Goal: Task Accomplishment & Management: Manage account settings

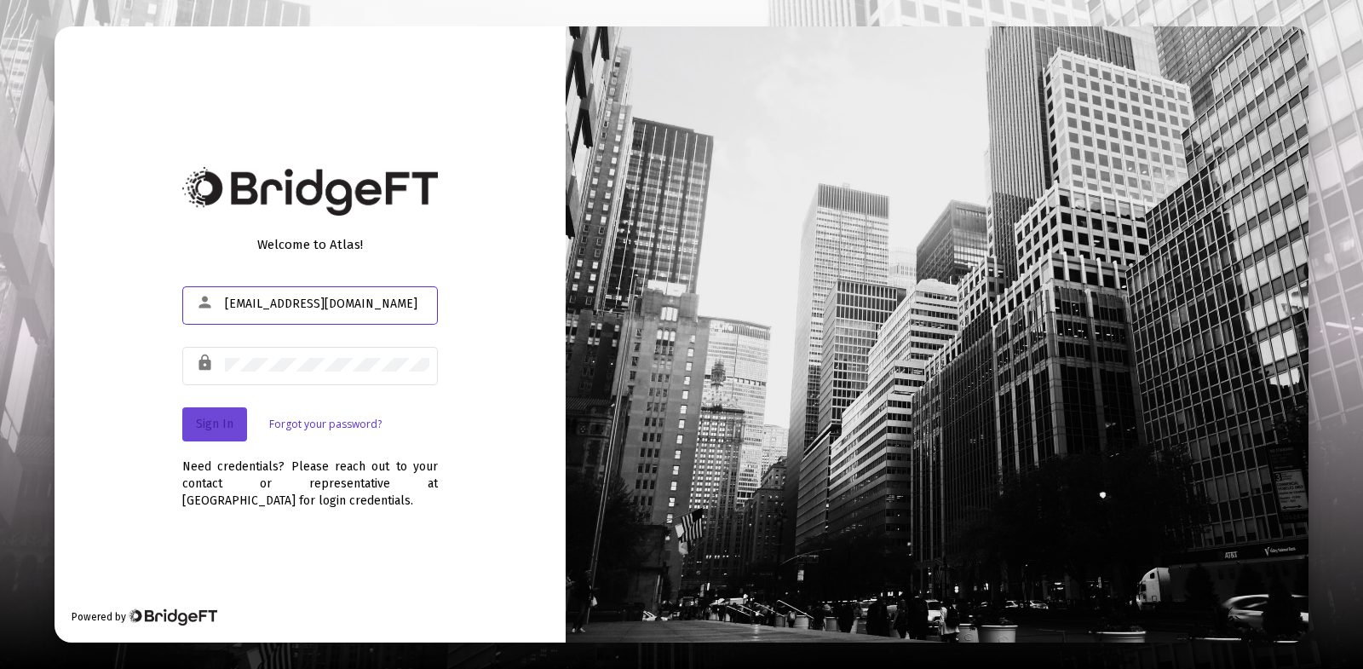
click at [222, 427] on span "Sign In" at bounding box center [214, 424] width 37 height 14
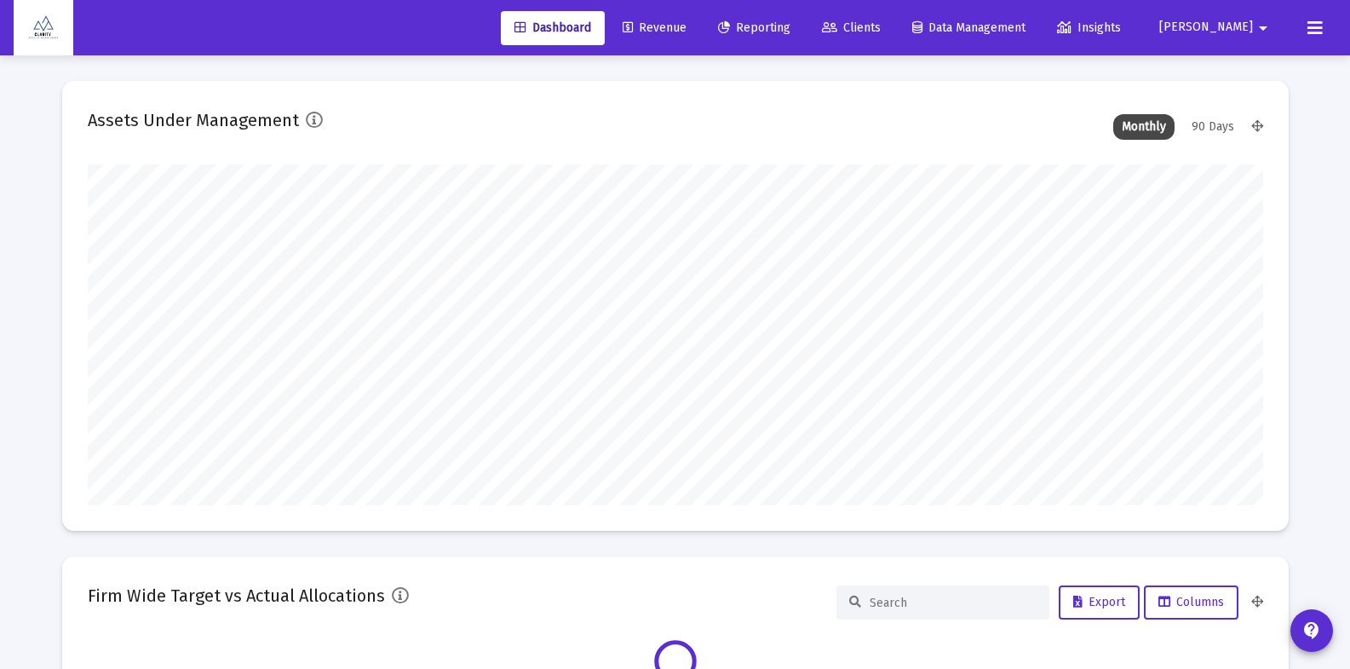
scroll to position [341, 1176]
type input "[EMAIL_ADDRESS][DOMAIN_NAME]"
type input "2025-10-06"
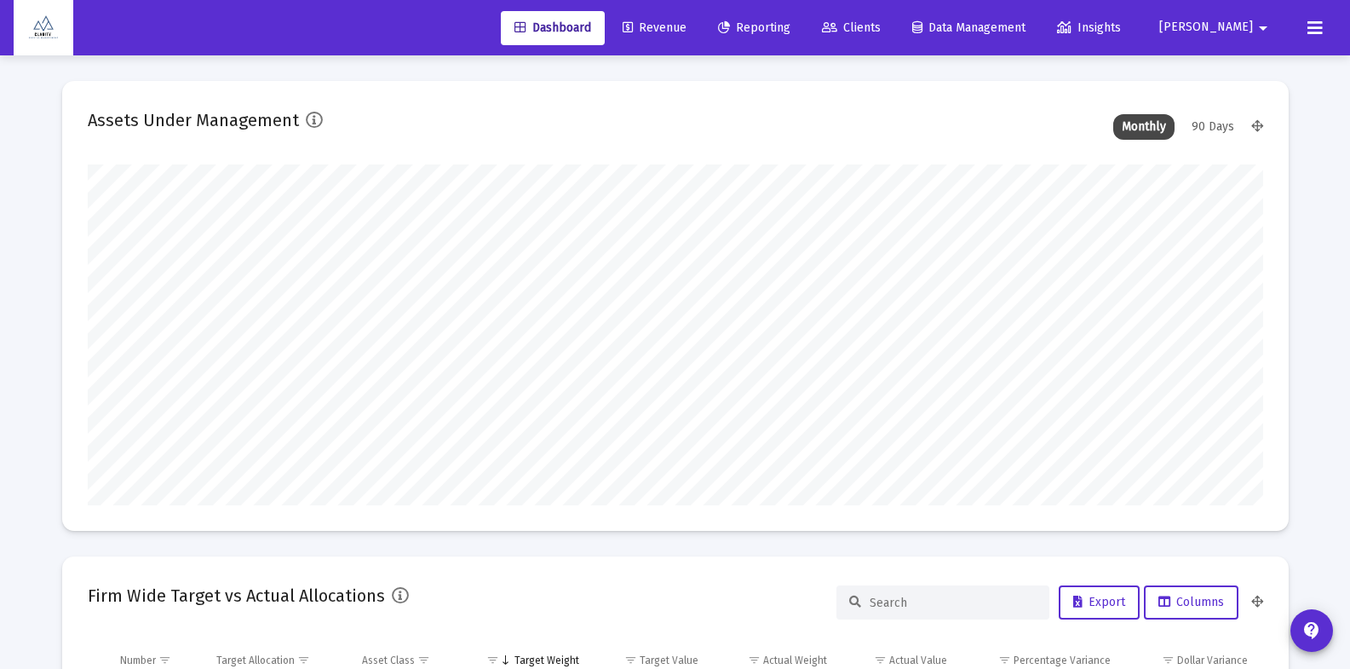
type input "2025-10-06"
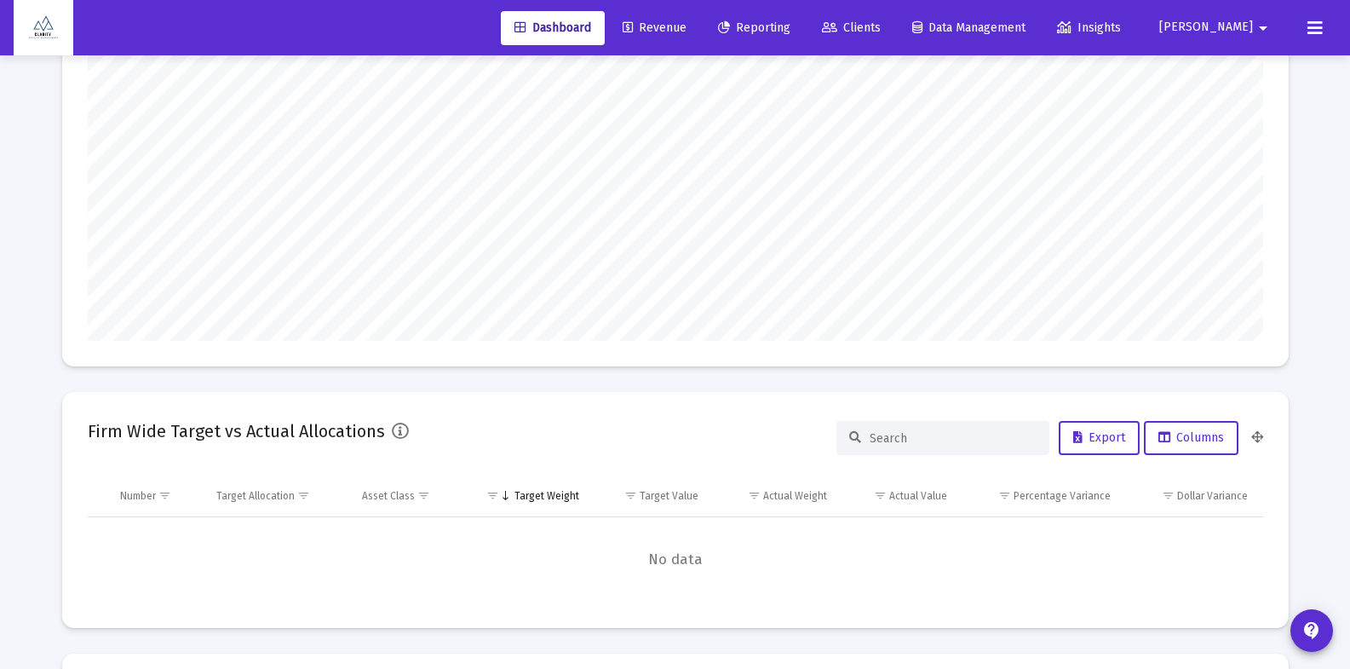
scroll to position [0, 0]
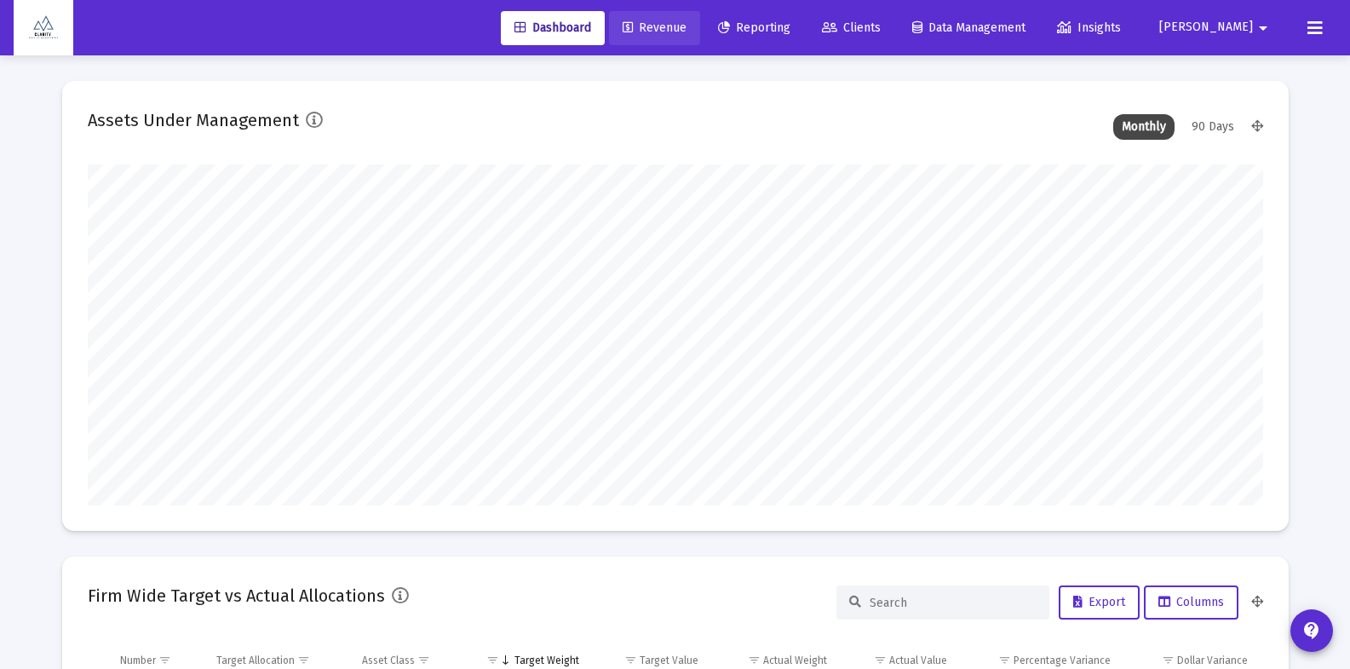
click at [687, 28] on span "Revenue" at bounding box center [655, 27] width 64 height 14
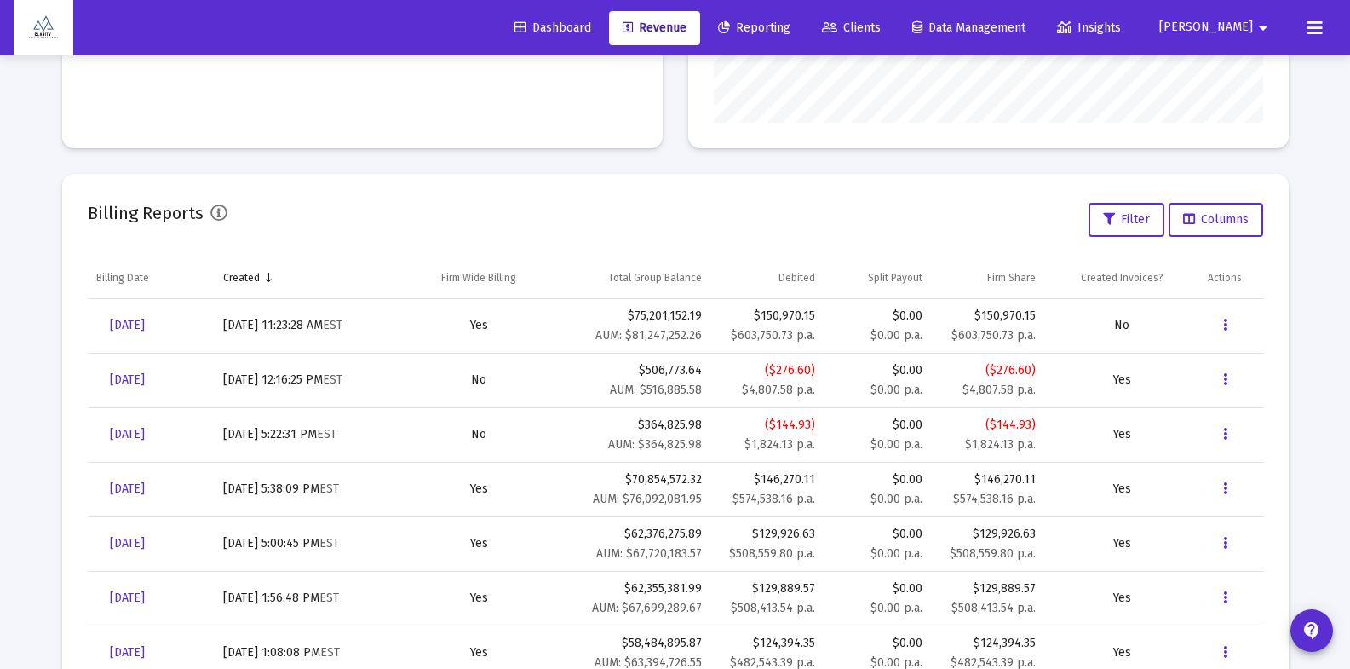
scroll to position [470, 0]
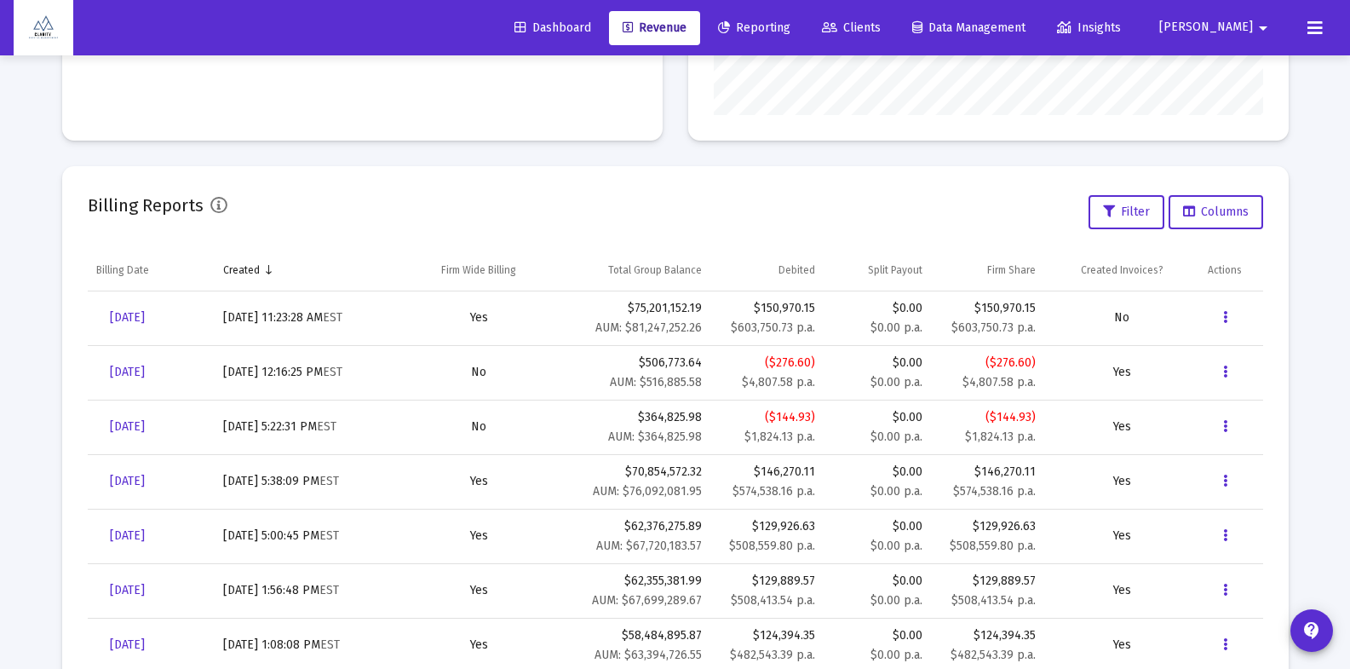
drag, startPoint x: 762, startPoint y: 310, endPoint x: 816, endPoint y: 314, distance: 54.7
click at [818, 308] on td "$150,970.15 $603,750.73 p.a." at bounding box center [766, 318] width 113 height 55
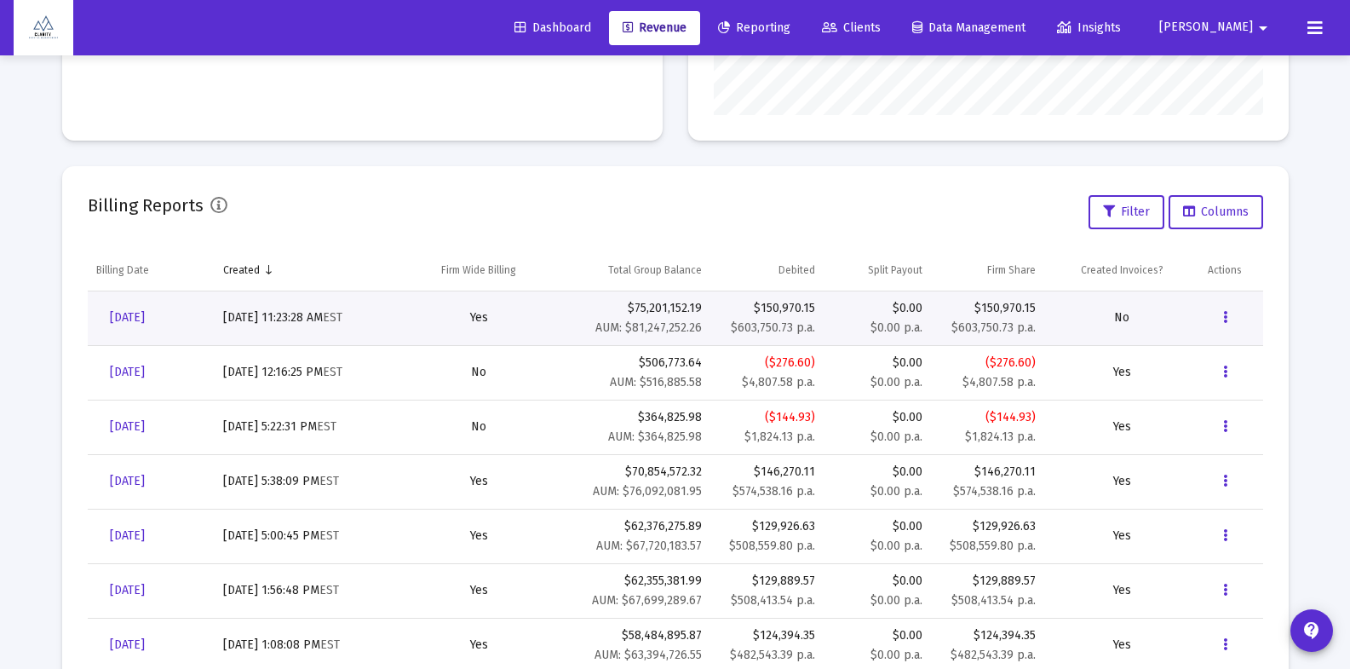
click at [784, 230] on div "Billing Reports Filter Columns" at bounding box center [676, 212] width 1176 height 41
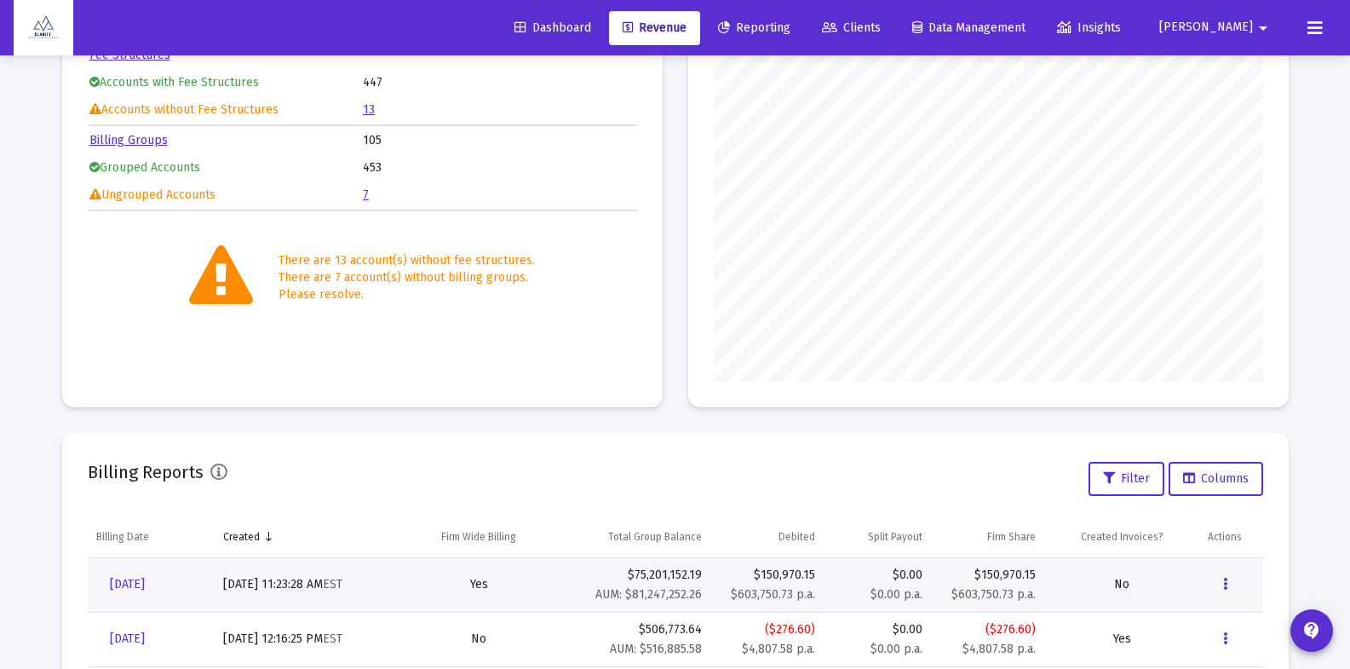
scroll to position [0, 0]
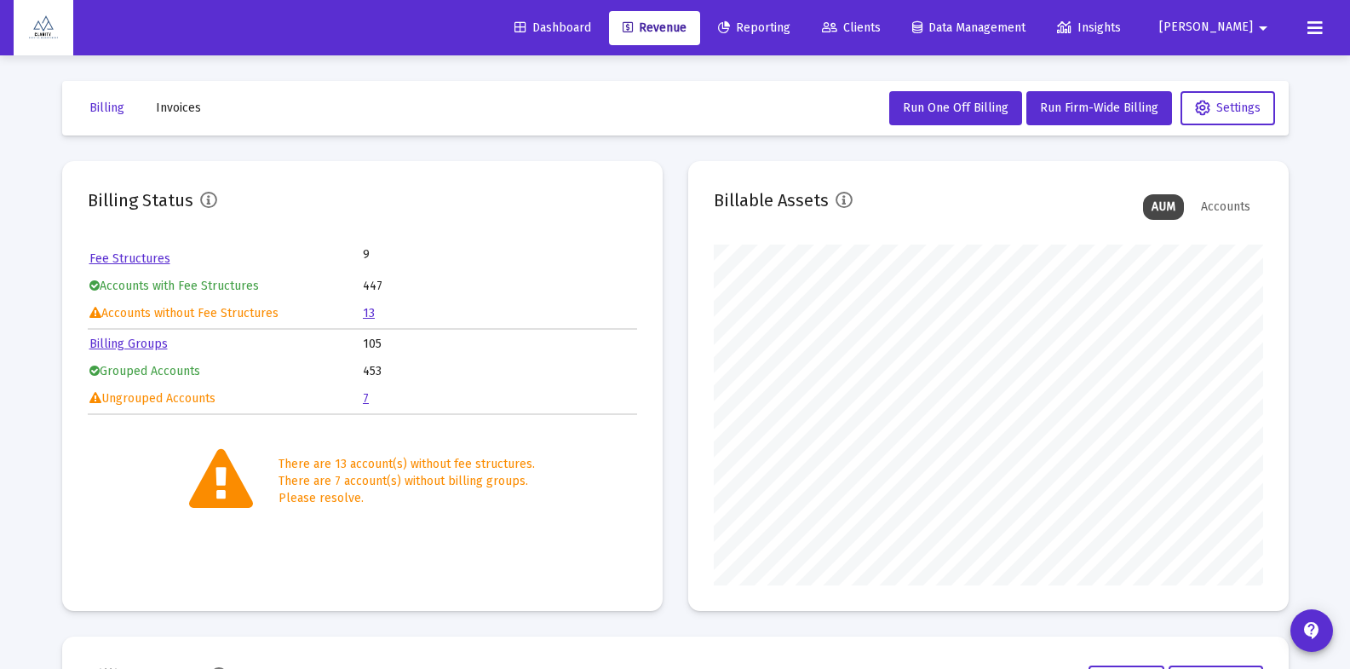
click at [367, 315] on link "13" at bounding box center [369, 313] width 12 height 14
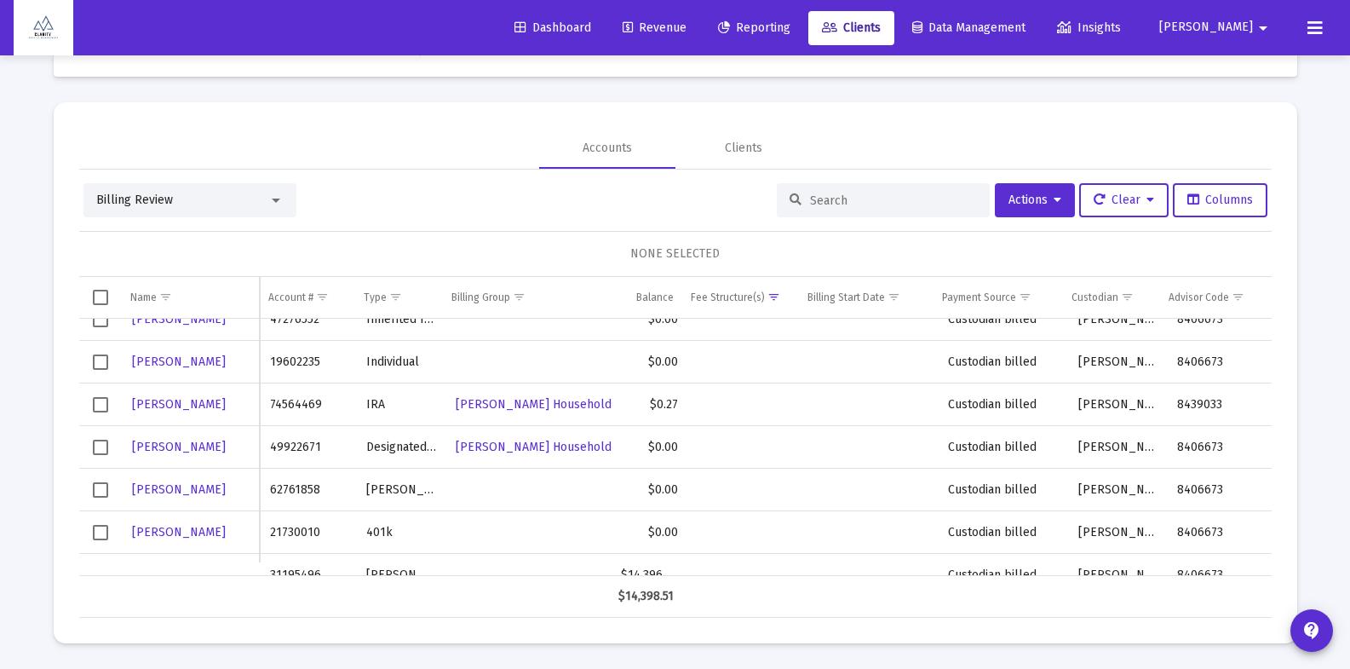
scroll to position [309, 0]
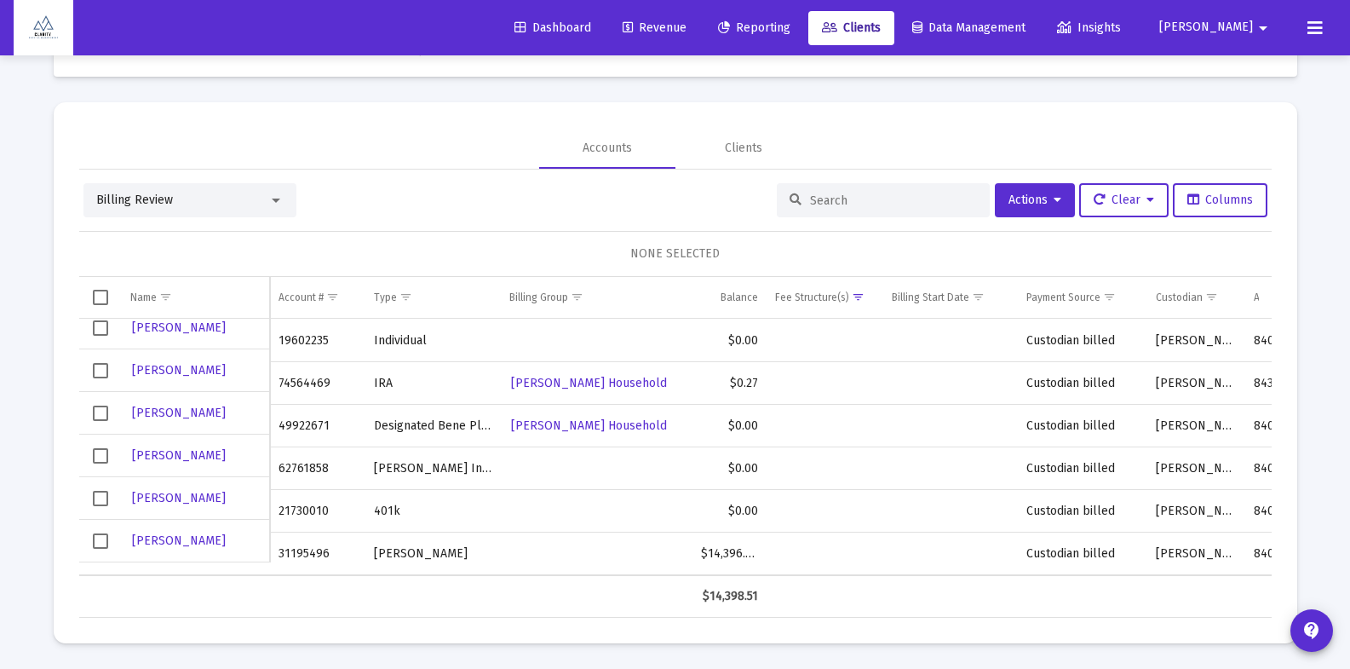
click at [100, 542] on span "Select row" at bounding box center [100, 540] width 15 height 15
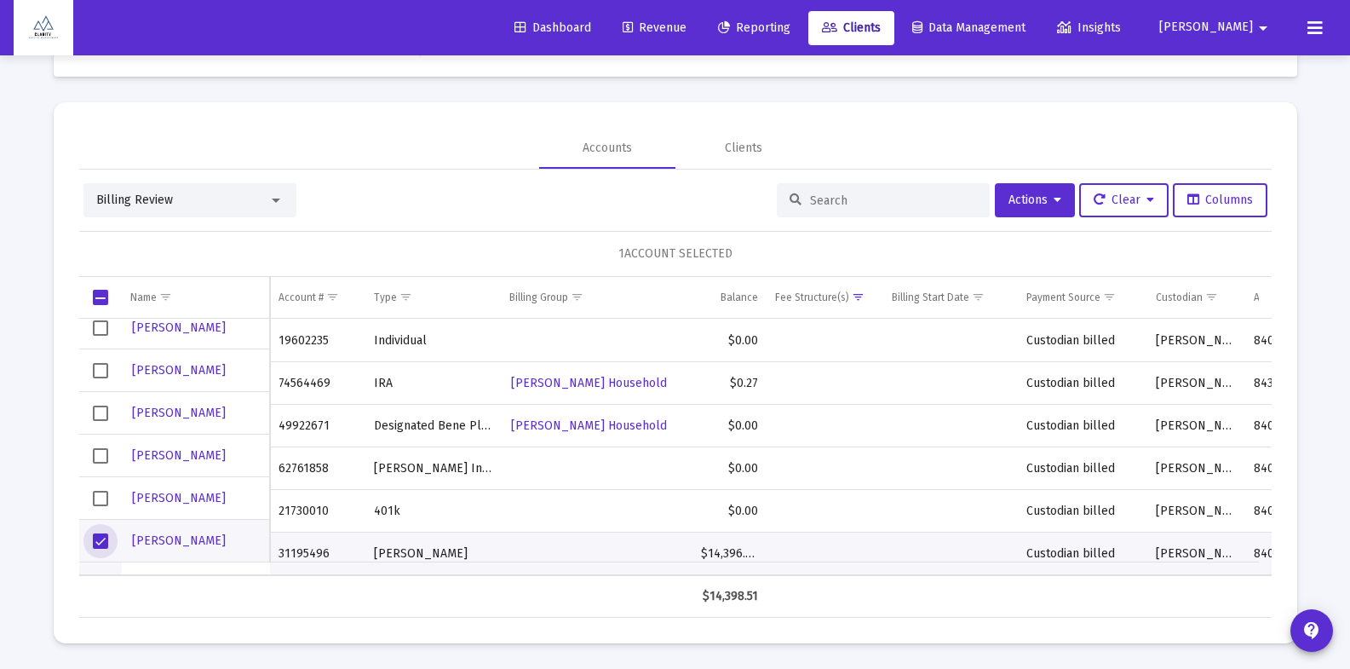
click at [1061, 217] on div "Billing Review Actions Clear Columns 1 ACCOUNT SELECTED Name Name Account # Typ…" at bounding box center [675, 400] width 1193 height 434
click at [1033, 205] on span "Actions" at bounding box center [1035, 200] width 53 height 14
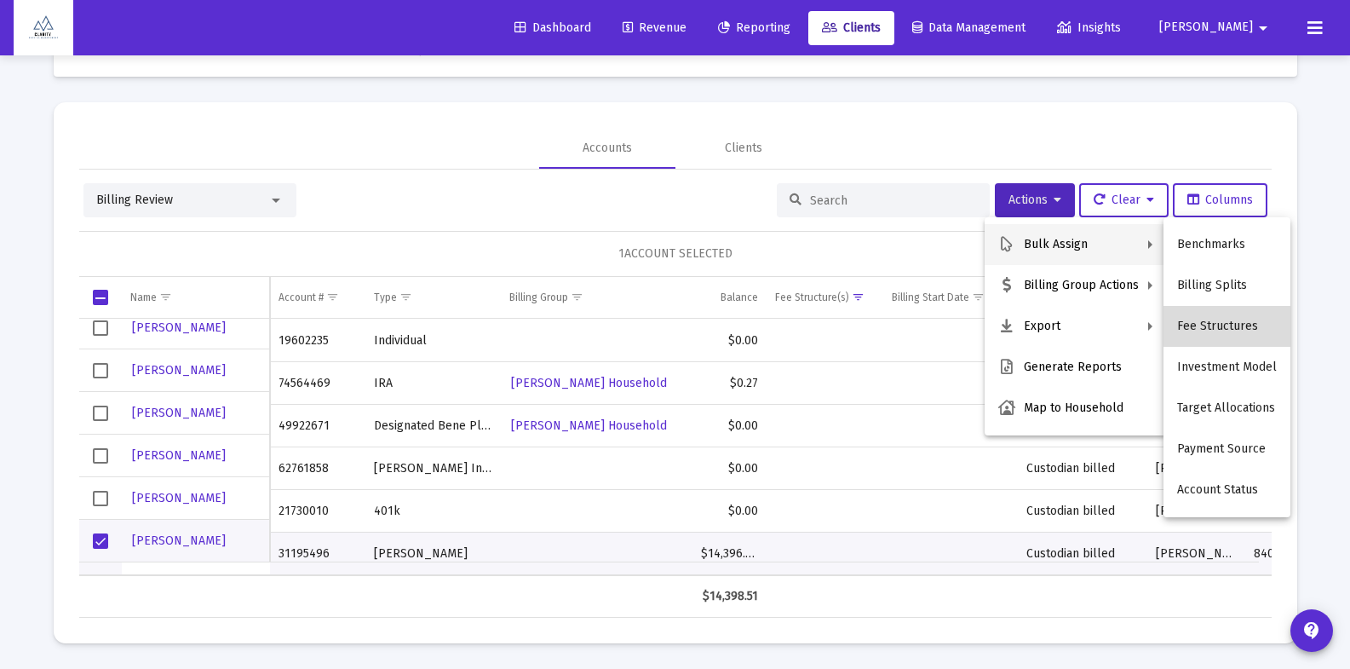
click at [1237, 321] on button "Fee Structures" at bounding box center [1227, 326] width 127 height 41
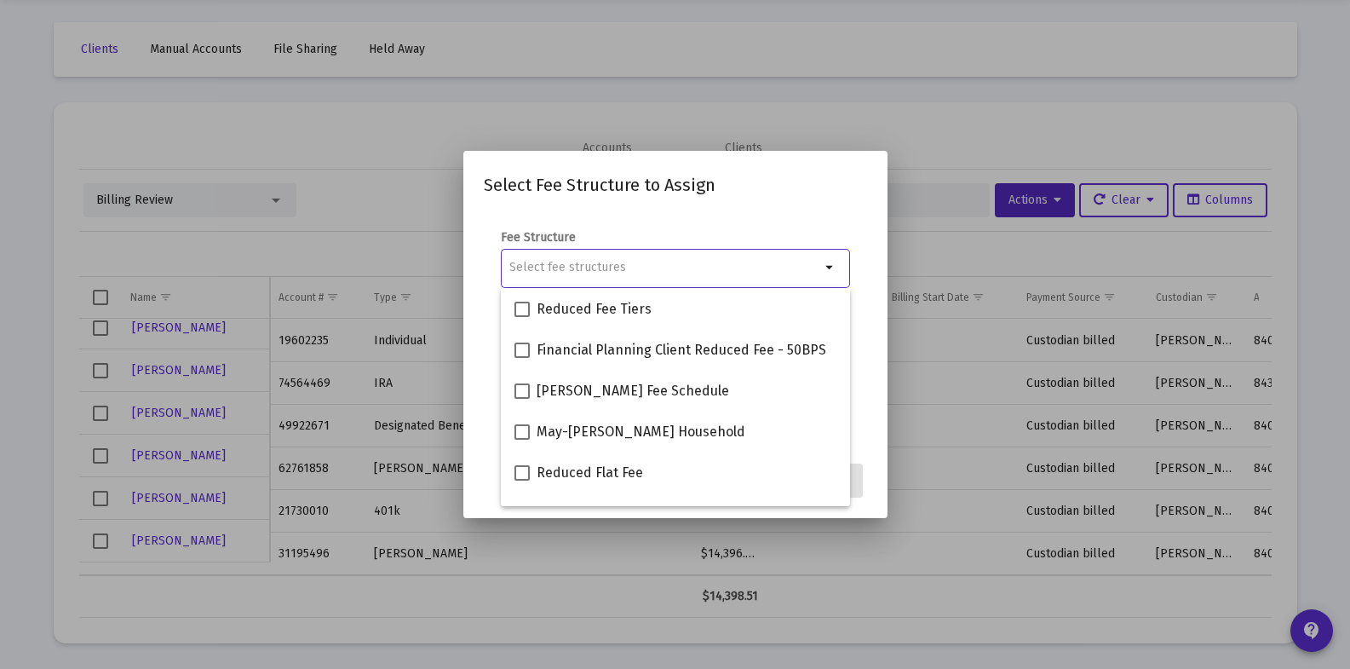
scroll to position [150, 0]
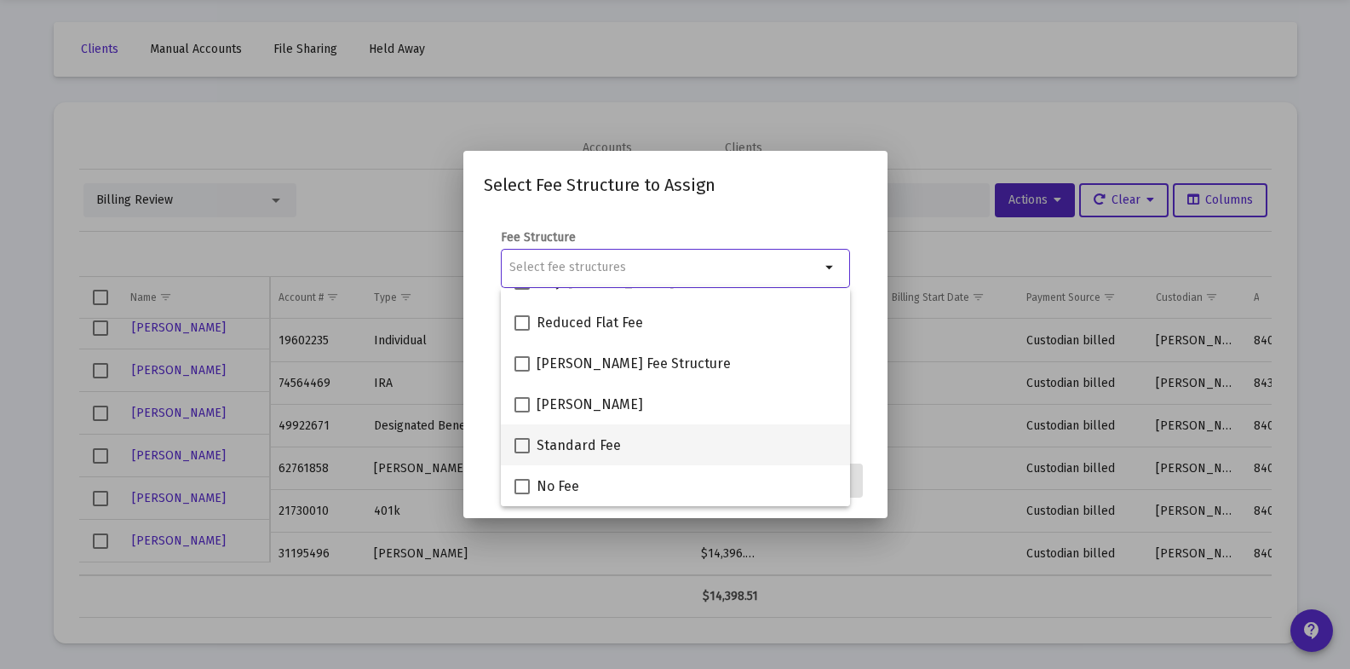
click at [515, 443] on span at bounding box center [522, 445] width 15 height 15
click at [521, 453] on input "Standard Fee" at bounding box center [521, 453] width 1 height 1
checkbox input "true"
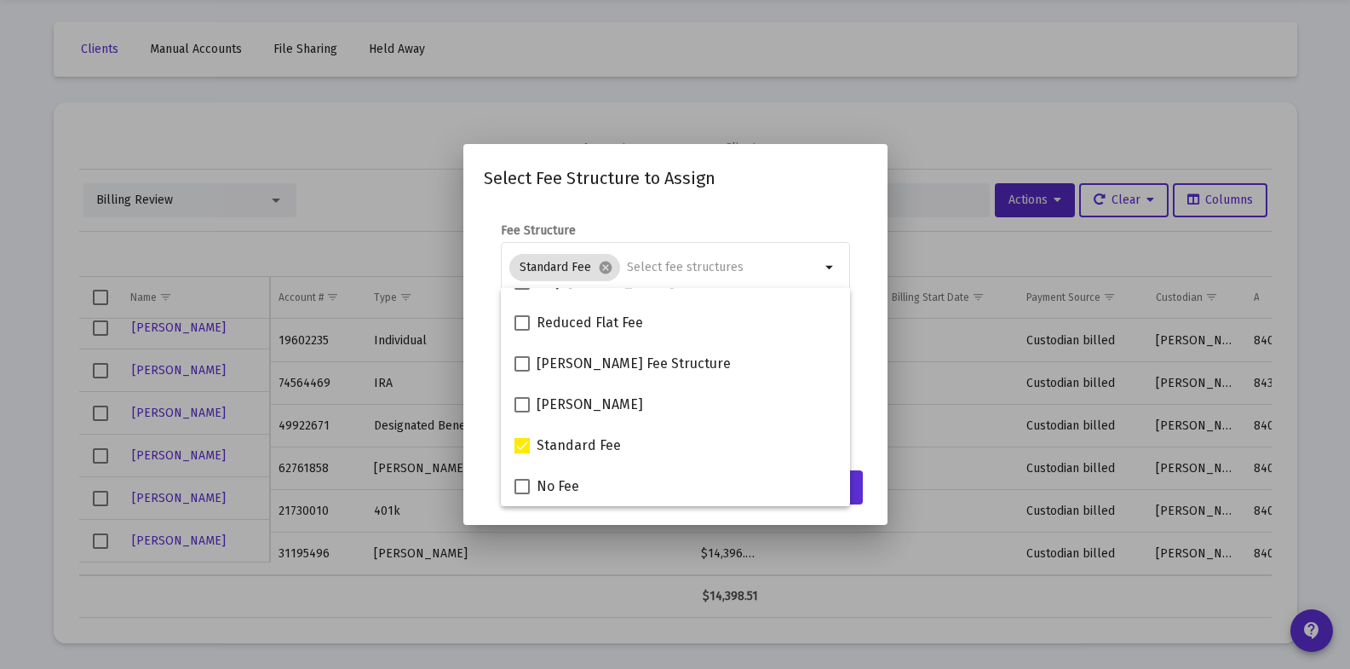
click at [882, 445] on mat-dialog-content "Fee Structure Standard Fee cancel arrow_drop_down Notes You are assigning 1 acc…" at bounding box center [675, 332] width 424 height 255
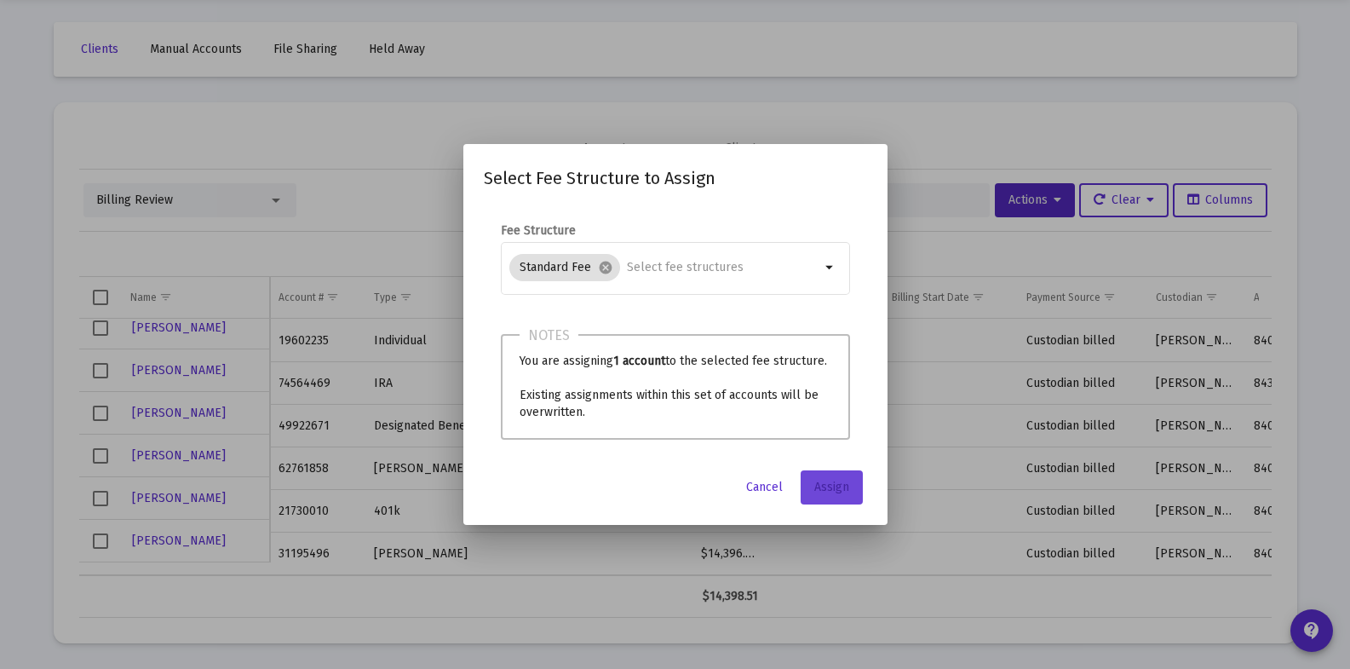
click at [839, 485] on span "Assign" at bounding box center [831, 487] width 35 height 14
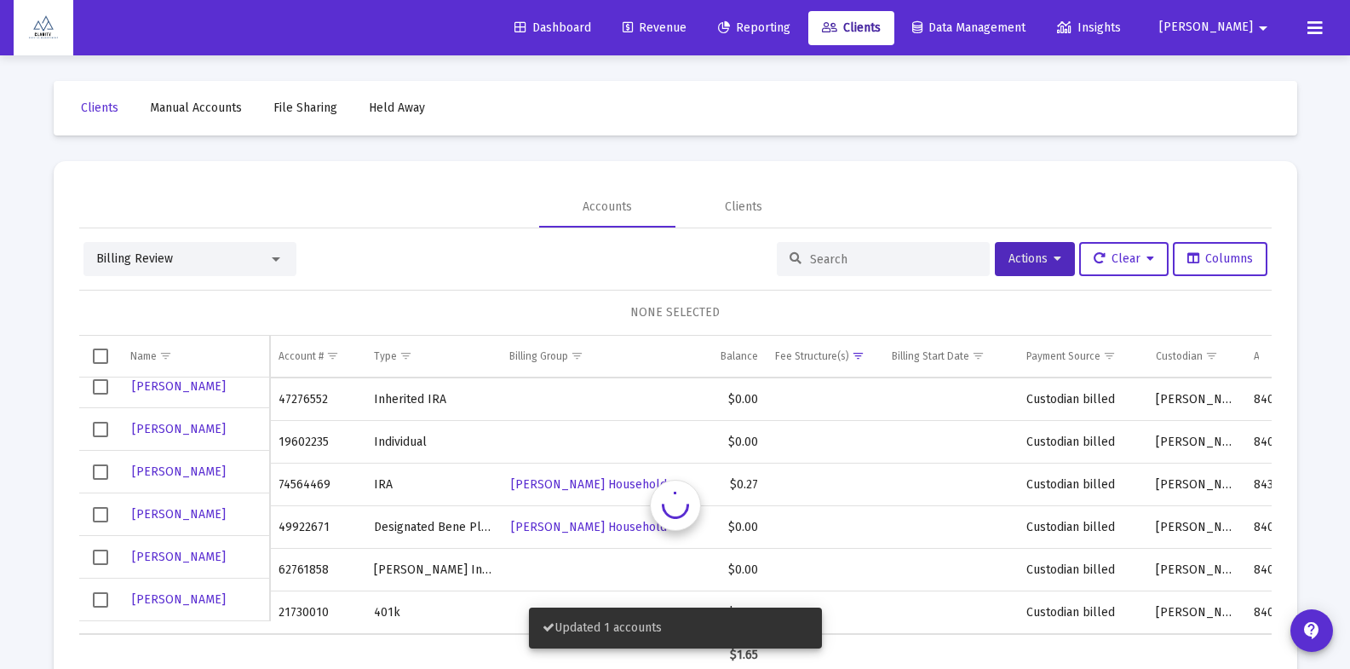
scroll to position [59, 0]
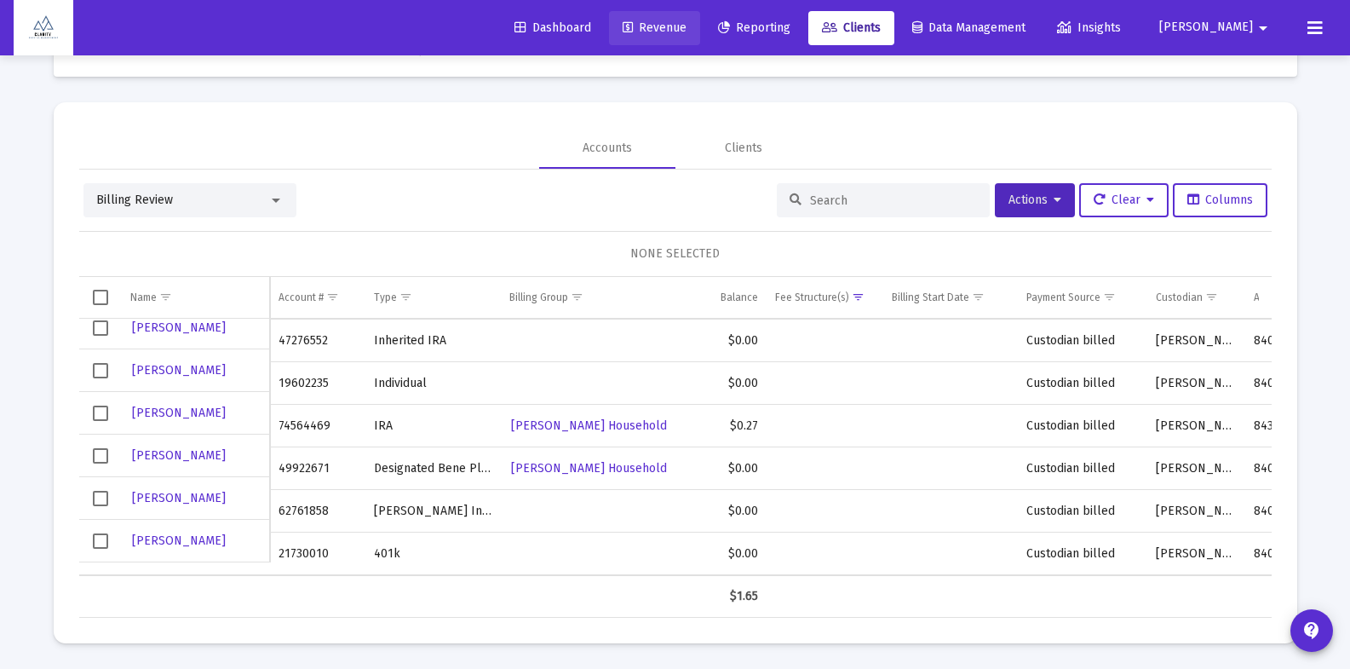
click at [687, 32] on span "Revenue" at bounding box center [655, 27] width 64 height 14
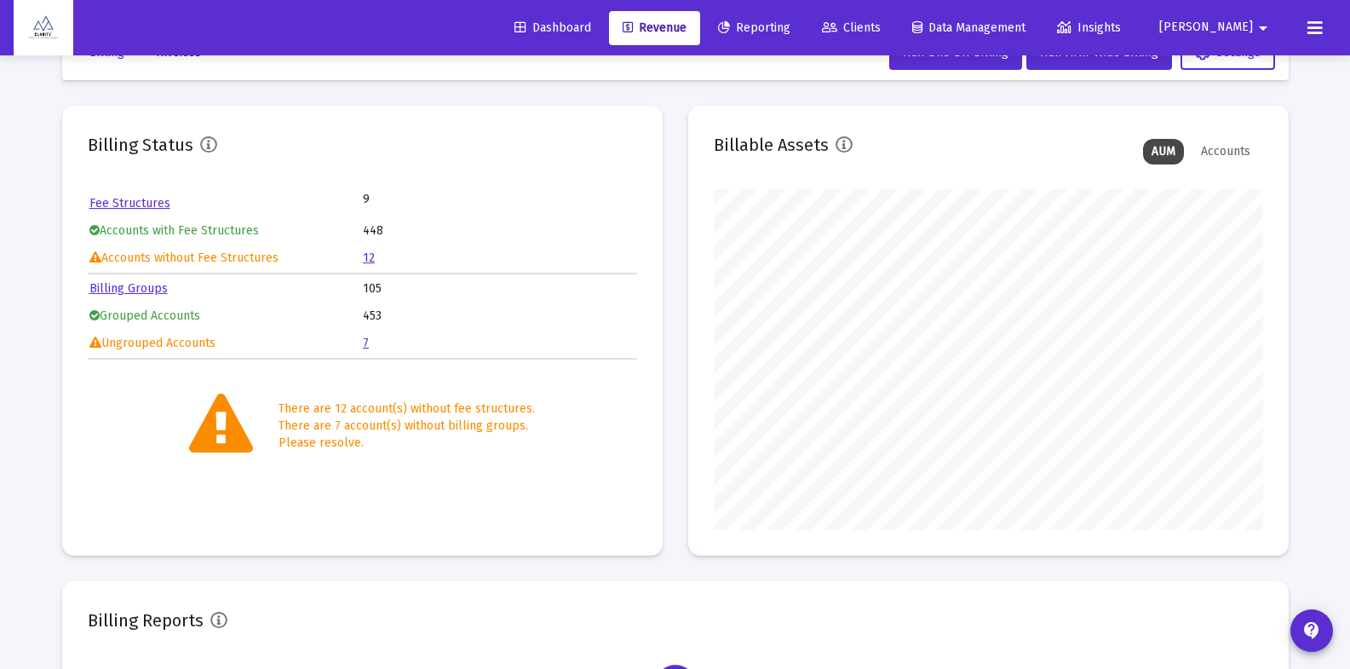
scroll to position [341, 549]
click at [367, 343] on link "7" at bounding box center [366, 343] width 6 height 14
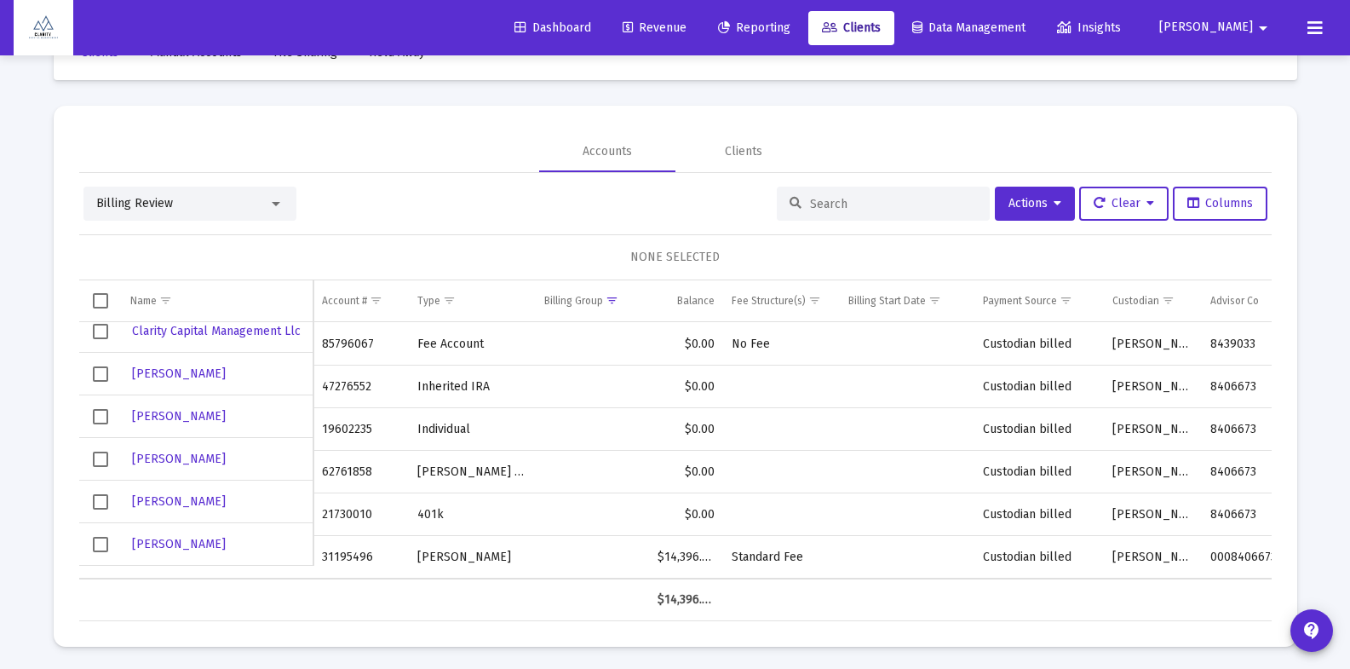
scroll to position [59, 0]
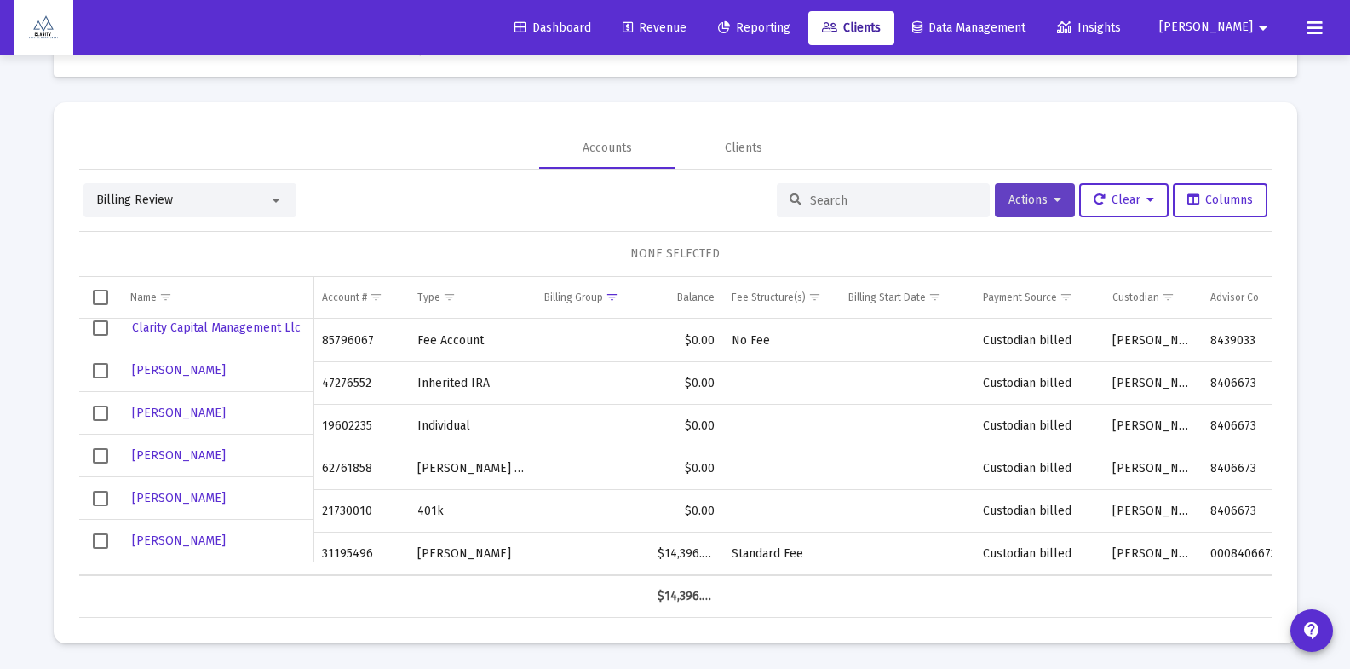
click at [1026, 199] on span "Actions" at bounding box center [1035, 200] width 53 height 14
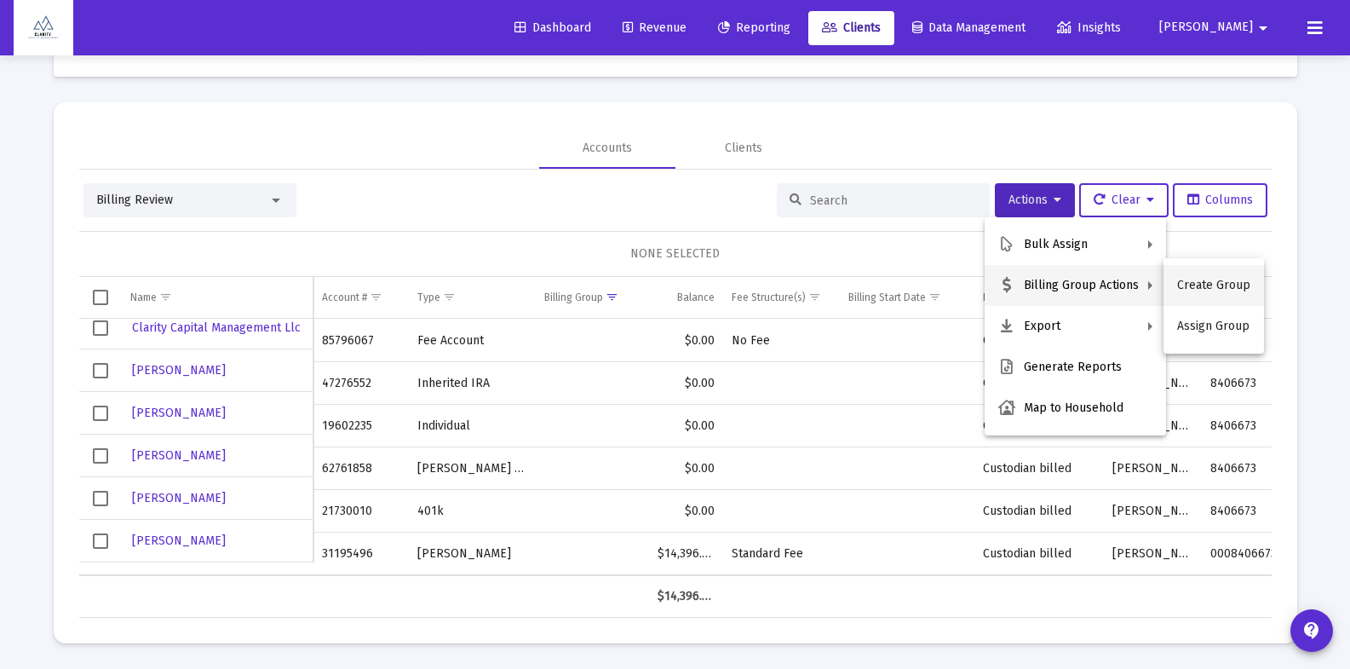
click at [1261, 281] on button "Create Group" at bounding box center [1214, 285] width 101 height 41
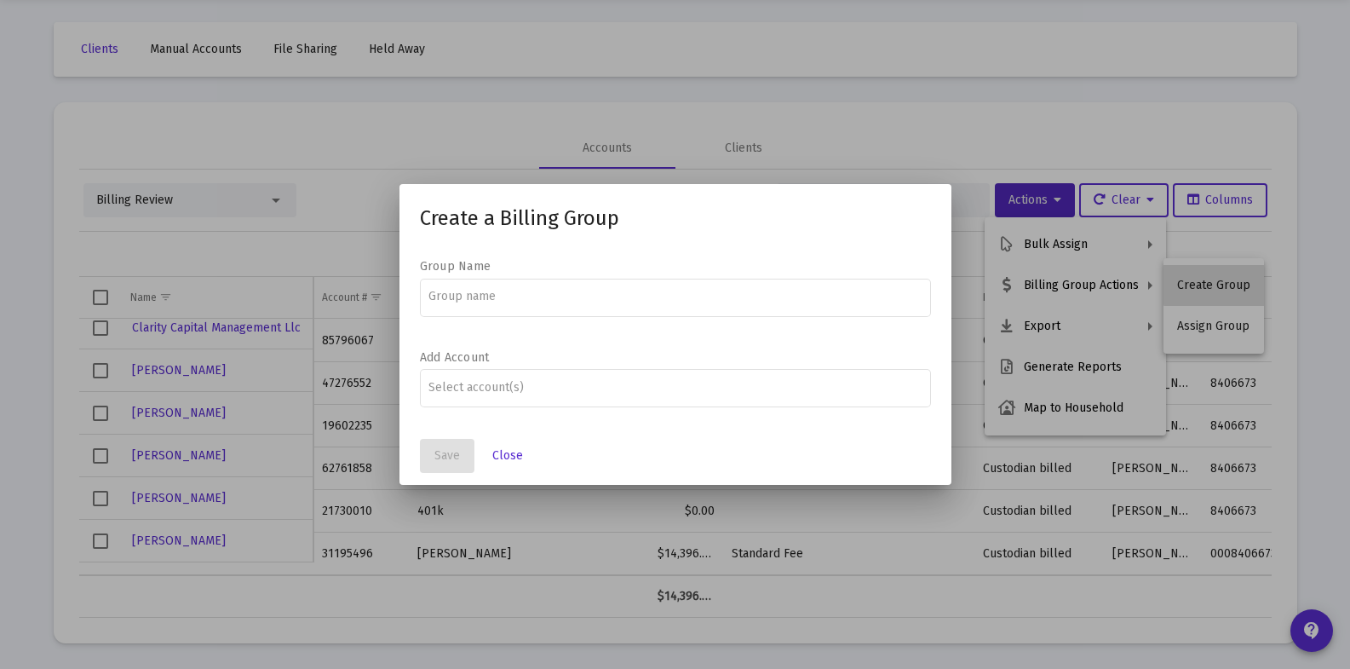
scroll to position [0, 0]
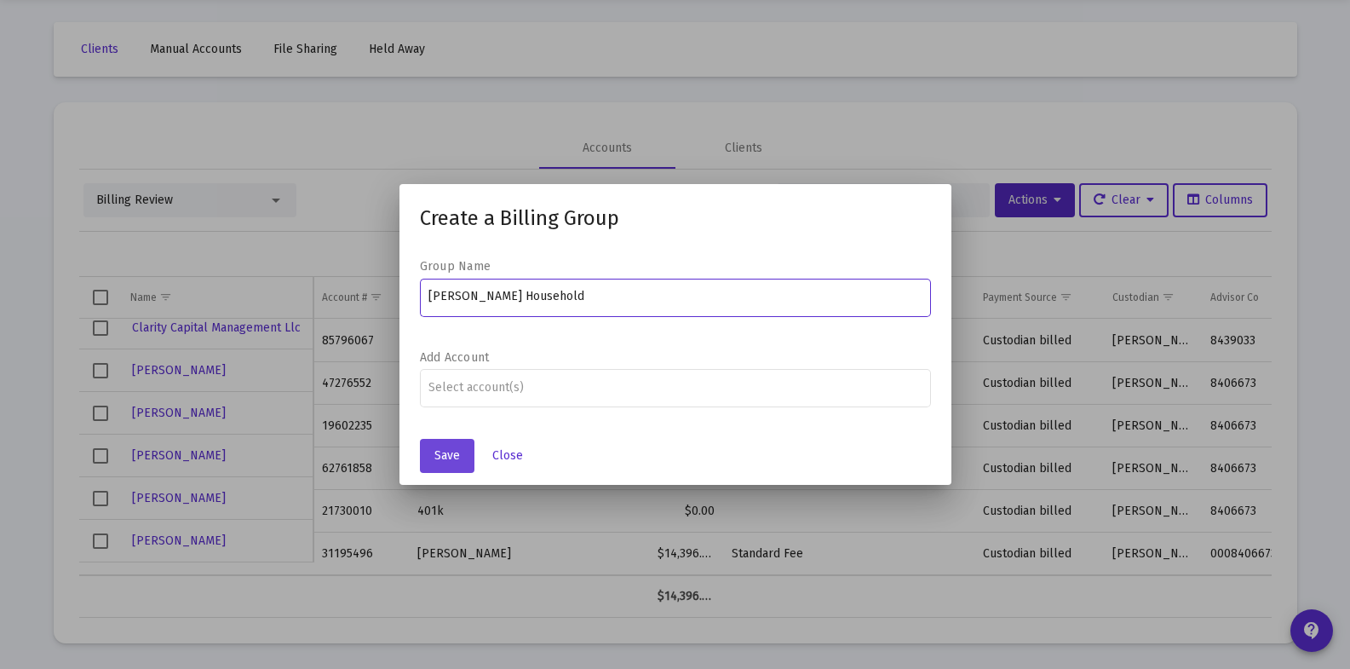
type input "Catherine O'Christie Household"
click at [460, 461] on button "Save" at bounding box center [447, 456] width 55 height 34
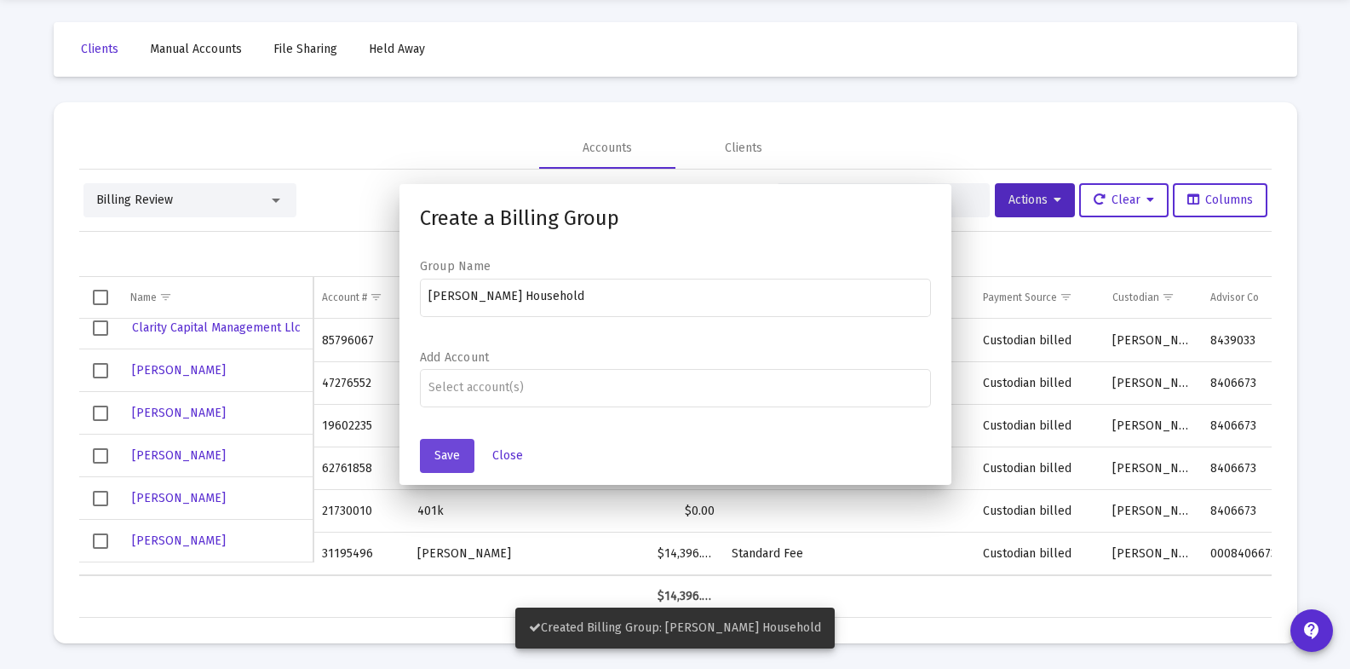
scroll to position [59, 0]
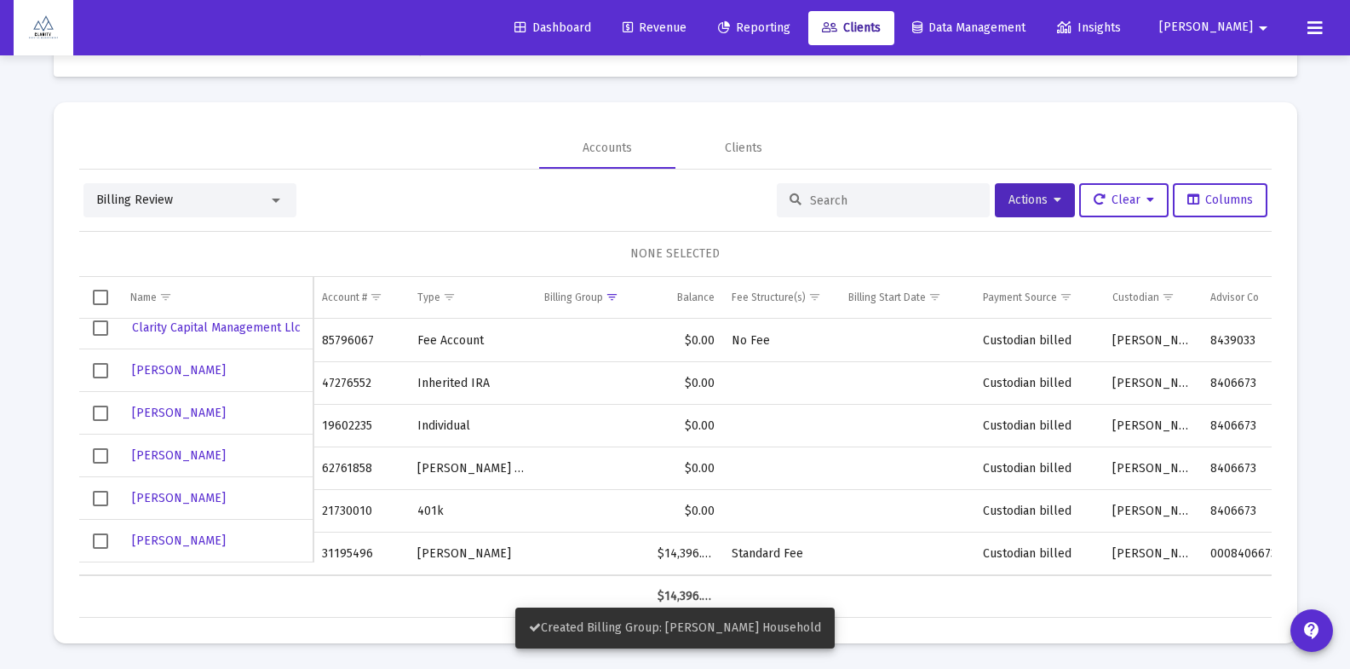
click at [99, 541] on span "Select row" at bounding box center [100, 540] width 15 height 15
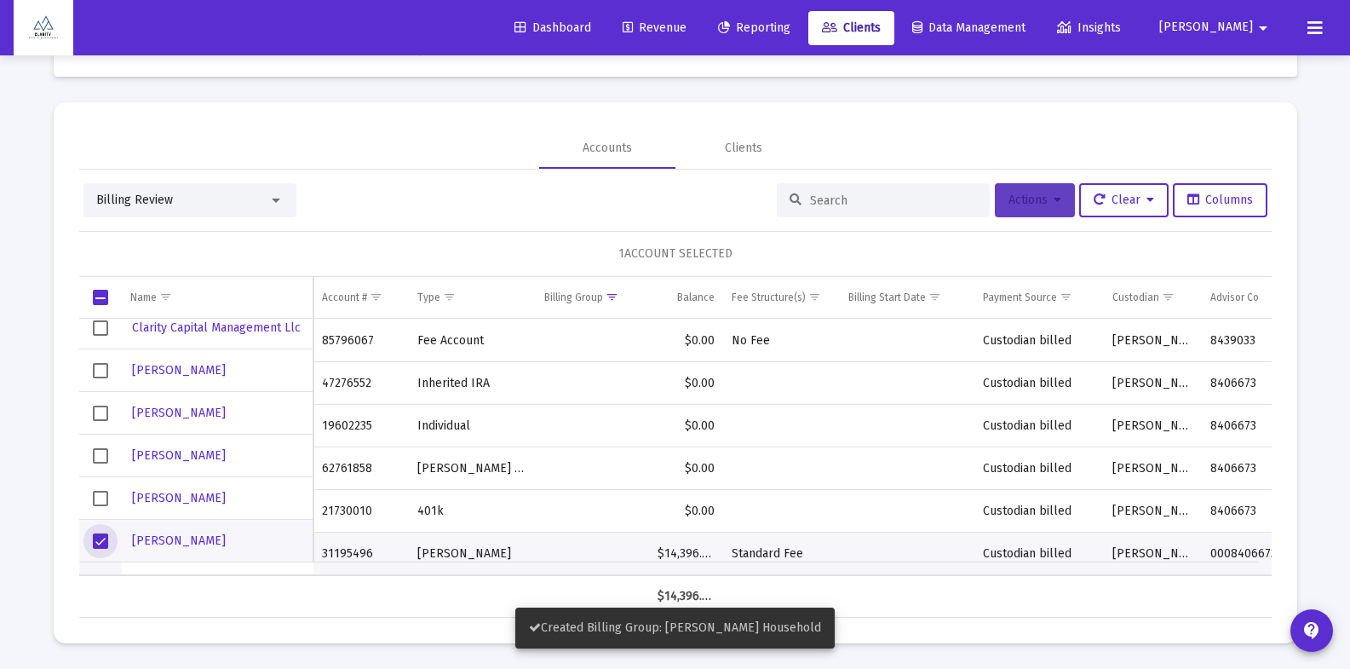
click at [1045, 210] on button "Actions" at bounding box center [1035, 200] width 80 height 34
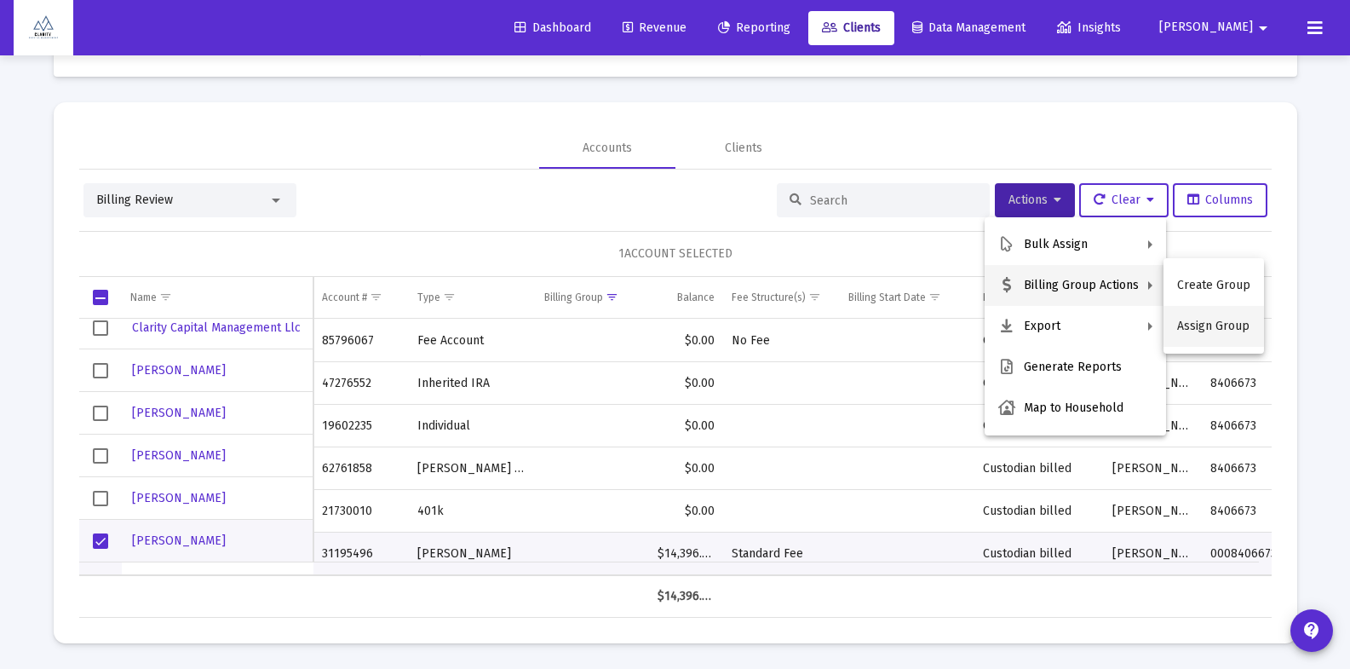
click at [1216, 333] on button "Assign Group" at bounding box center [1214, 326] width 101 height 41
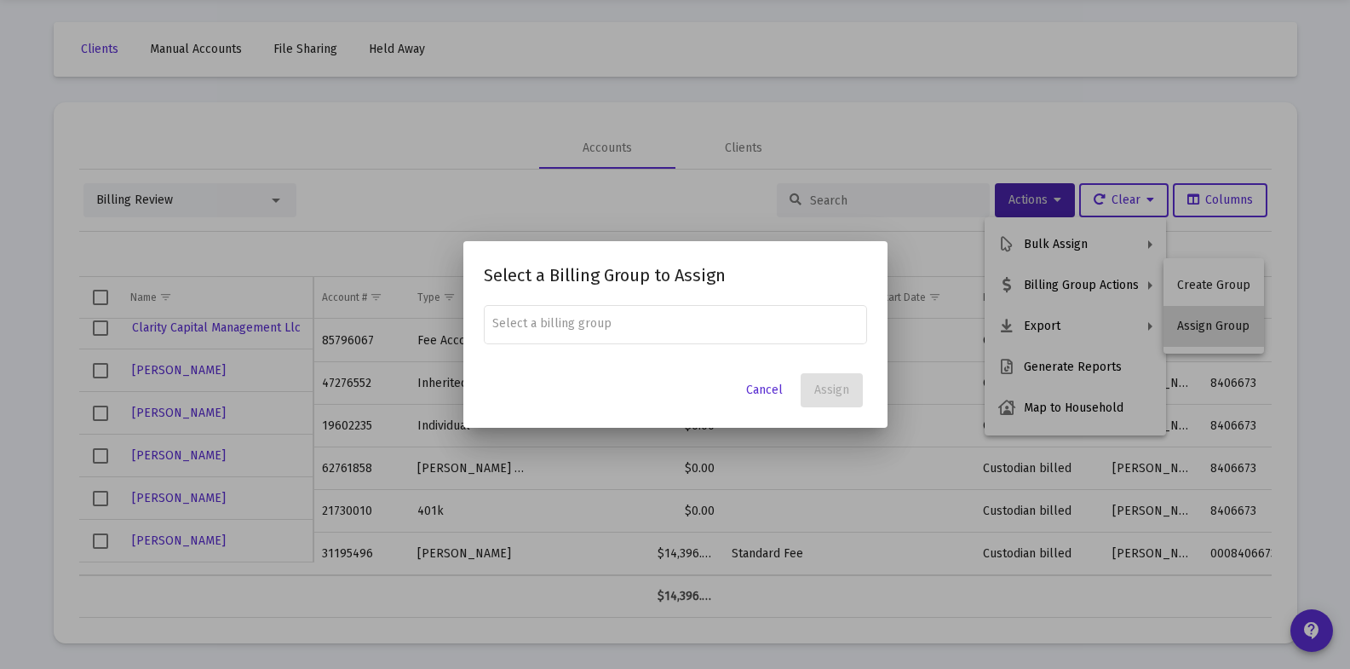
scroll to position [0, 0]
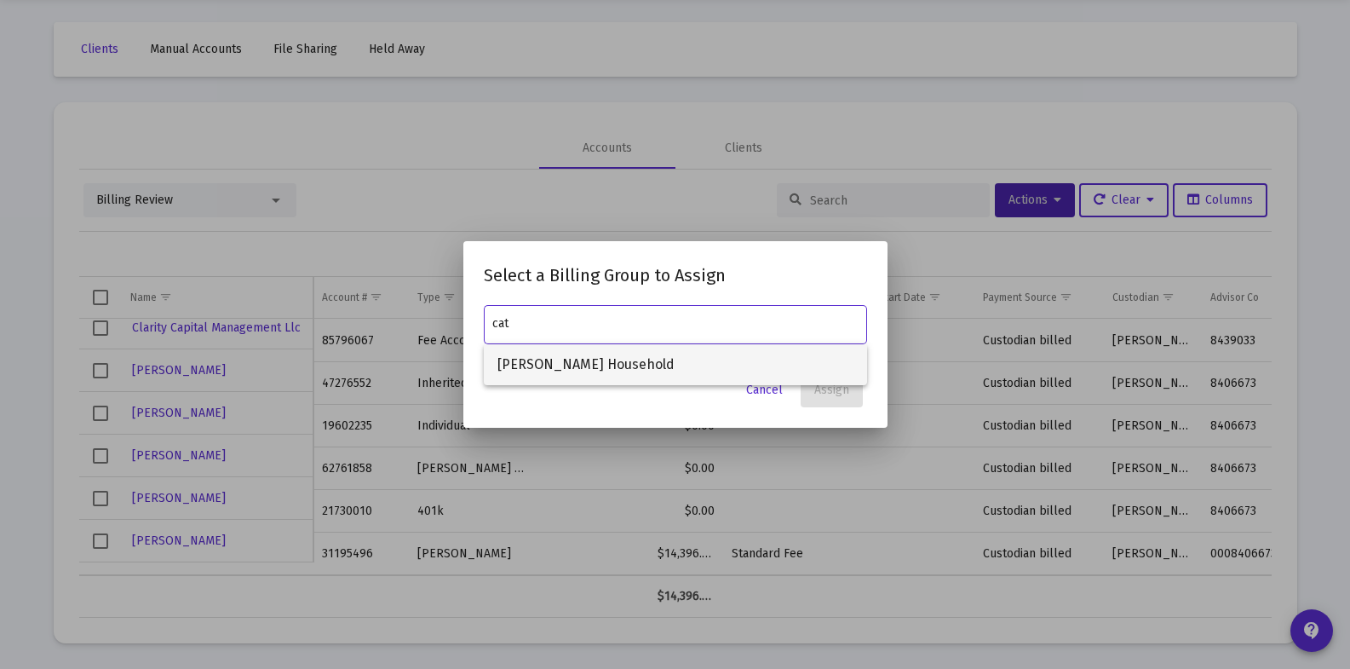
click at [624, 364] on span "Catherine O'Christie Household" at bounding box center [675, 364] width 356 height 41
type input "Catherine O'Christie Household"
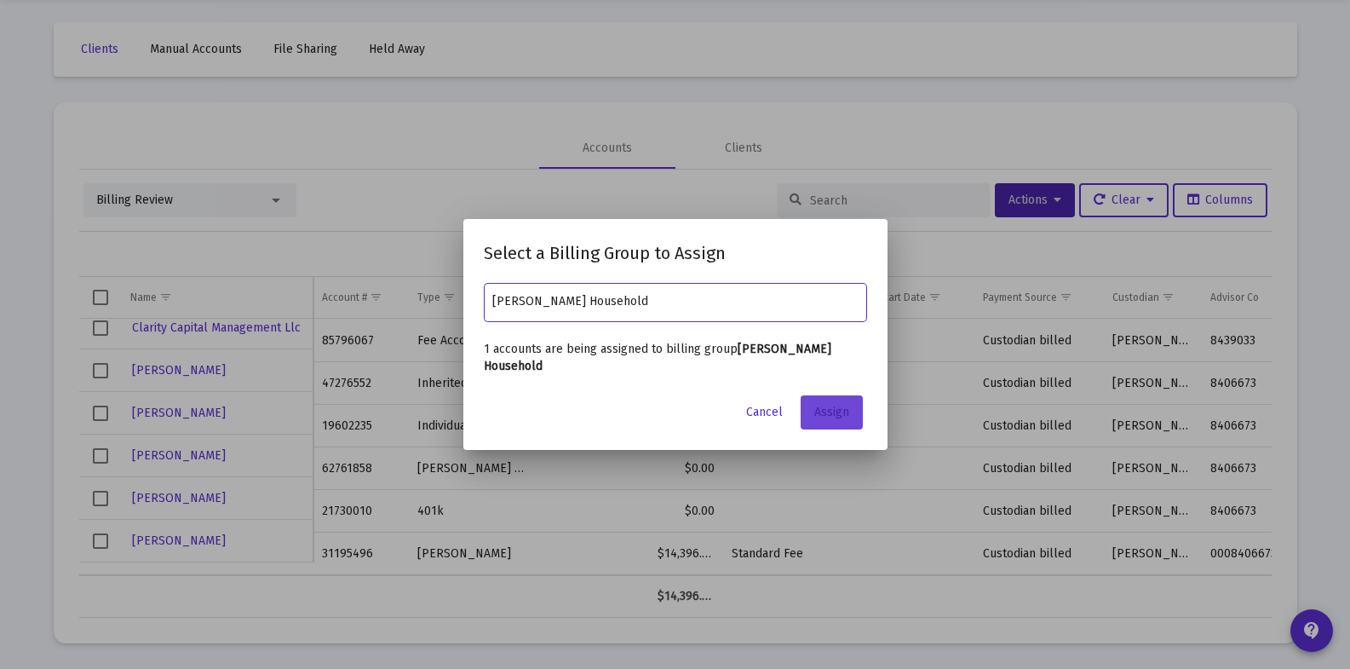
click at [843, 413] on span "Assign" at bounding box center [831, 412] width 35 height 14
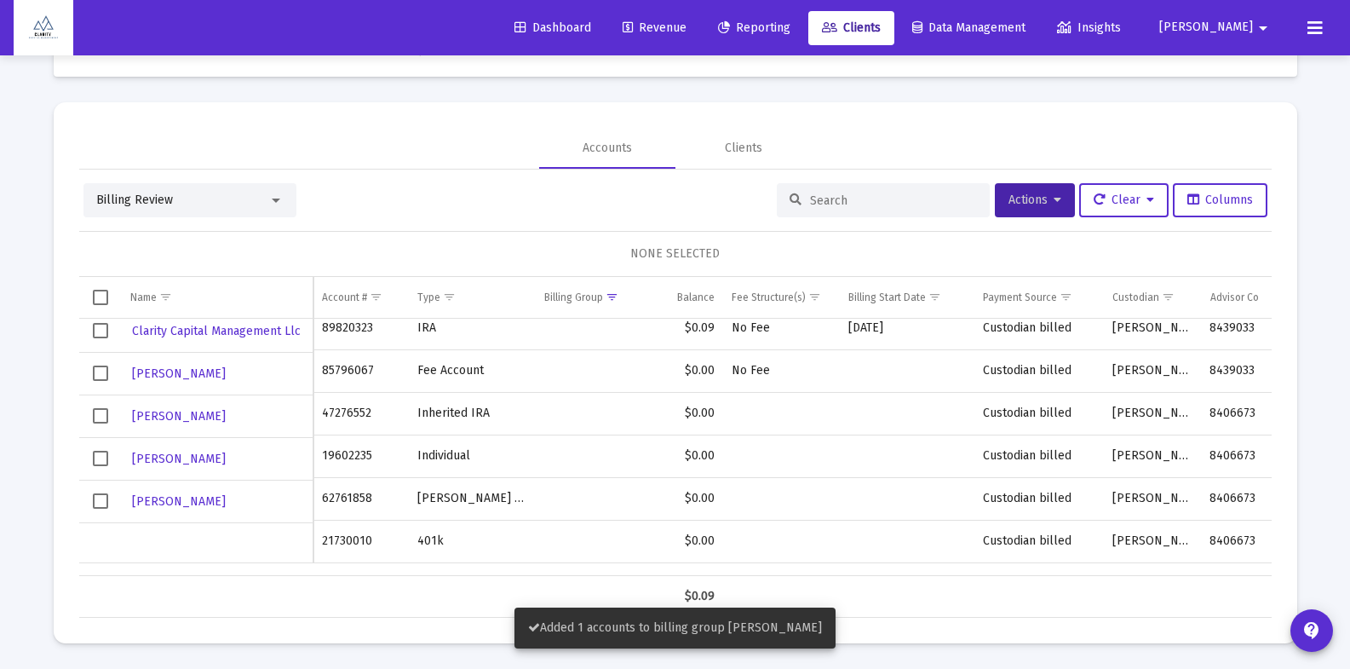
scroll to position [11, 0]
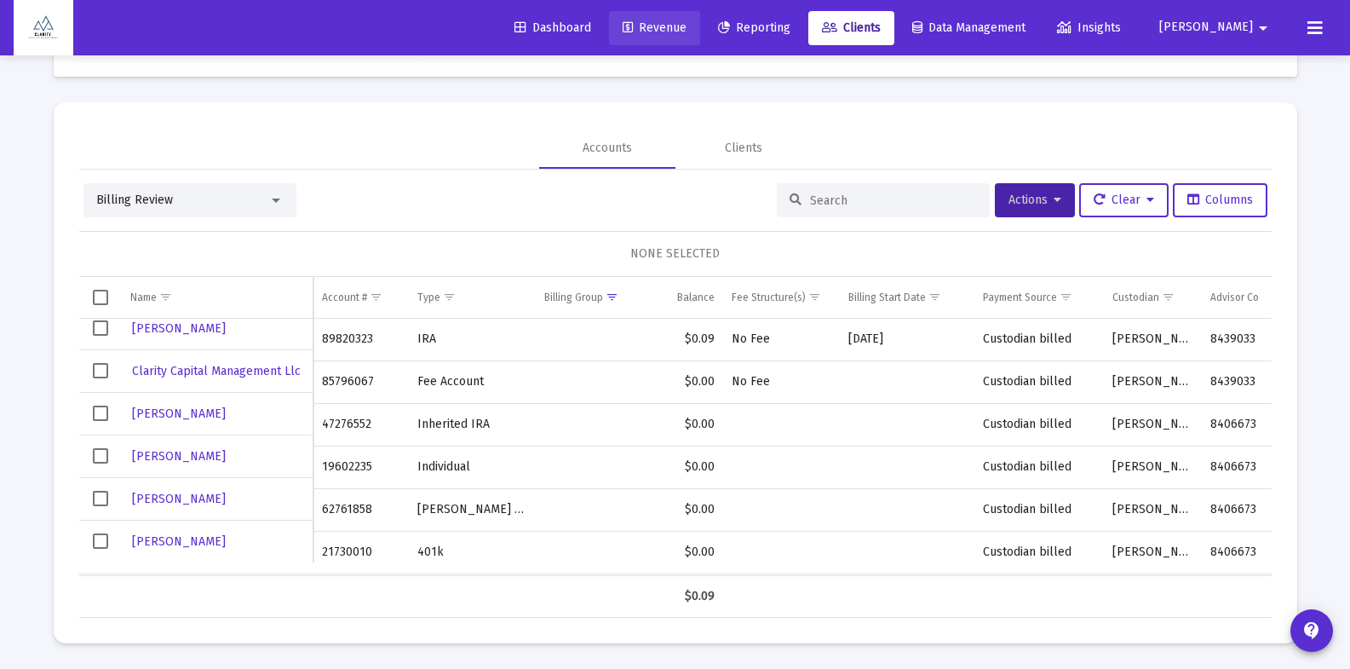
click at [687, 21] on span "Revenue" at bounding box center [655, 27] width 64 height 14
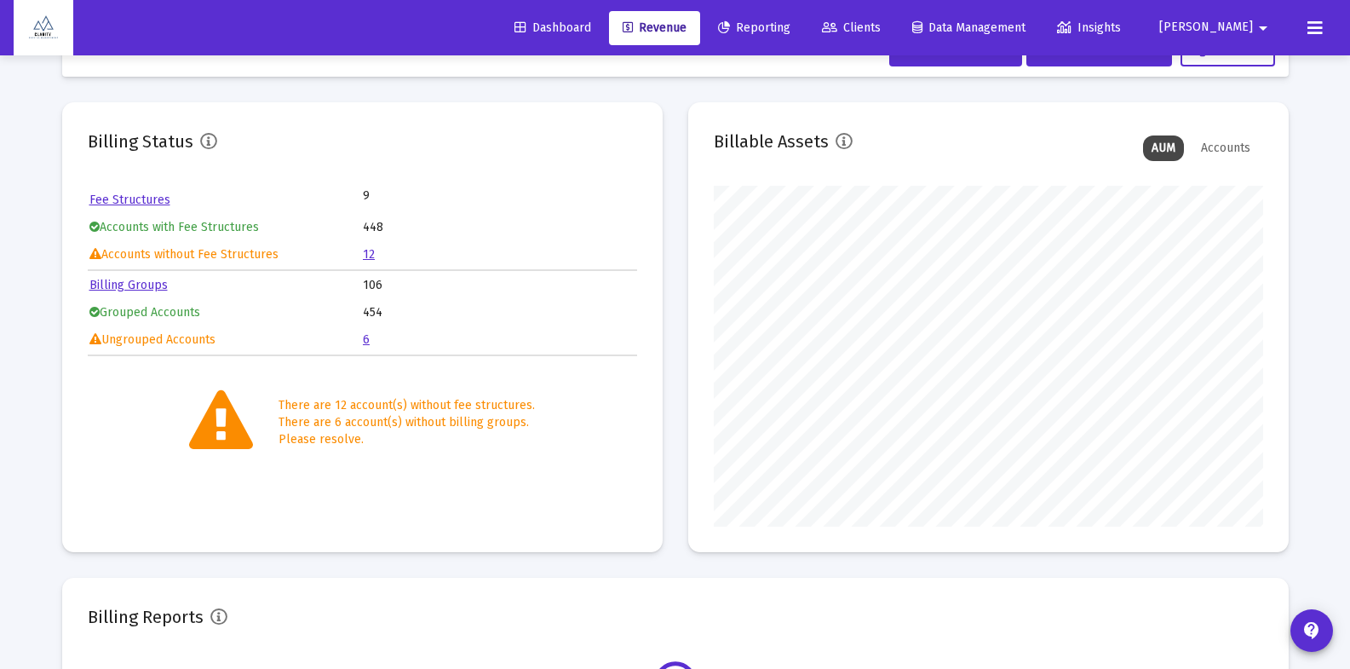
scroll to position [341, 549]
click at [369, 340] on td "6" at bounding box center [499, 340] width 273 height 26
click at [365, 341] on link "6" at bounding box center [366, 339] width 7 height 14
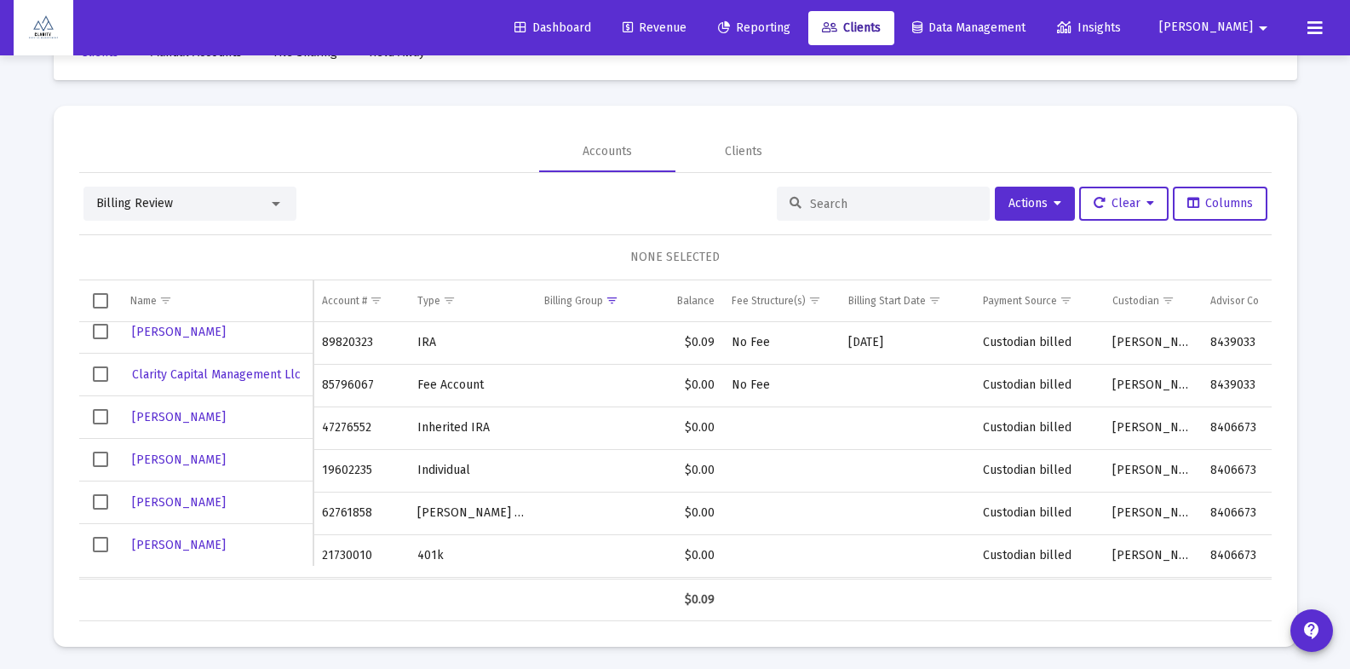
scroll to position [59, 0]
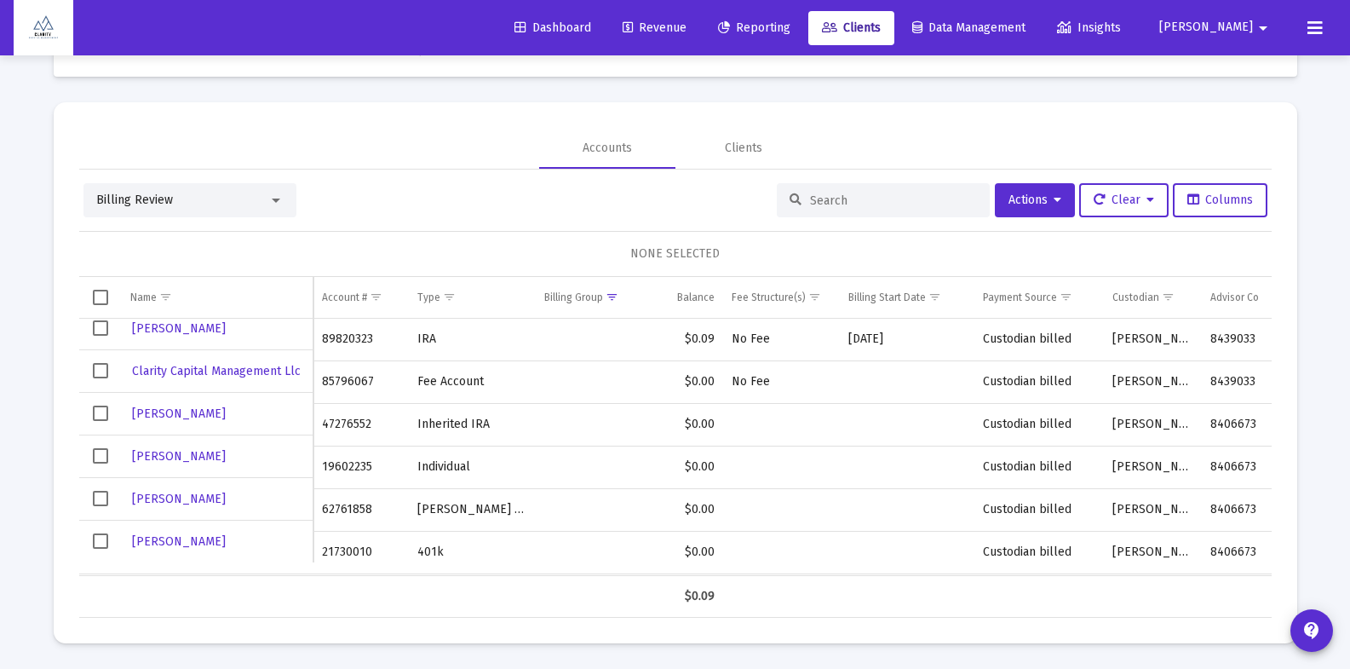
click at [591, 29] on span "Dashboard" at bounding box center [553, 27] width 77 height 14
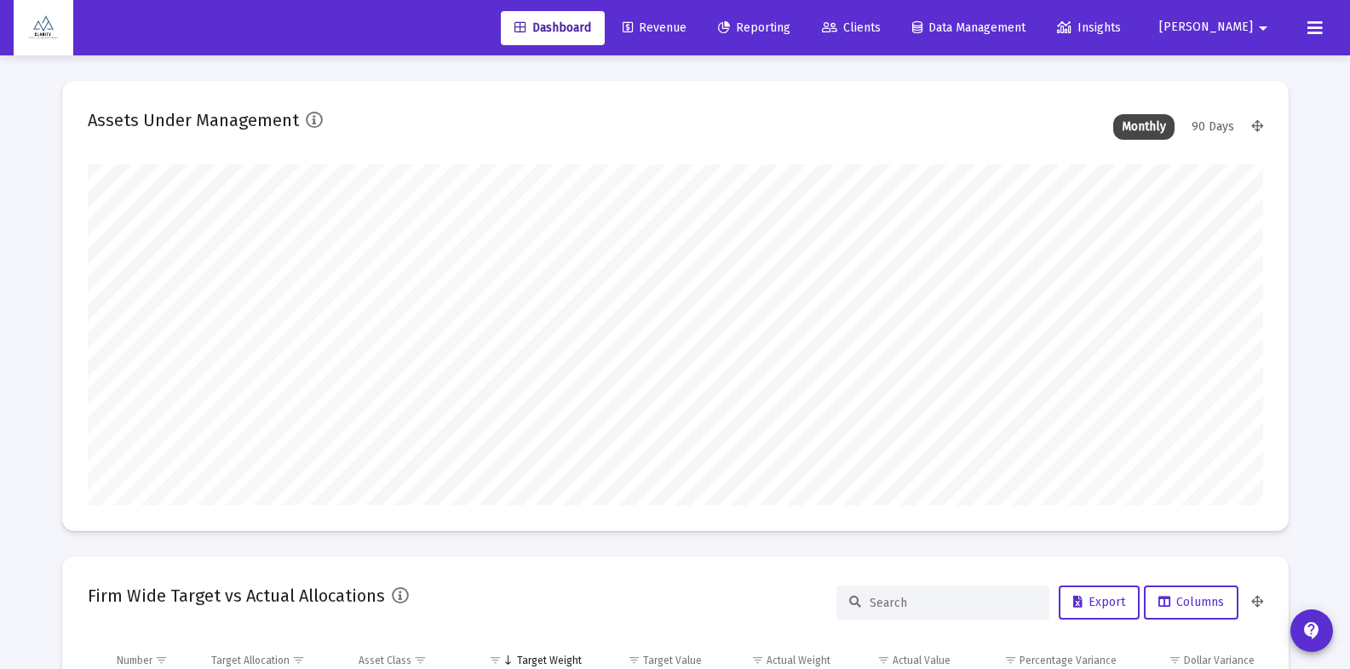
click at [687, 32] on span "Revenue" at bounding box center [655, 27] width 64 height 14
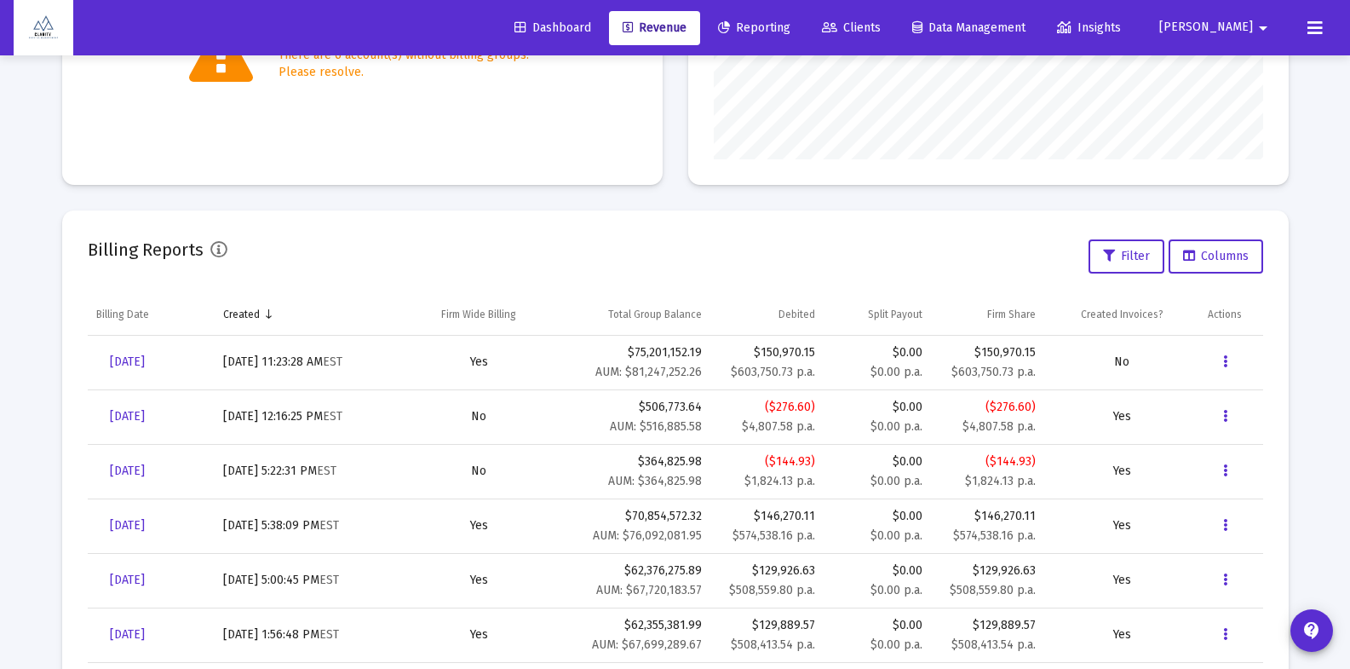
scroll to position [431, 0]
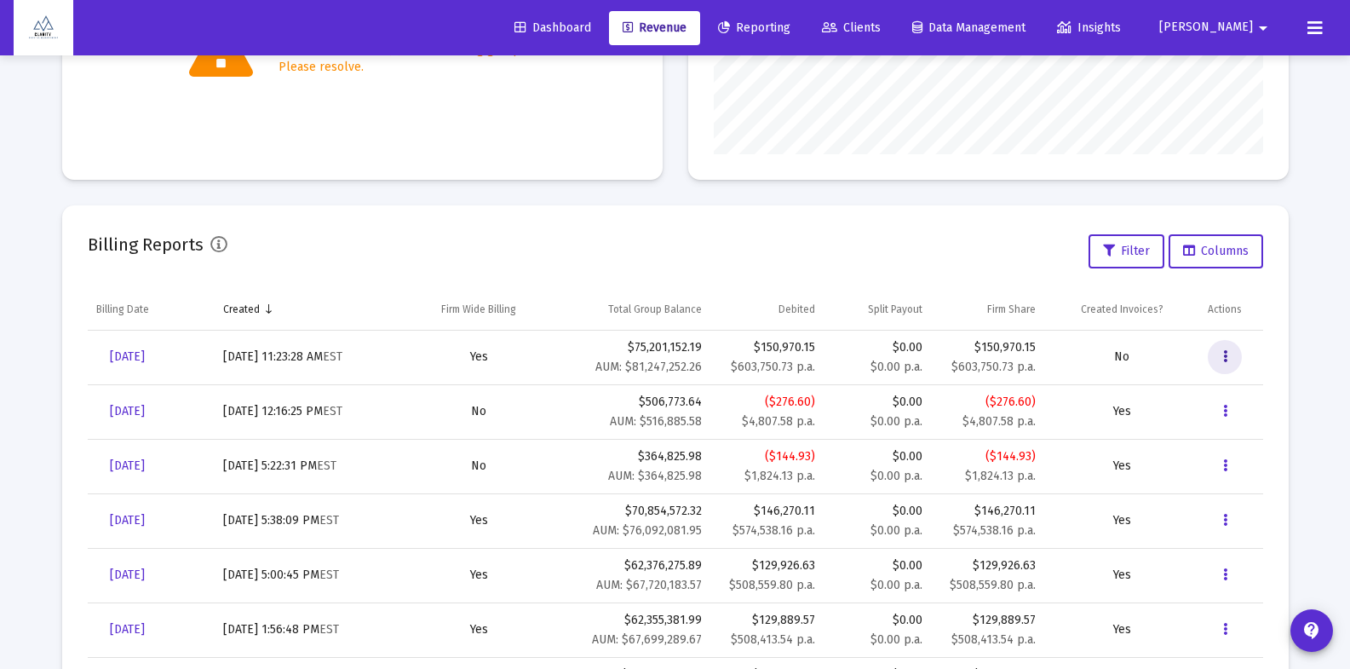
click at [1228, 355] on button "Data grid" at bounding box center [1225, 357] width 34 height 34
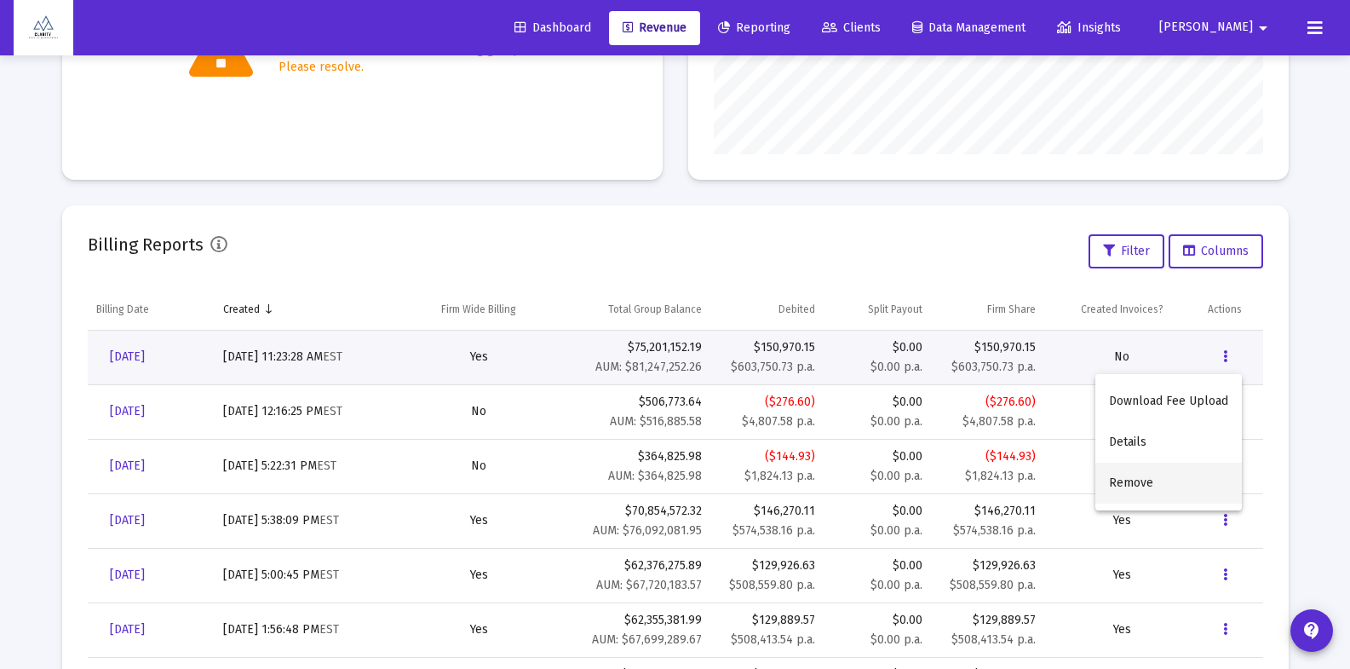
click at [1152, 479] on button "Remove" at bounding box center [1168, 483] width 147 height 41
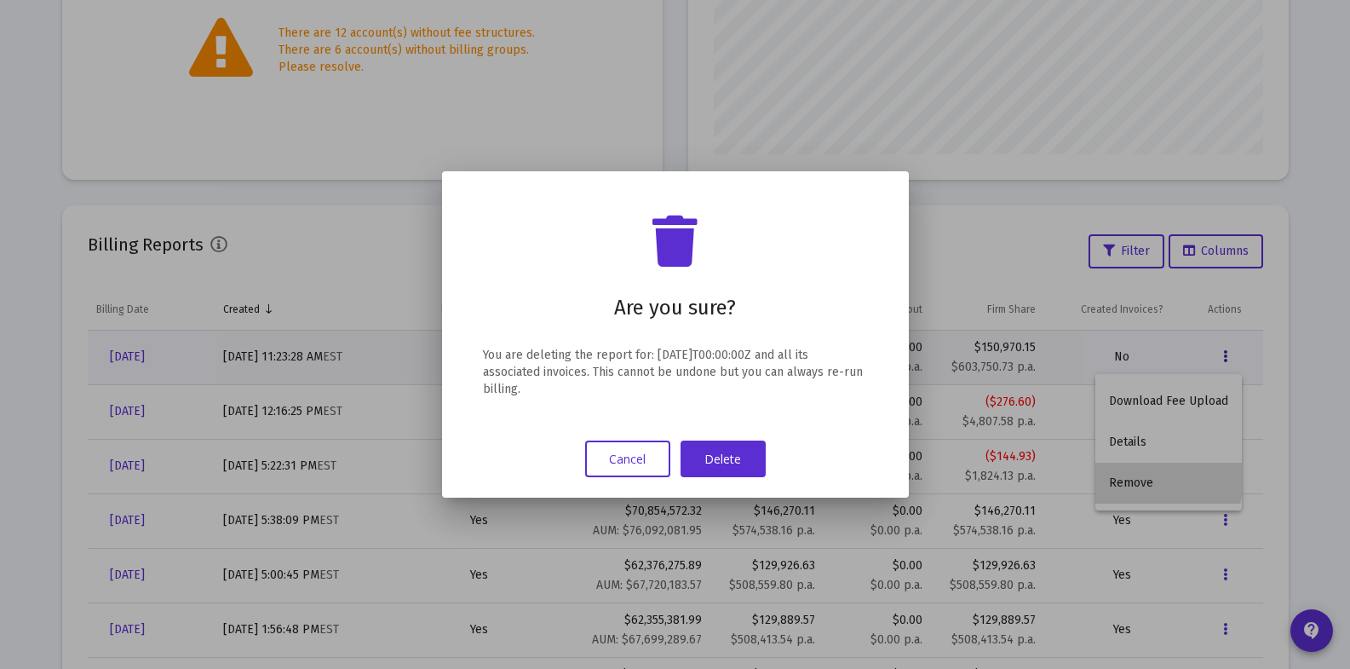
scroll to position [0, 0]
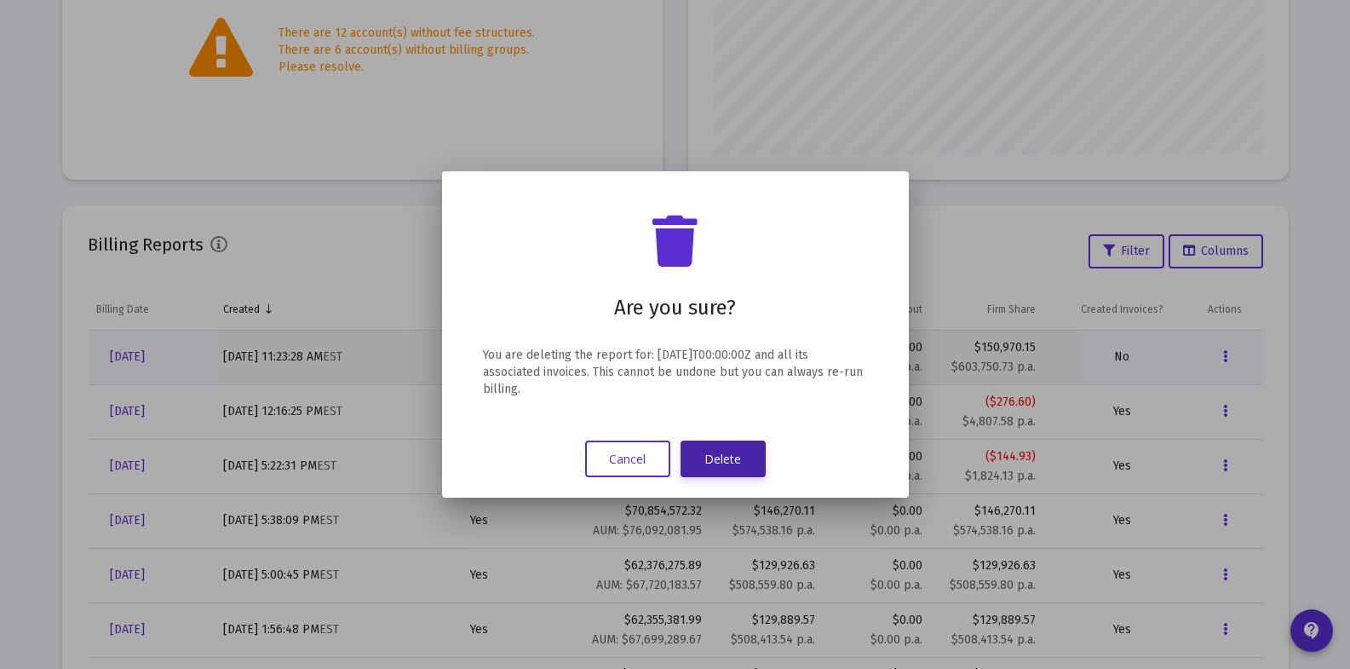
click at [744, 473] on button "Delete" at bounding box center [723, 458] width 85 height 37
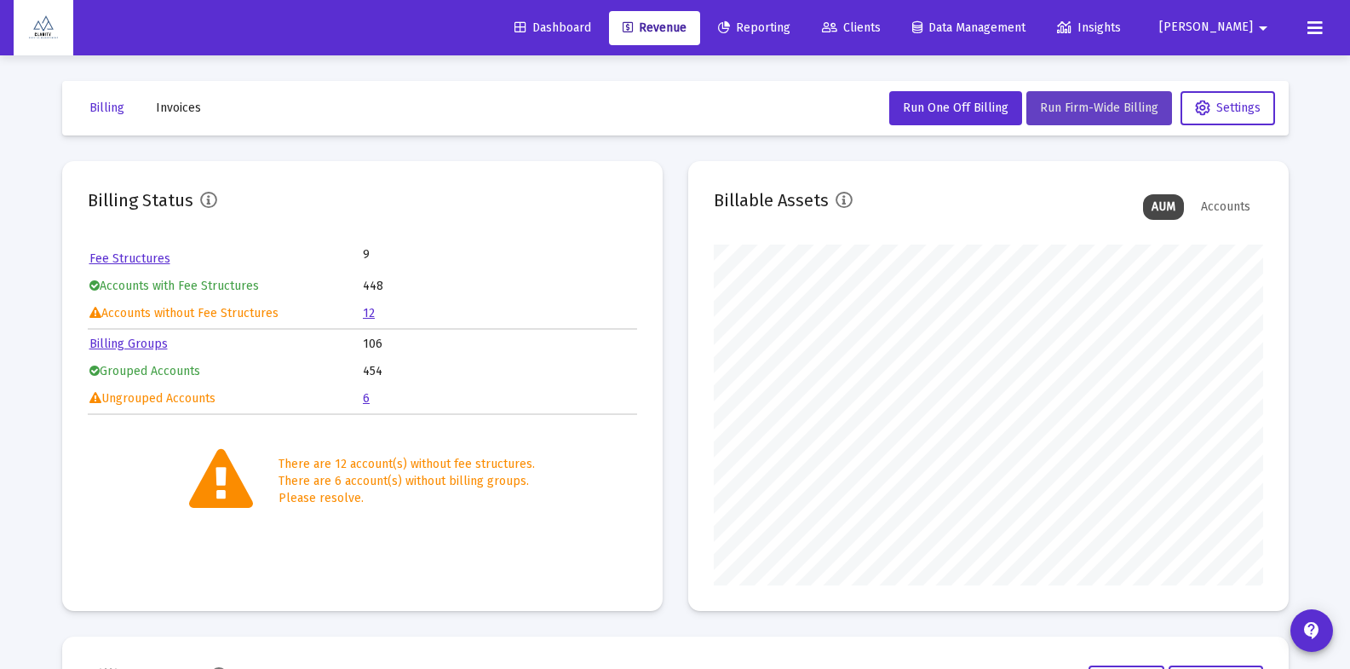
click at [1113, 112] on span "Run Firm-Wide Billing" at bounding box center [1099, 108] width 118 height 14
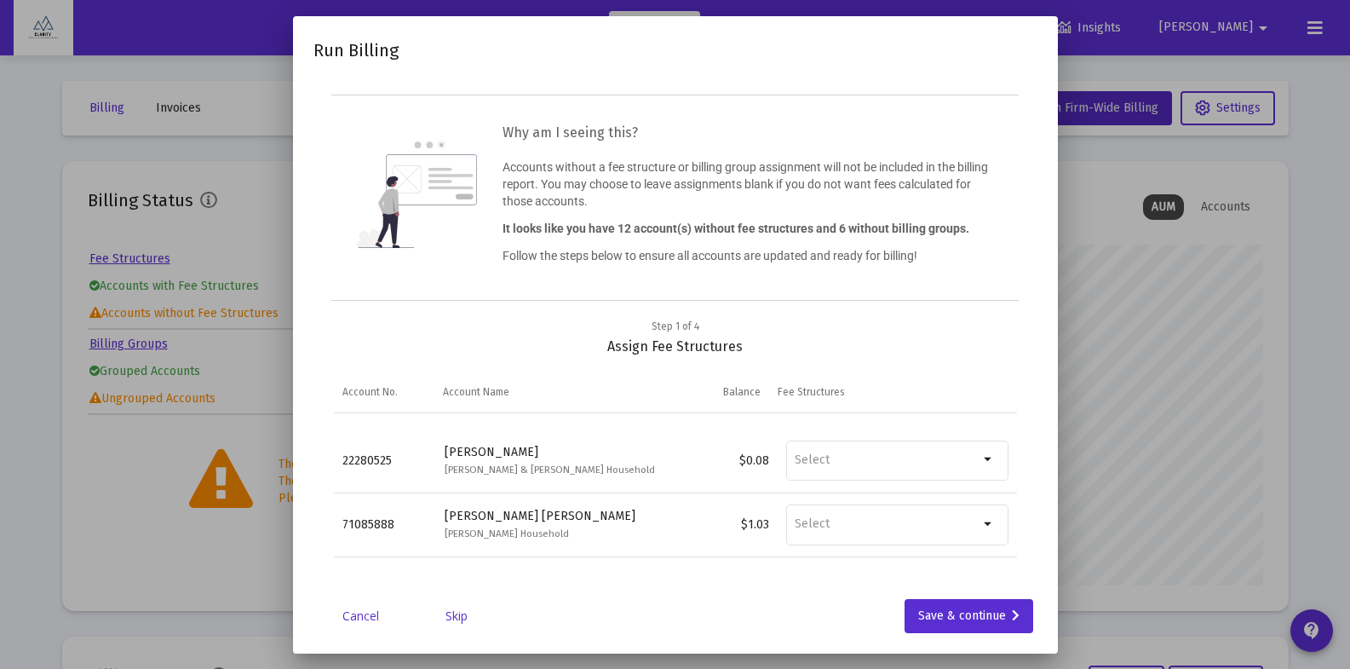
scroll to position [556, 0]
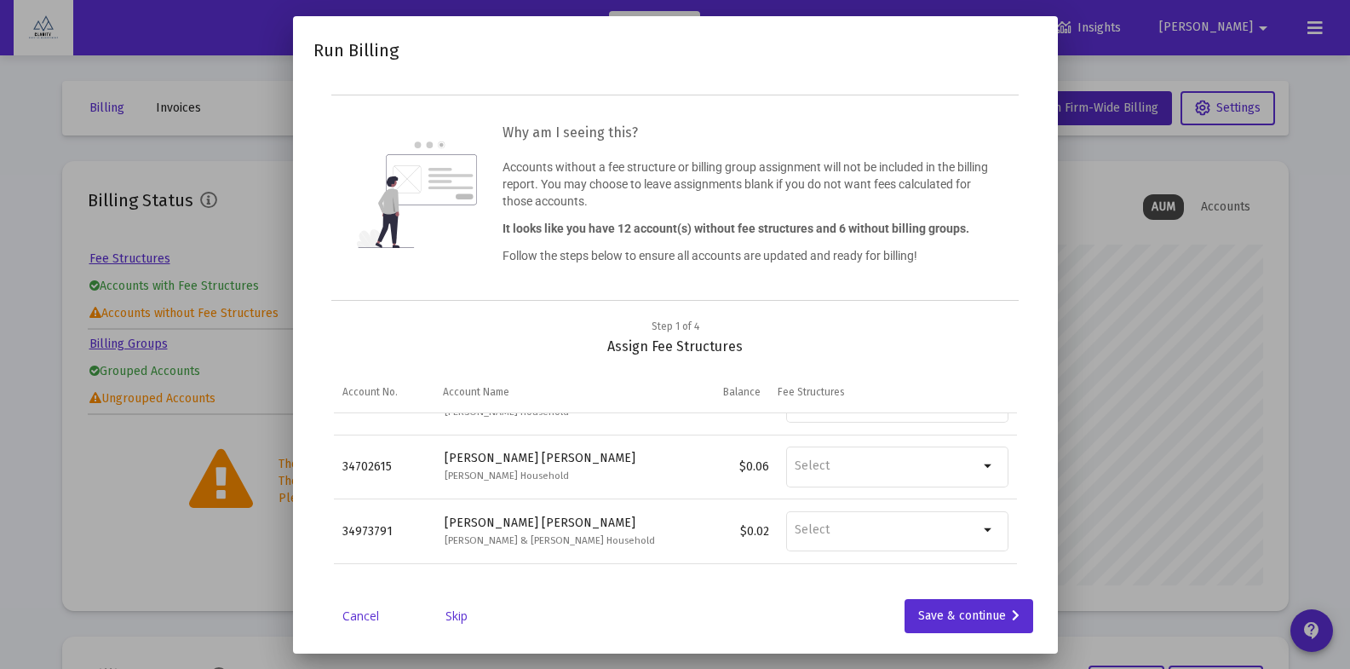
click at [457, 614] on link "Skip" at bounding box center [456, 615] width 85 height 17
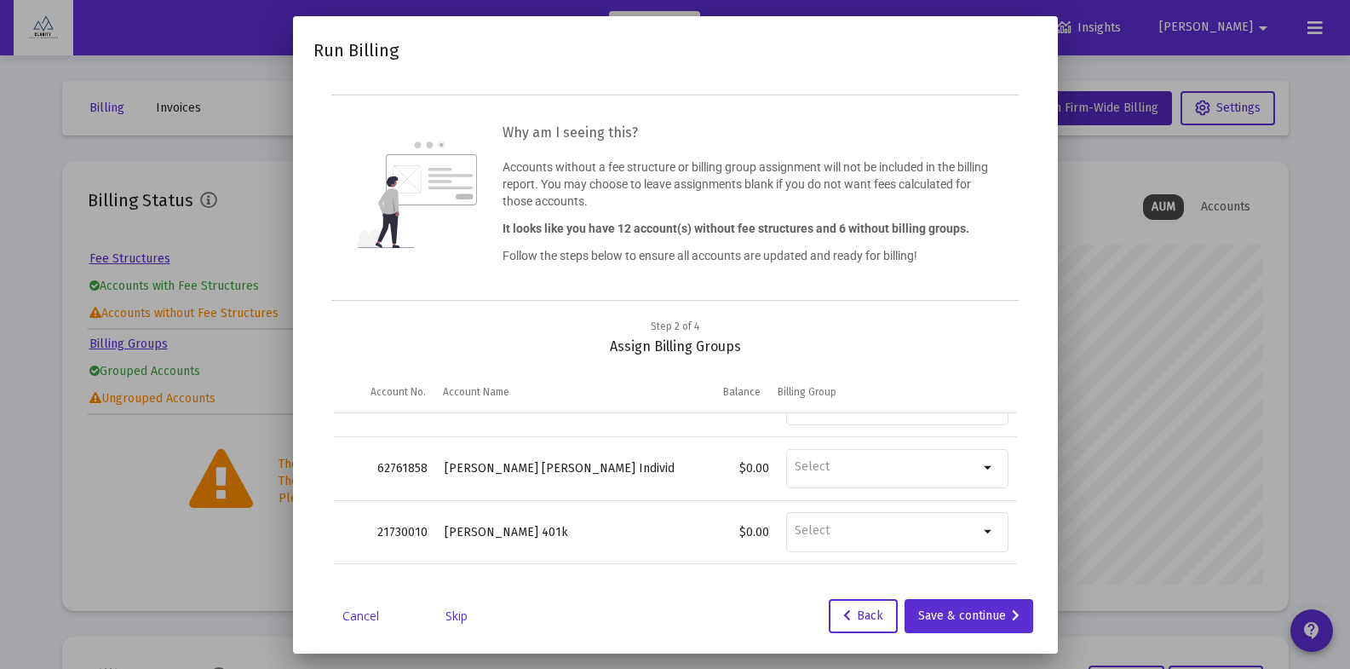
scroll to position [60, 0]
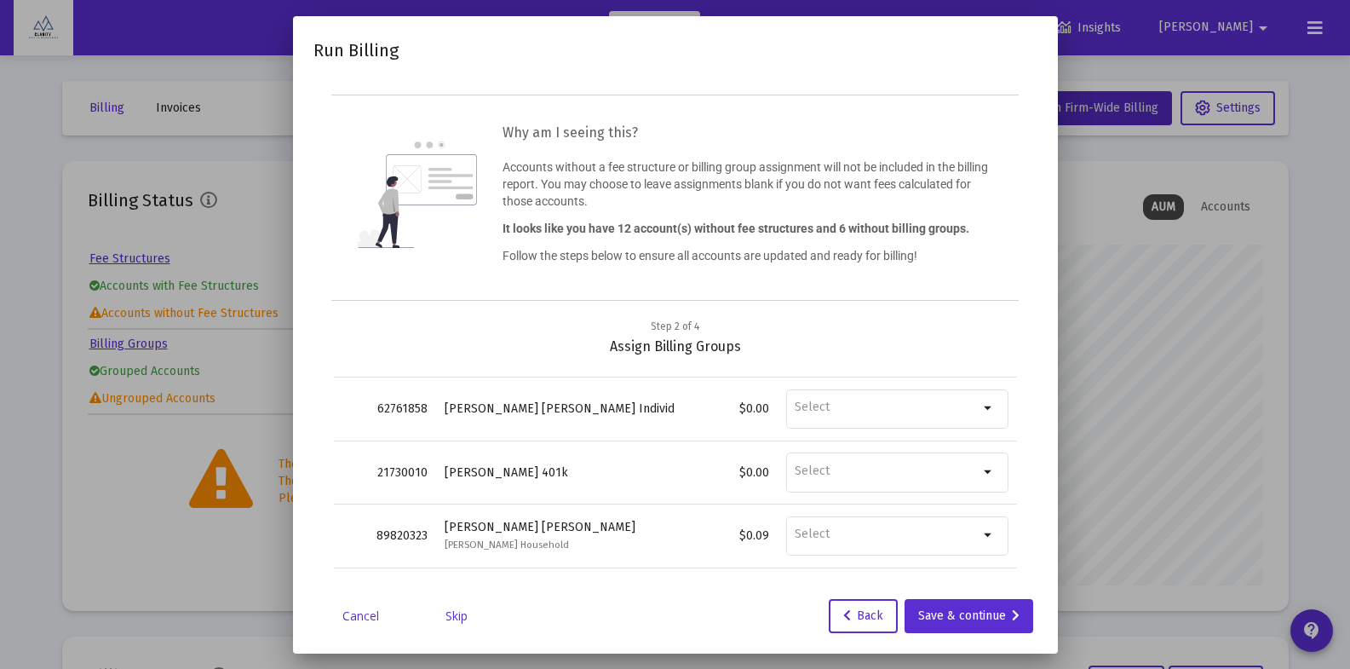
click at [452, 618] on link "Skip" at bounding box center [456, 615] width 85 height 17
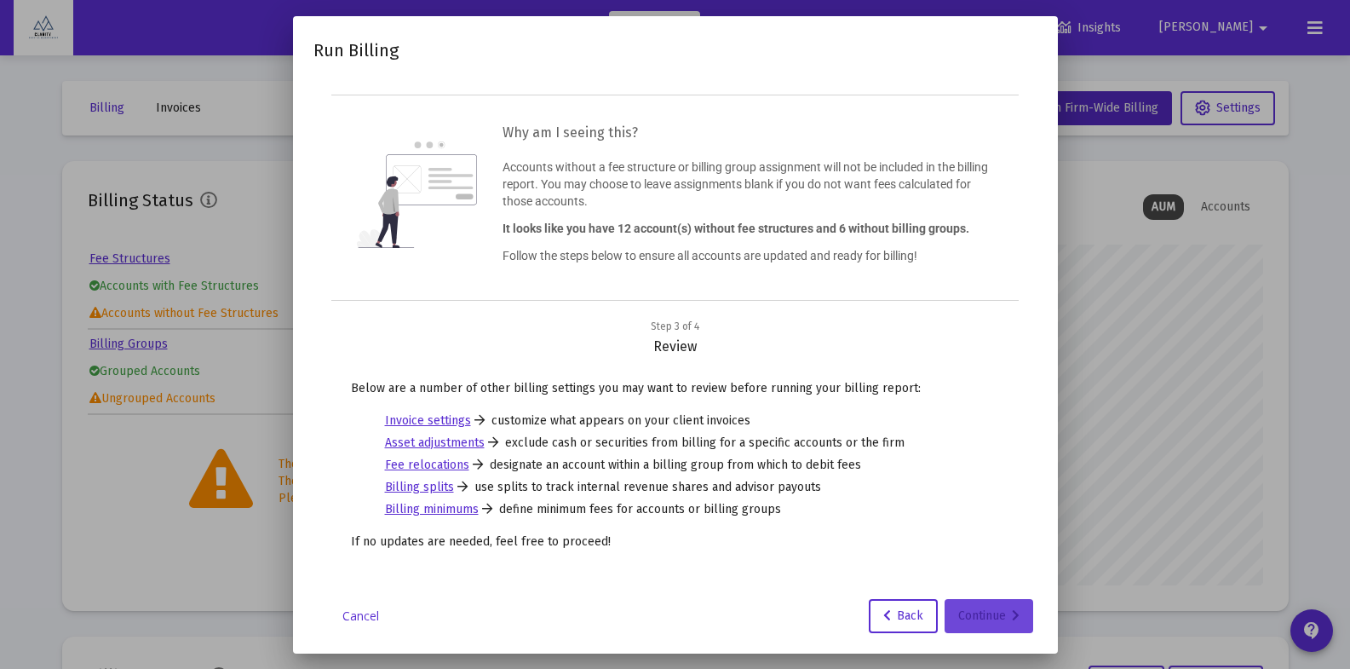
click at [995, 630] on div "Continue" at bounding box center [988, 616] width 61 height 34
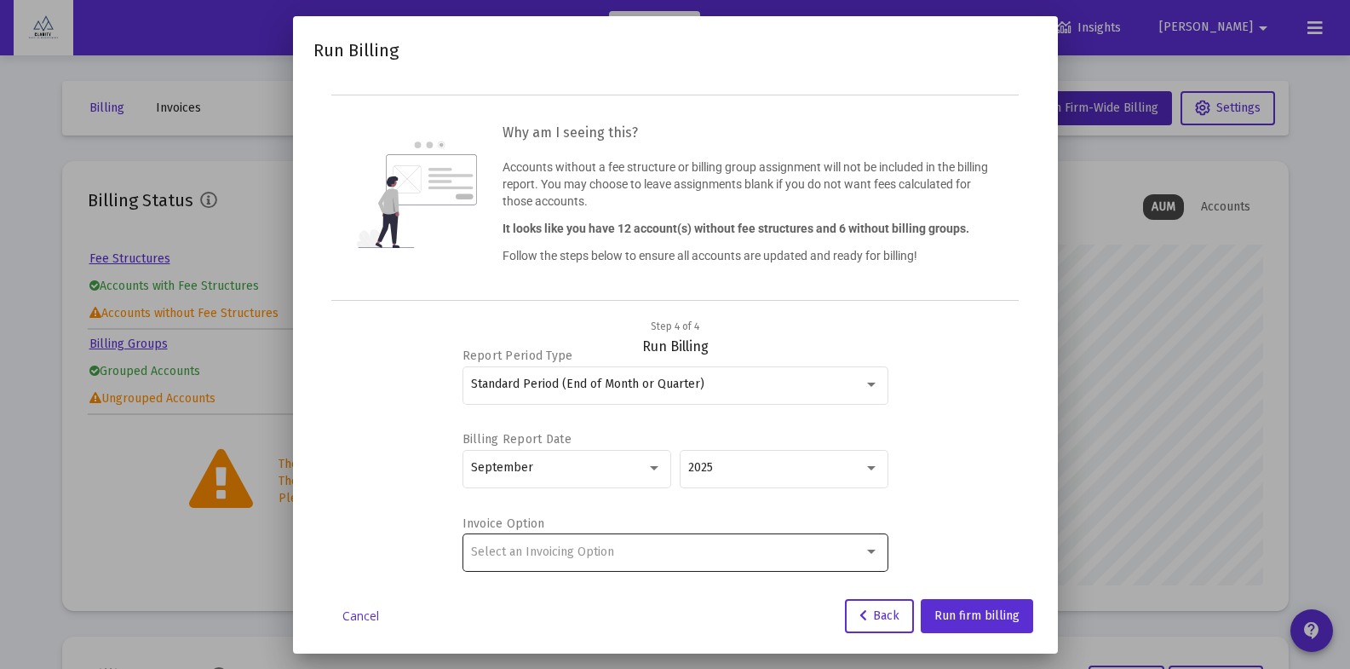
click at [760, 550] on div "Select an Invoicing Option" at bounding box center [667, 552] width 393 height 14
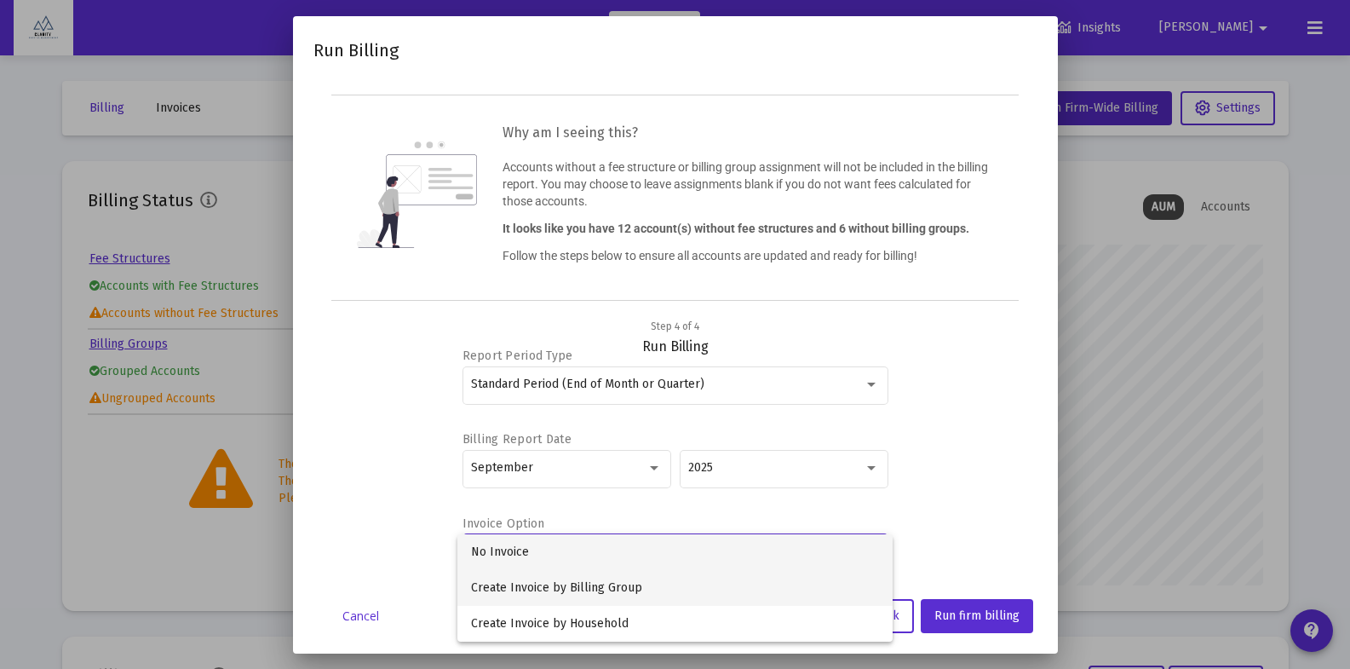
click at [574, 589] on span "Create Invoice by Billing Group" at bounding box center [675, 588] width 408 height 36
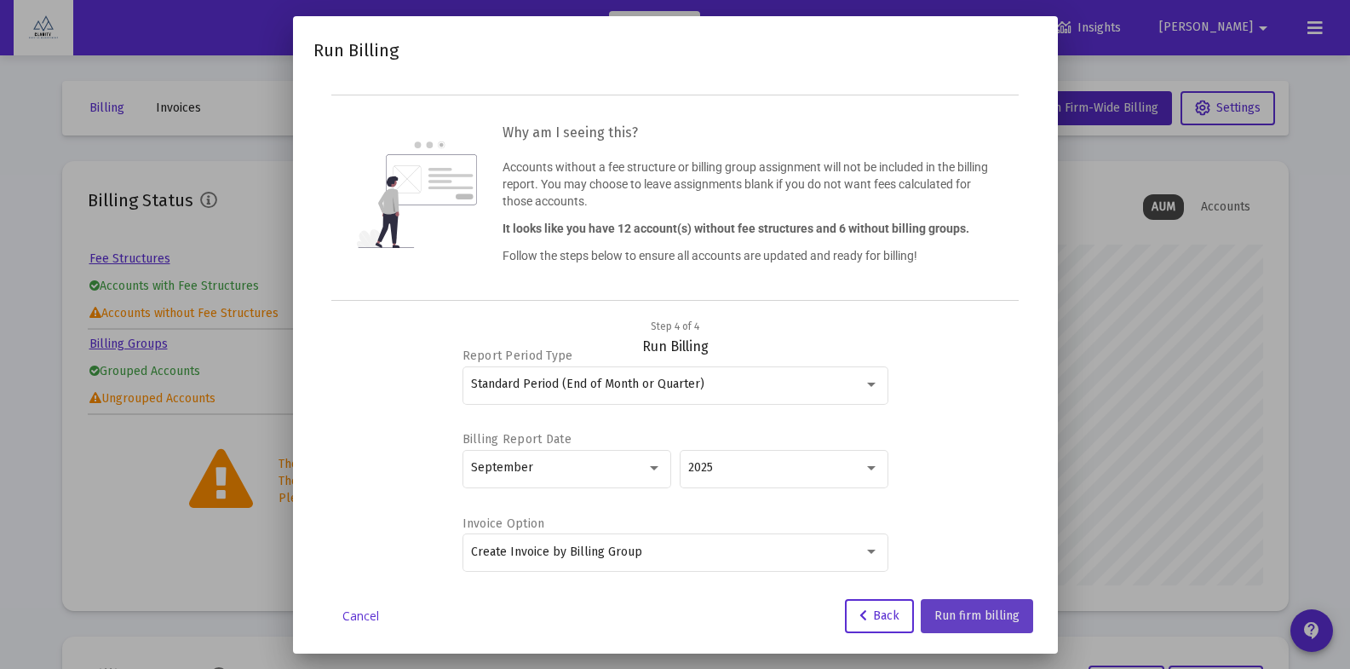
click at [982, 618] on span "Run firm billing" at bounding box center [976, 615] width 85 height 14
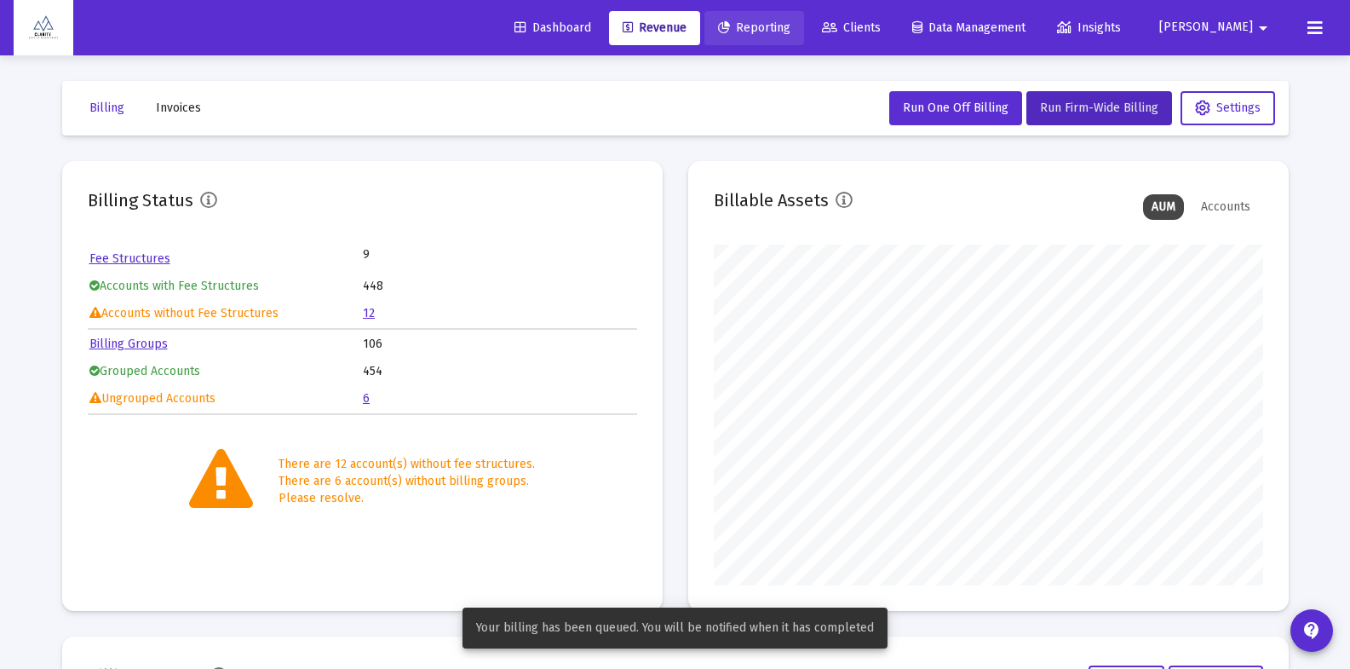
click at [791, 29] on span "Reporting" at bounding box center [754, 27] width 72 height 14
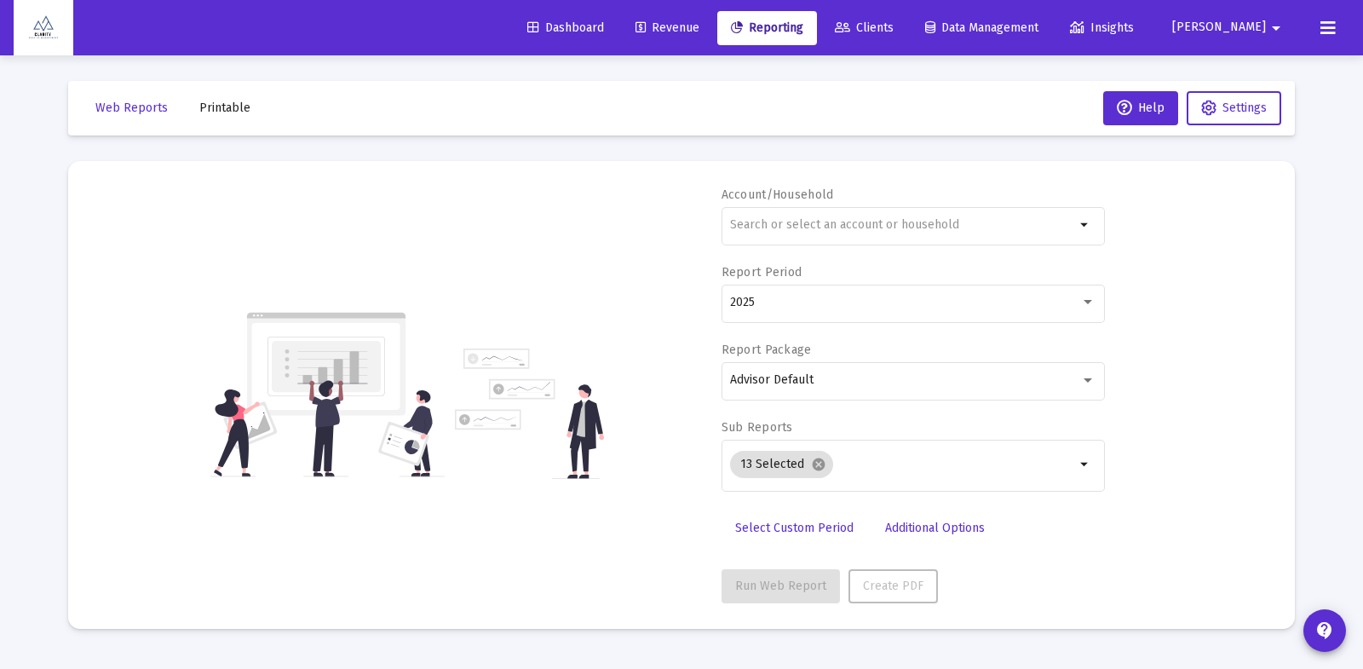
click at [894, 29] on span "Clients" at bounding box center [864, 27] width 59 height 14
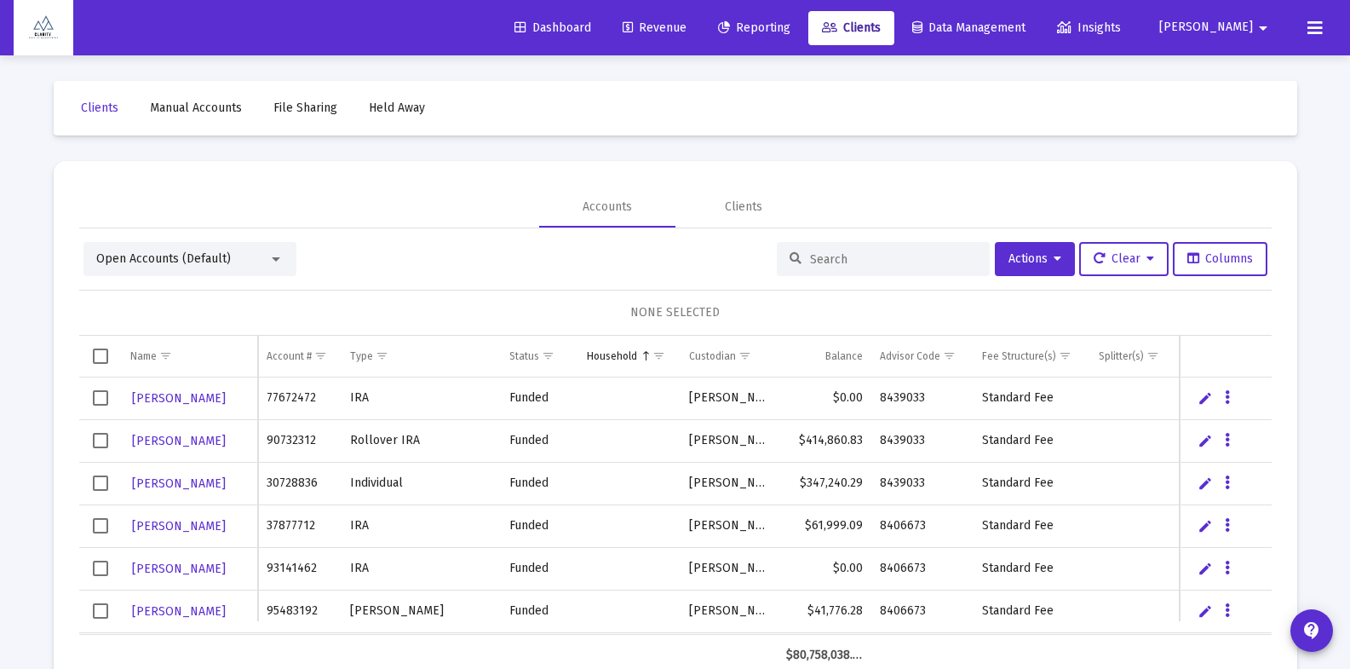
click at [810, 264] on input at bounding box center [893, 259] width 167 height 14
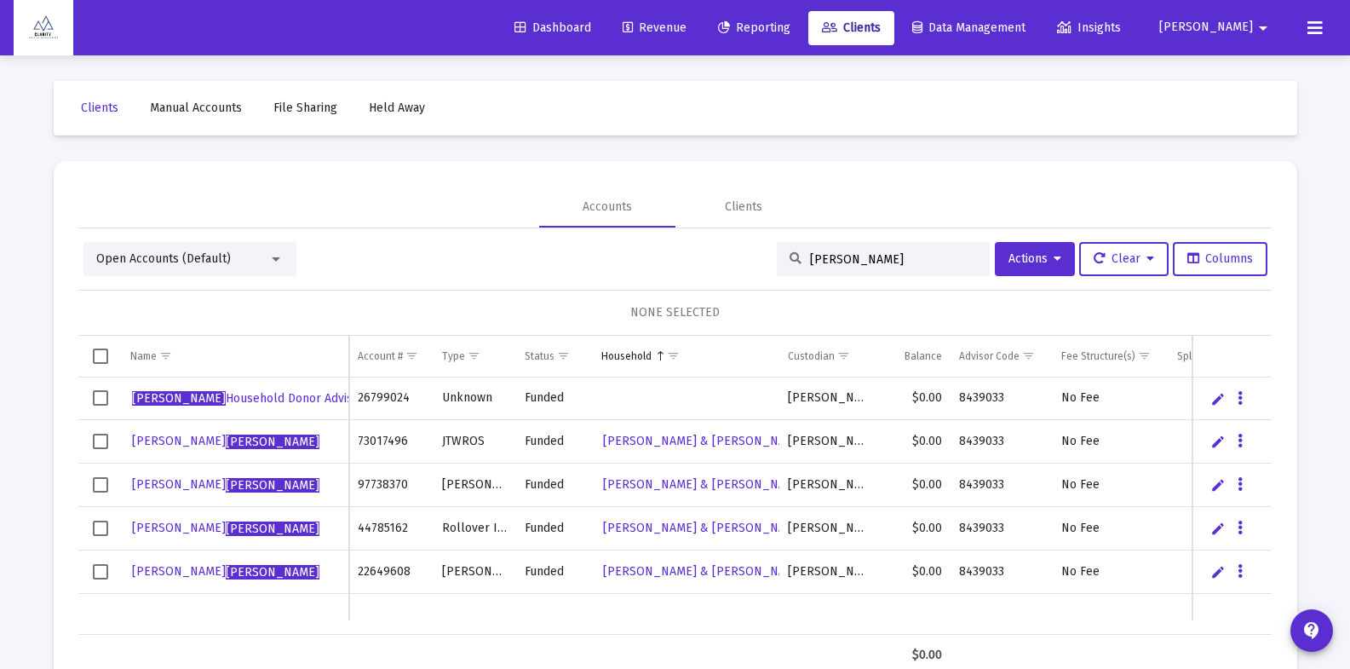
type input "frank"
click at [1244, 401] on button "Data grid" at bounding box center [1240, 397] width 15 height 15
click at [97, 354] on div at bounding box center [675, 334] width 1350 height 669
click at [108, 358] on span "Select all" at bounding box center [100, 355] width 15 height 15
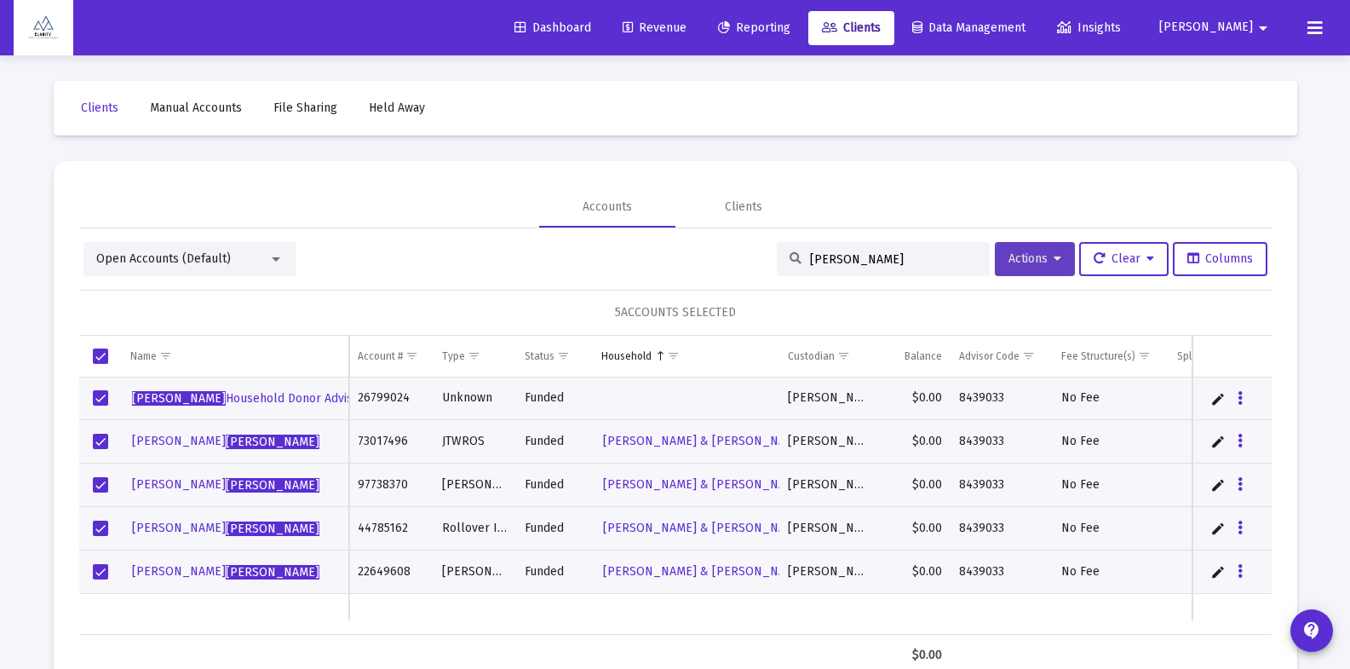
click at [1065, 262] on button "Actions" at bounding box center [1035, 259] width 80 height 34
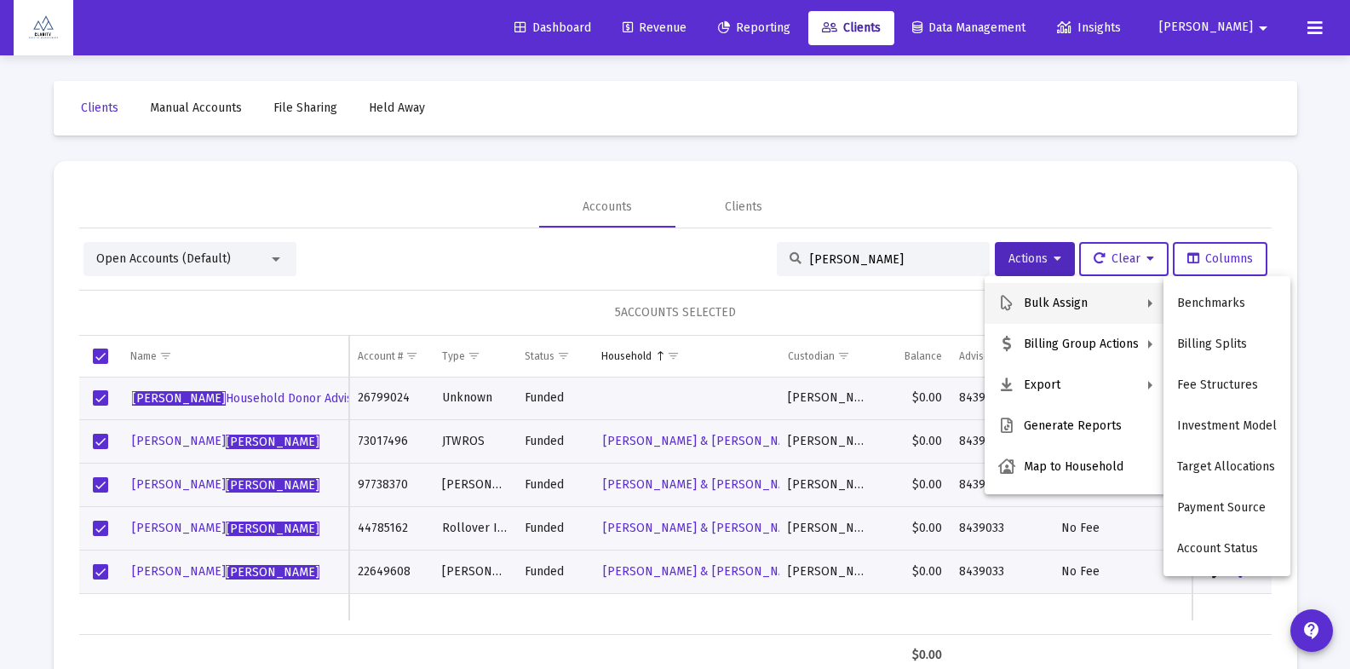
click at [1131, 260] on div at bounding box center [675, 334] width 1350 height 669
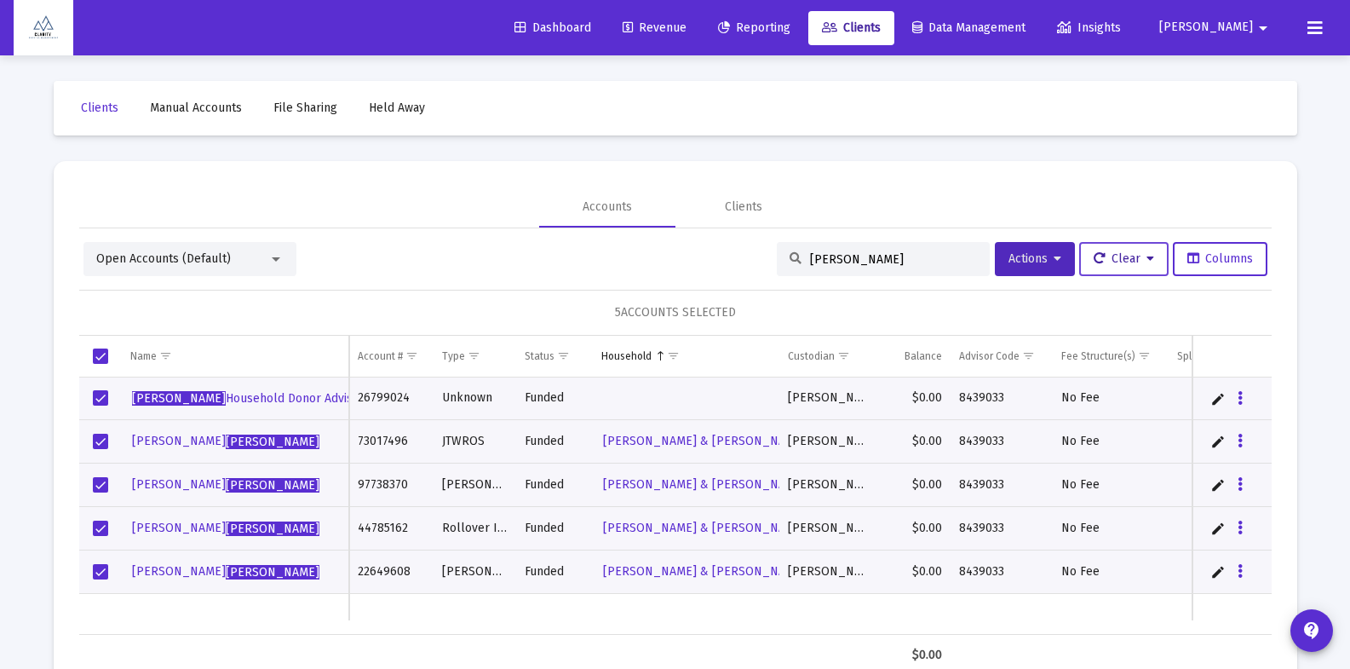
click at [1147, 259] on icon at bounding box center [1151, 259] width 8 height 12
click at [1057, 256] on div at bounding box center [675, 334] width 1350 height 669
click at [1054, 260] on icon at bounding box center [1058, 259] width 8 height 12
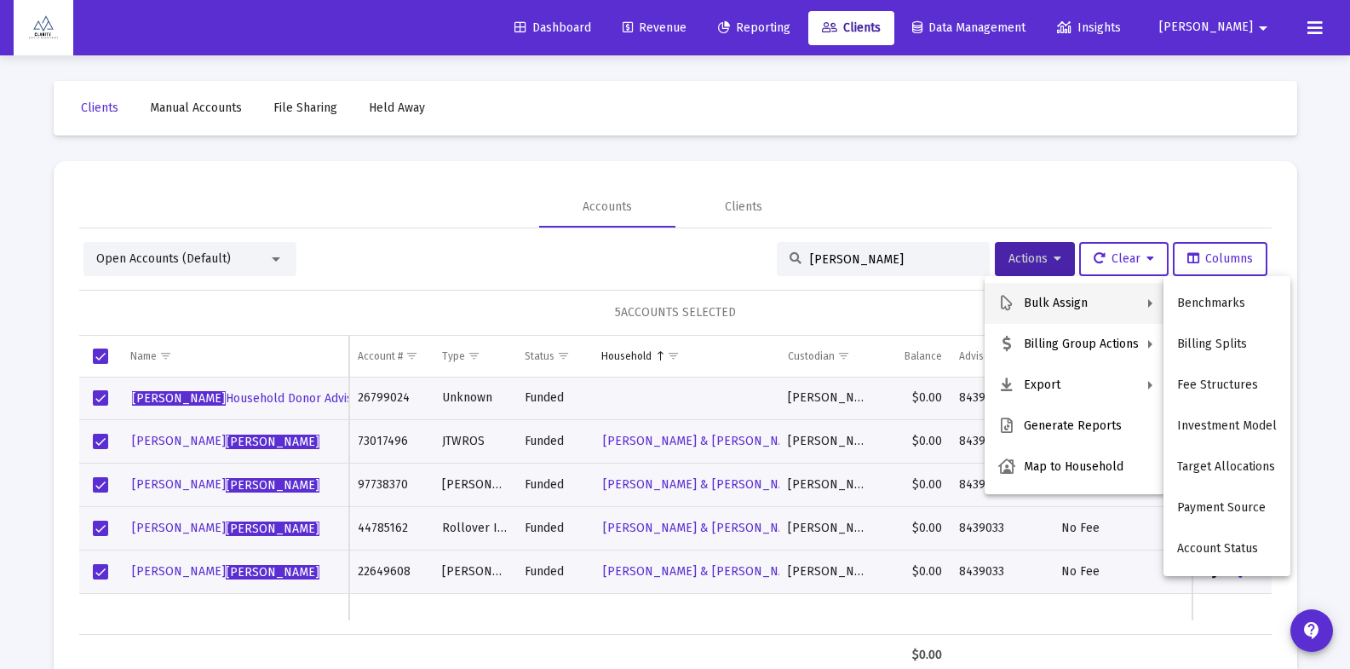
click at [660, 265] on div at bounding box center [675, 334] width 1350 height 669
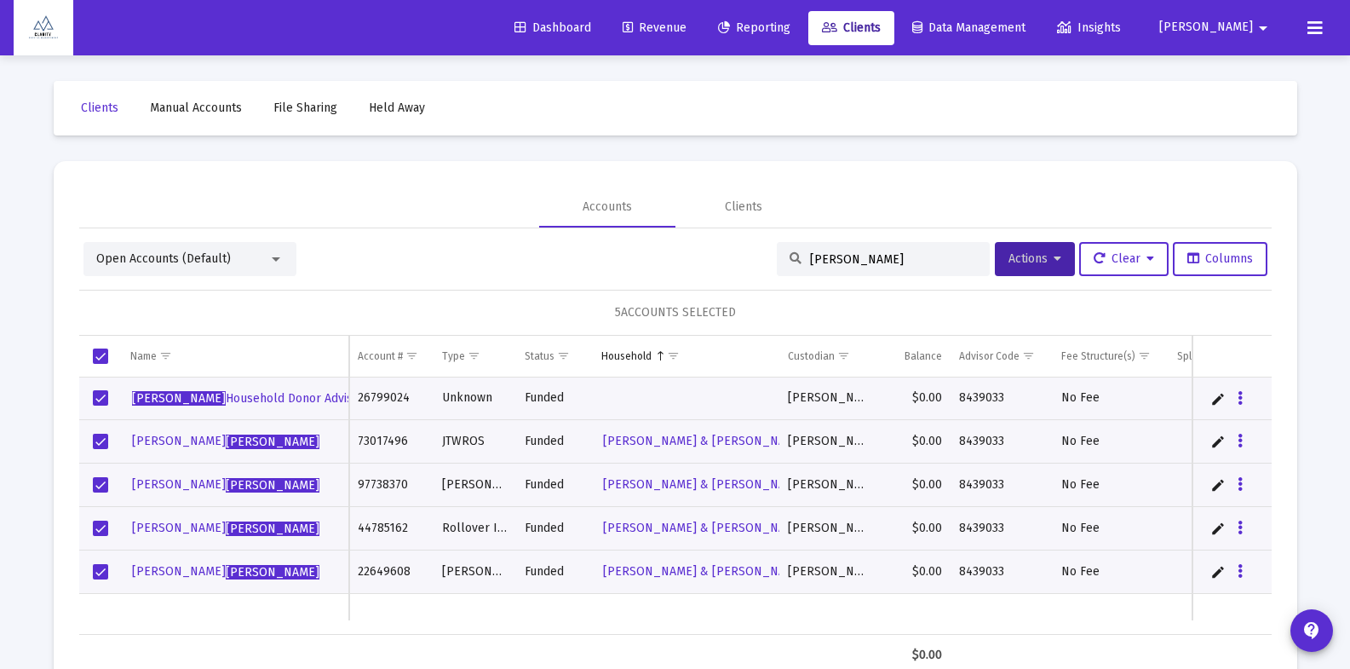
click at [1216, 395] on link "Edit" at bounding box center [1217, 398] width 15 height 15
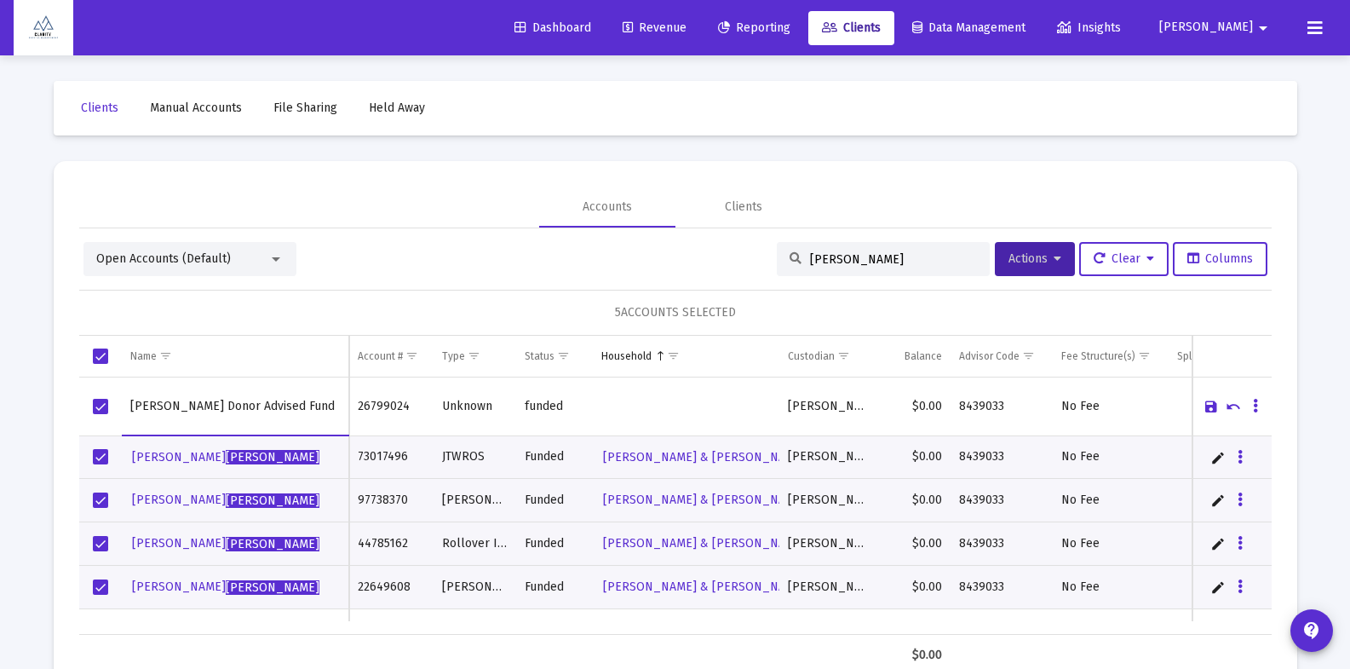
click at [1234, 408] on link "Cancel" at bounding box center [1233, 406] width 15 height 15
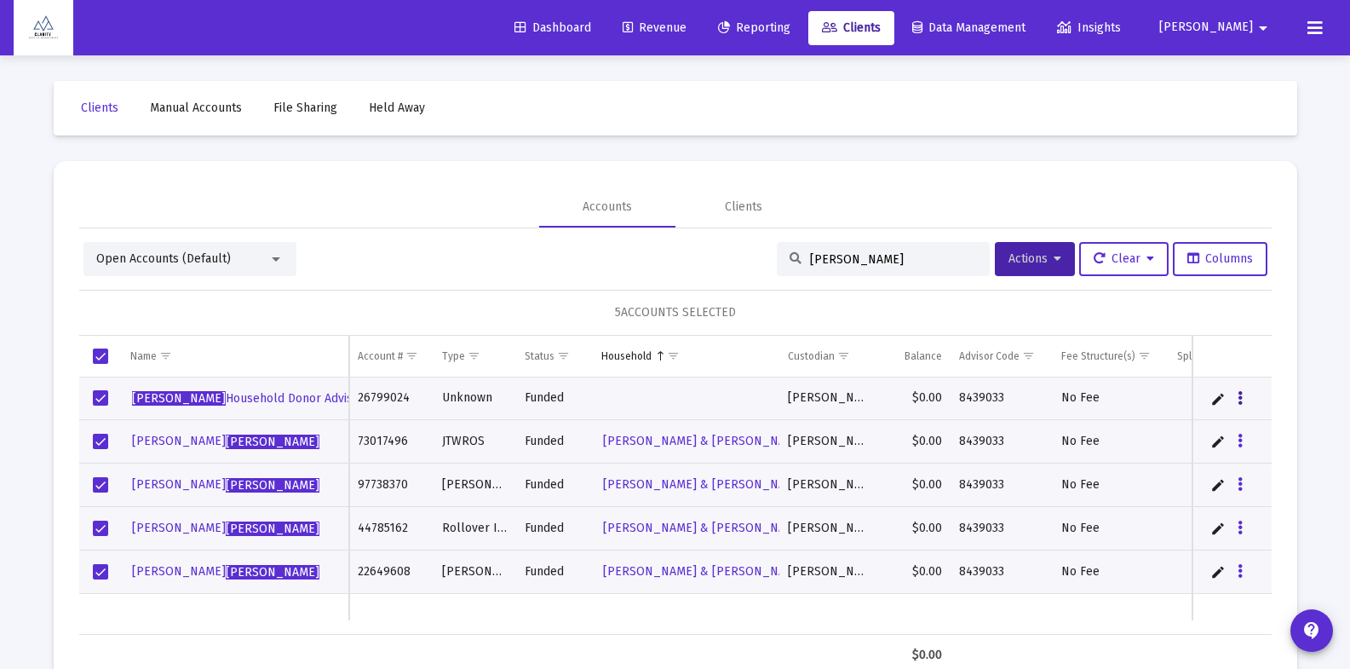
click at [1239, 397] on icon "Data grid" at bounding box center [1240, 398] width 5 height 20
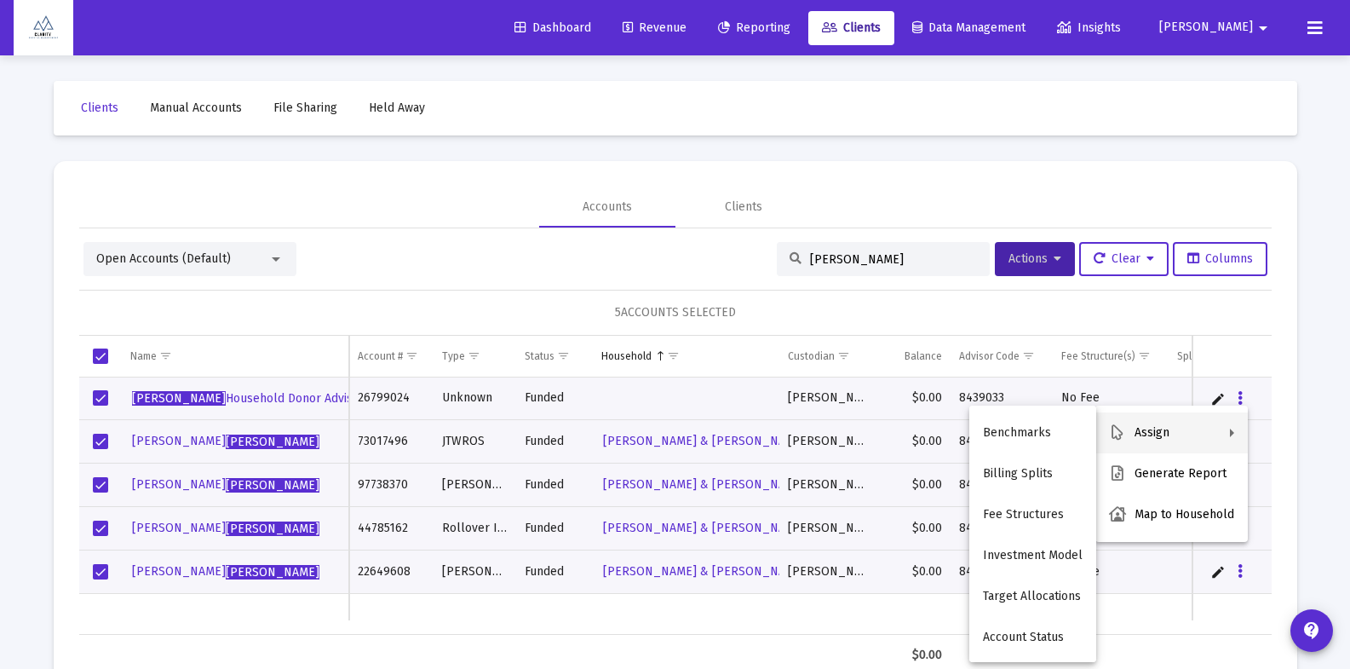
click at [1280, 318] on div at bounding box center [675, 334] width 1350 height 669
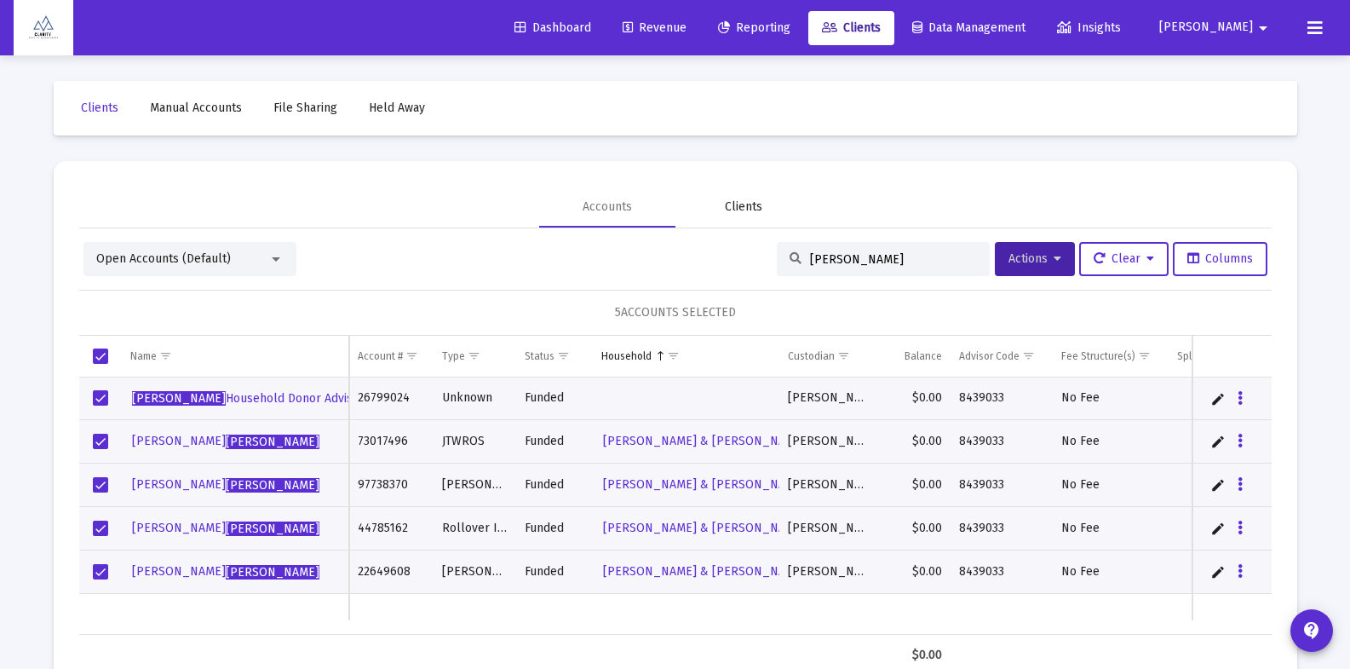
click at [738, 204] on div "Clients" at bounding box center [743, 206] width 37 height 17
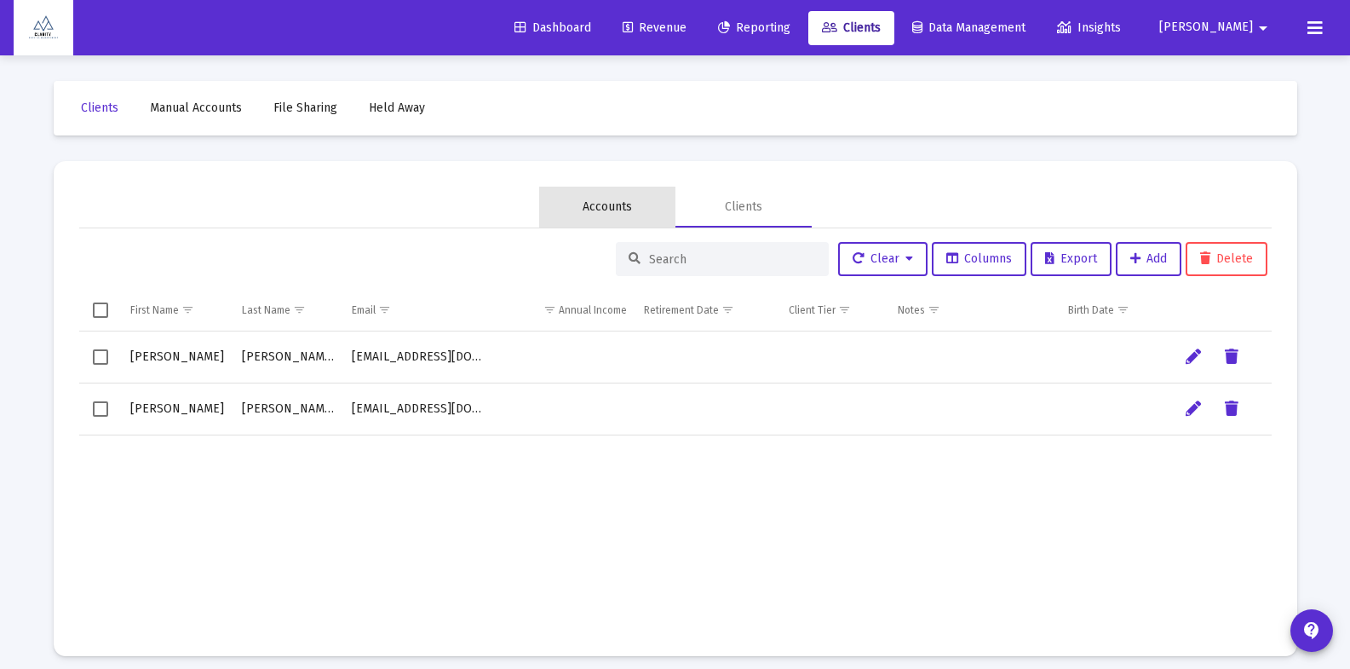
click at [658, 201] on div "Accounts" at bounding box center [607, 207] width 136 height 41
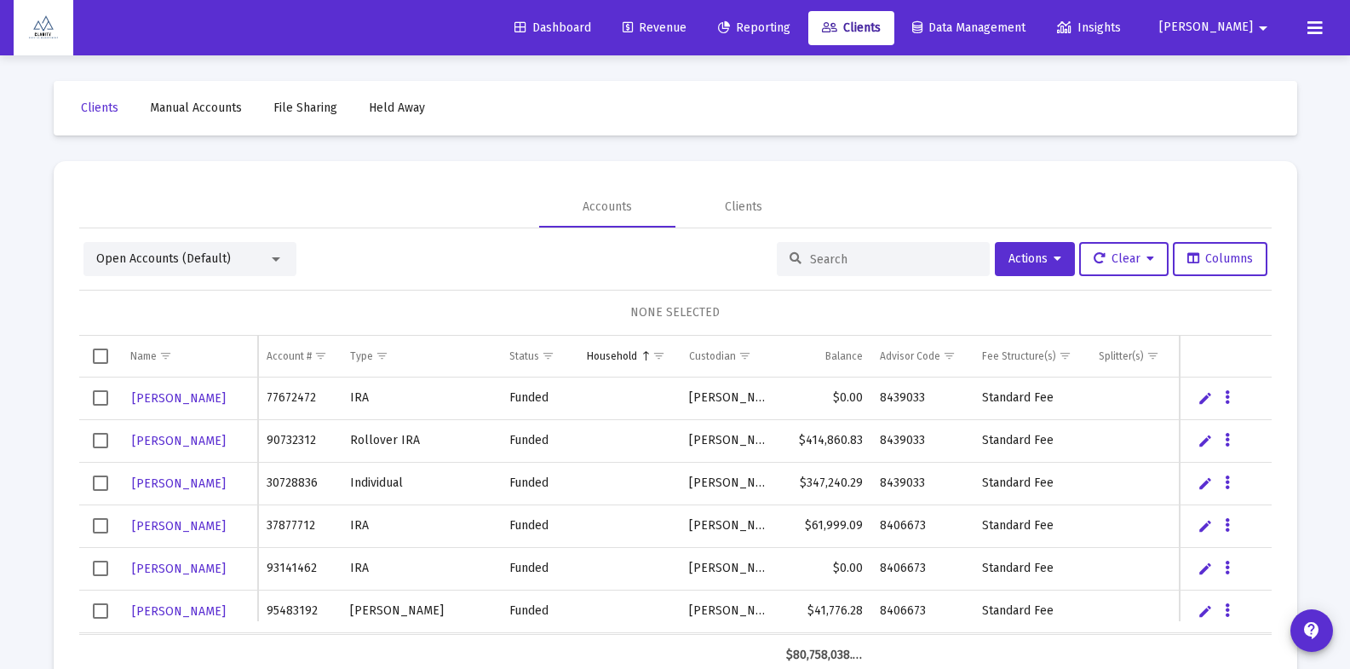
click at [833, 255] on input at bounding box center [893, 259] width 167 height 14
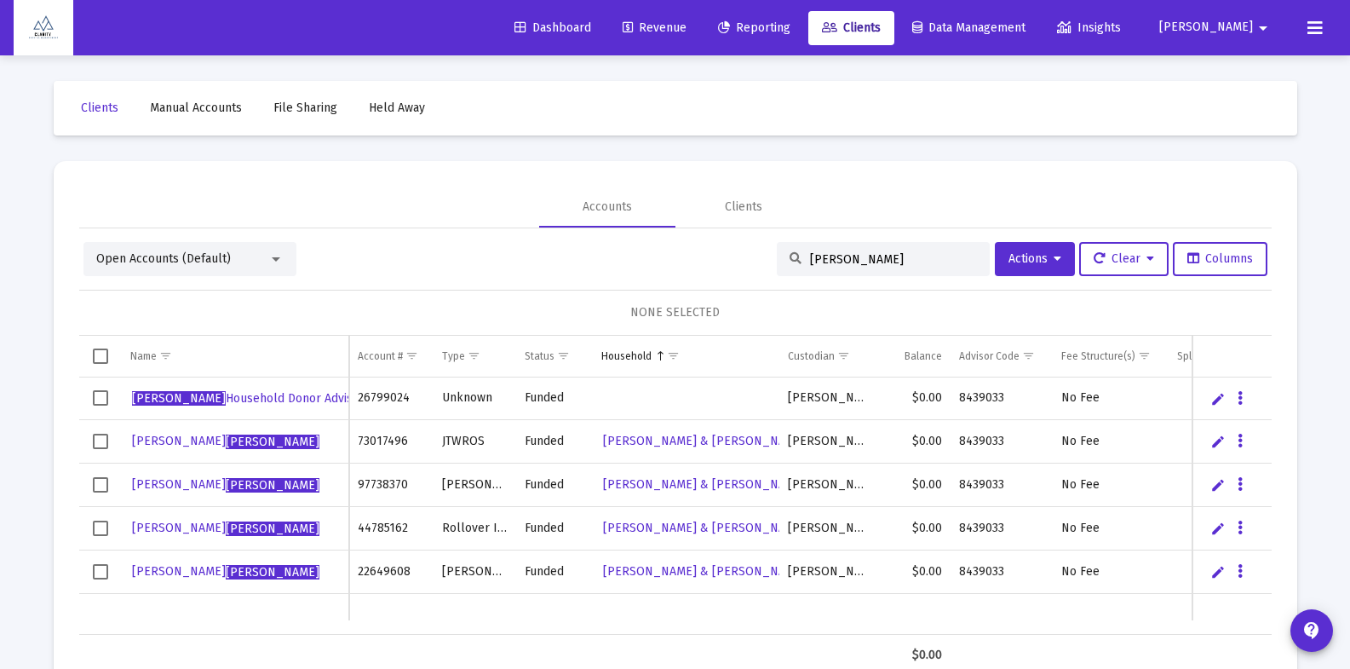
type input "frank"
click at [97, 358] on span "Select all" at bounding box center [100, 355] width 15 height 15
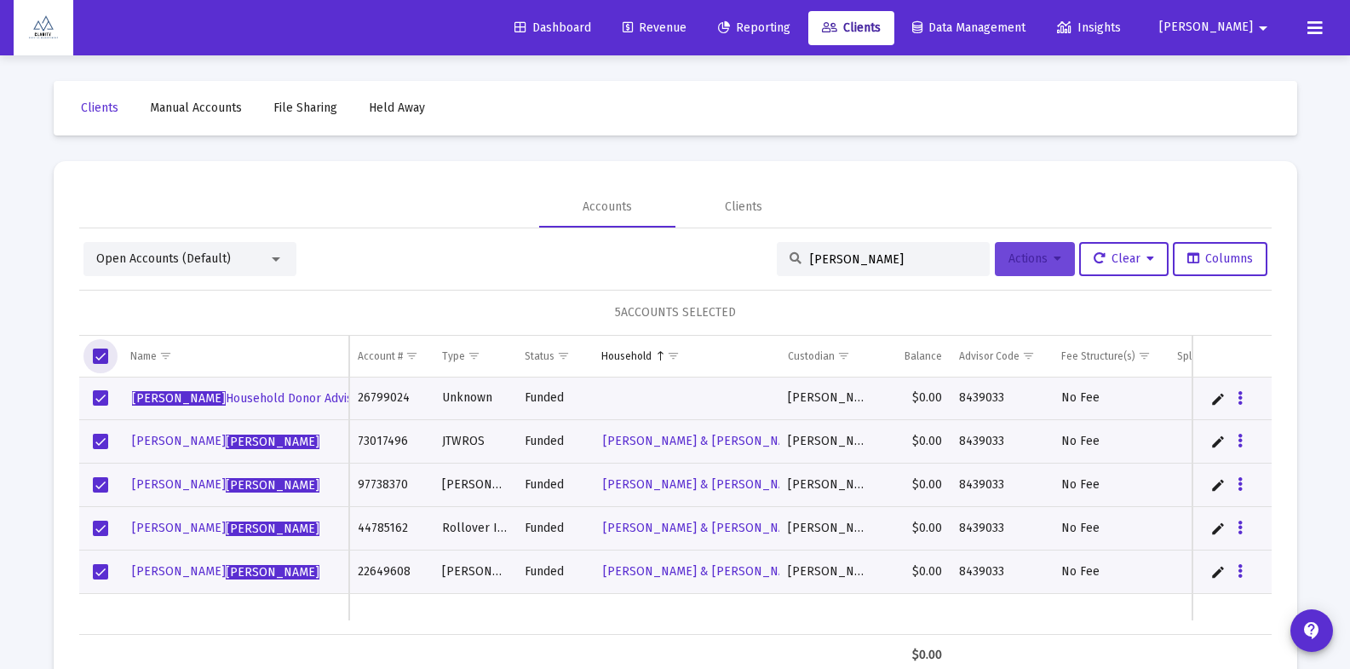
click at [1058, 270] on button "Actions" at bounding box center [1035, 259] width 80 height 34
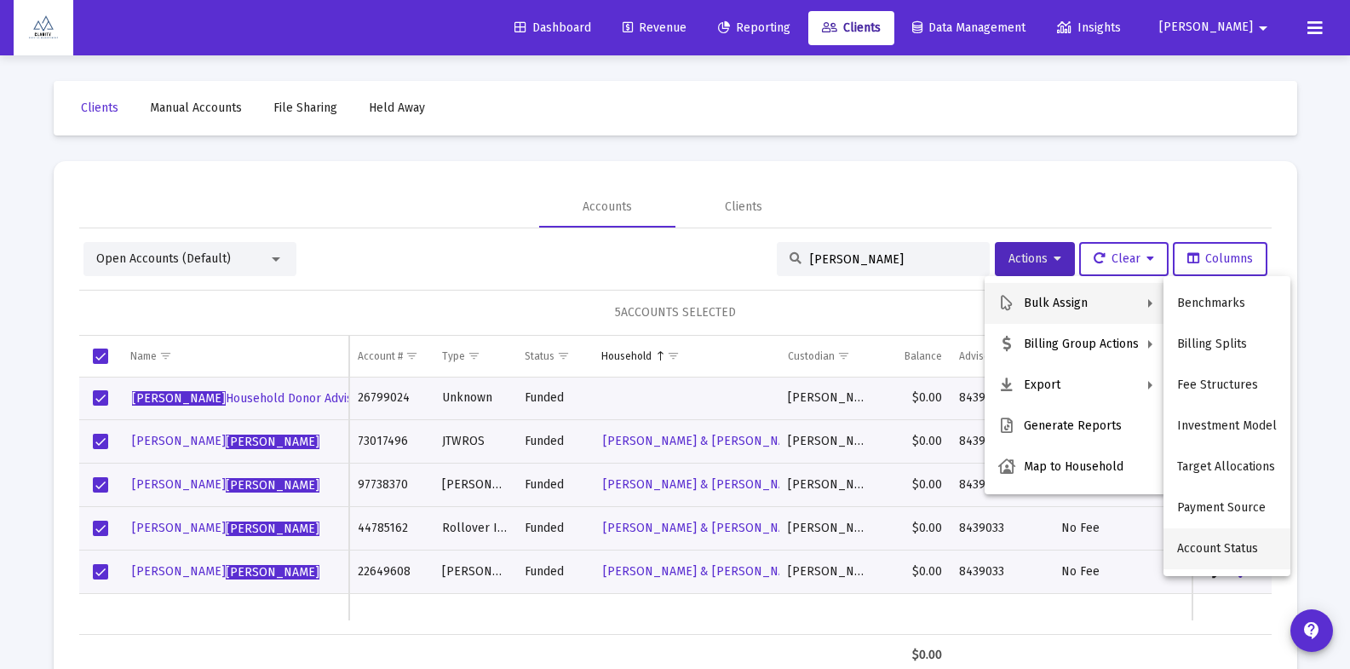
click at [1238, 555] on button "Account Status" at bounding box center [1227, 548] width 127 height 41
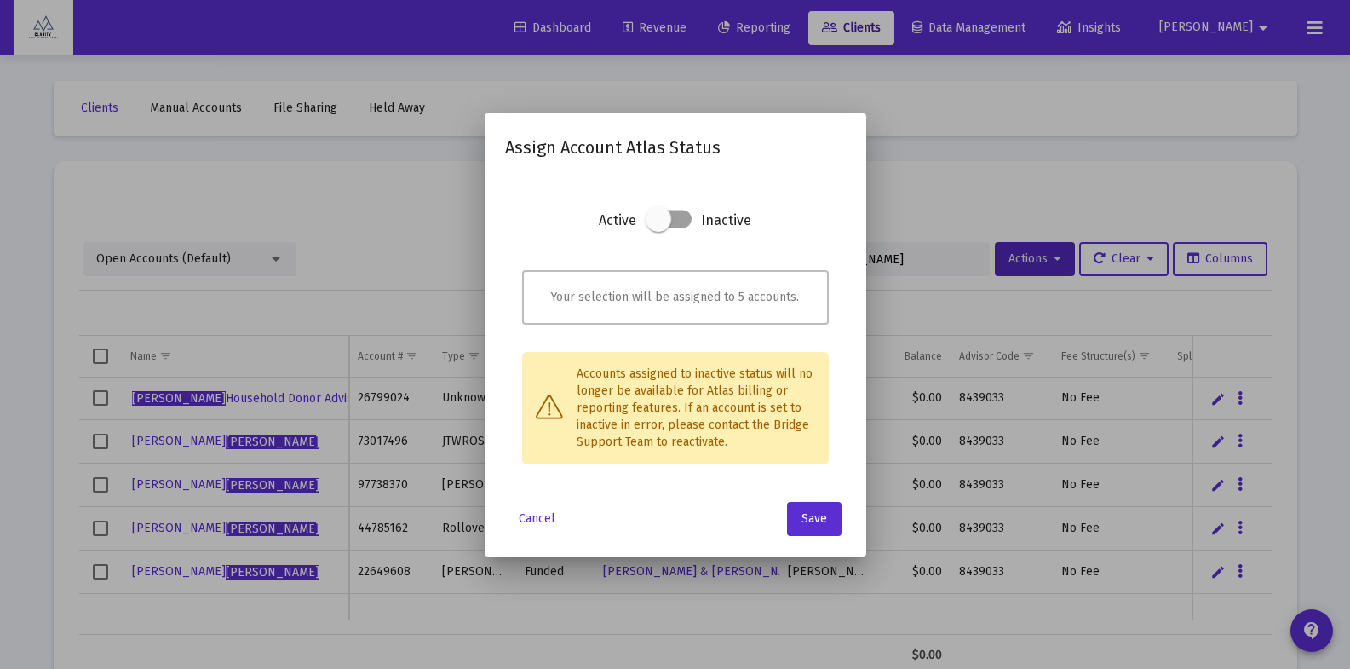
click at [679, 220] on span at bounding box center [669, 219] width 46 height 18
click at [659, 227] on input "checkbox" at bounding box center [659, 228] width 2 height 2
checkbox input "true"
click at [807, 524] on span "Save" at bounding box center [815, 518] width 26 height 14
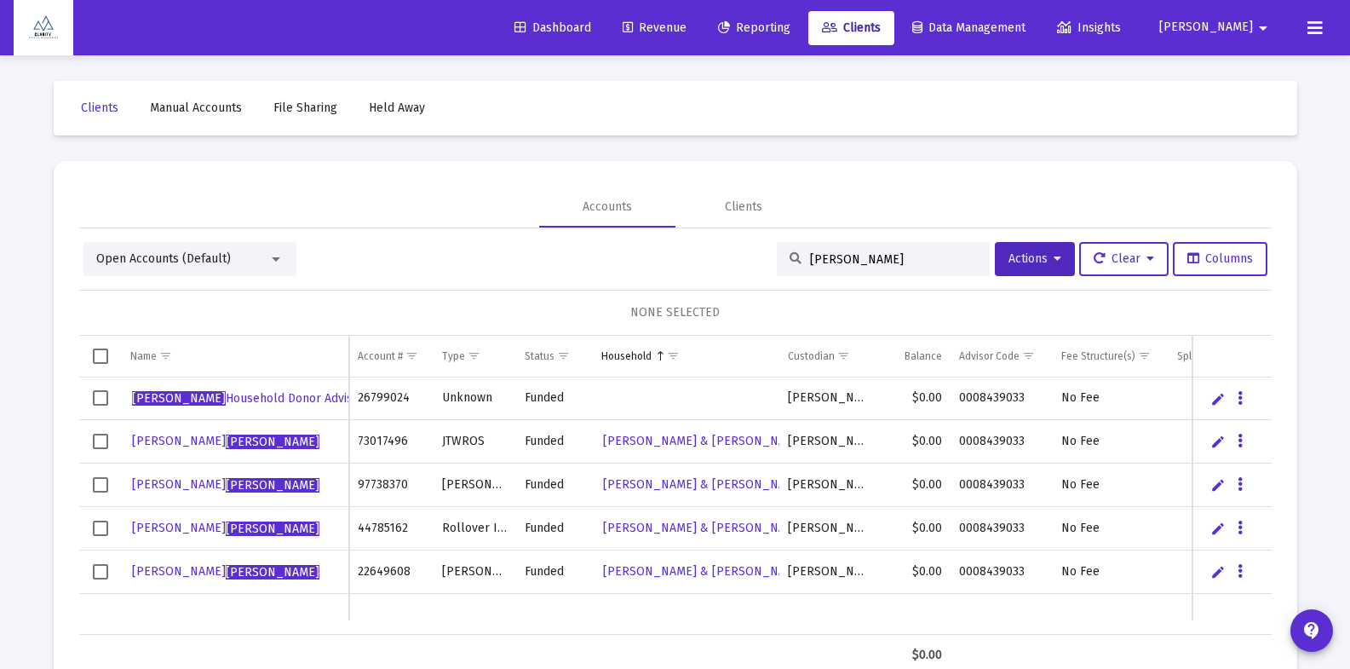
click at [831, 255] on input "frank" at bounding box center [893, 259] width 167 height 14
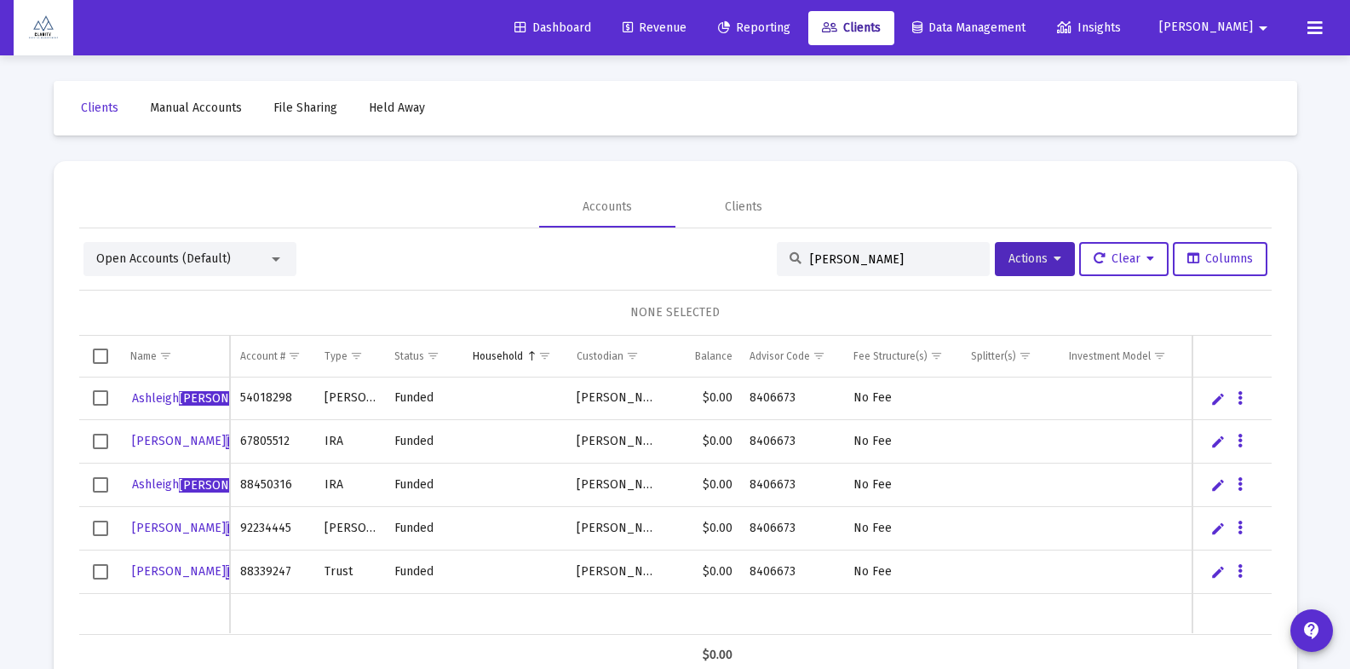
type input "keene"
click at [101, 358] on span "Select all" at bounding box center [100, 355] width 15 height 15
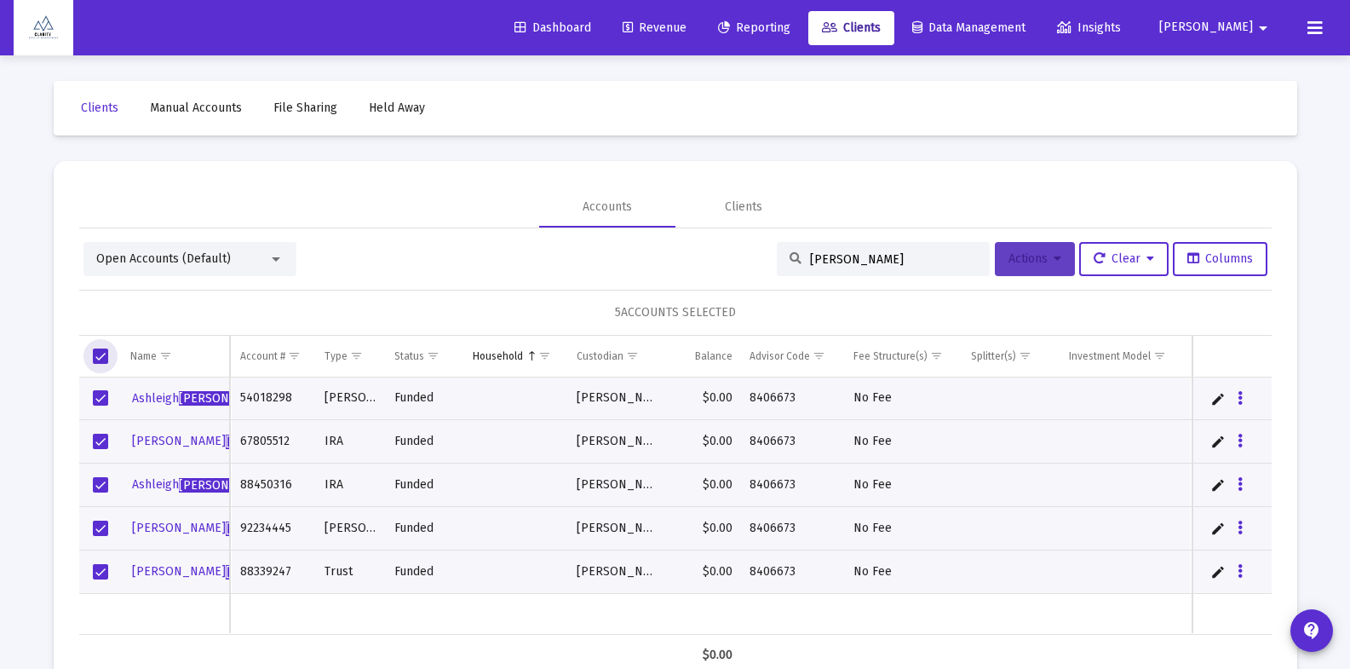
click at [1065, 263] on button "Actions" at bounding box center [1035, 259] width 80 height 34
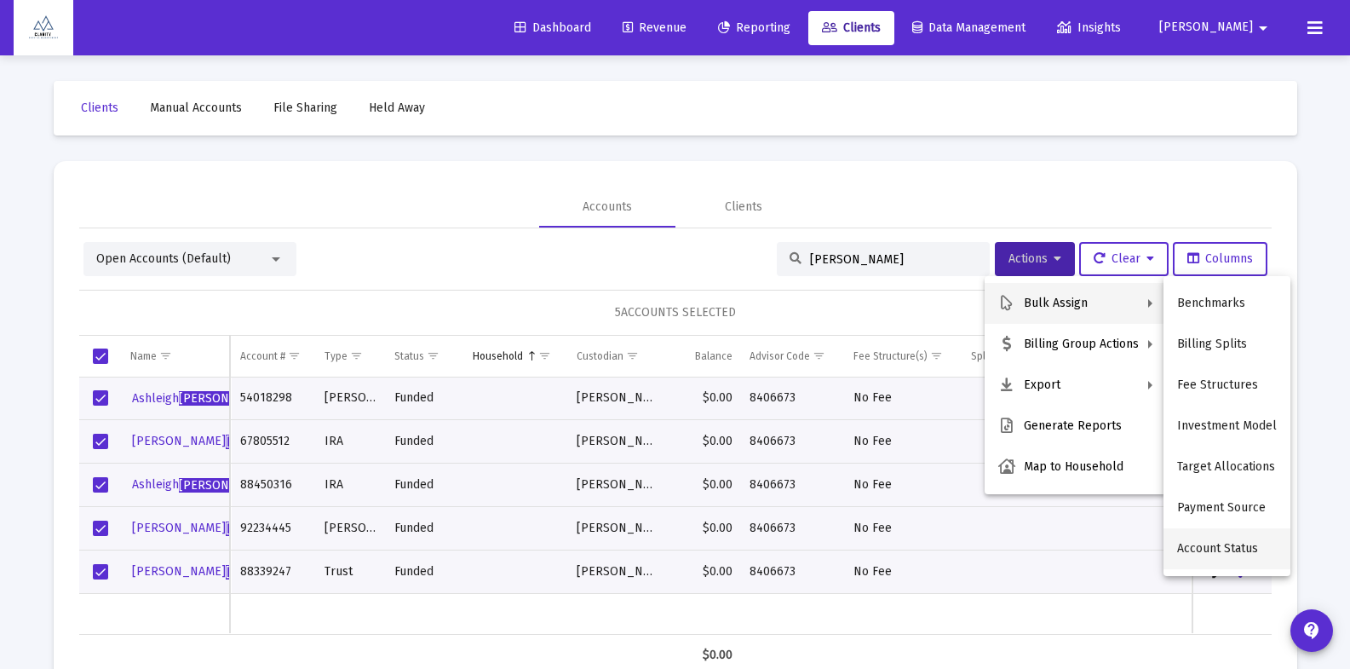
click at [1228, 551] on button "Account Status" at bounding box center [1227, 548] width 127 height 41
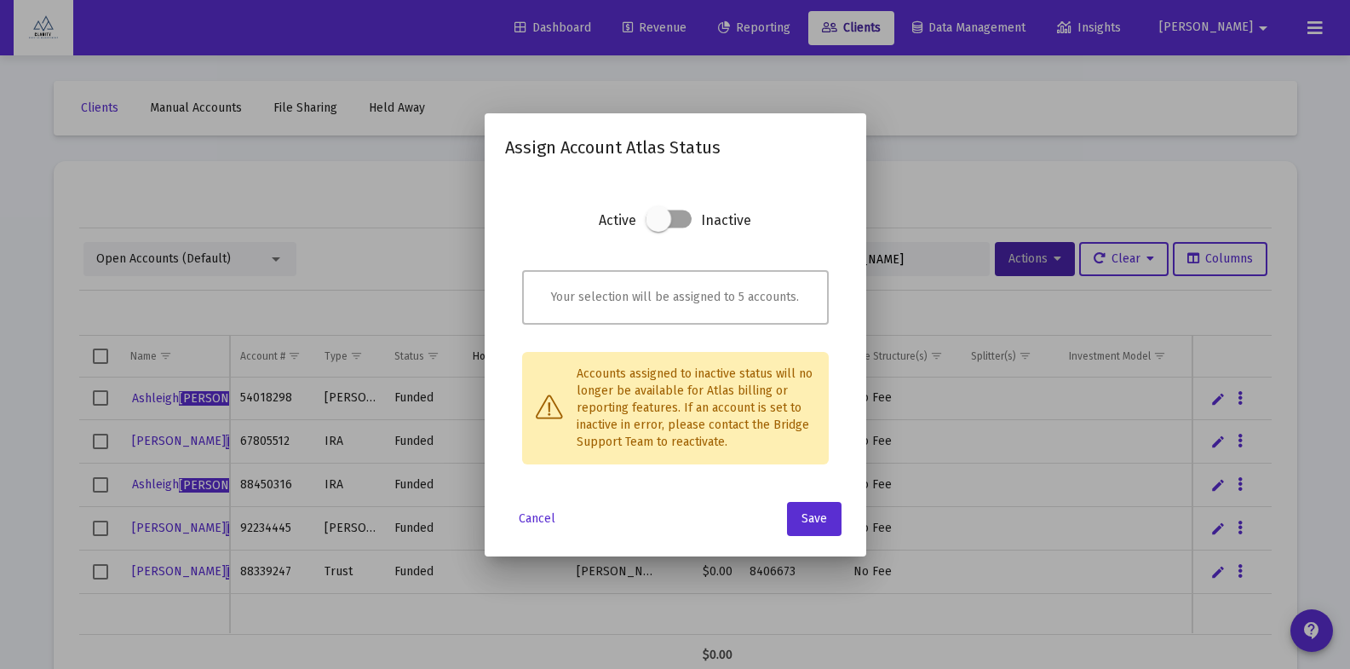
click at [685, 223] on span at bounding box center [669, 219] width 46 height 18
click at [659, 227] on input "checkbox" at bounding box center [659, 228] width 2 height 2
checkbox input "true"
click at [820, 526] on button "Save" at bounding box center [814, 519] width 55 height 34
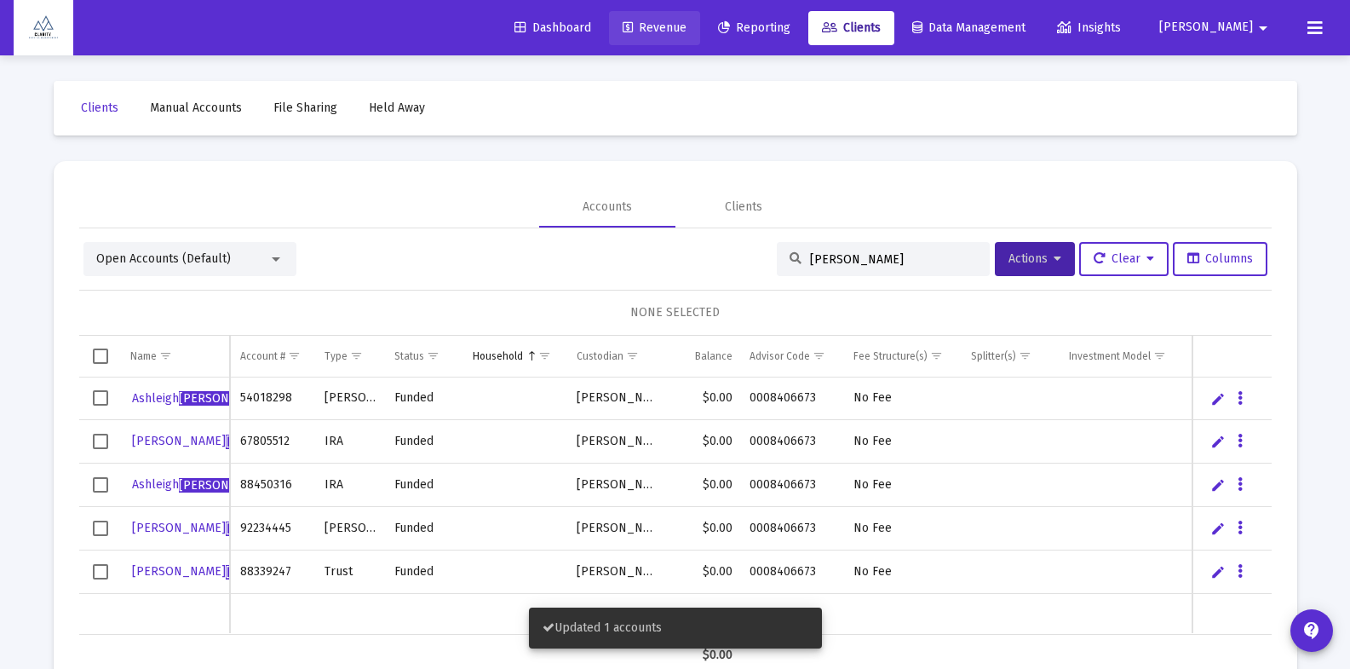
click at [700, 38] on link "Revenue" at bounding box center [654, 28] width 91 height 34
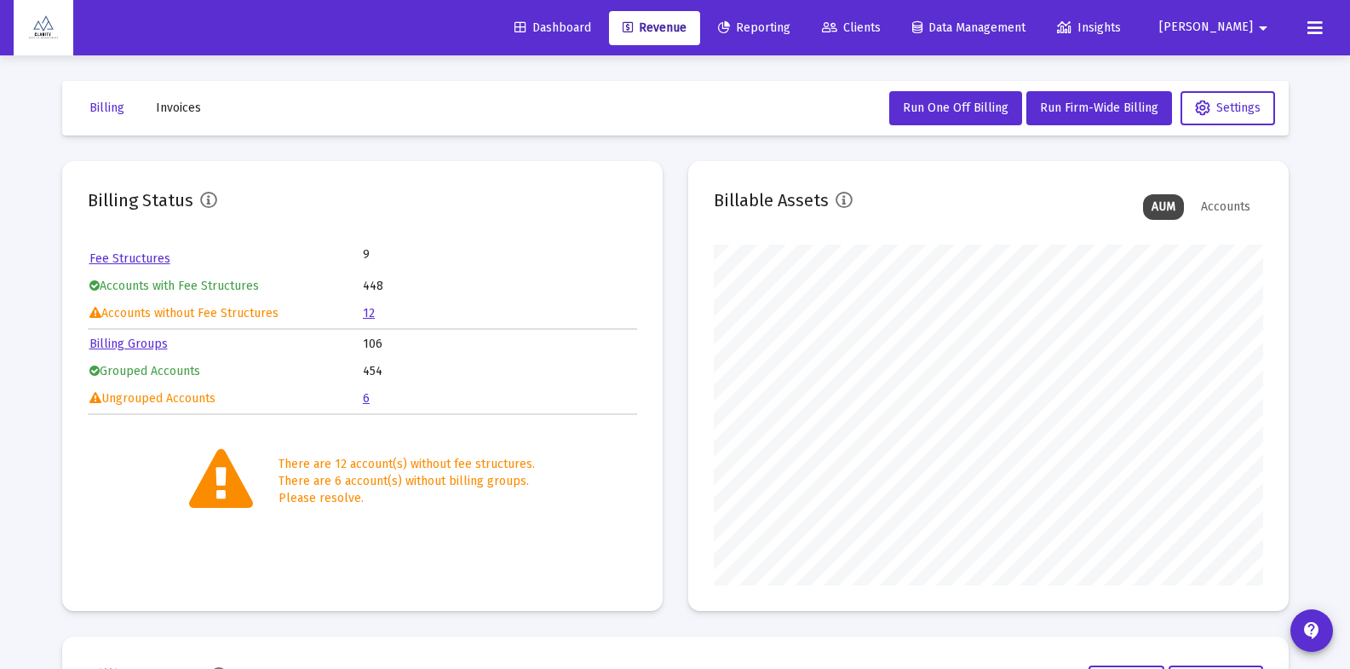
click at [830, 98] on mat-toolbar-row "Billing Invoices Run One Off Billing Run Firm-Wide Billing Settings" at bounding box center [675, 108] width 1227 height 55
click at [687, 29] on span "Revenue" at bounding box center [655, 27] width 64 height 14
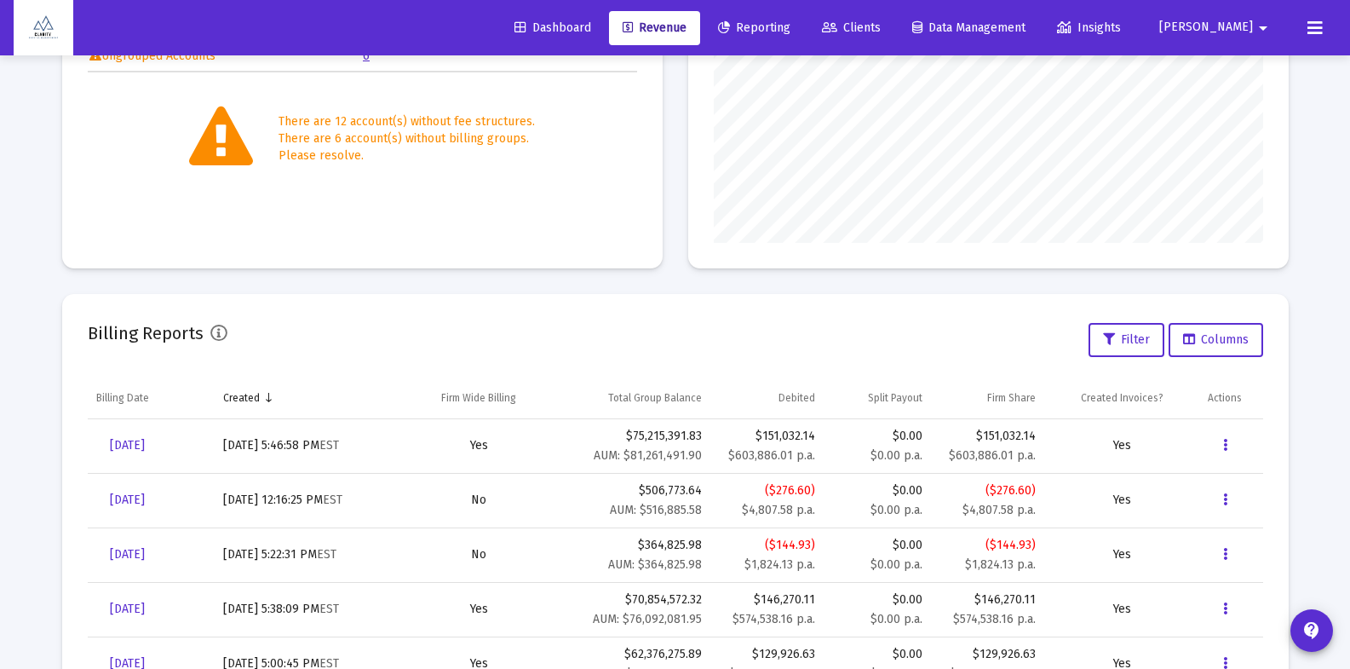
scroll to position [337, 0]
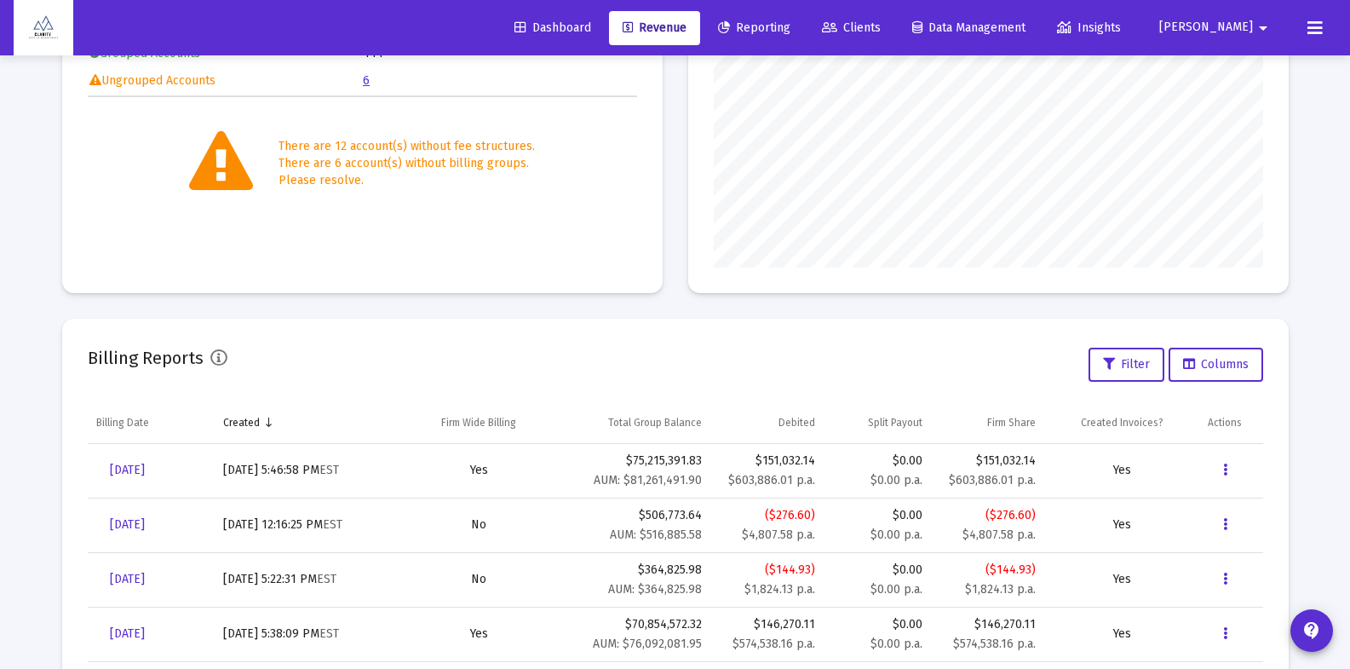
scroll to position [348, 0]
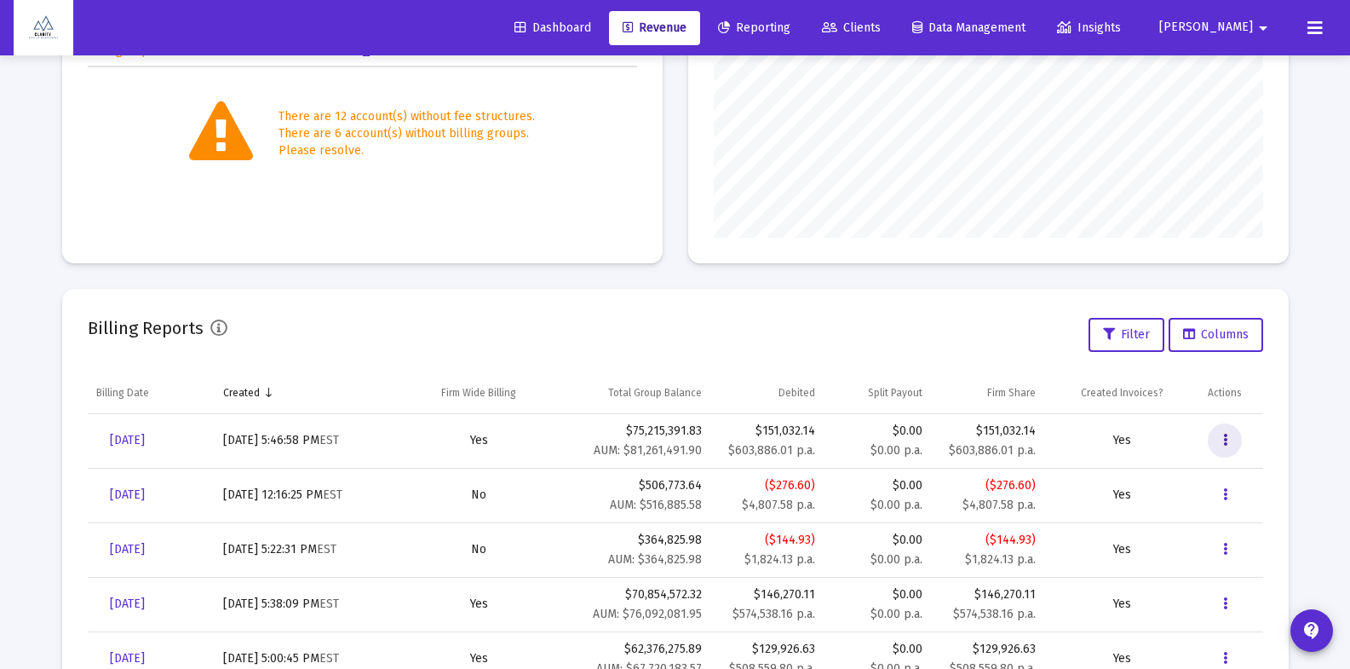
click at [1223, 439] on icon "Data grid" at bounding box center [1225, 440] width 4 height 20
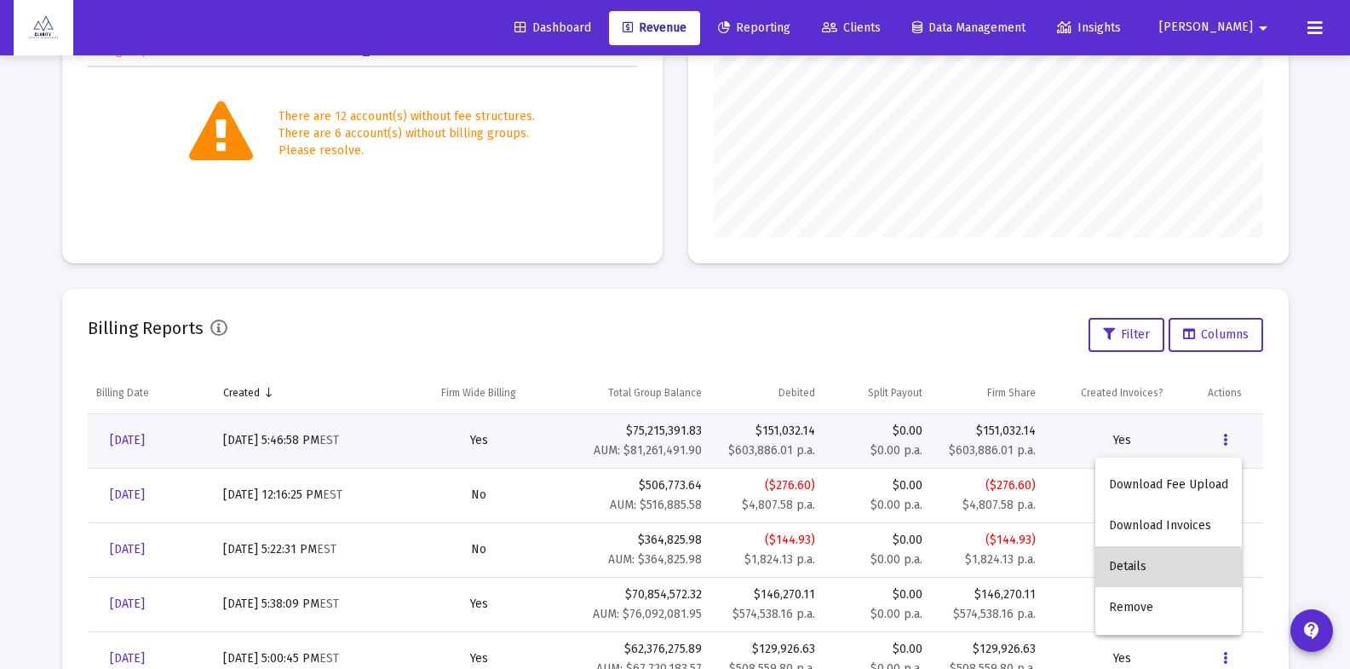
click at [1145, 570] on button "Details" at bounding box center [1168, 566] width 147 height 41
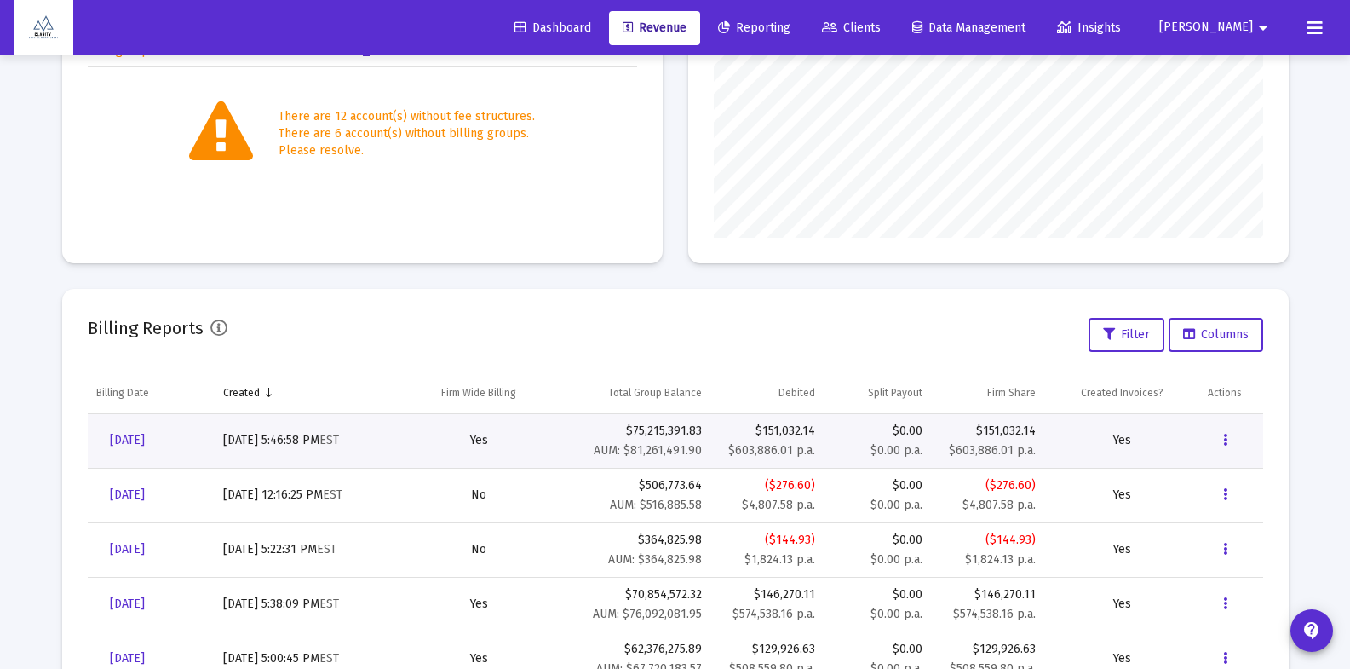
scroll to position [55, 0]
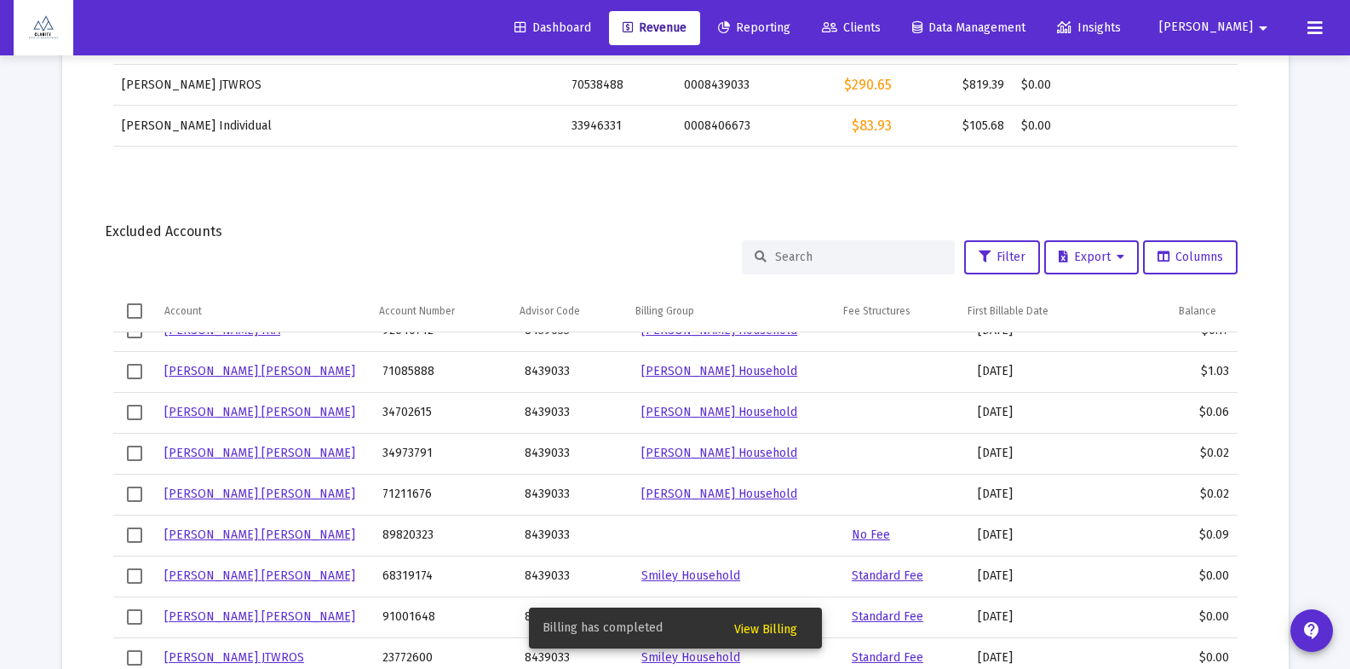
scroll to position [146, 0]
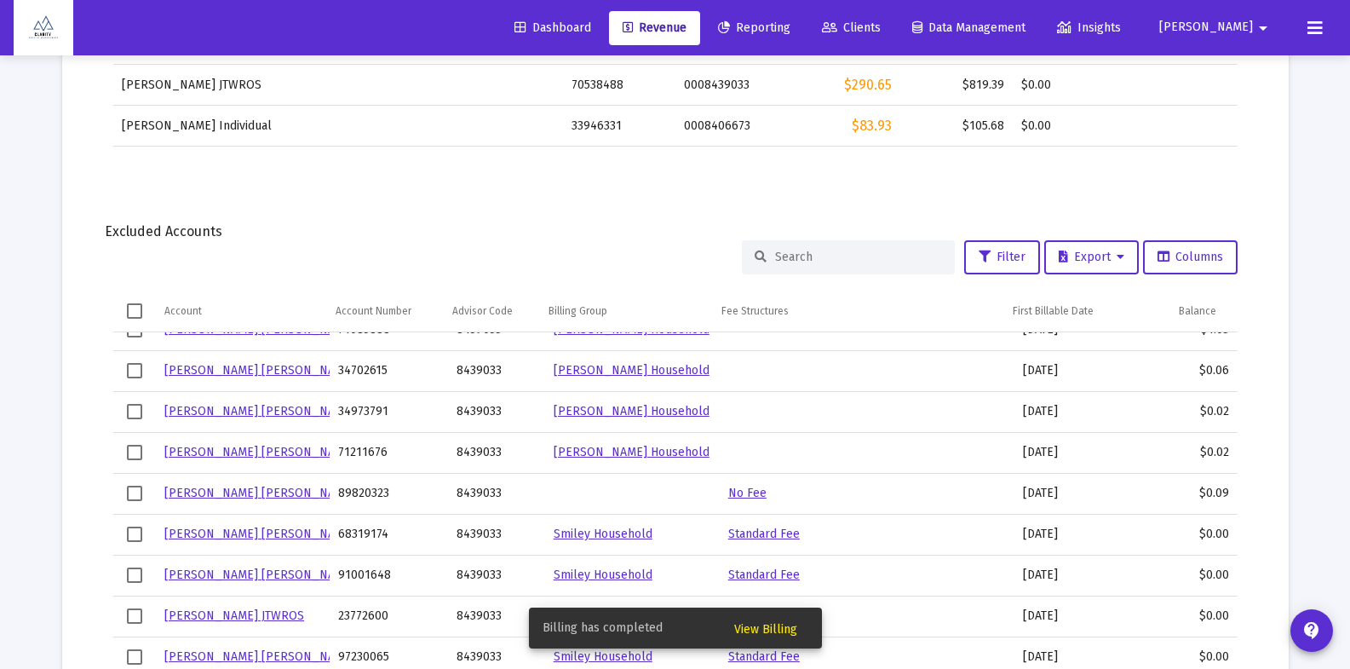
click at [805, 260] on input at bounding box center [858, 257] width 167 height 14
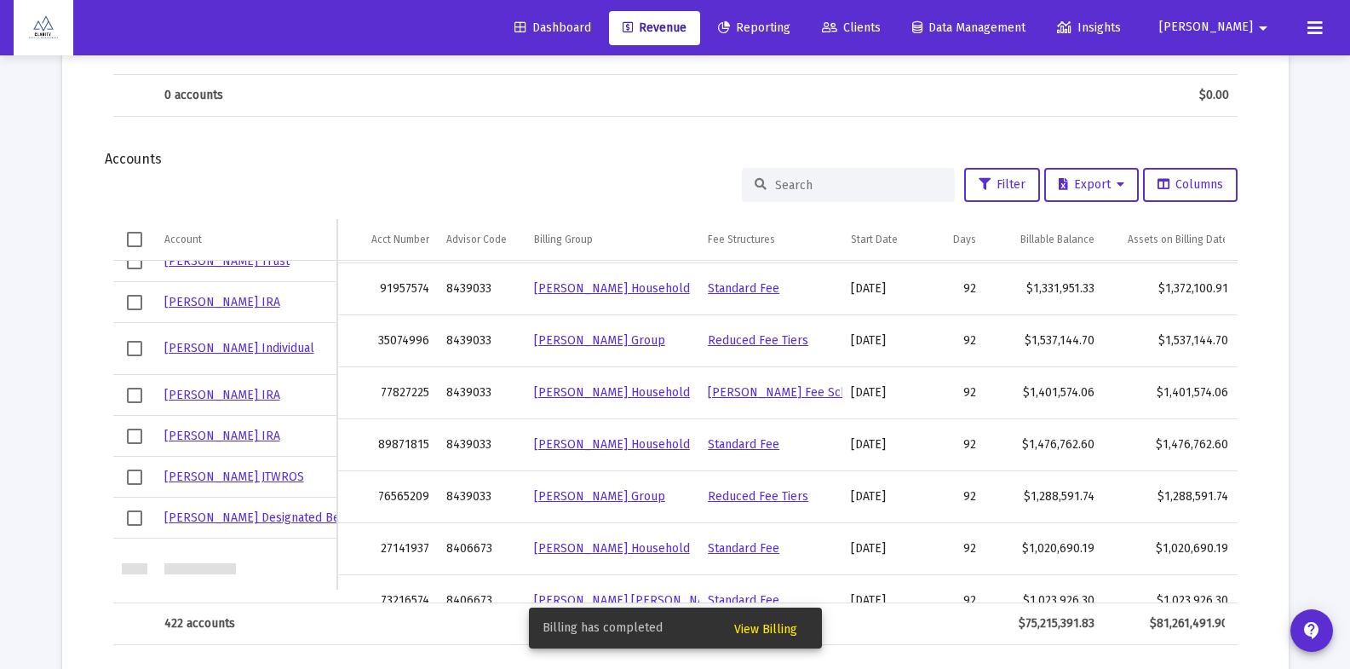
scroll to position [0, 0]
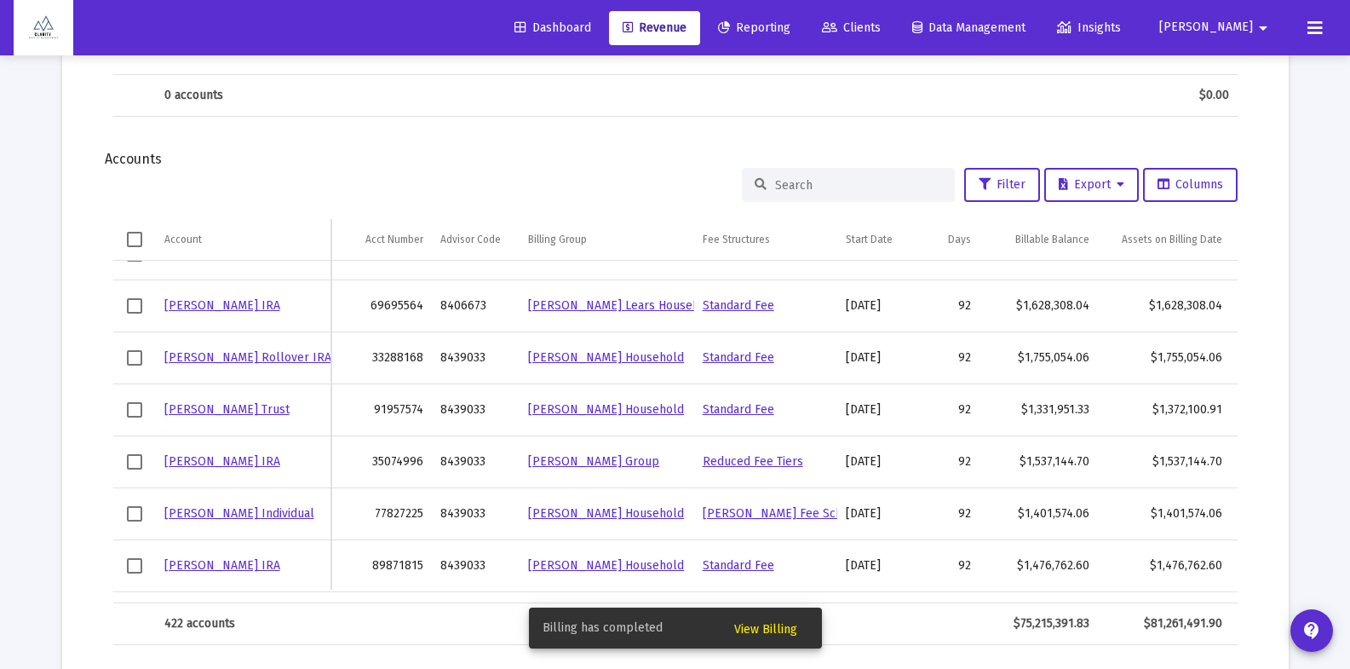
type input "frank"
click at [809, 191] on input at bounding box center [858, 185] width 167 height 14
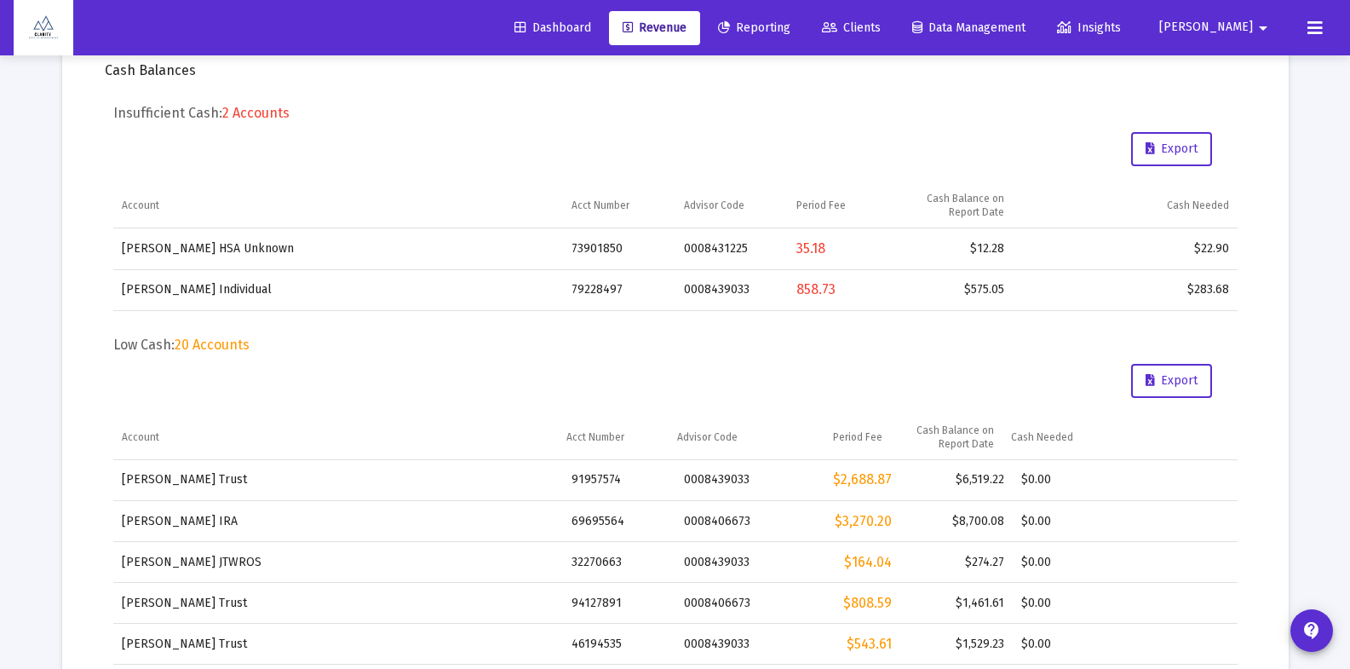
type input "frank"
click at [504, 164] on div "Insufficient Cash: 2 Accounts Export Account Acct Number Advisor Code Period Fe…" at bounding box center [675, 208] width 1124 height 206
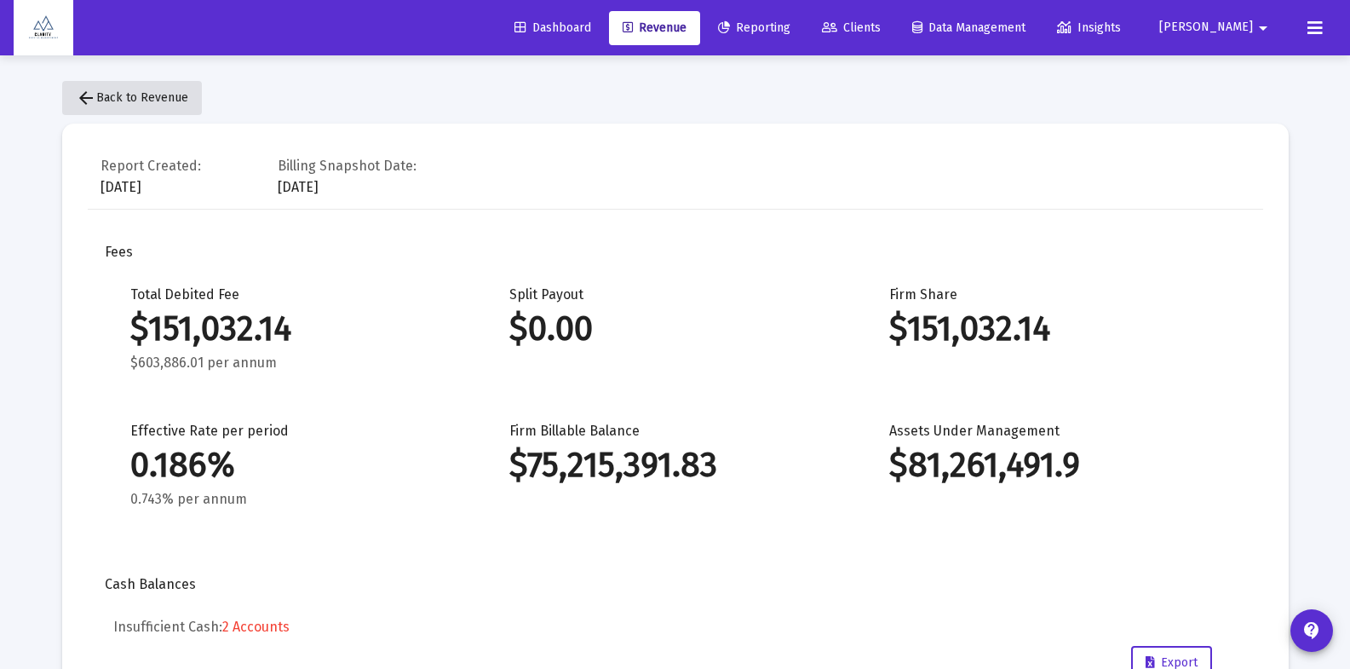
click at [131, 94] on span "arrow_back Back to Revenue" at bounding box center [132, 97] width 112 height 14
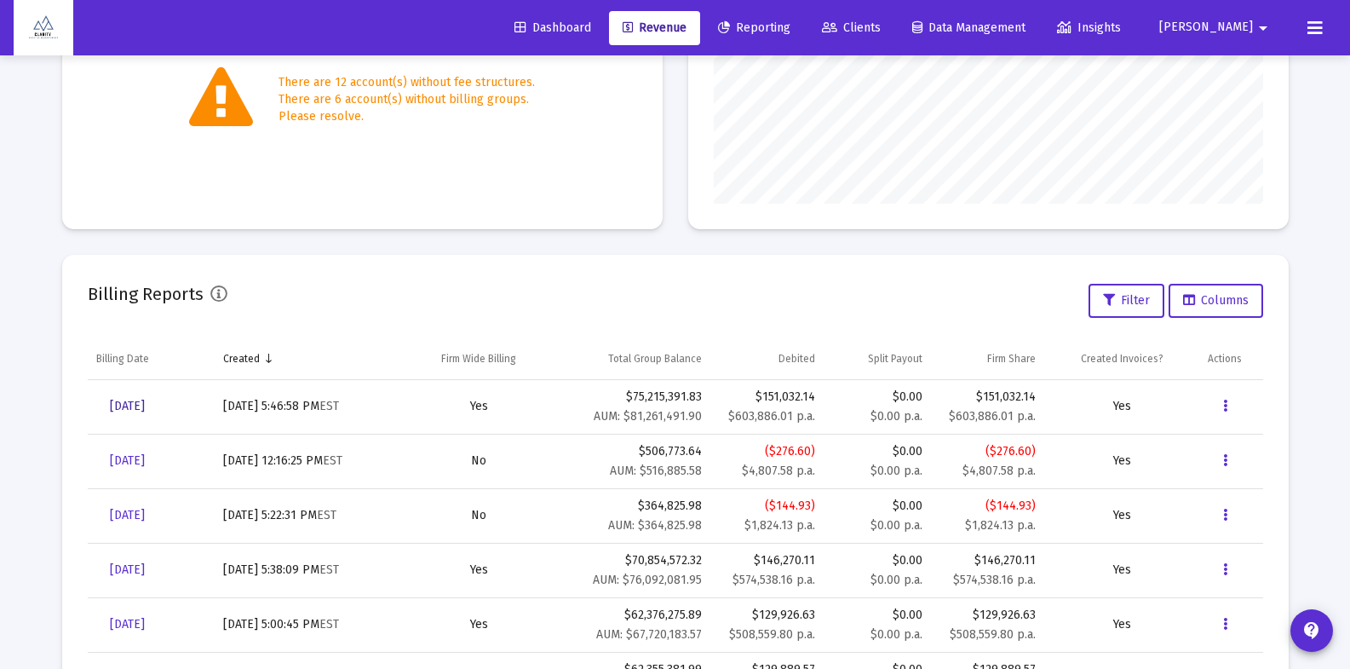
click at [158, 405] on link "[DATE]" at bounding box center [127, 406] width 62 height 34
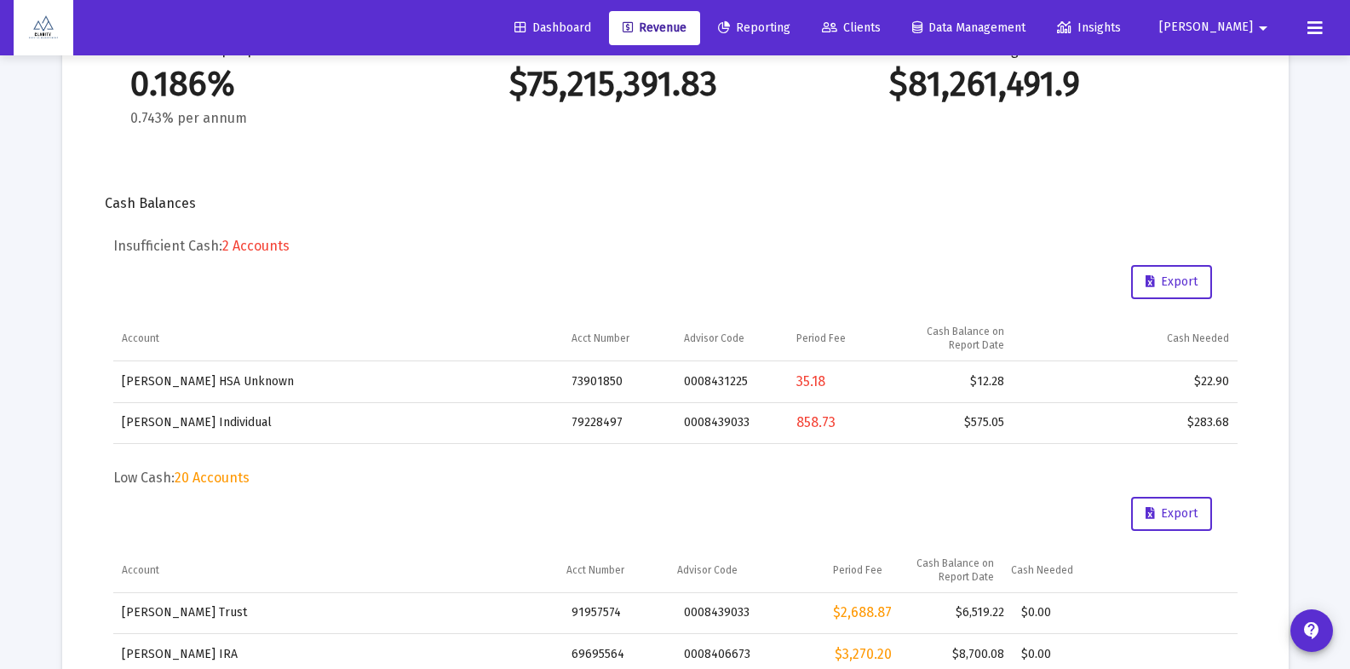
click at [855, 423] on td "858.73" at bounding box center [844, 422] width 112 height 41
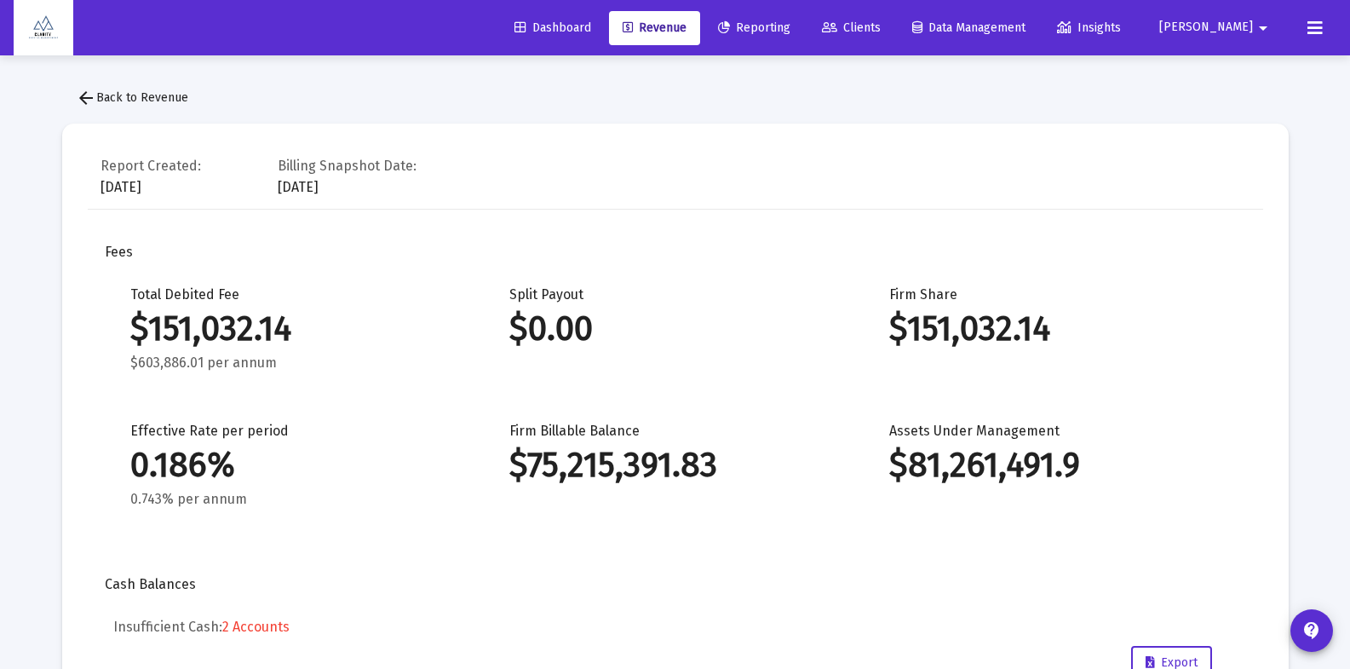
click at [106, 99] on span "arrow_back Back to Revenue" at bounding box center [132, 97] width 112 height 14
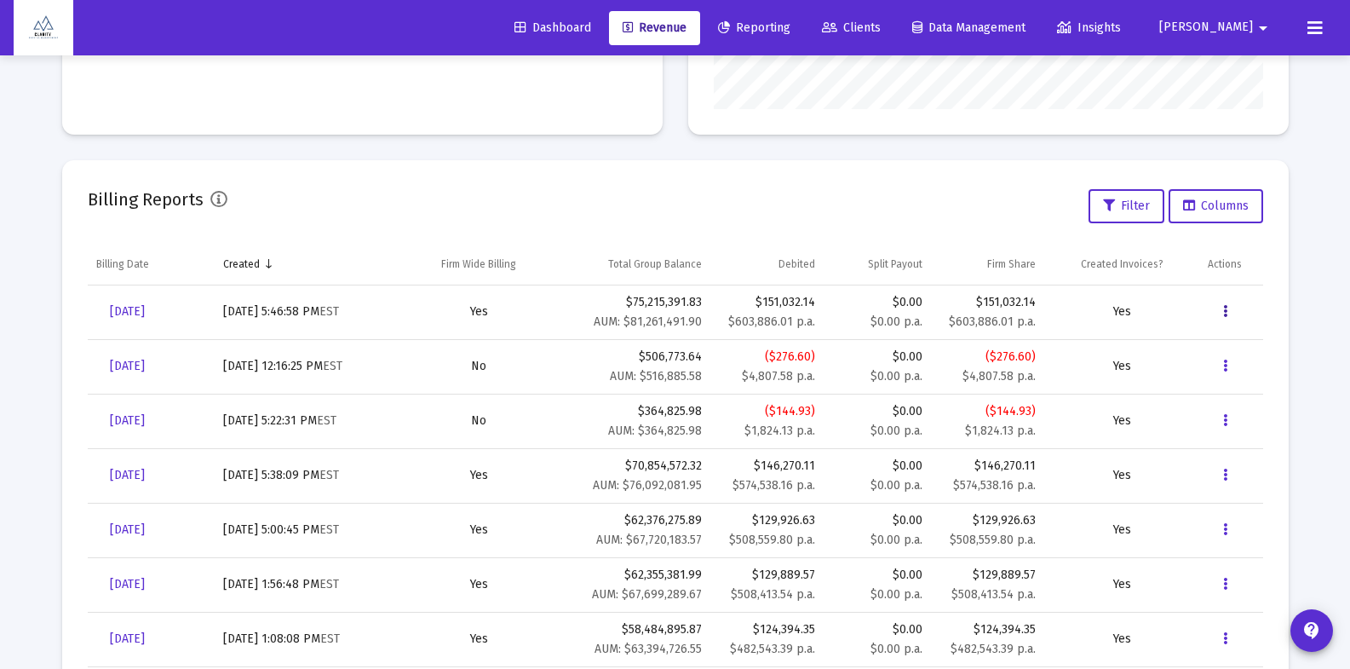
click at [1234, 310] on button "Data grid" at bounding box center [1225, 312] width 34 height 34
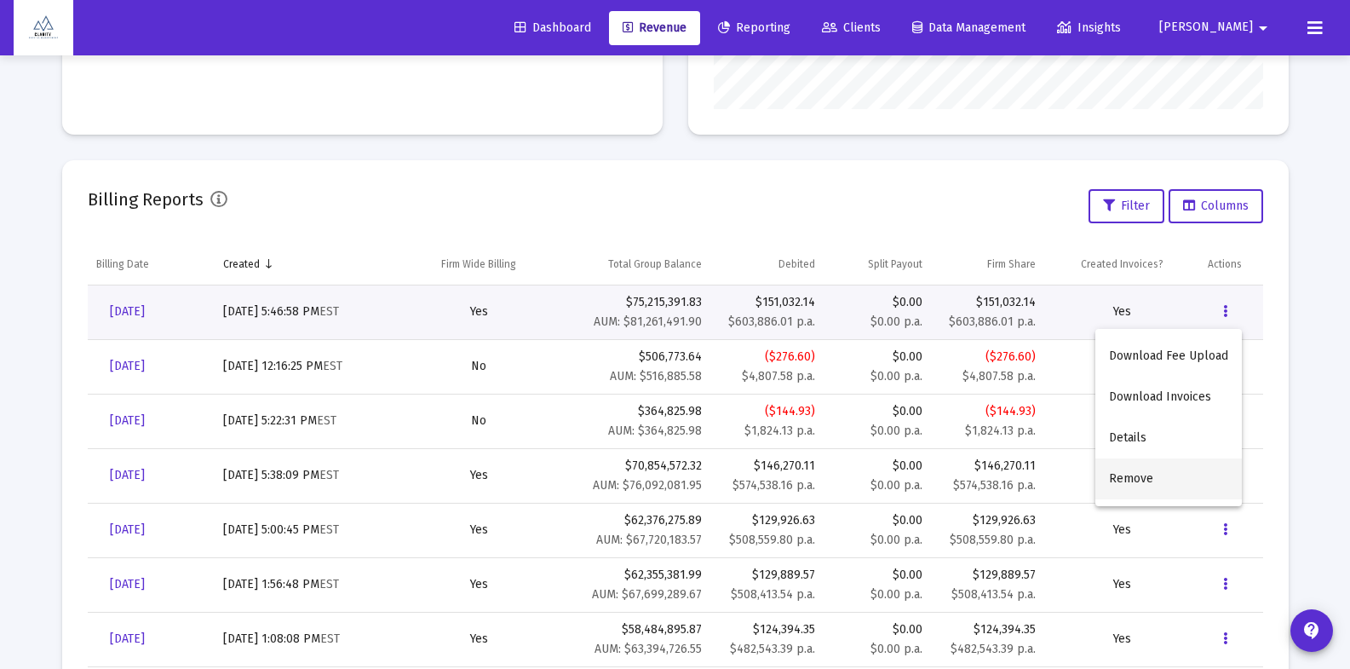
click at [1143, 478] on button "Remove" at bounding box center [1168, 478] width 147 height 41
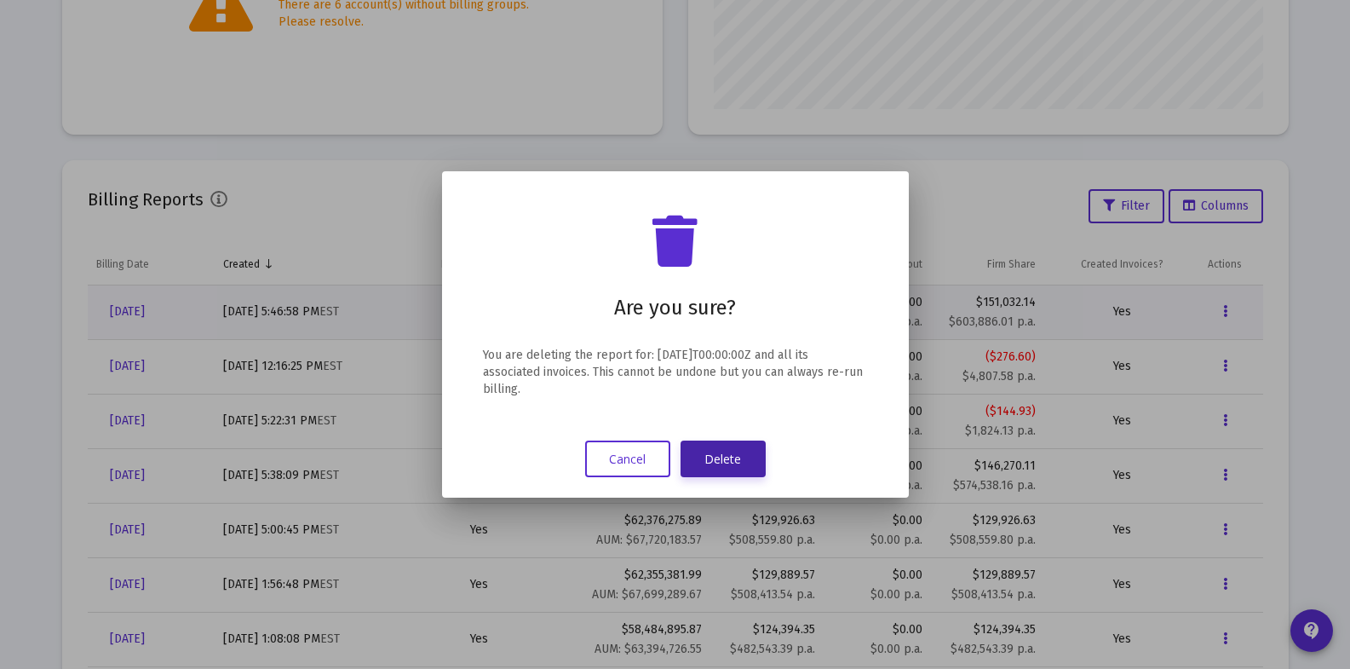
click at [735, 461] on button "Delete" at bounding box center [723, 458] width 85 height 37
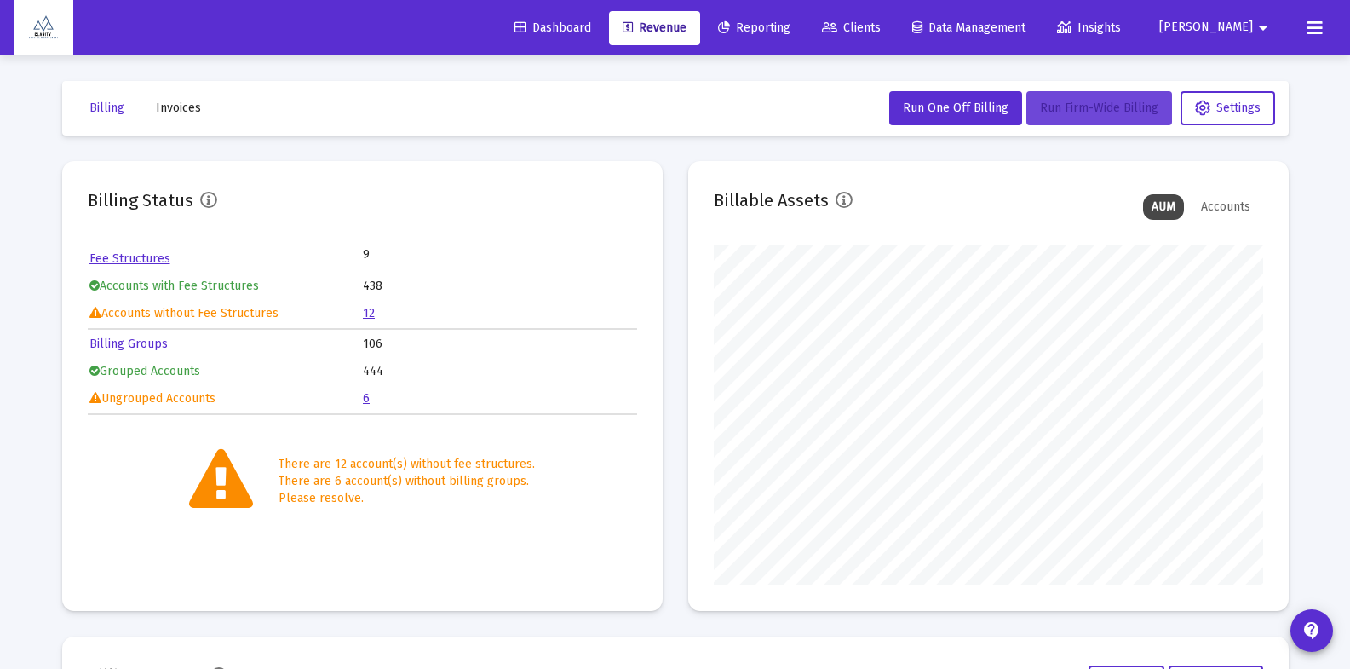
click at [1103, 107] on span "Run Firm-Wide Billing" at bounding box center [1099, 108] width 118 height 14
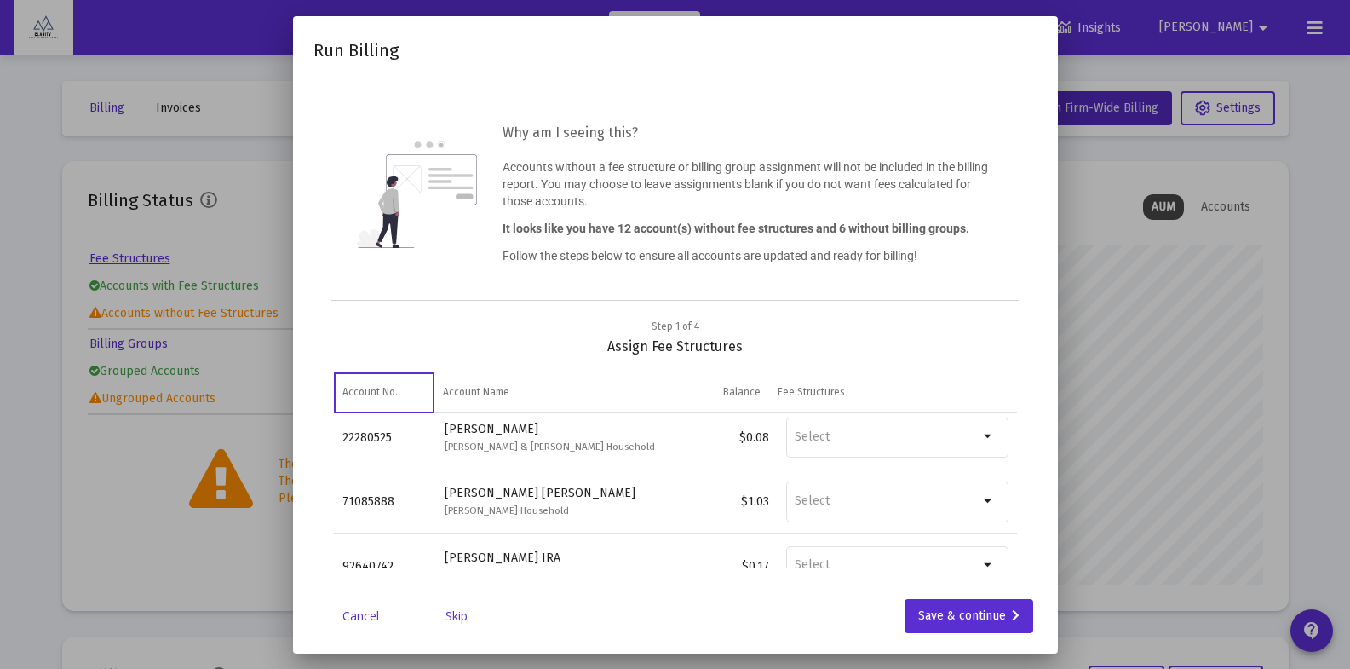
scroll to position [556, 0]
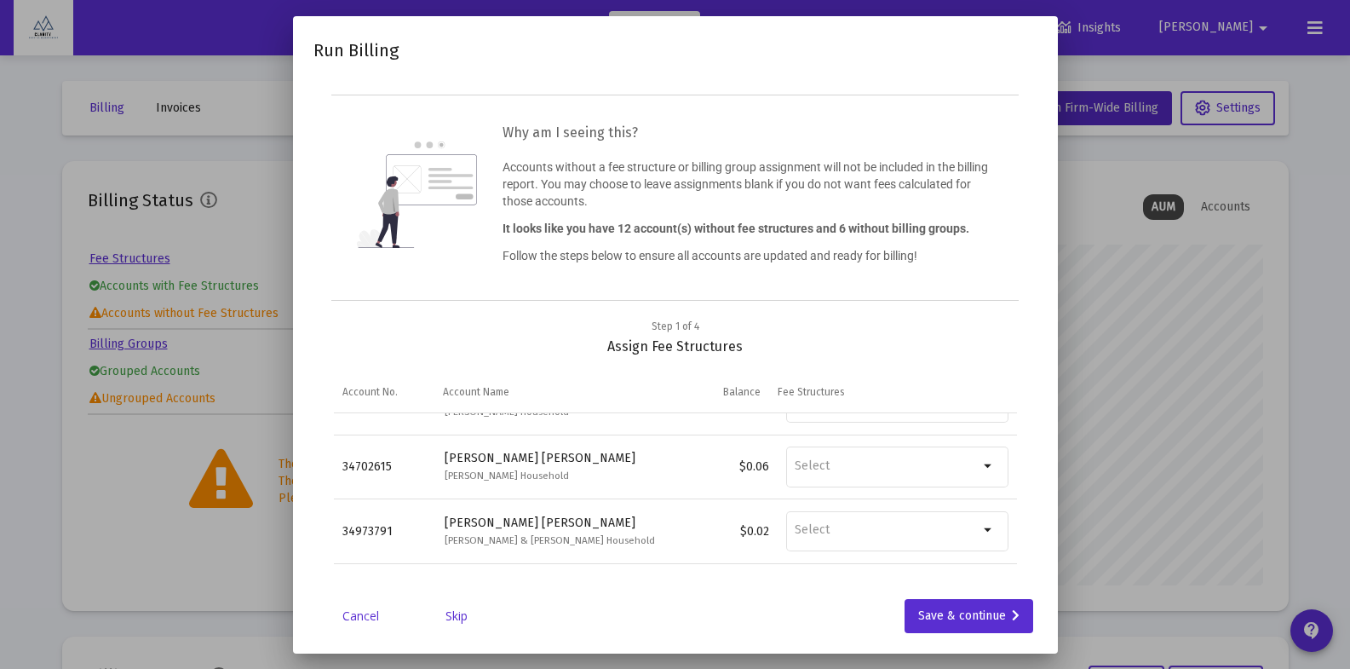
click at [441, 618] on link "Skip" at bounding box center [456, 615] width 85 height 17
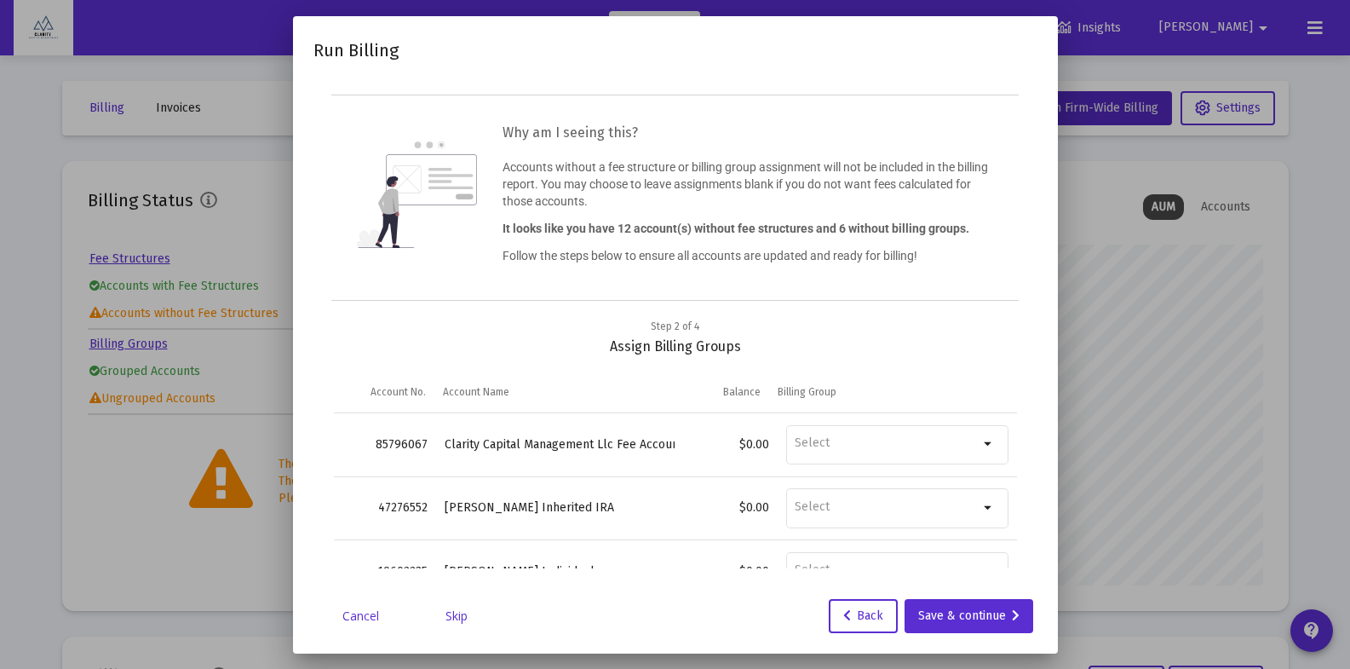
type input "[EMAIL_ADDRESS][DOMAIN_NAME]"
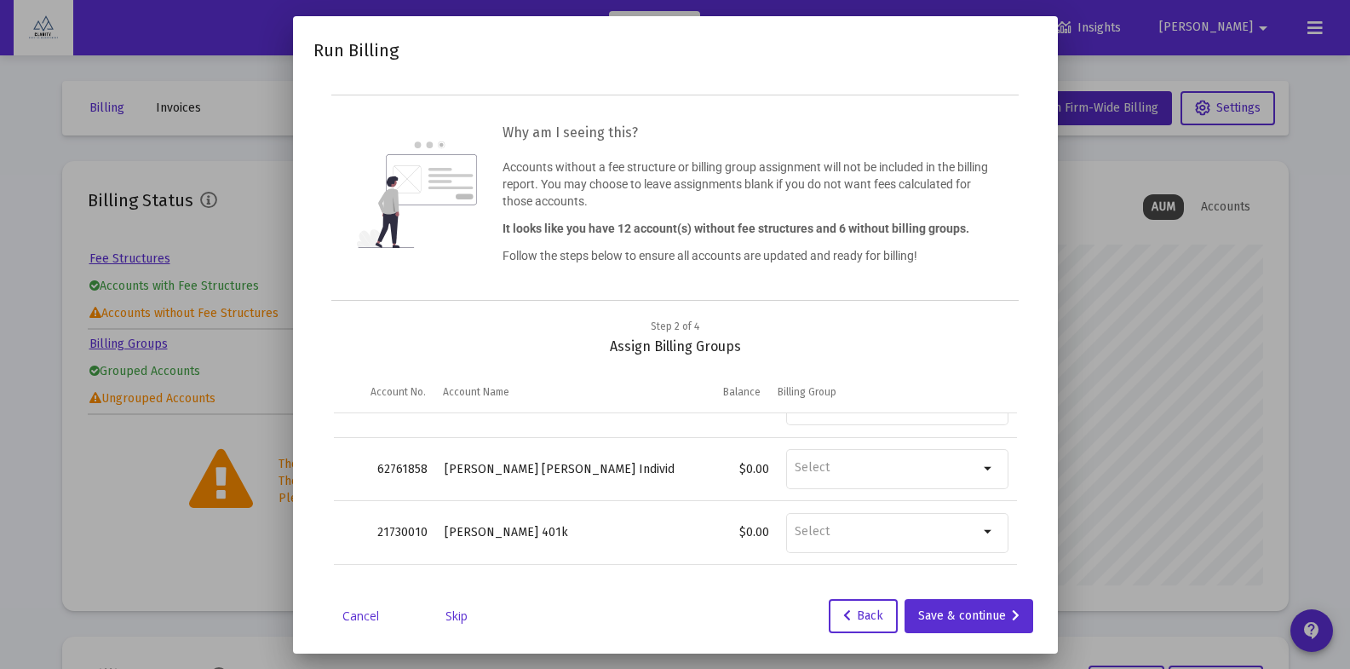
type input "[EMAIL_ADDRESS][DOMAIN_NAME]"
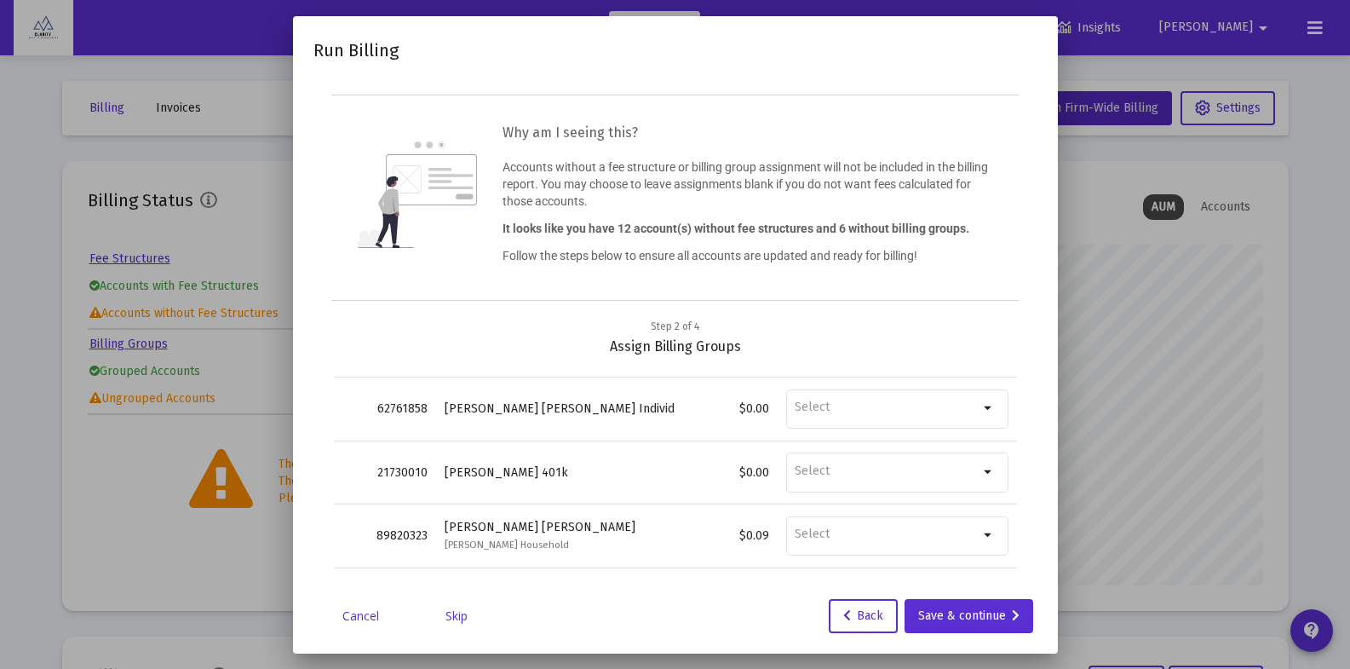
click at [457, 618] on link "Skip" at bounding box center [456, 615] width 85 height 17
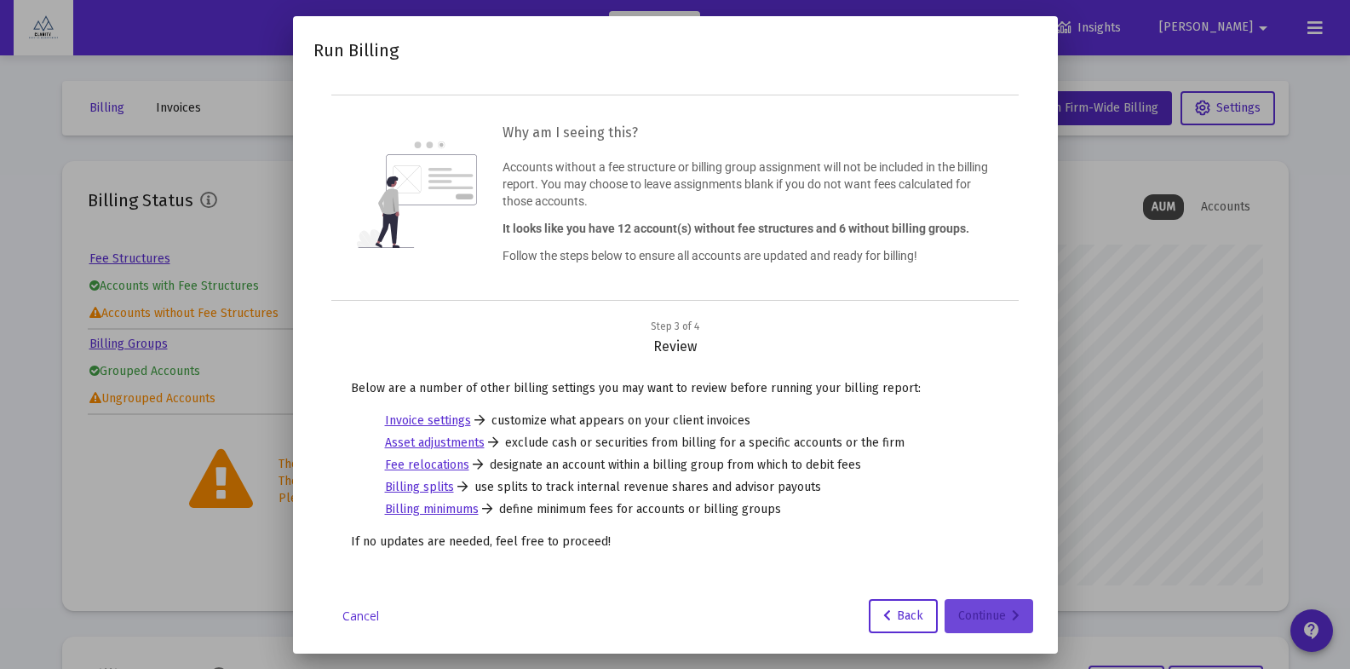
click at [998, 616] on div "Continue" at bounding box center [988, 616] width 61 height 34
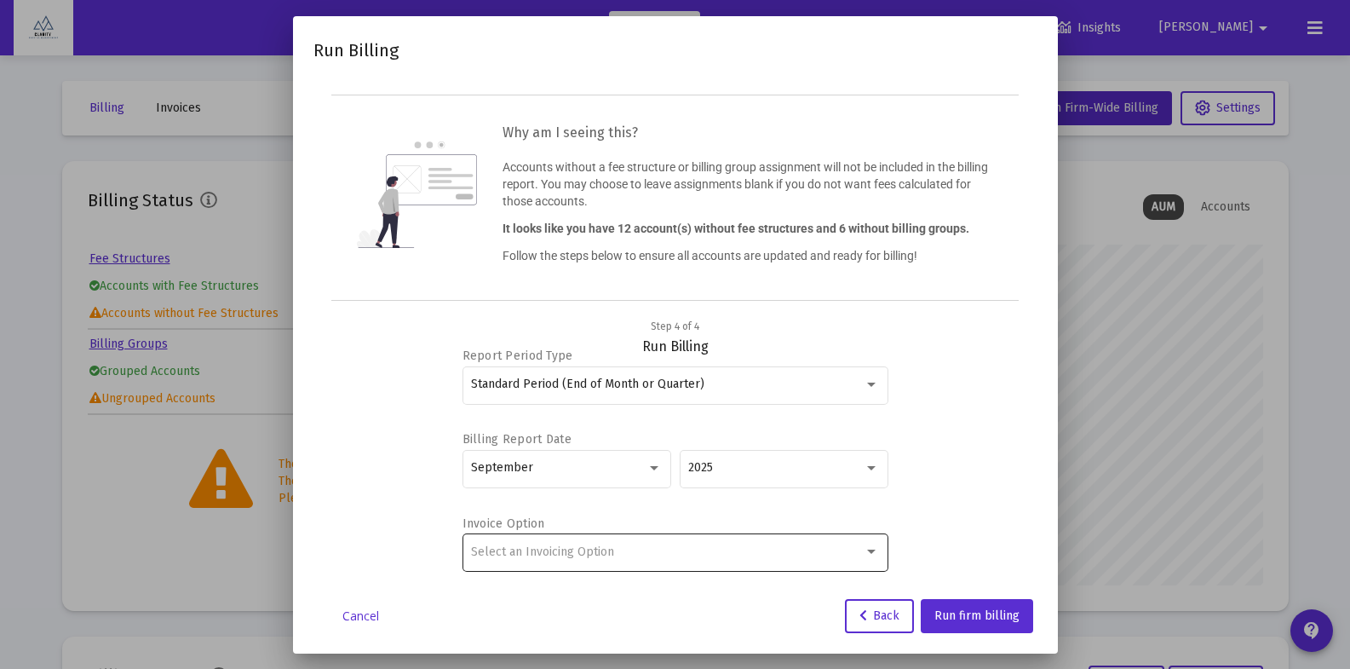
click at [717, 556] on div "Select an Invoicing Option" at bounding box center [667, 552] width 393 height 14
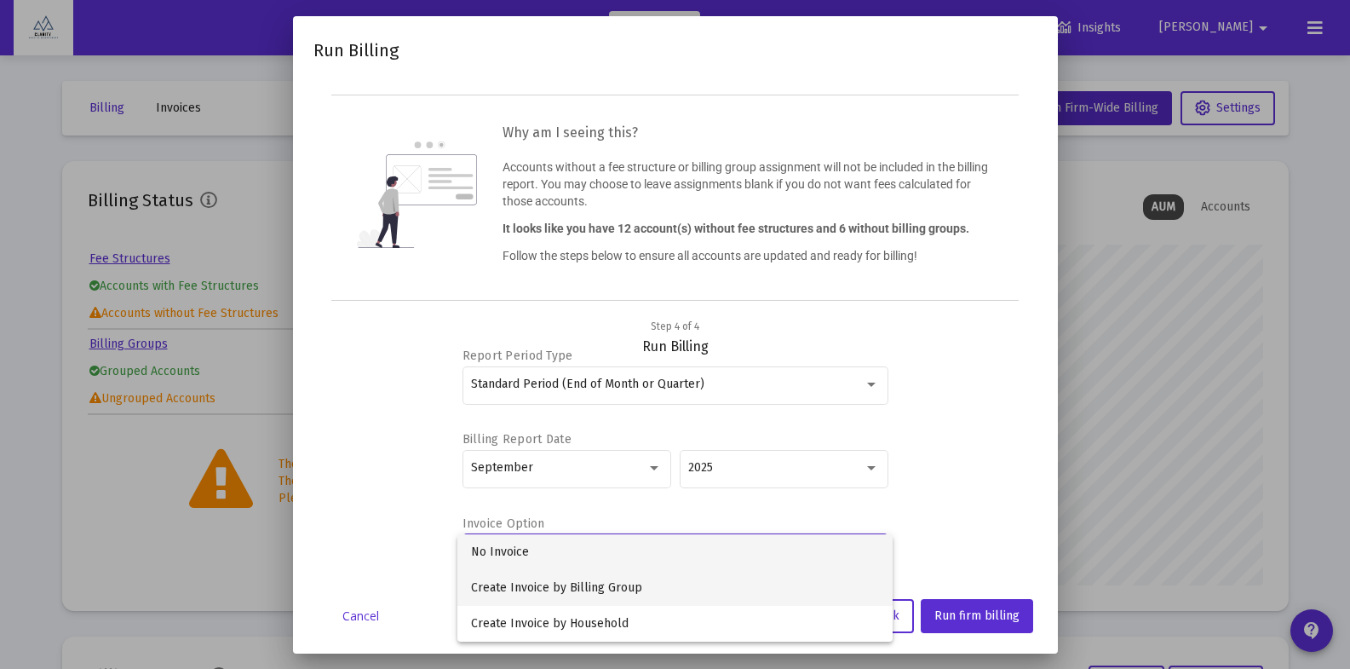
click at [612, 587] on span "Create Invoice by Billing Group" at bounding box center [675, 588] width 408 height 36
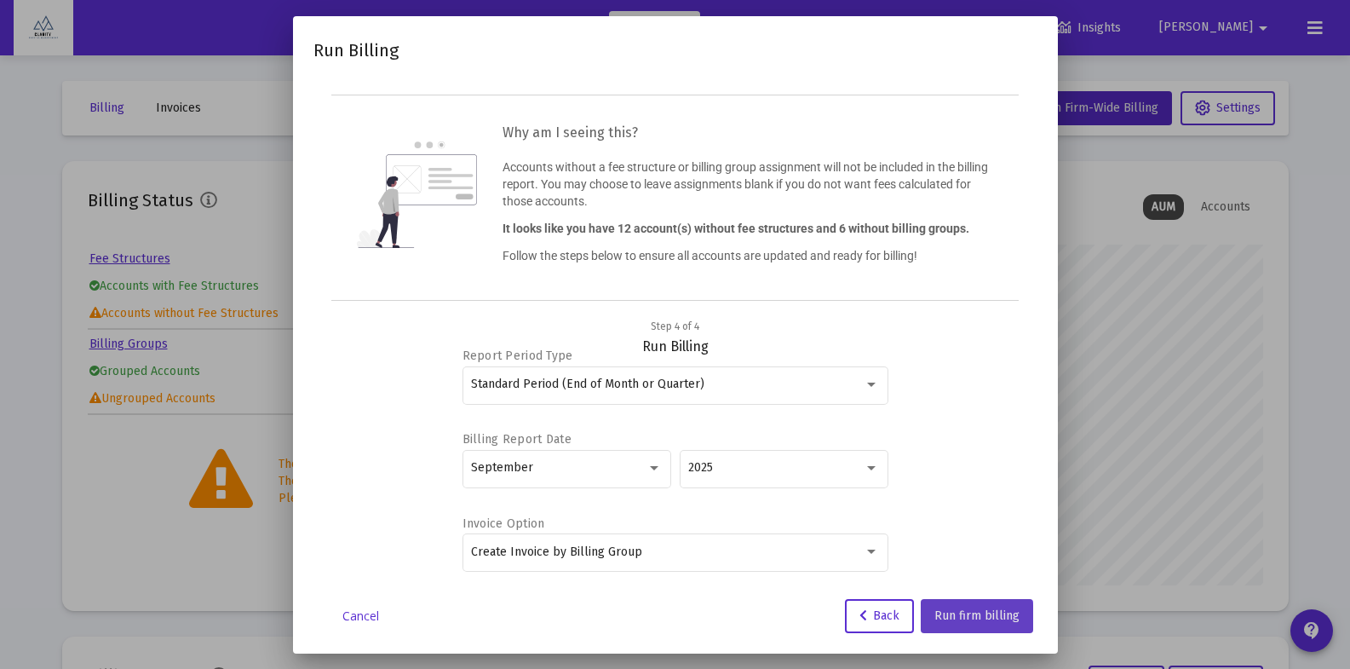
click at [973, 620] on span "Run firm billing" at bounding box center [976, 615] width 85 height 14
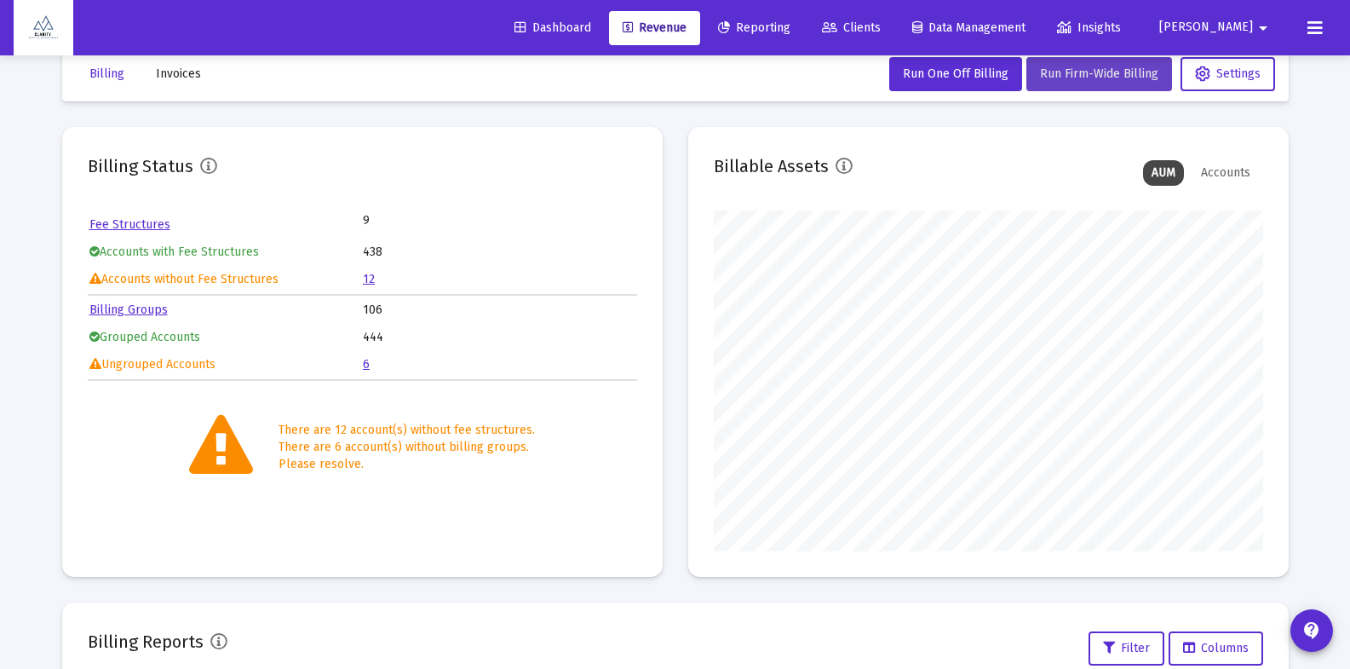
scroll to position [0, 0]
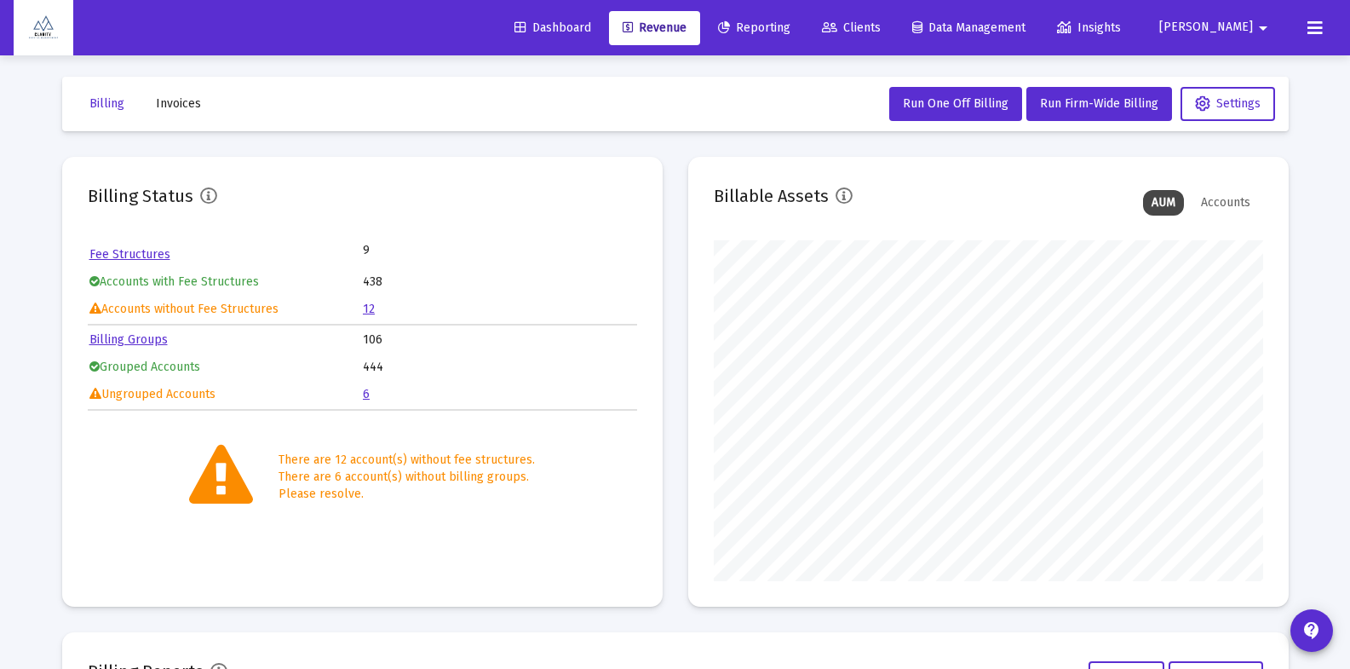
scroll to position [3, 0]
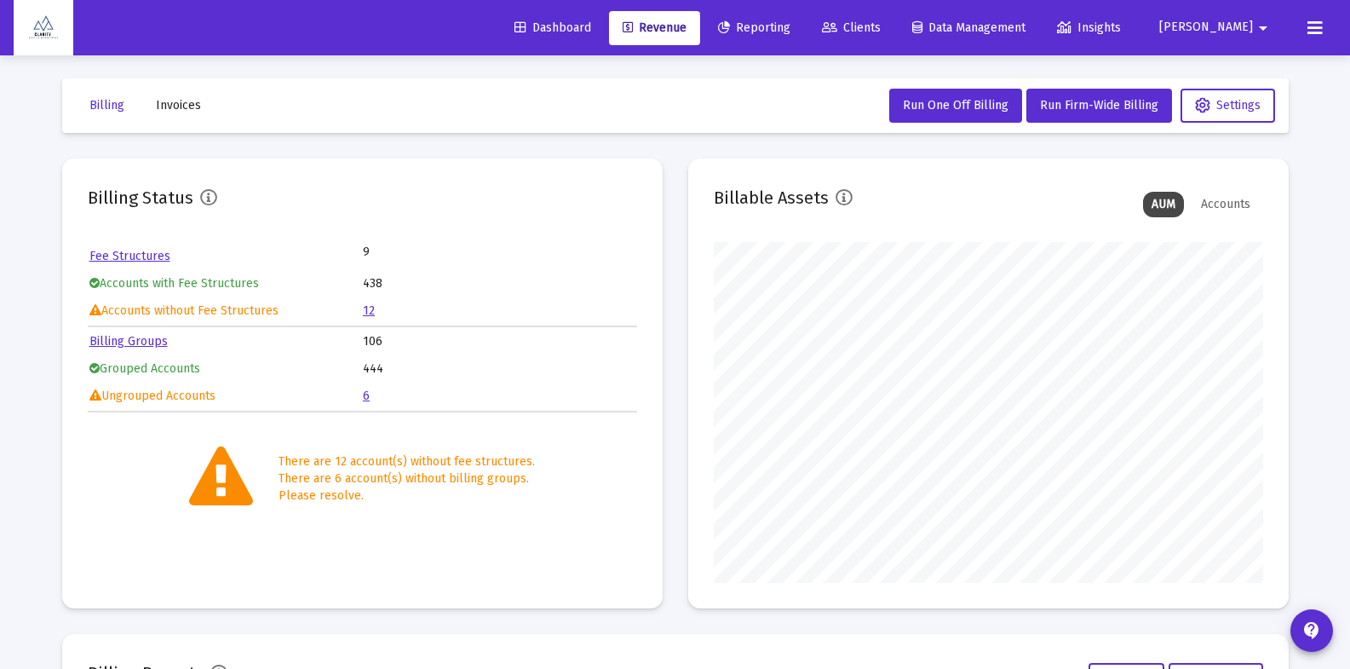
click at [1249, 30] on span "[PERSON_NAME]" at bounding box center [1206, 27] width 94 height 14
click at [1248, 66] on span "Settings" at bounding box center [1269, 72] width 50 height 41
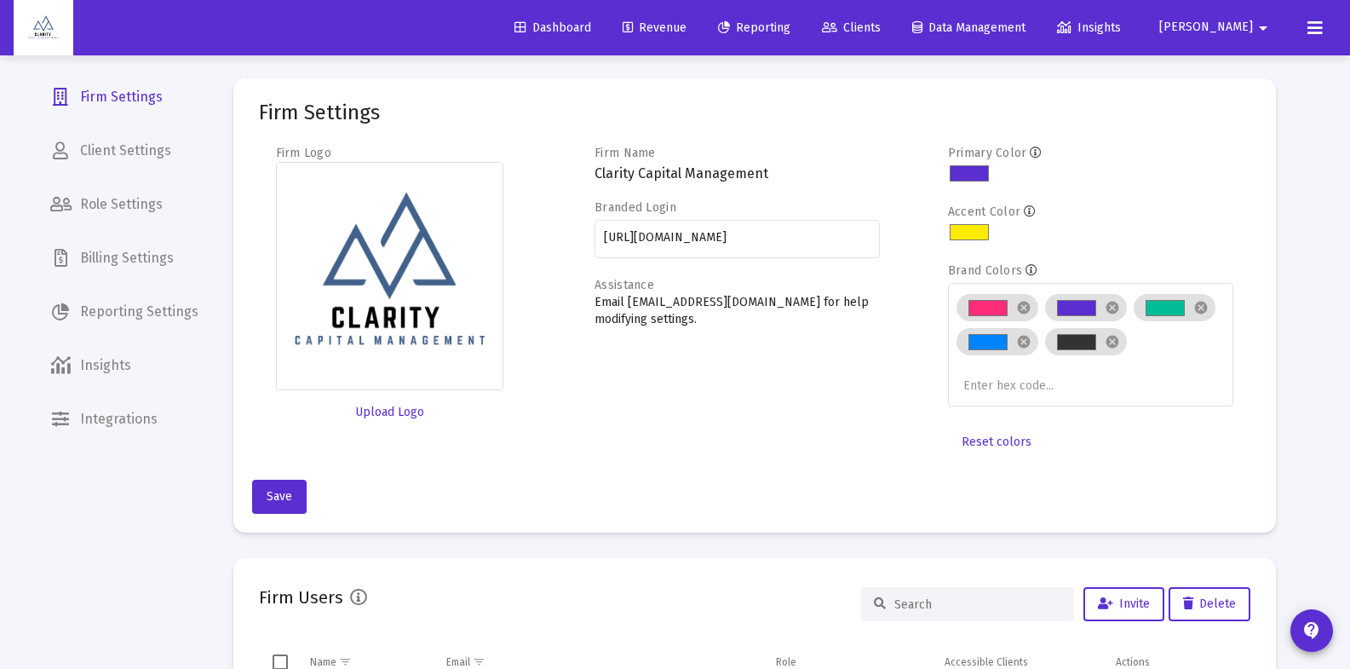
type input "[EMAIL_ADDRESS][DOMAIN_NAME]"
click at [128, 261] on span "Billing Settings" at bounding box center [124, 258] width 175 height 41
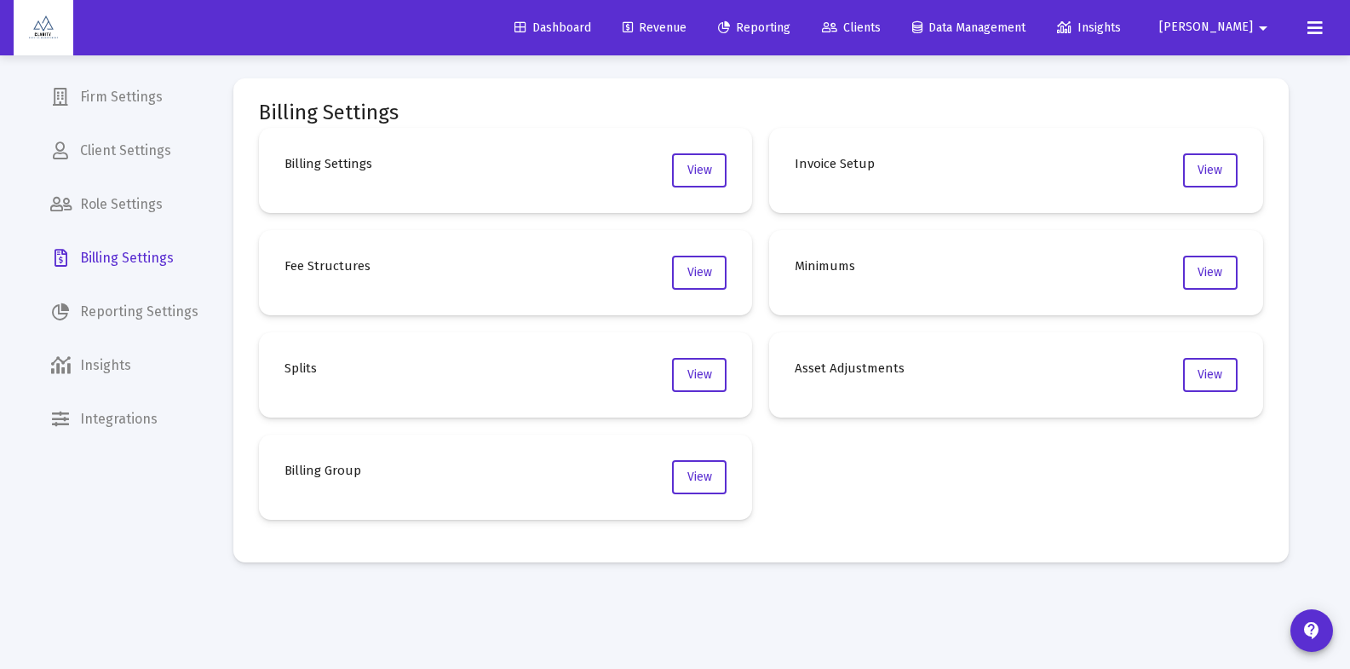
click at [941, 394] on mat-card "Asset Adjustments View" at bounding box center [1016, 374] width 494 height 85
click at [1204, 369] on span "View" at bounding box center [1210, 374] width 25 height 14
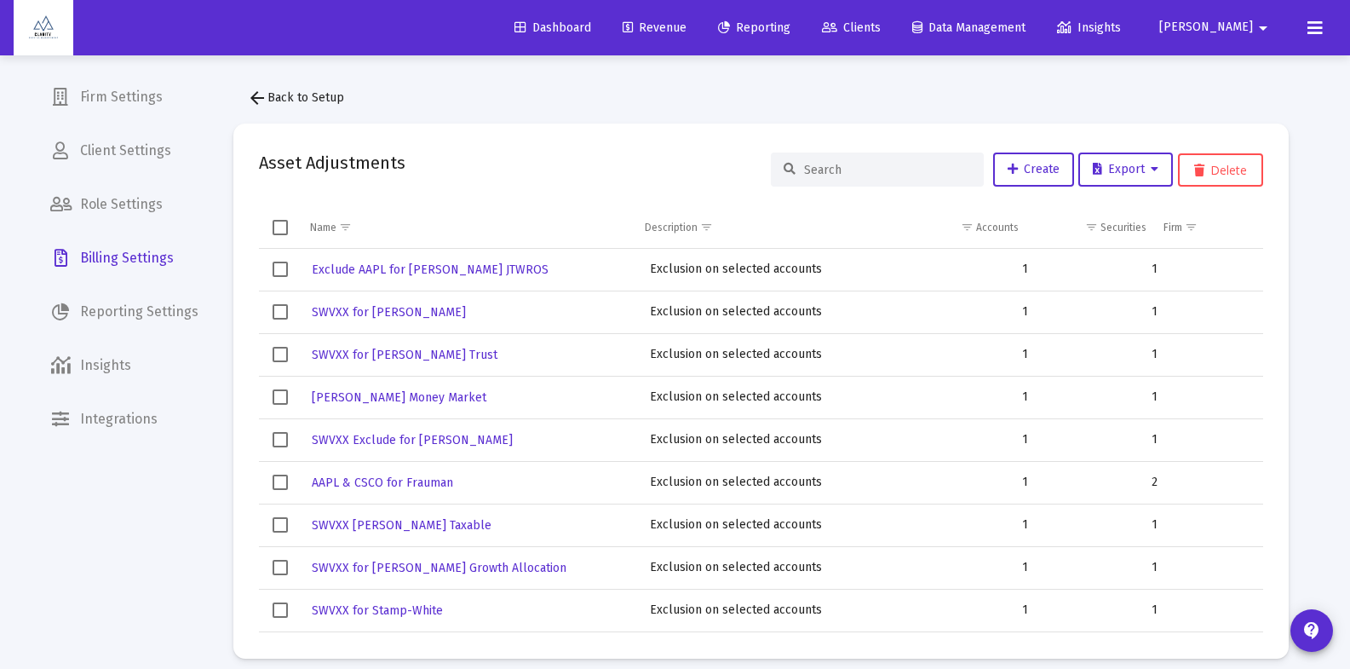
click at [848, 171] on input at bounding box center [887, 170] width 167 height 14
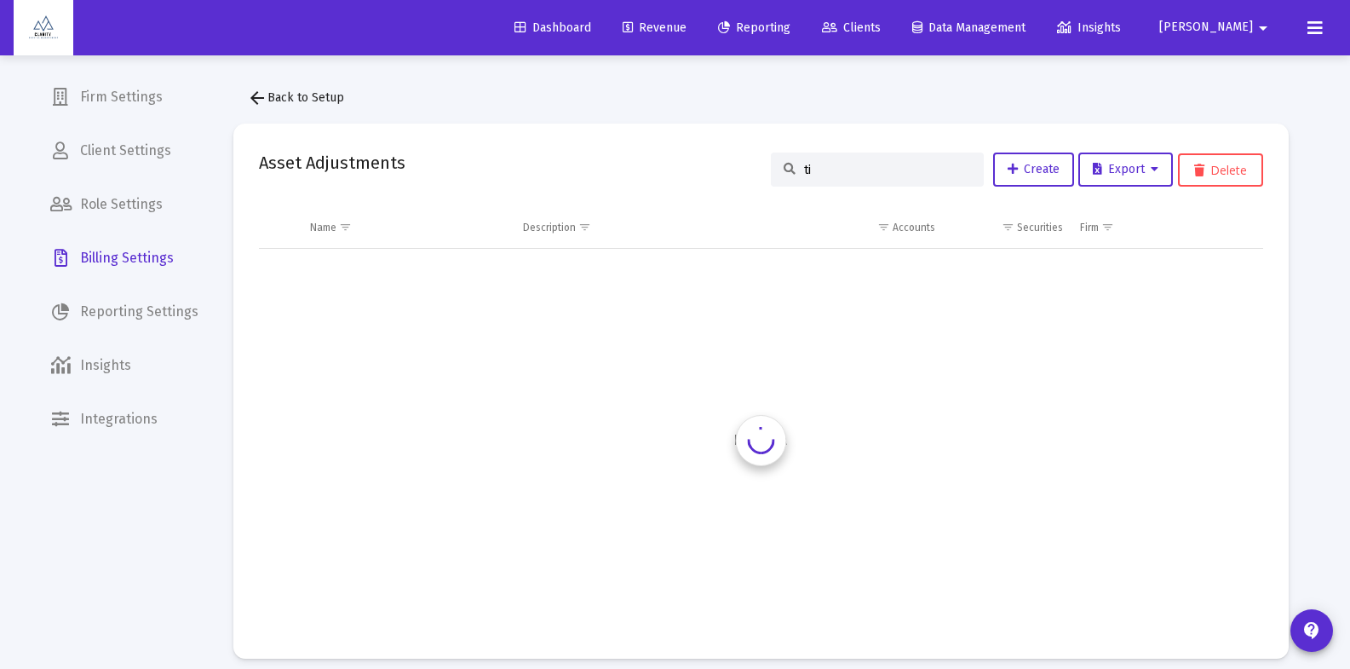
type input "t"
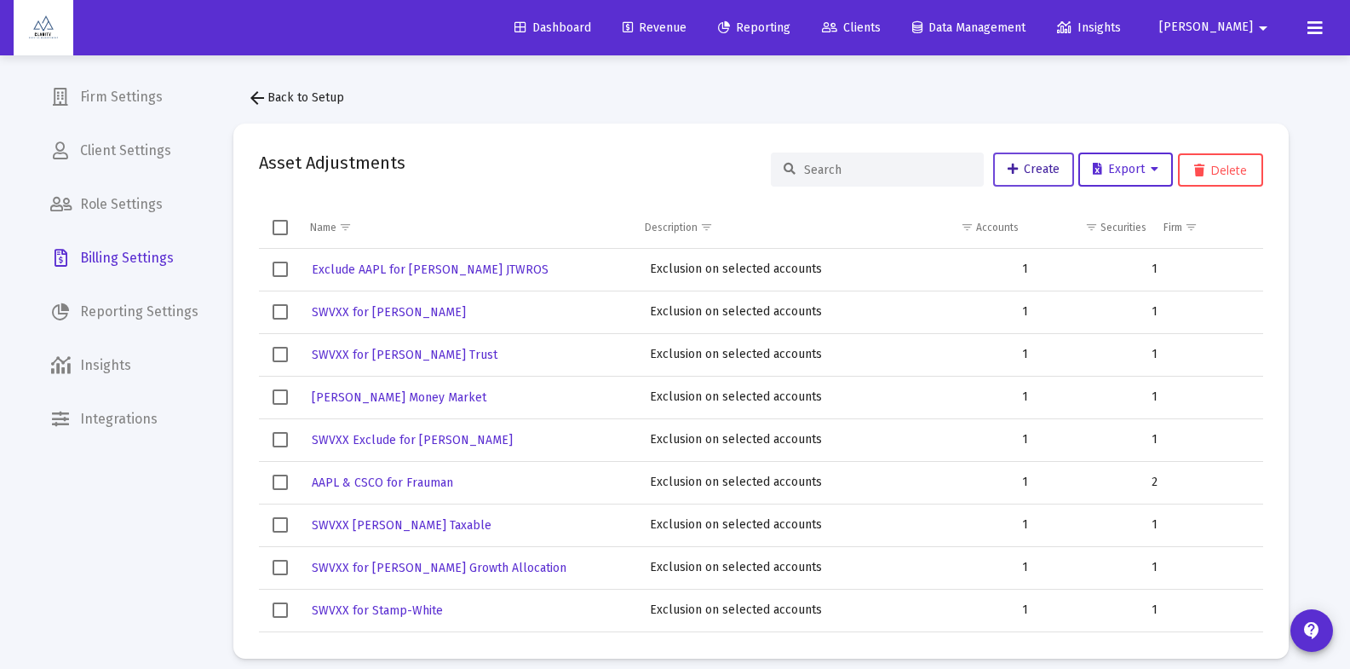
click at [1047, 171] on span "Create" at bounding box center [1034, 169] width 52 height 14
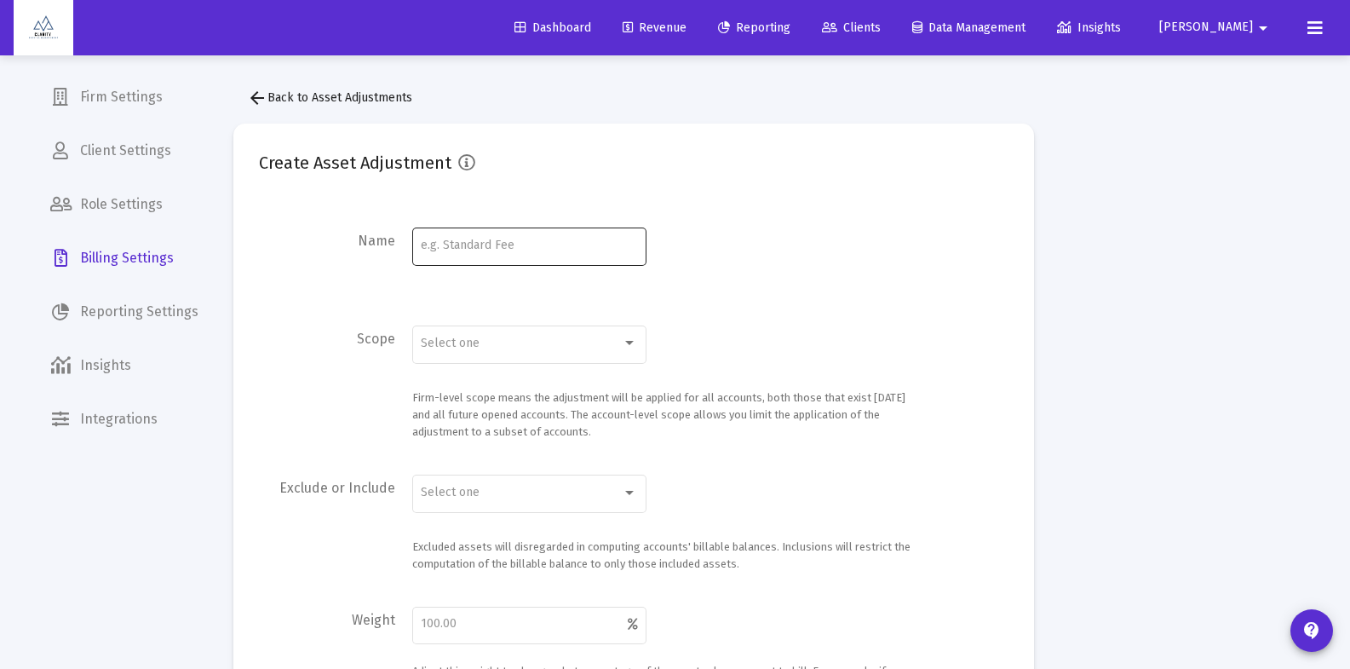
click at [505, 249] on input at bounding box center [529, 246] width 216 height 14
type input "SVWXX"
click at [257, 99] on mat-icon "arrow_back" at bounding box center [257, 98] width 20 height 20
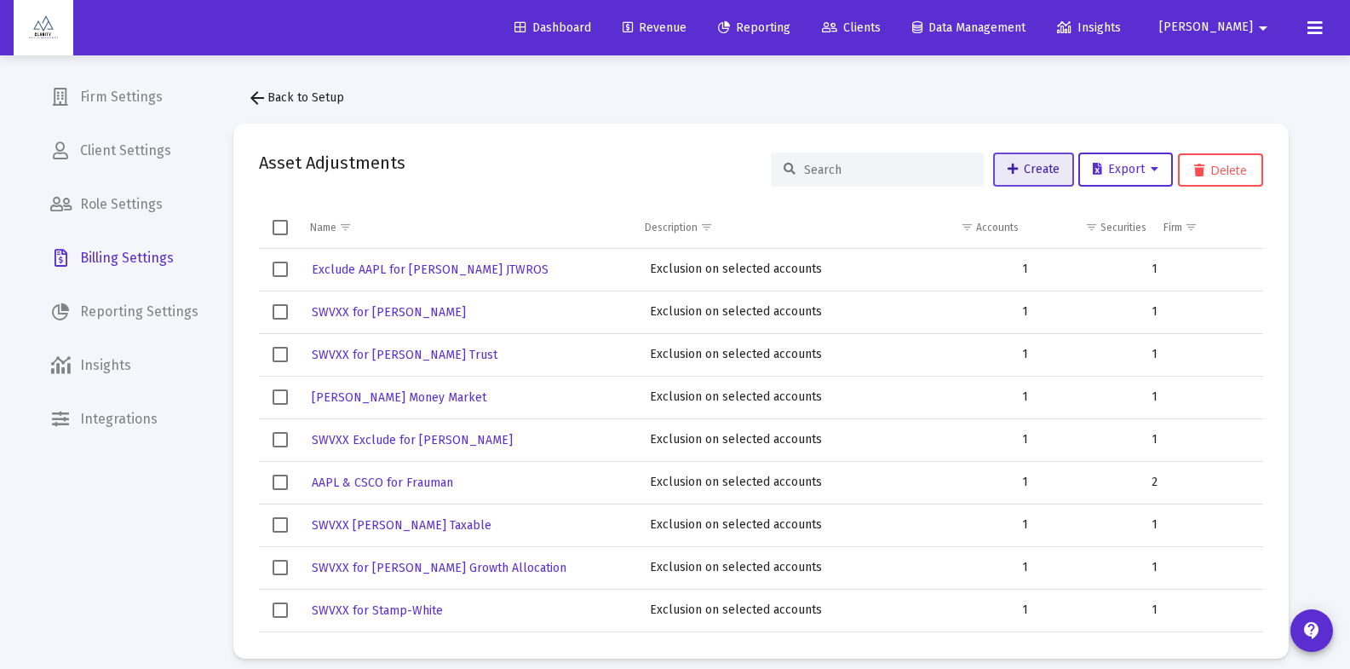
click at [1032, 164] on span "Create" at bounding box center [1034, 169] width 52 height 14
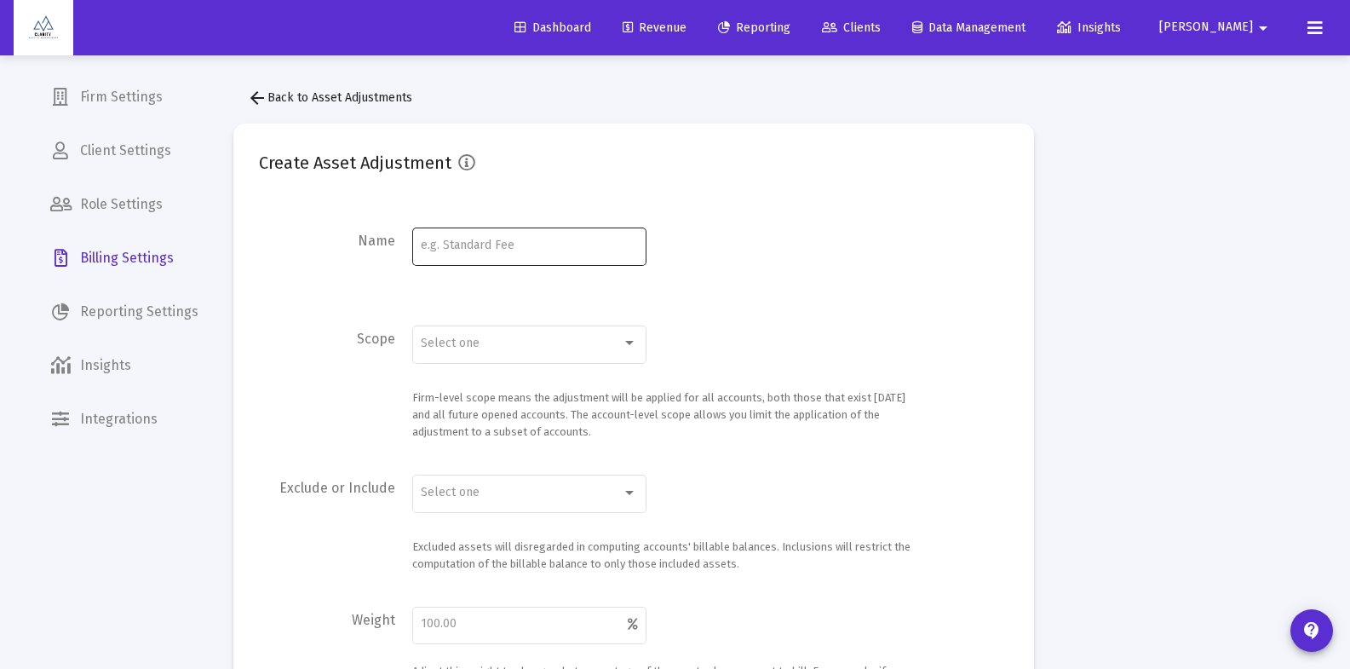
click at [453, 246] on input at bounding box center [529, 246] width 216 height 14
type input "SVWXX for Timby Trust"
click at [438, 347] on span "Select one" at bounding box center [450, 343] width 59 height 14
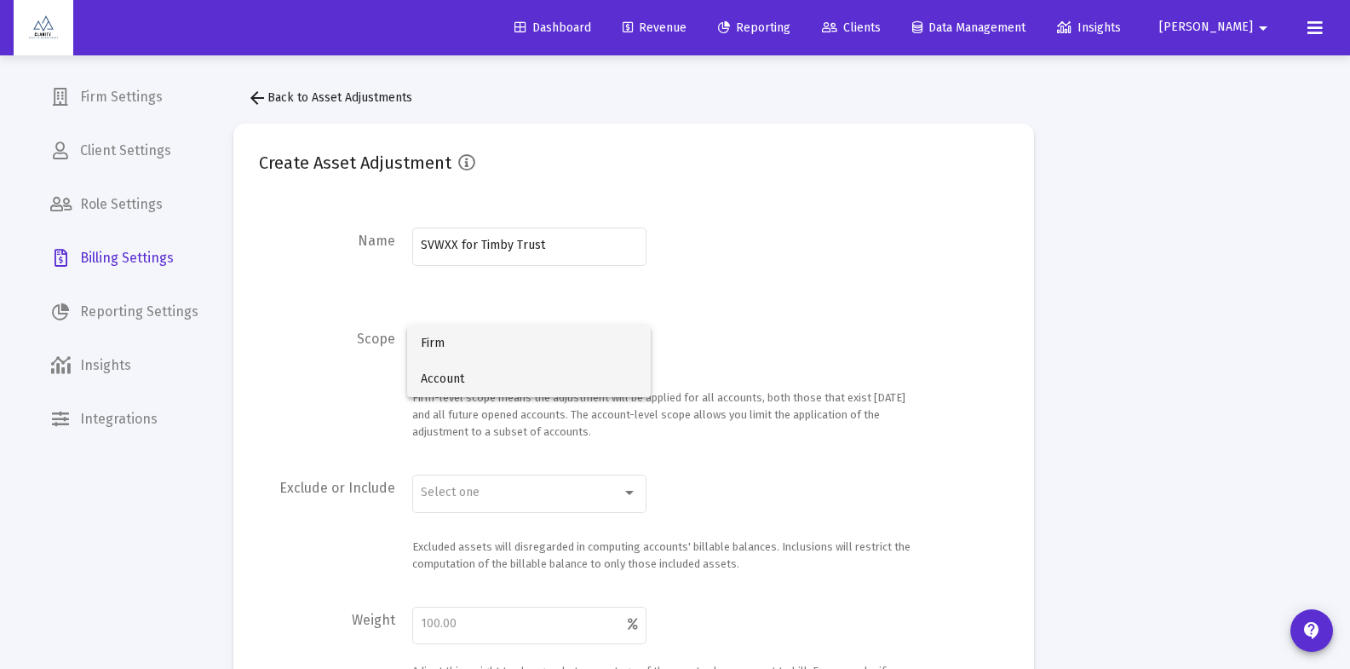
click at [454, 382] on span "Account" at bounding box center [529, 379] width 216 height 36
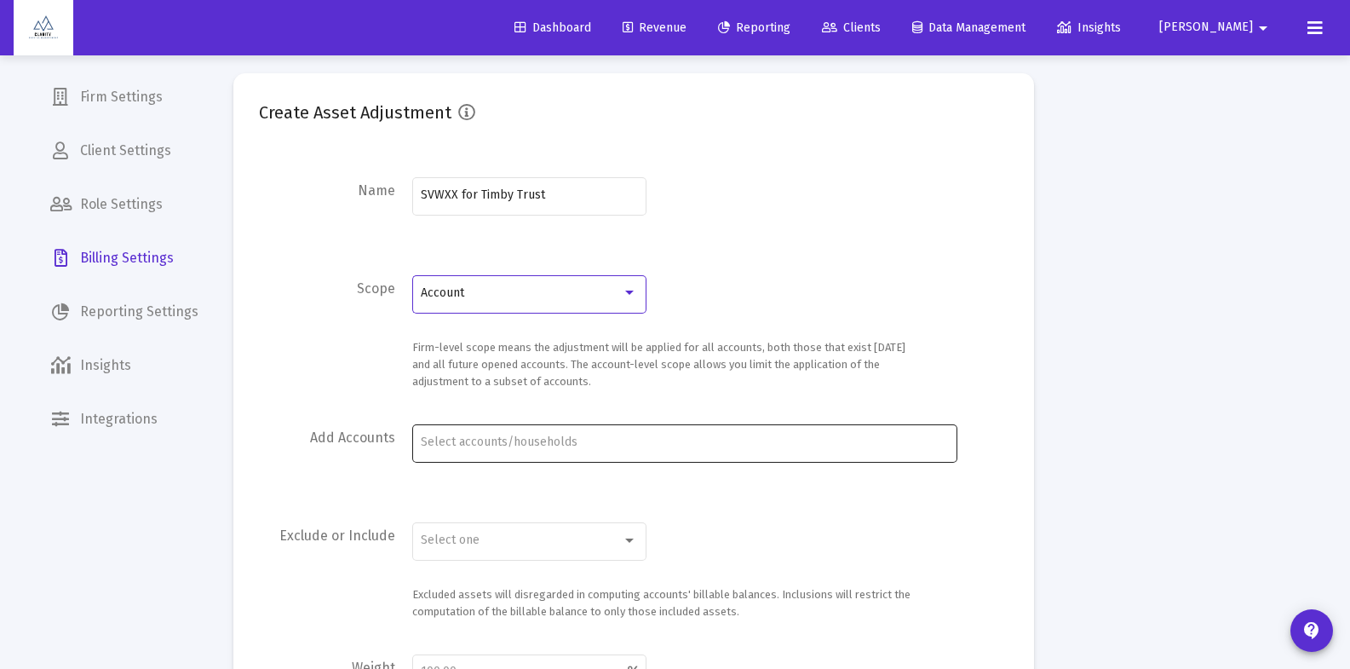
click at [445, 445] on input "Account Selection" at bounding box center [684, 442] width 527 height 14
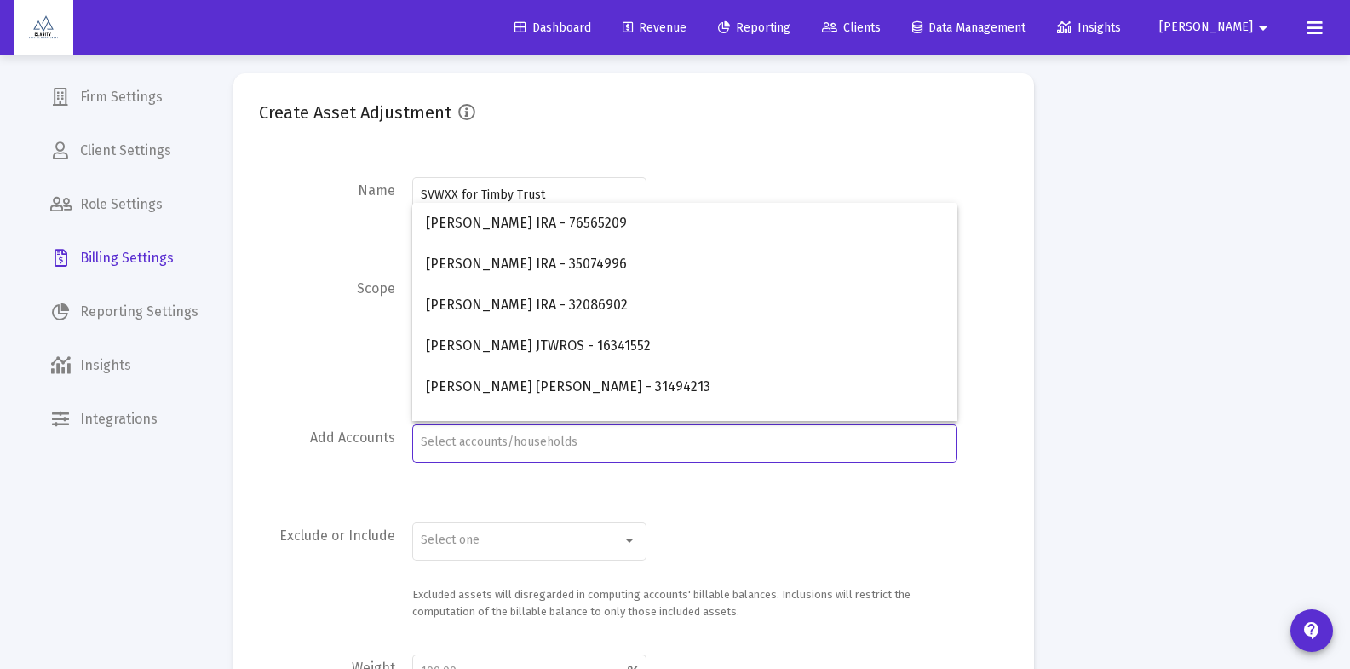
scroll to position [51, 0]
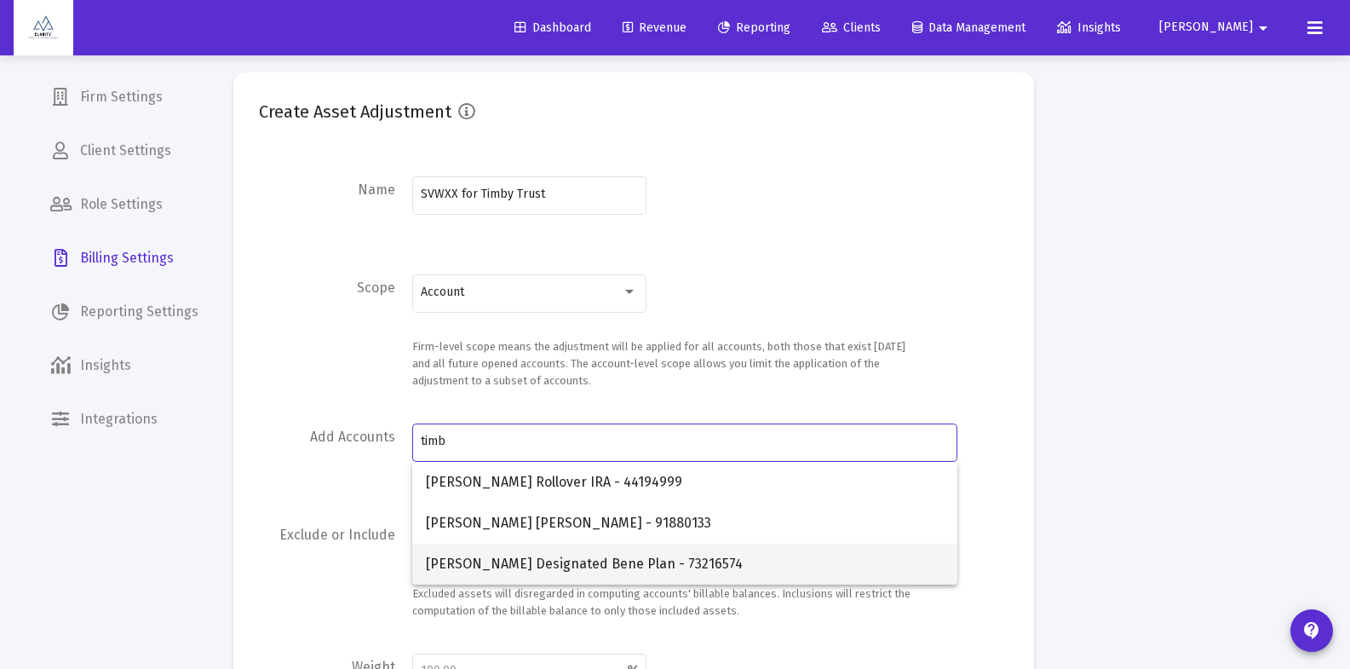
type input "timb"
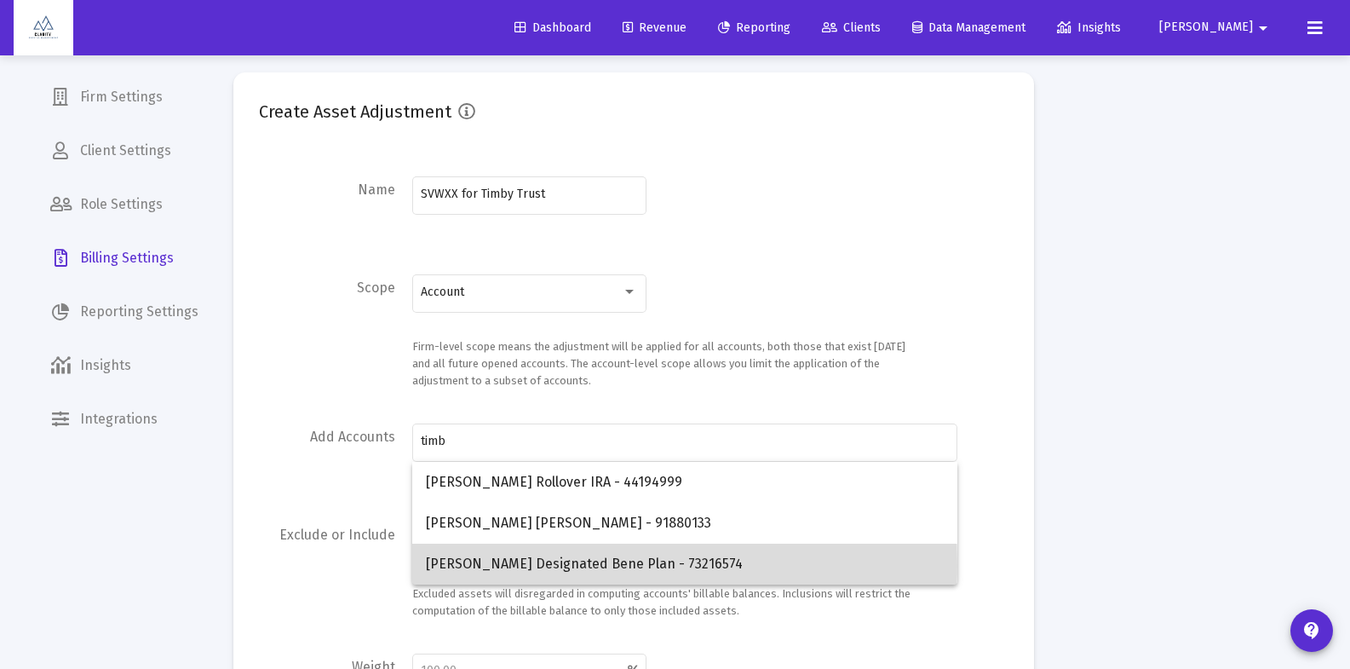
click at [540, 565] on span "Mark Timby Designated Bene Plan - 73216574" at bounding box center [685, 563] width 518 height 41
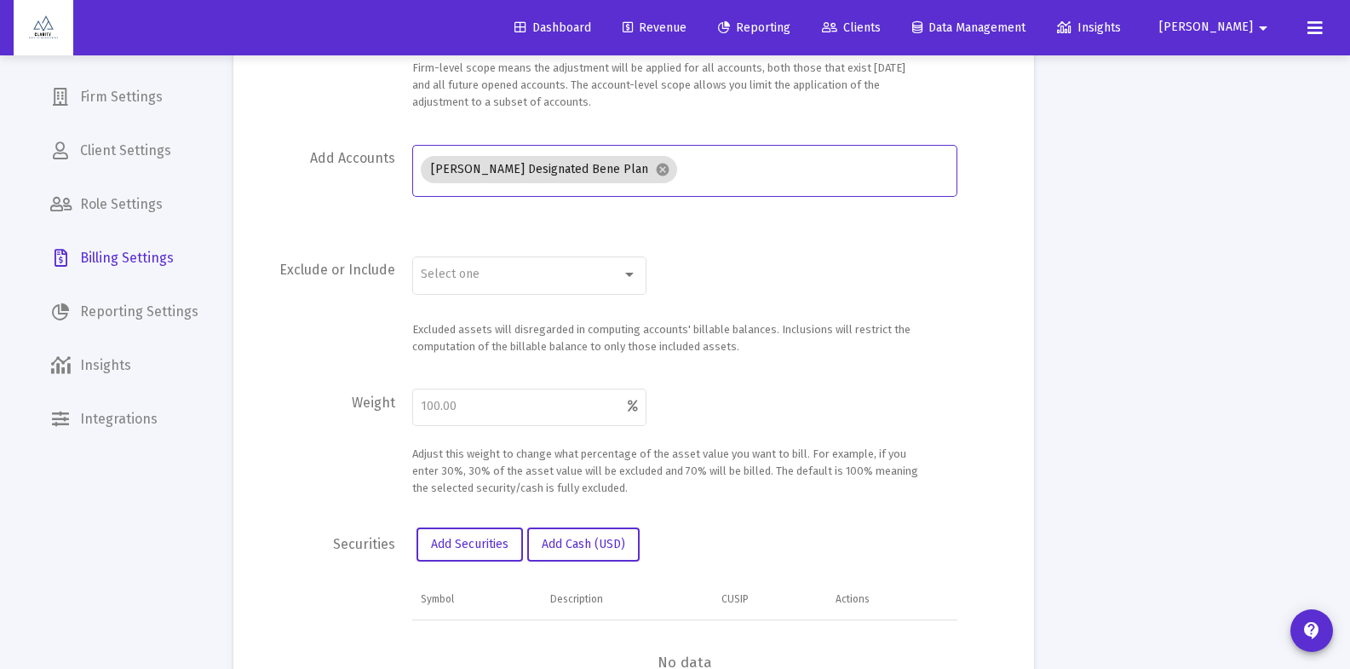
scroll to position [353, 0]
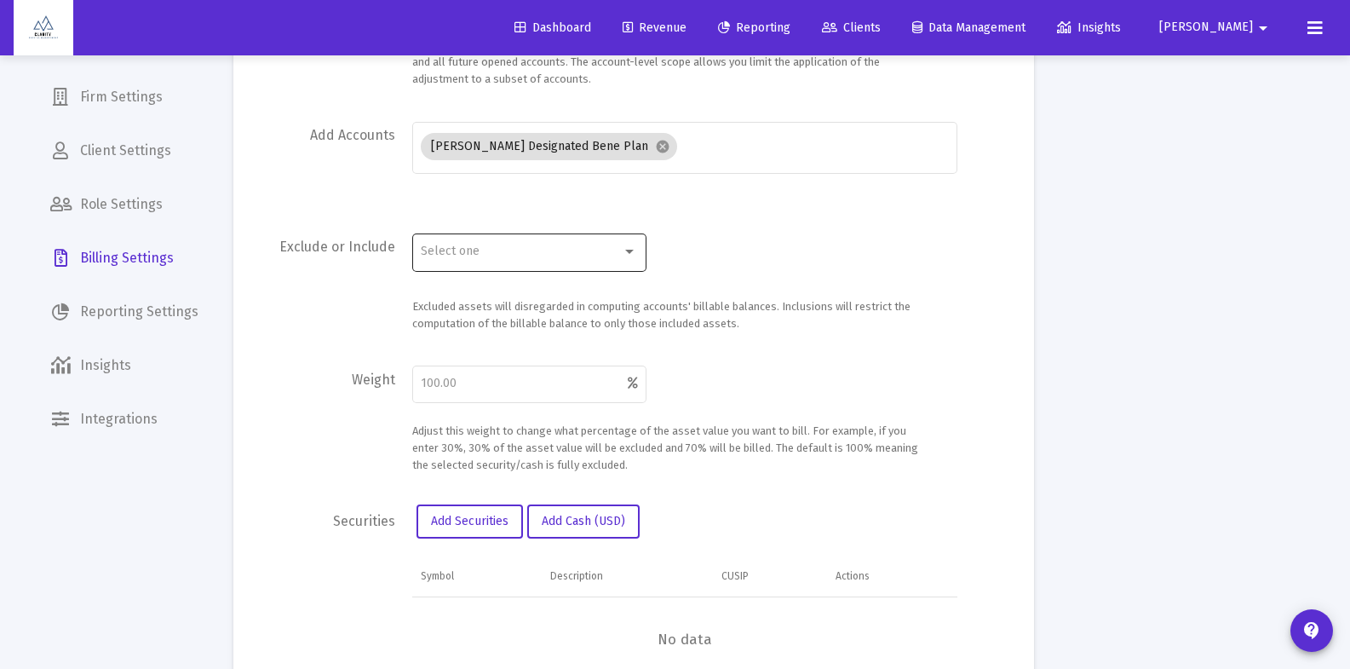
click at [515, 242] on div "Select one" at bounding box center [529, 251] width 216 height 42
click at [492, 286] on span "Exclusion" at bounding box center [529, 287] width 216 height 36
click at [480, 393] on div at bounding box center [529, 383] width 216 height 41
type input "100"
click at [463, 528] on button "Add Securities" at bounding box center [470, 521] width 106 height 34
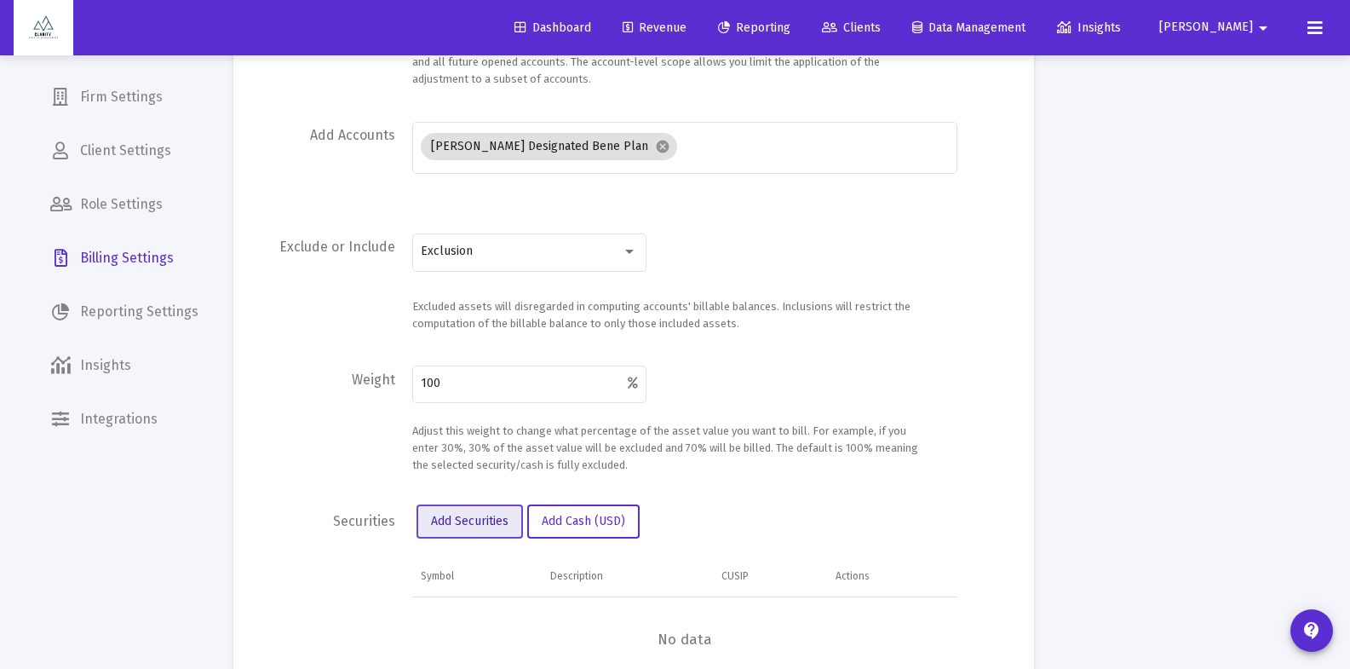
scroll to position [0, 0]
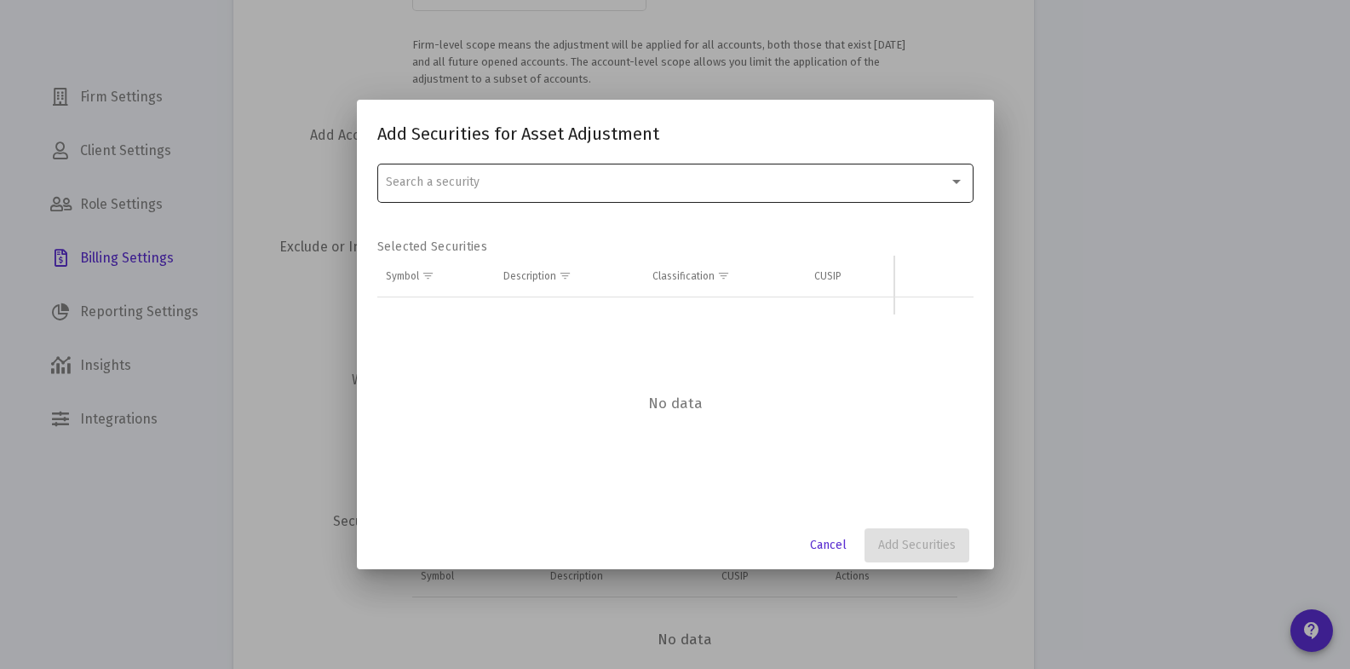
click at [445, 169] on div "Search a security" at bounding box center [675, 182] width 578 height 42
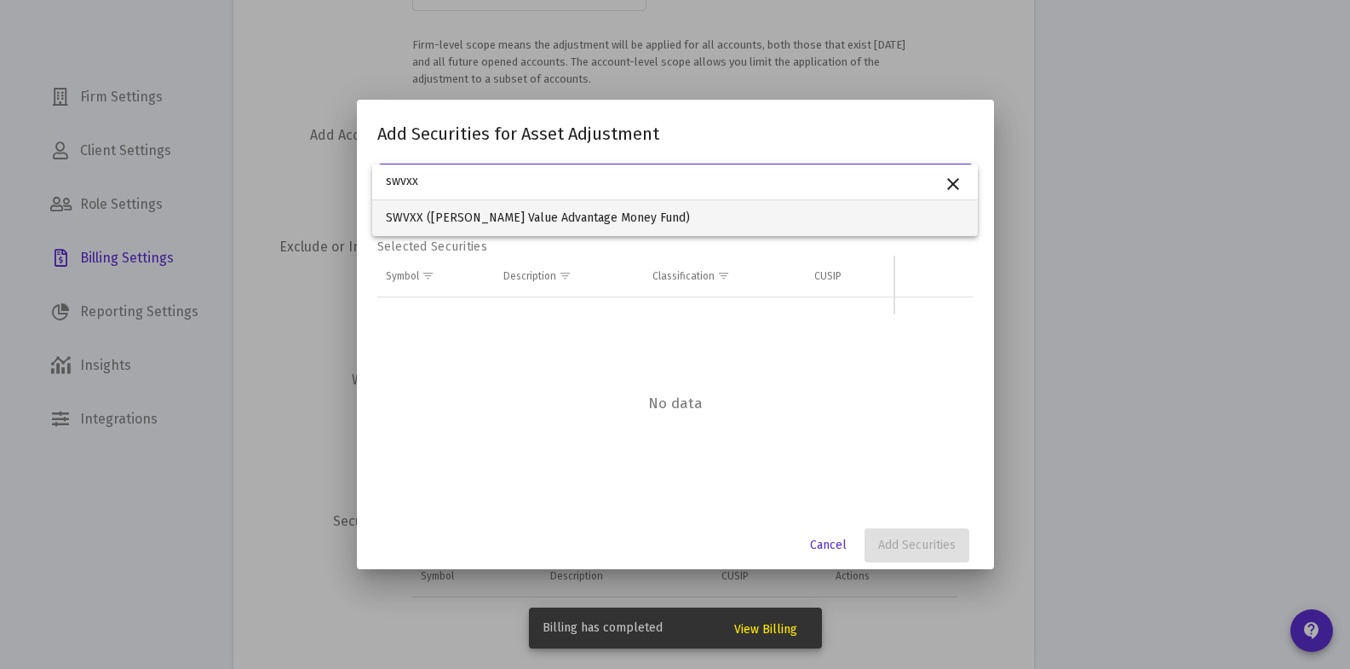
type input "swvxx"
click at [503, 221] on span "SWVXX (Schwab Value Advantage Money Fund)" at bounding box center [675, 218] width 578 height 36
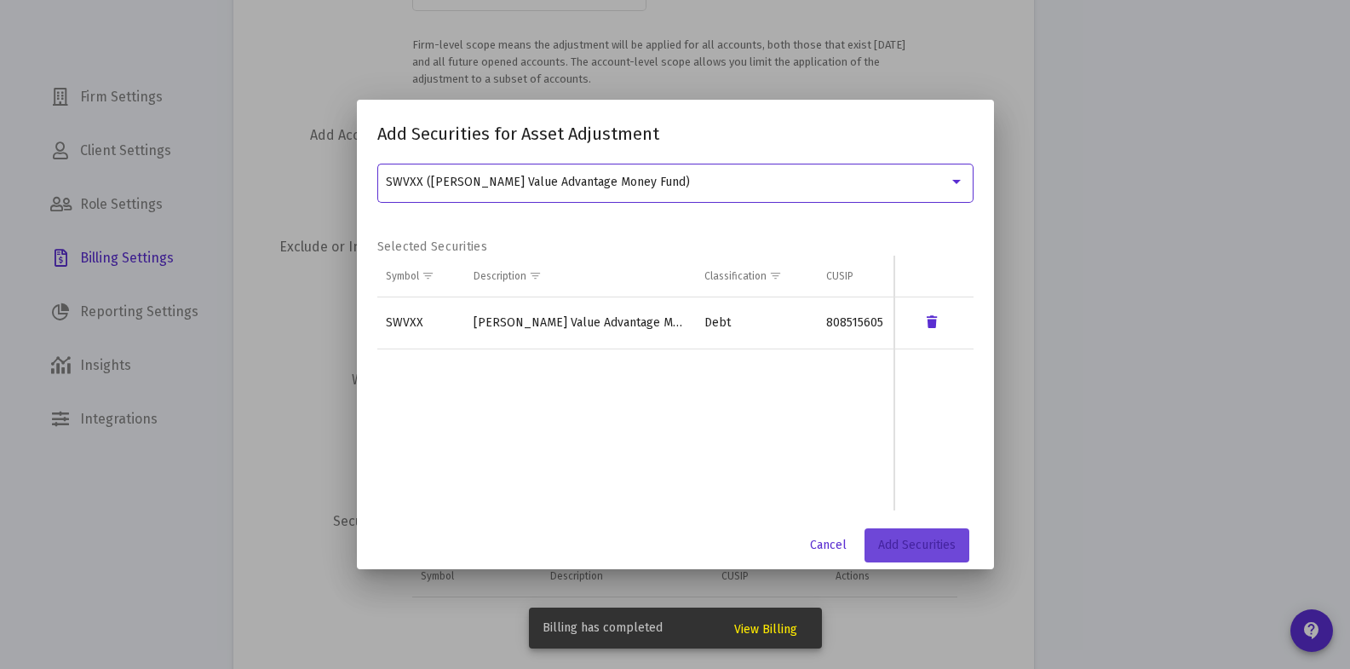
click at [913, 543] on span "Add Securities" at bounding box center [917, 545] width 78 height 14
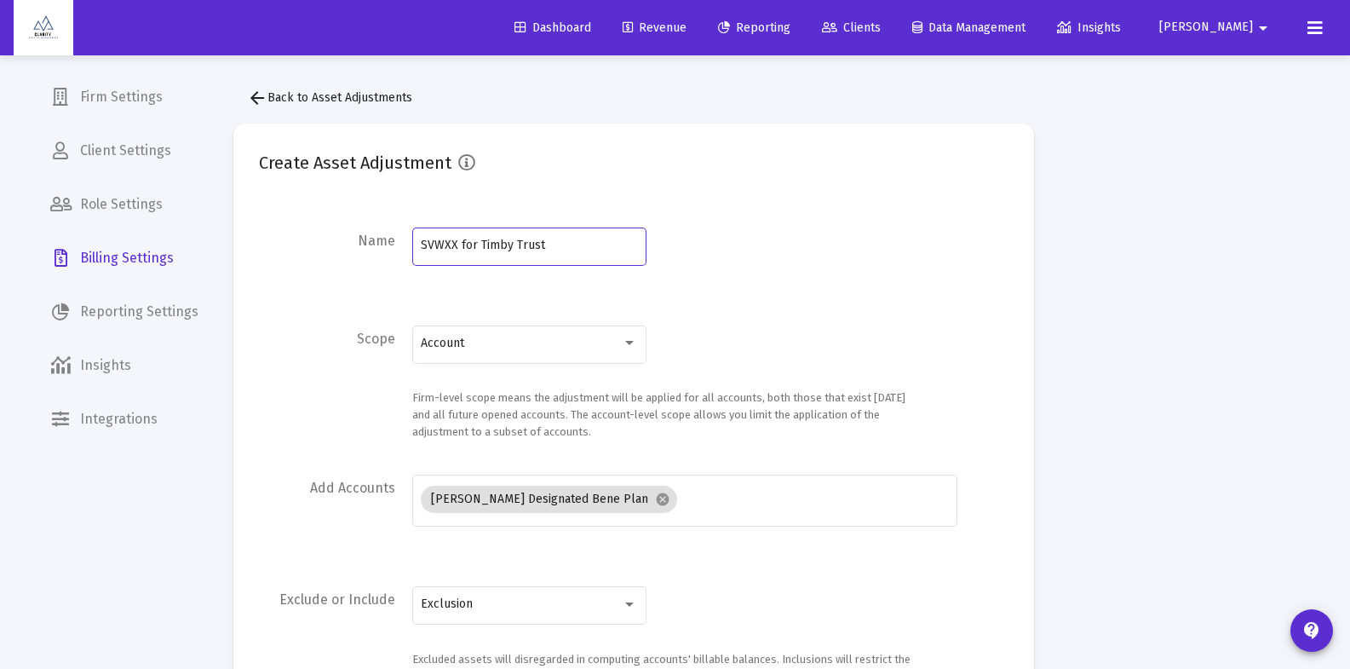
drag, startPoint x: 429, startPoint y: 244, endPoint x: 546, endPoint y: 318, distance: 137.8
click at [441, 245] on input "SVWXX for Timby Trust" at bounding box center [529, 246] width 216 height 14
type input "SWVXX for Timby Trust"
click at [259, 379] on div "Scope" at bounding box center [327, 381] width 136 height 118
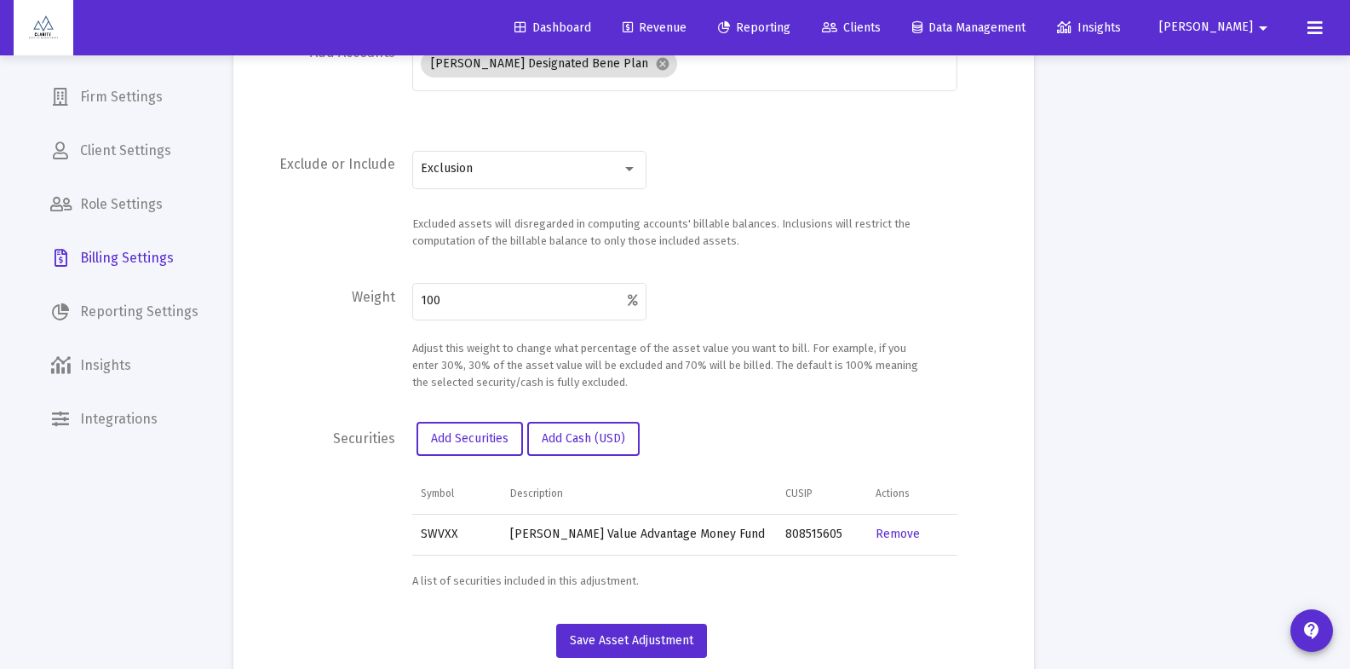
scroll to position [475, 0]
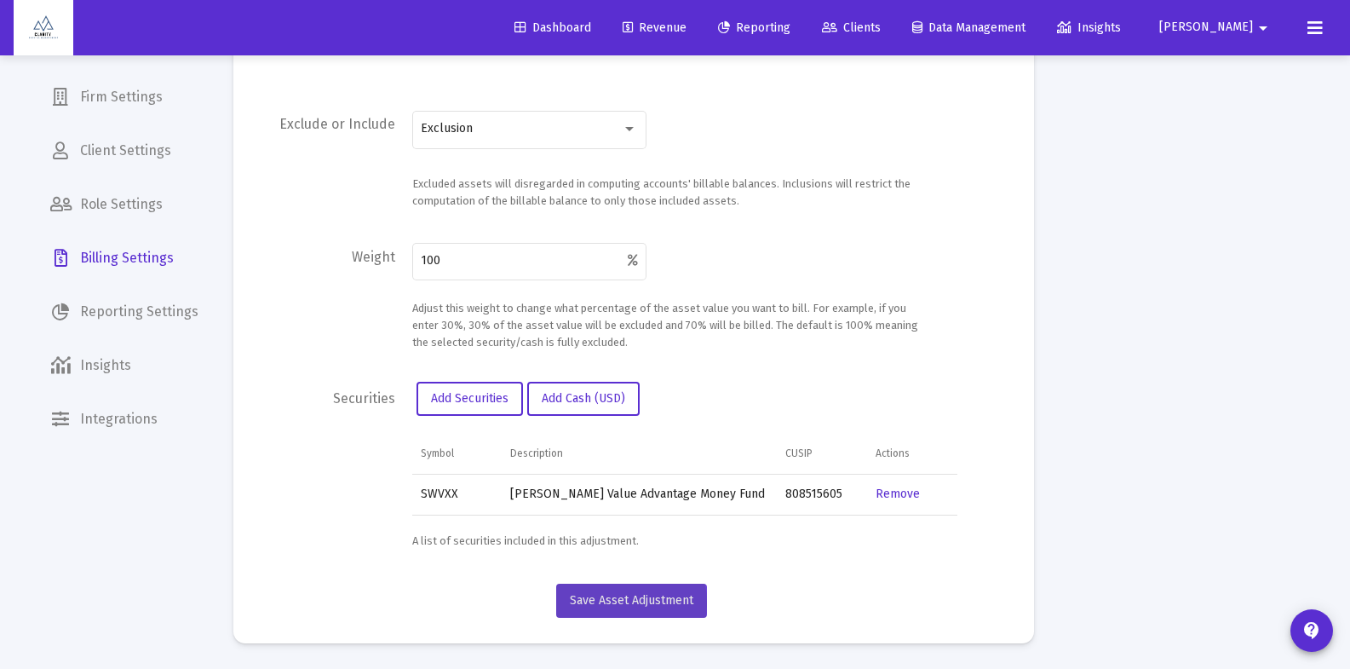
click at [602, 603] on span "Save Asset Adjustment" at bounding box center [632, 600] width 124 height 14
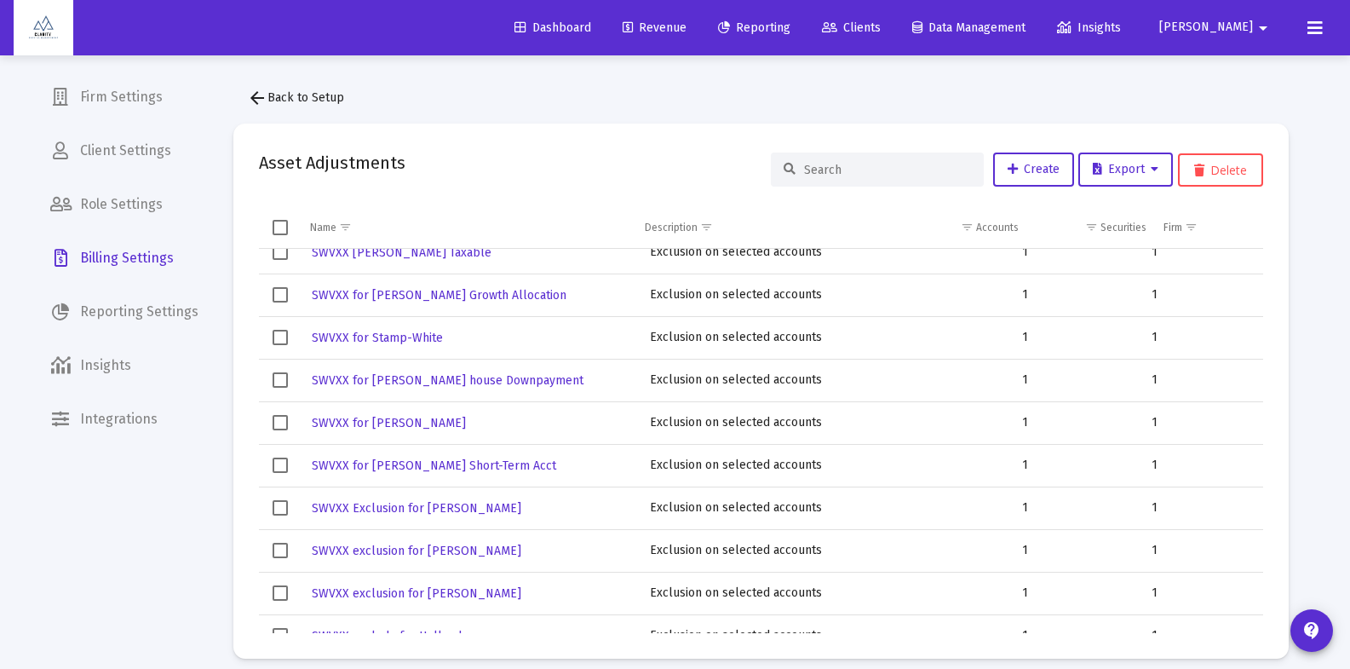
scroll to position [339, 0]
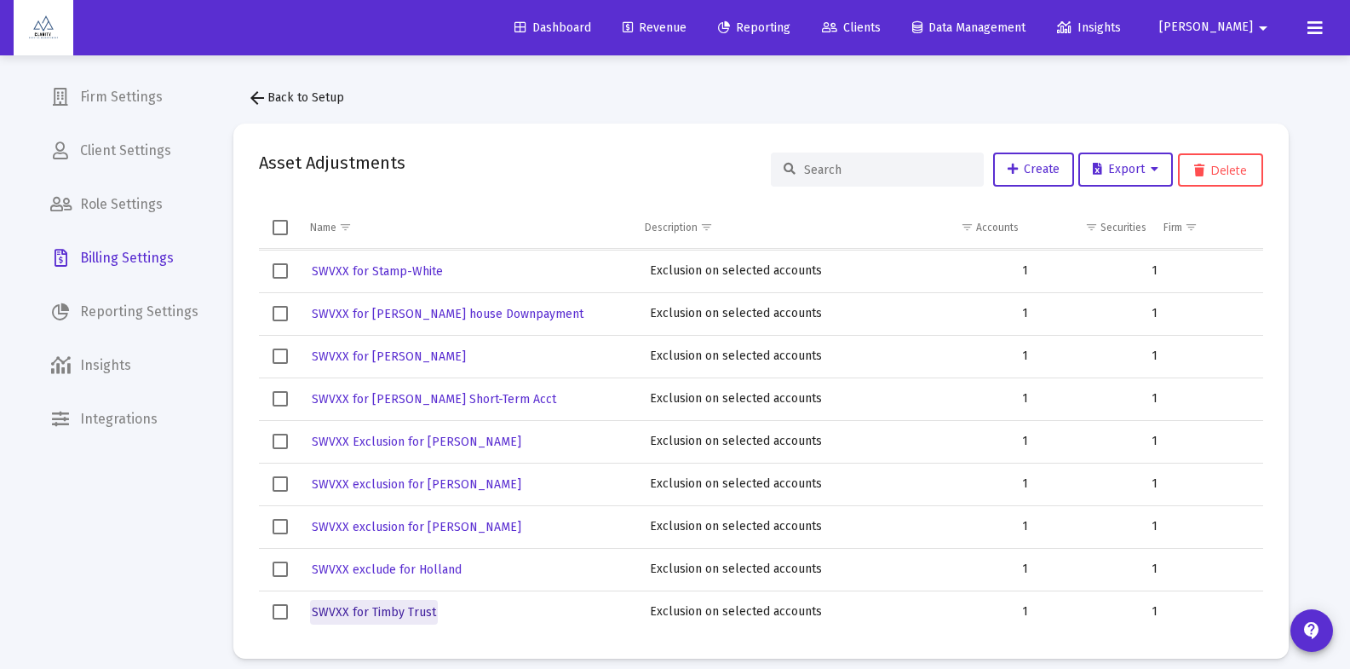
click at [397, 613] on span "SWVXX for Timby Trust" at bounding box center [374, 612] width 124 height 14
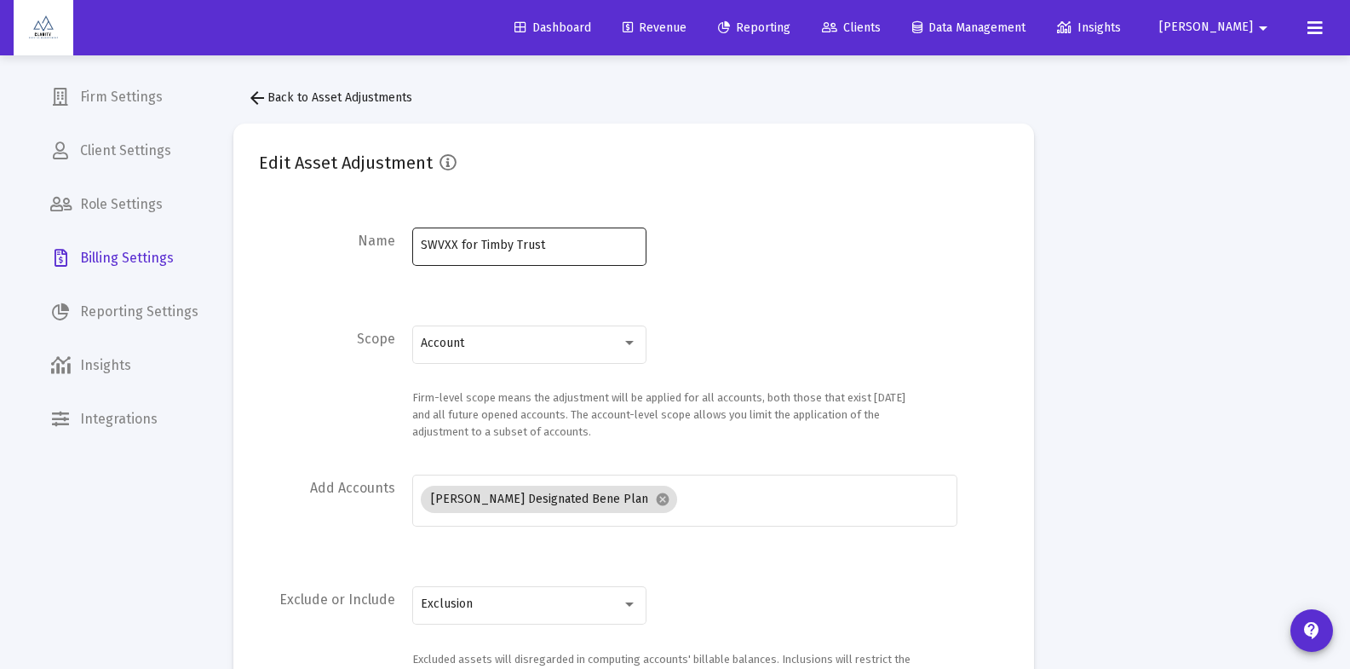
click at [461, 245] on input "SWVXX for Timby Trust" at bounding box center [529, 246] width 216 height 14
type input "SWVXX exclude for Timby Trust"
click at [839, 312] on form "Name SWVXX exclude for Timby Trust Scope Account Firm-level scope means the adj…" at bounding box center [634, 525] width 750 height 602
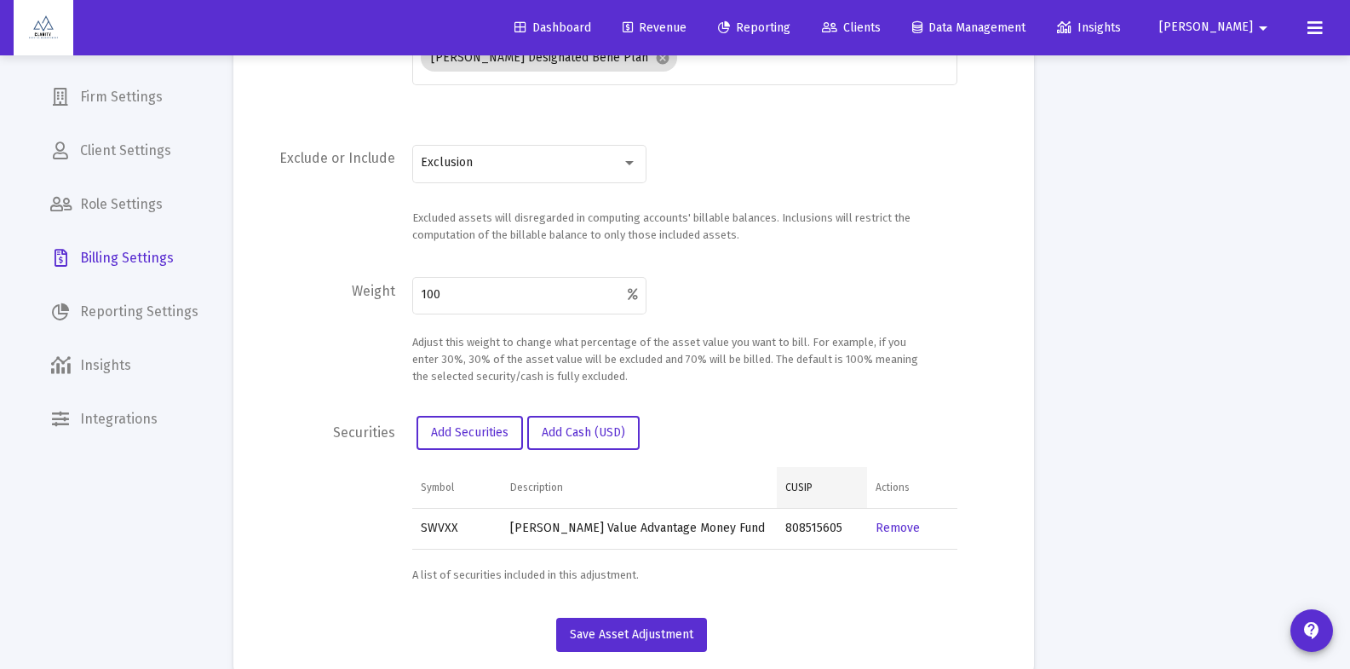
scroll to position [475, 0]
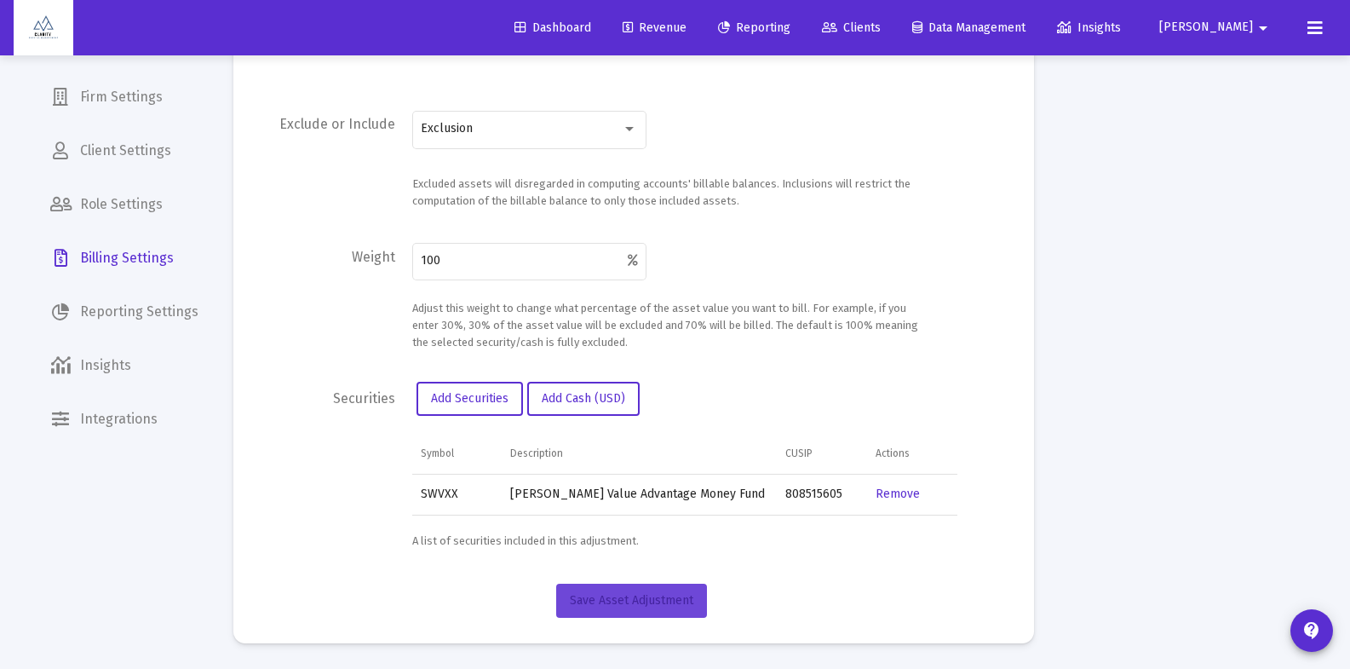
click at [645, 603] on span "Save Asset Adjustment" at bounding box center [632, 600] width 124 height 14
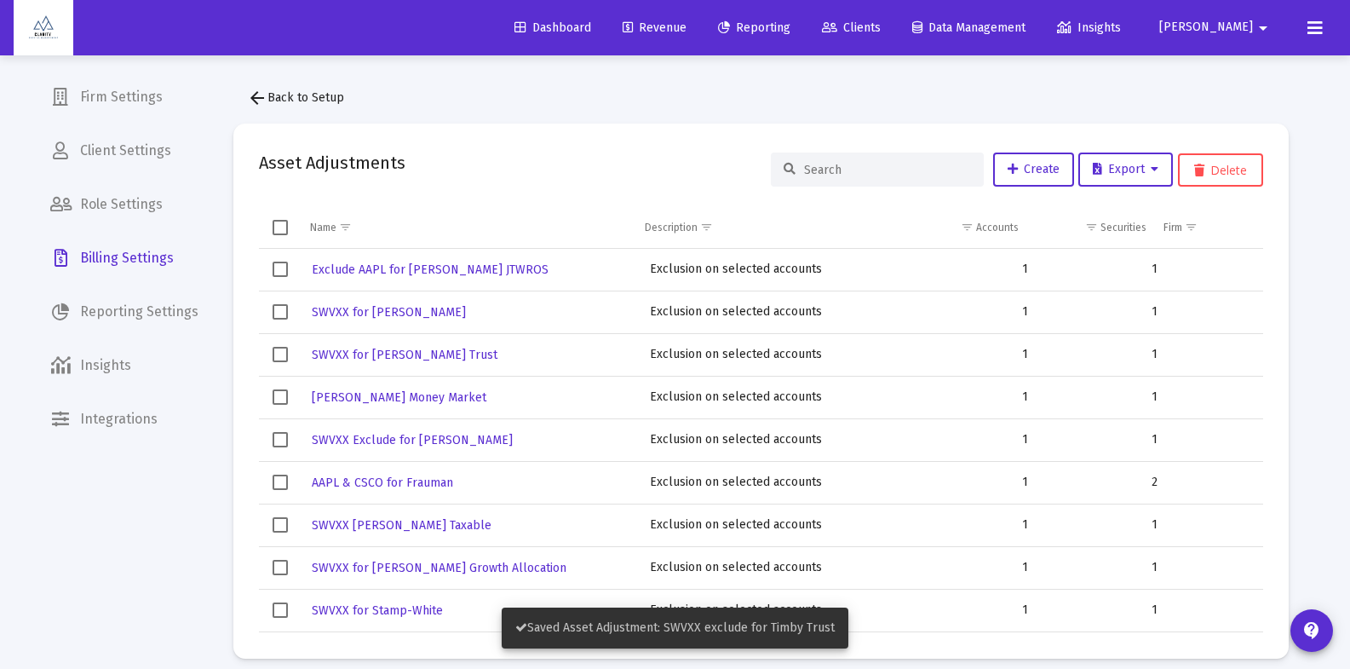
click at [264, 85] on button "arrow_back Back to Setup" at bounding box center [295, 98] width 124 height 34
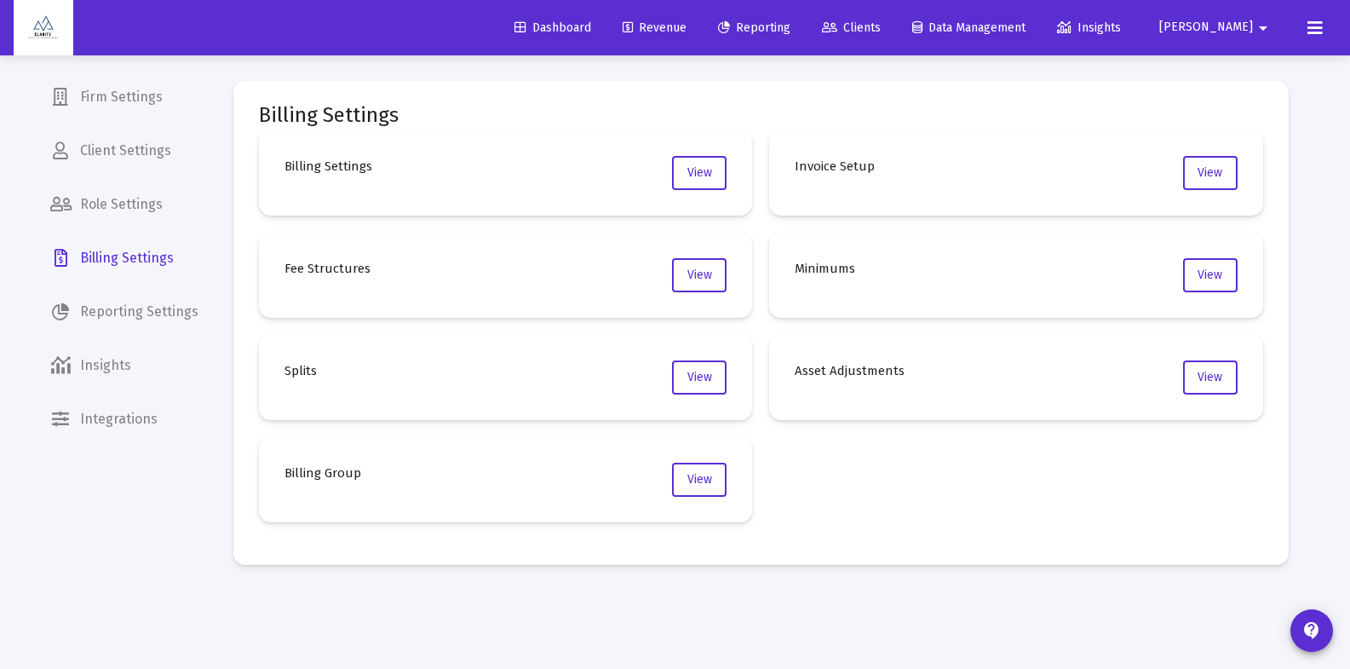
click at [687, 30] on span "Revenue" at bounding box center [655, 27] width 64 height 14
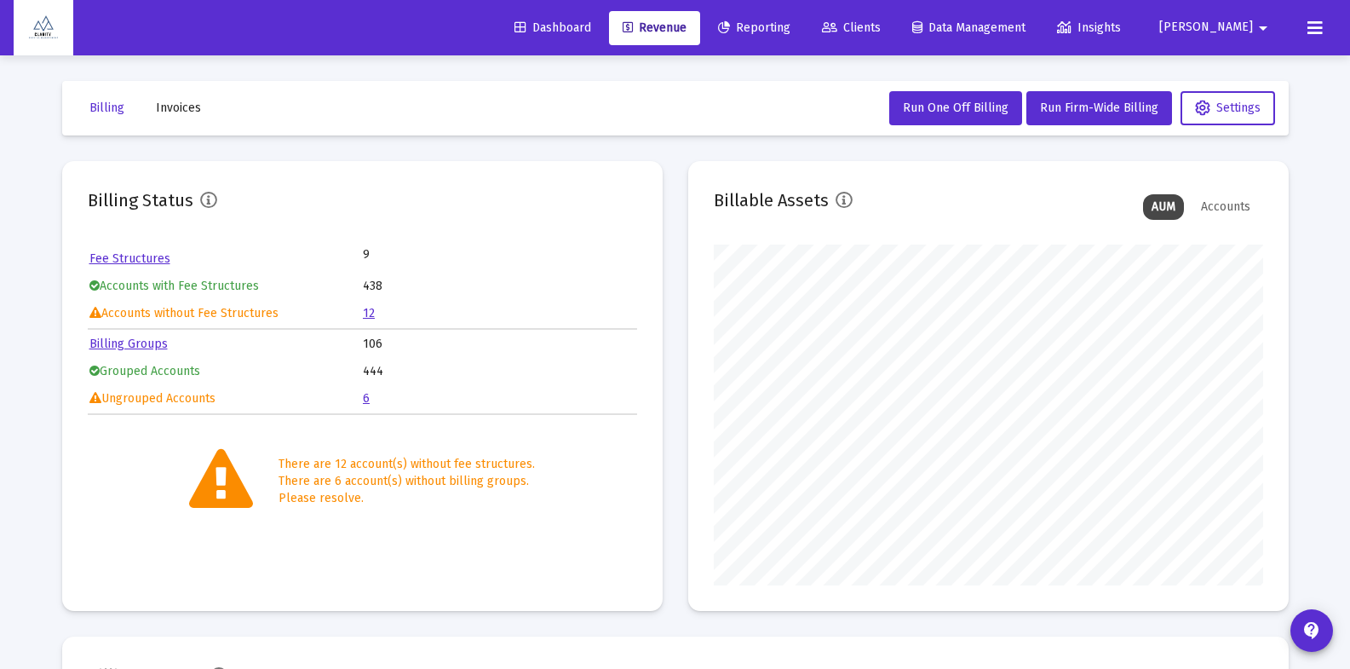
scroll to position [341, 549]
click at [881, 32] on span "Clients" at bounding box center [851, 27] width 59 height 14
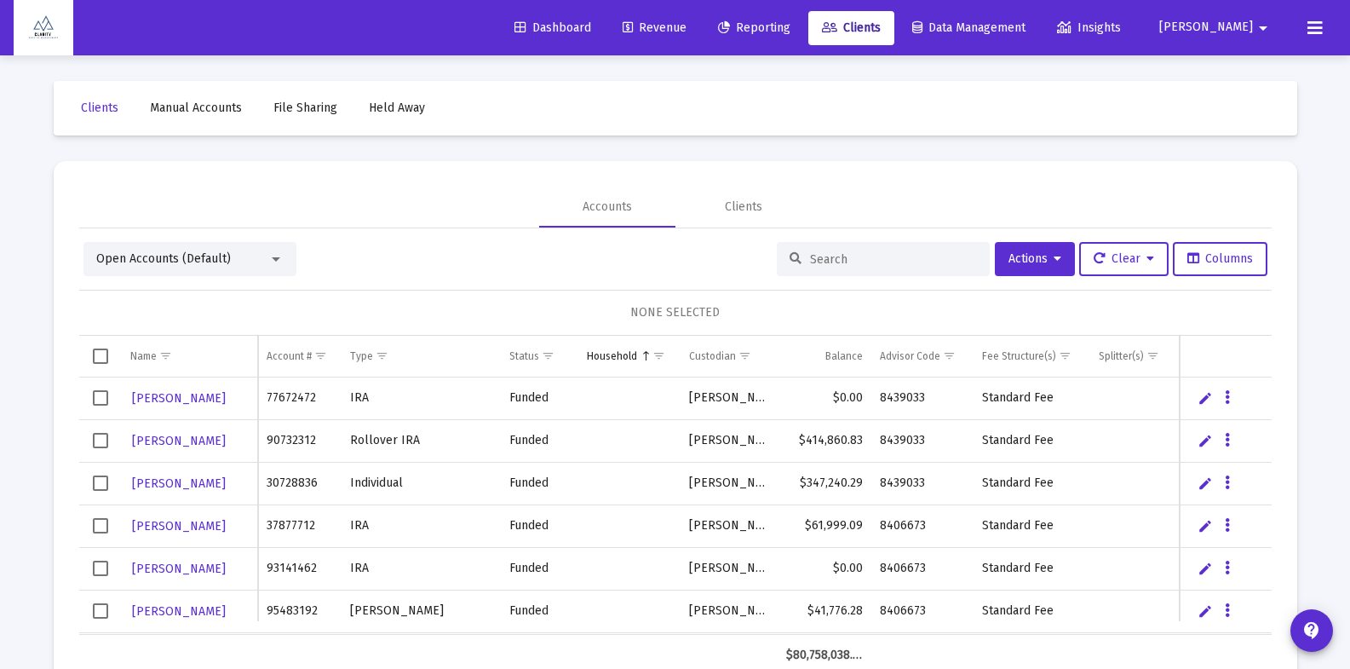
click at [796, 254] on div at bounding box center [883, 259] width 213 height 34
click at [798, 267] on div at bounding box center [883, 259] width 213 height 34
click at [814, 262] on input at bounding box center [893, 259] width 167 height 14
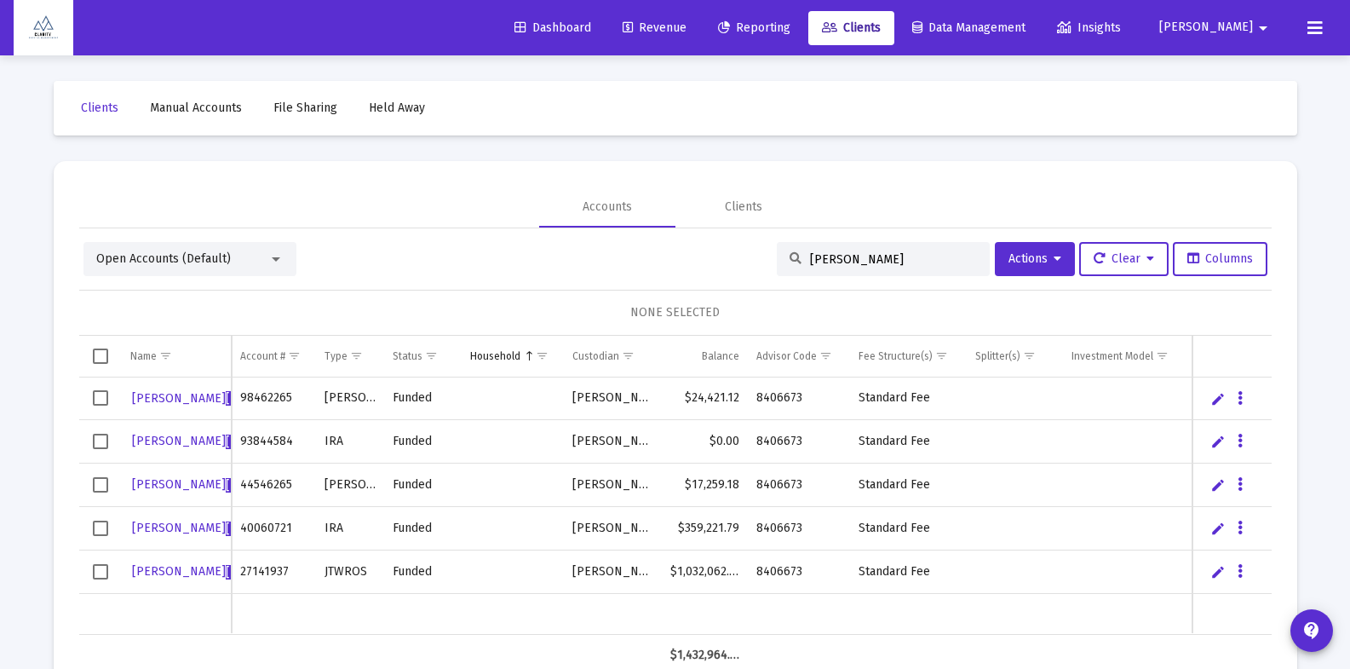
type input "[PERSON_NAME]"
click at [226, 529] on span "[PERSON_NAME]" at bounding box center [273, 528] width 94 height 14
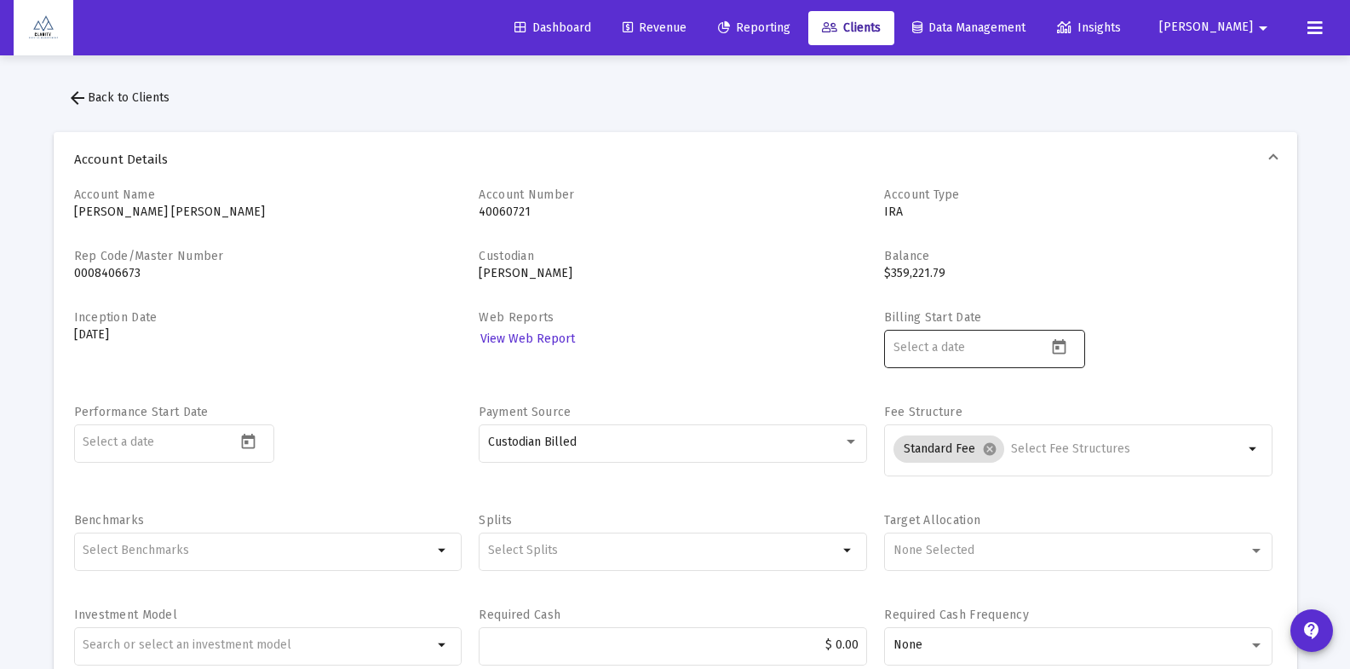
click at [1063, 348] on icon "Open calendar" at bounding box center [1059, 347] width 18 height 18
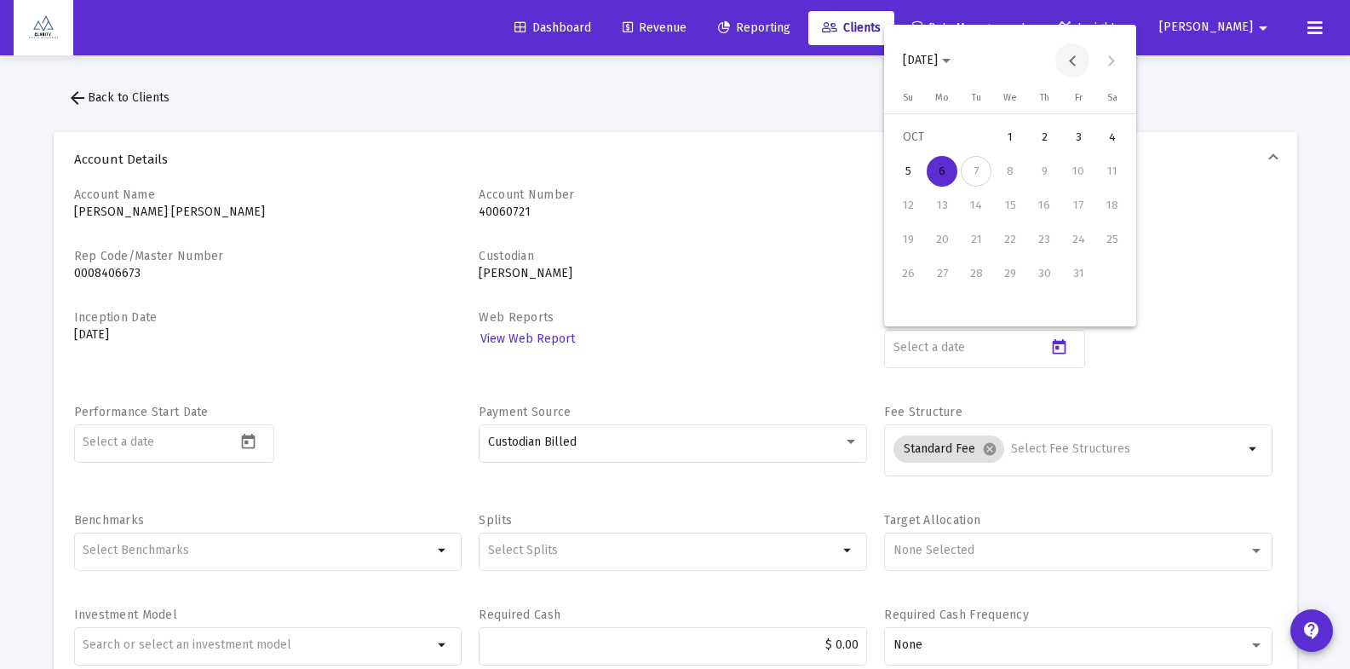
click at [1070, 59] on button "Previous month" at bounding box center [1072, 60] width 34 height 34
click at [1079, 138] on div "1" at bounding box center [1078, 137] width 31 height 31
type input "2025-08-01"
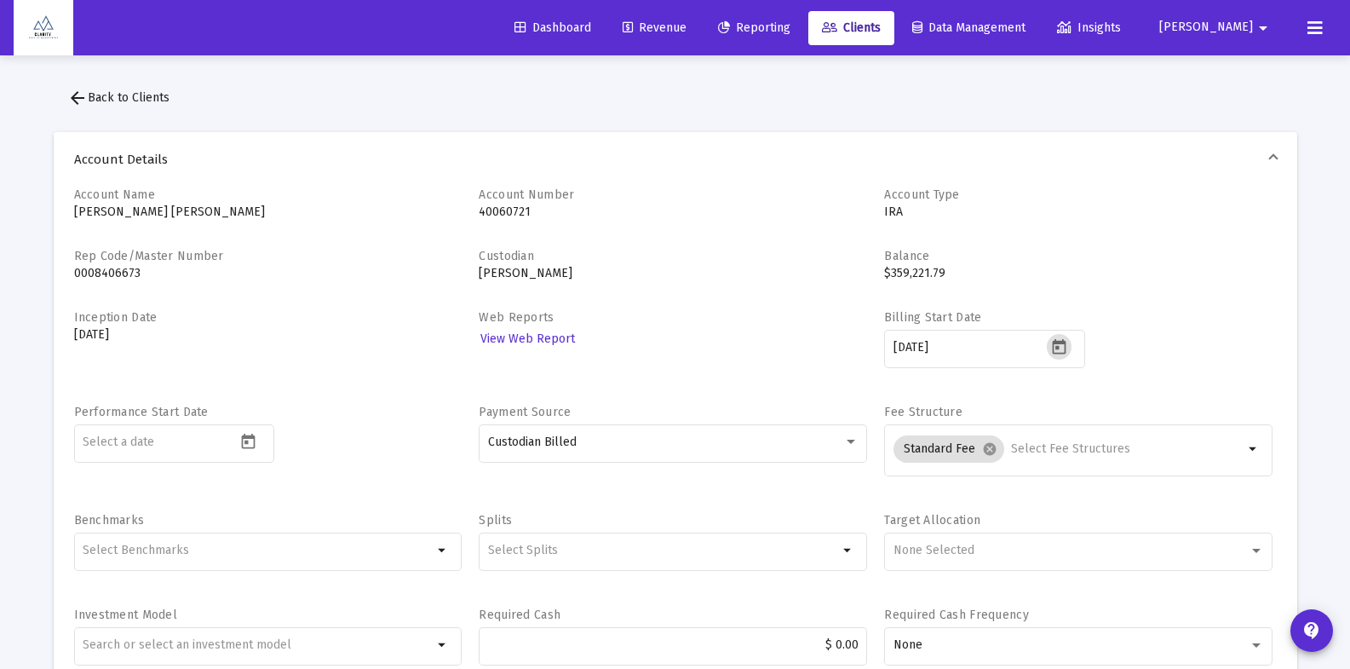
click at [1152, 299] on div "Account Name Jennifer Schultz IRA Account Number 40060721 Account Type IRA Rep …" at bounding box center [675, 436] width 1203 height 498
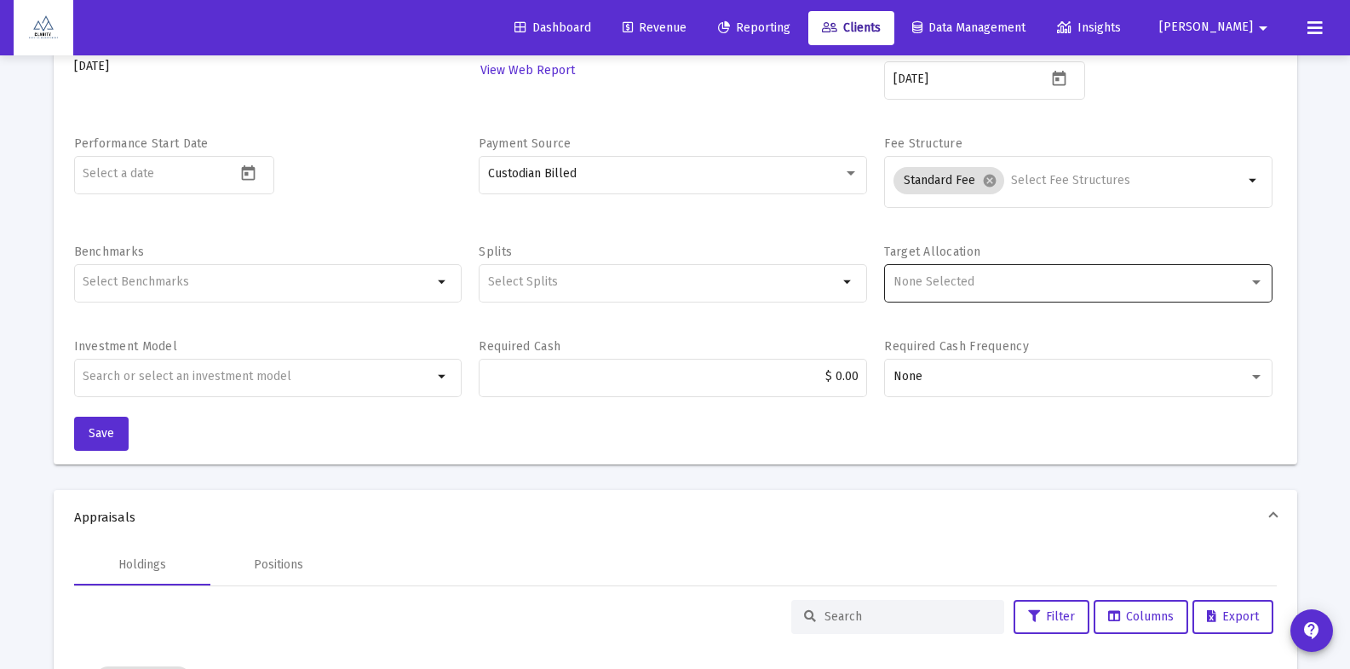
scroll to position [325, 0]
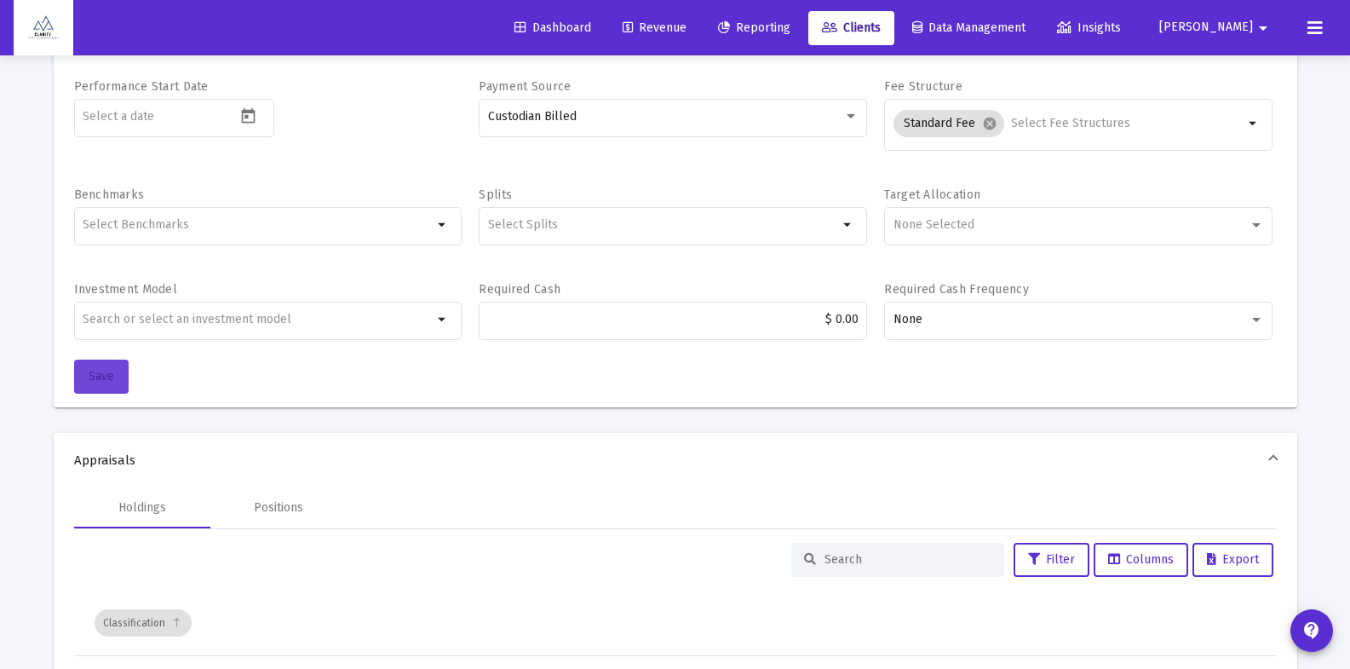
click at [107, 376] on span "Save" at bounding box center [102, 376] width 26 height 14
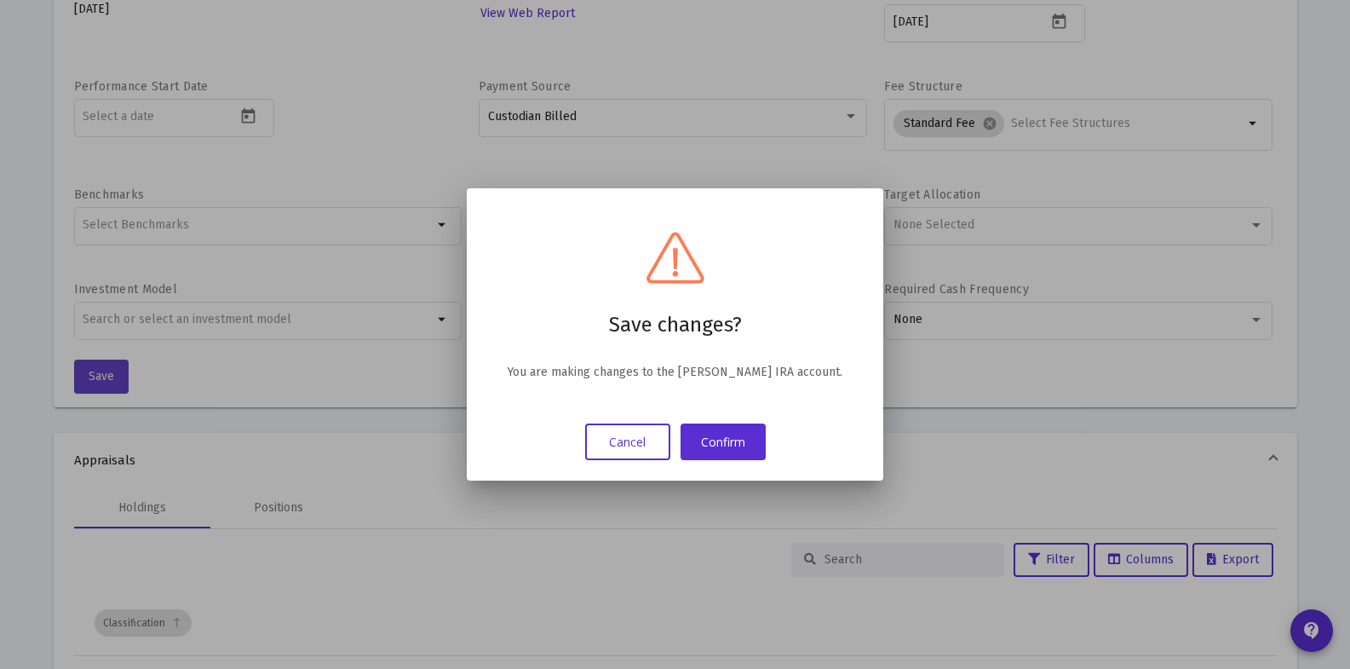
scroll to position [0, 0]
click at [732, 448] on button "Confirm" at bounding box center [723, 441] width 85 height 37
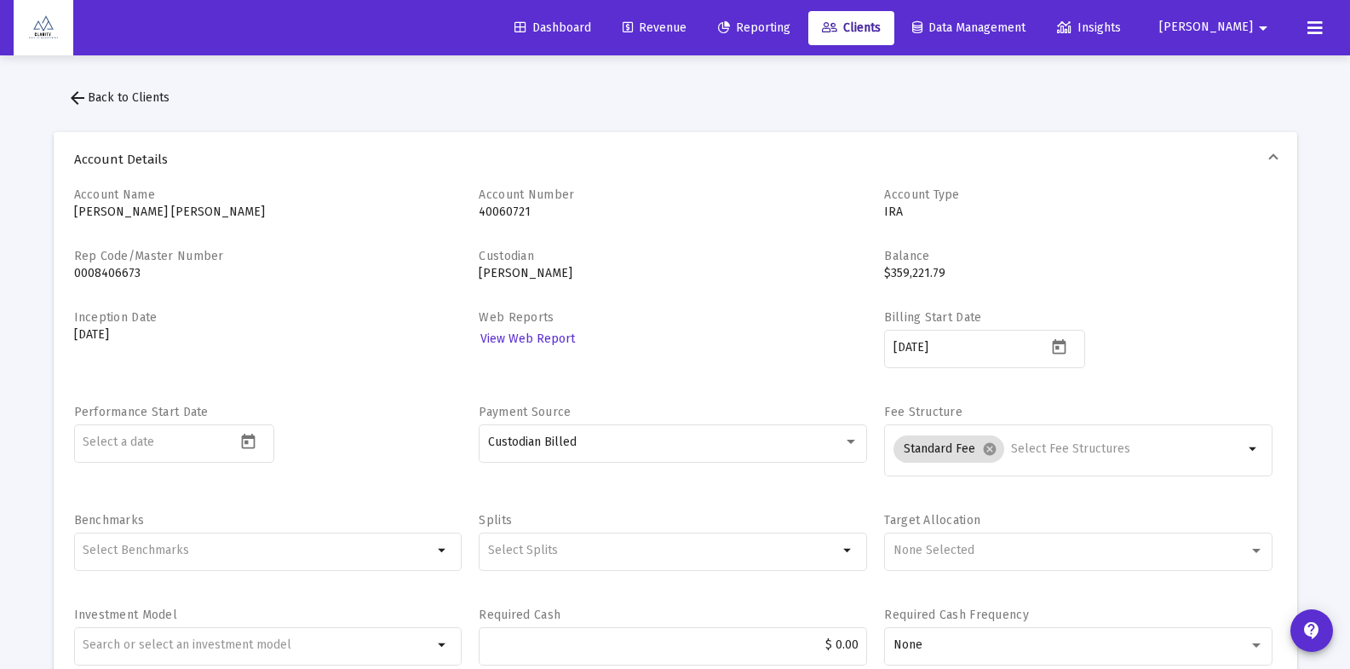
click at [120, 90] on span "arrow_back Back to Clients" at bounding box center [118, 97] width 102 height 14
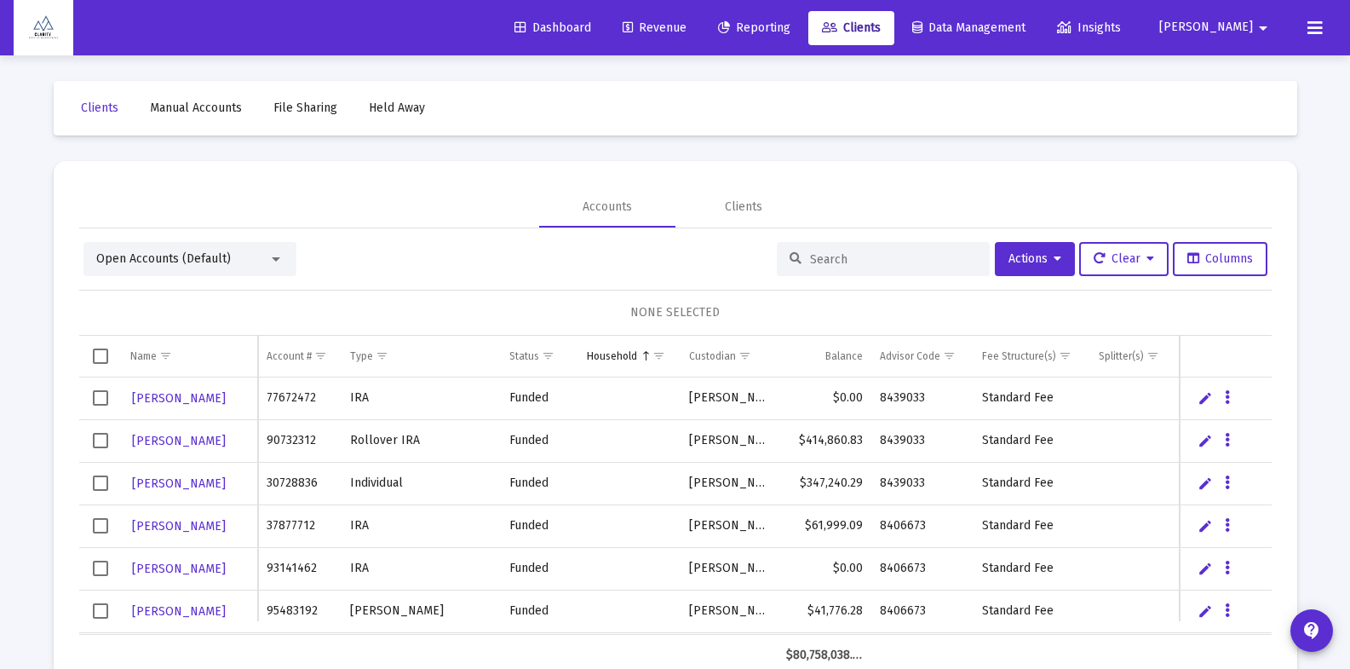
click at [791, 31] on span "Reporting" at bounding box center [754, 27] width 72 height 14
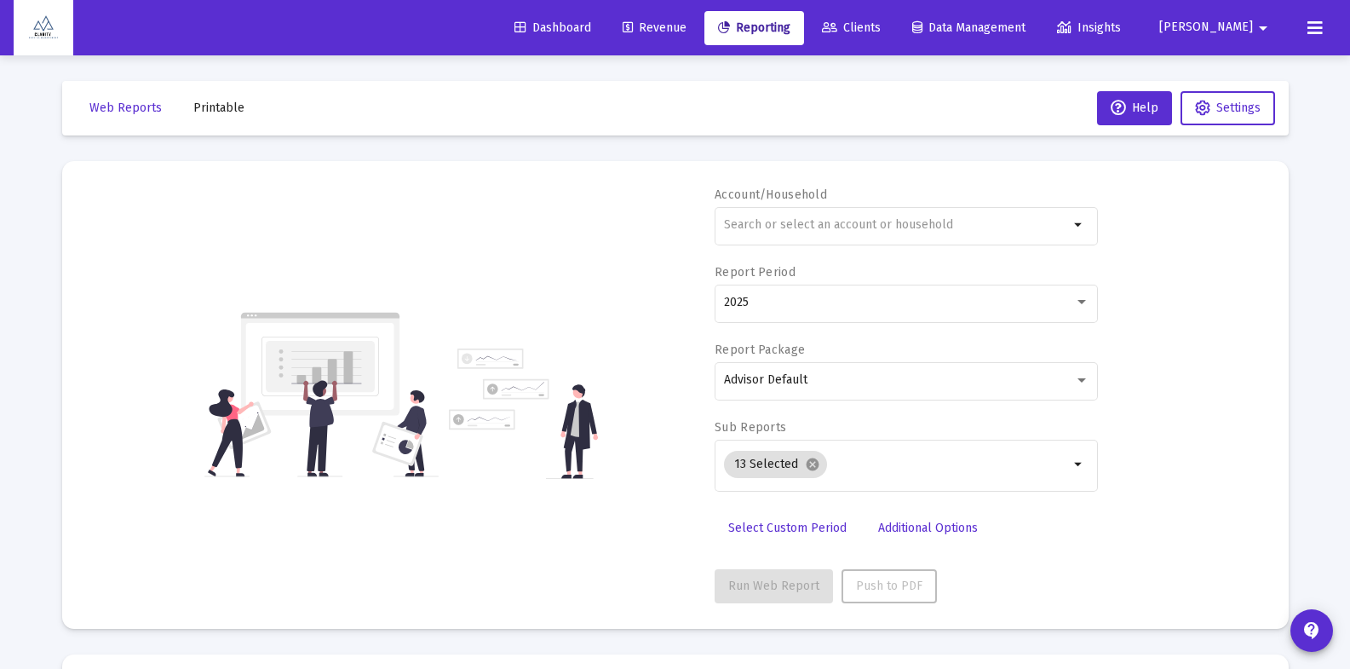
click at [687, 29] on span "Revenue" at bounding box center [655, 27] width 64 height 14
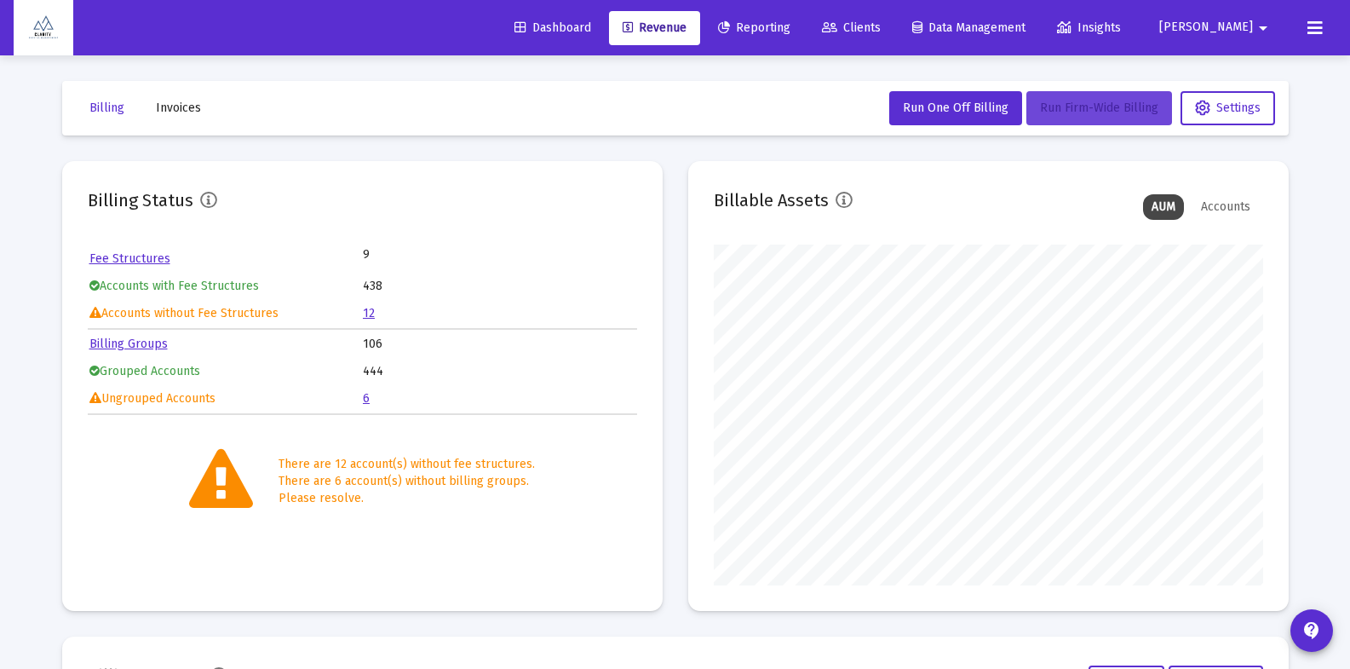
click at [1052, 112] on span "Run Firm-Wide Billing" at bounding box center [1099, 108] width 118 height 14
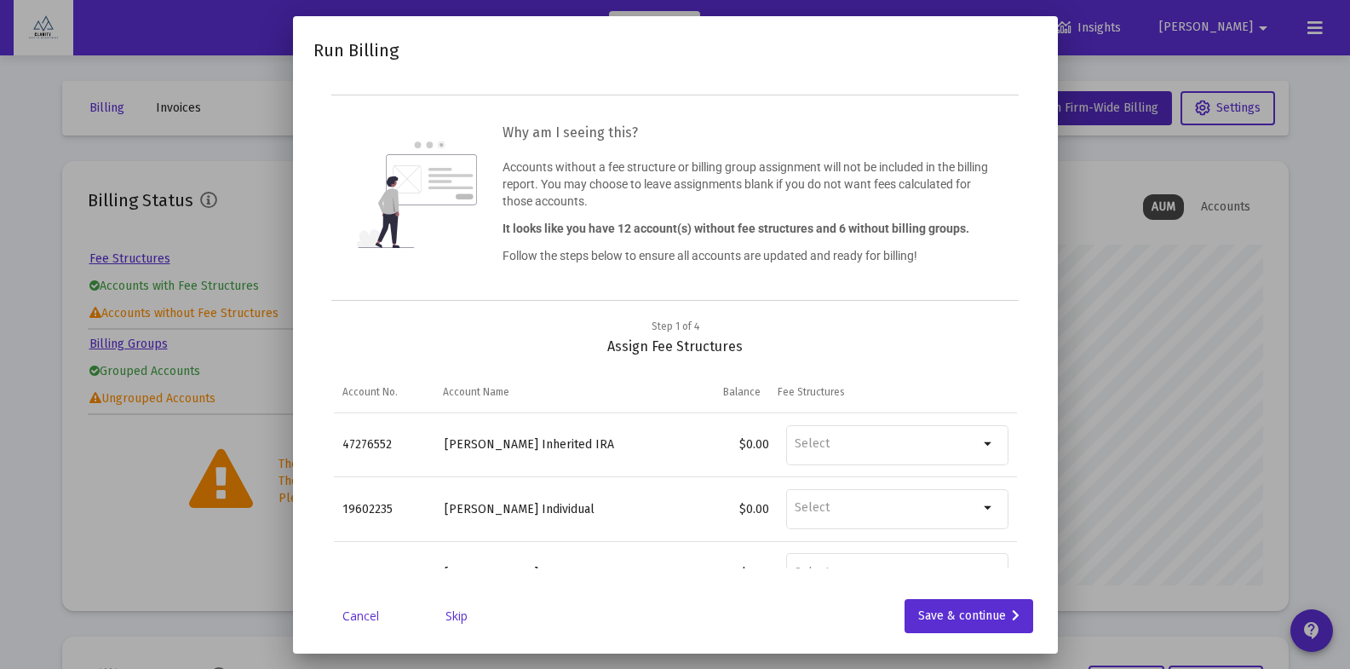
click at [451, 615] on link "Skip" at bounding box center [456, 615] width 85 height 17
click at [453, 616] on link "Skip" at bounding box center [456, 615] width 85 height 17
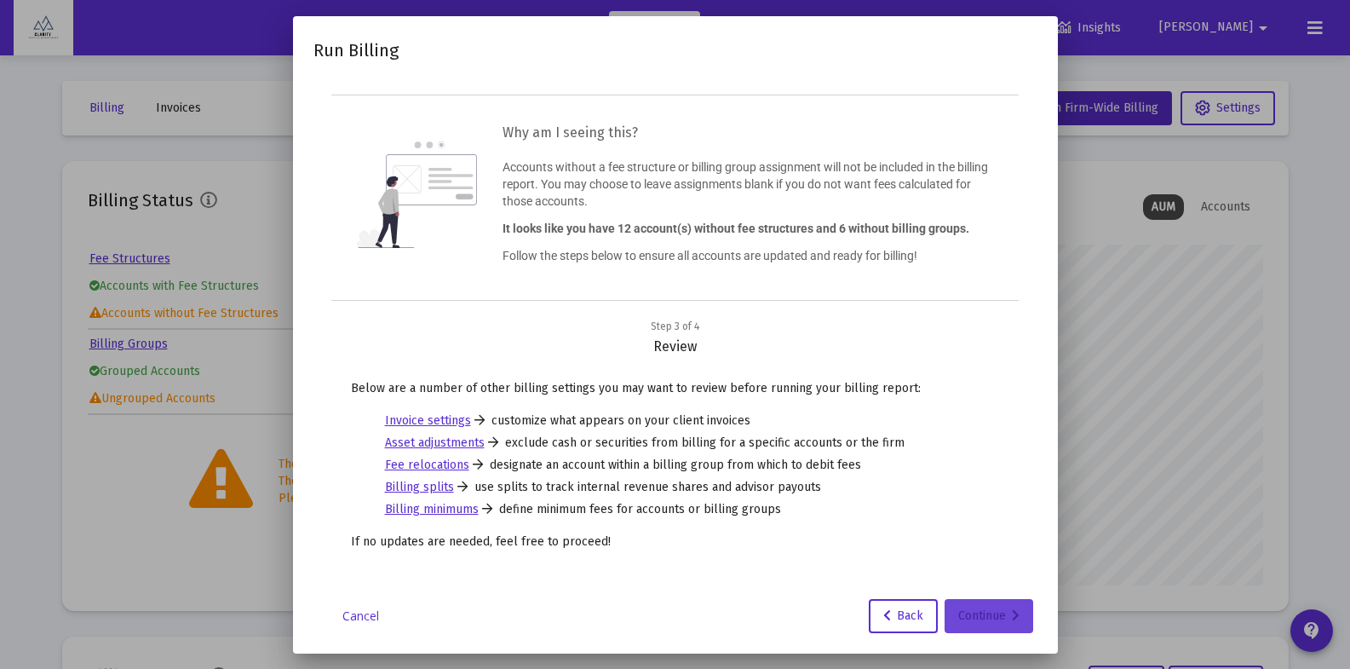
click at [997, 617] on div "Continue" at bounding box center [988, 616] width 61 height 34
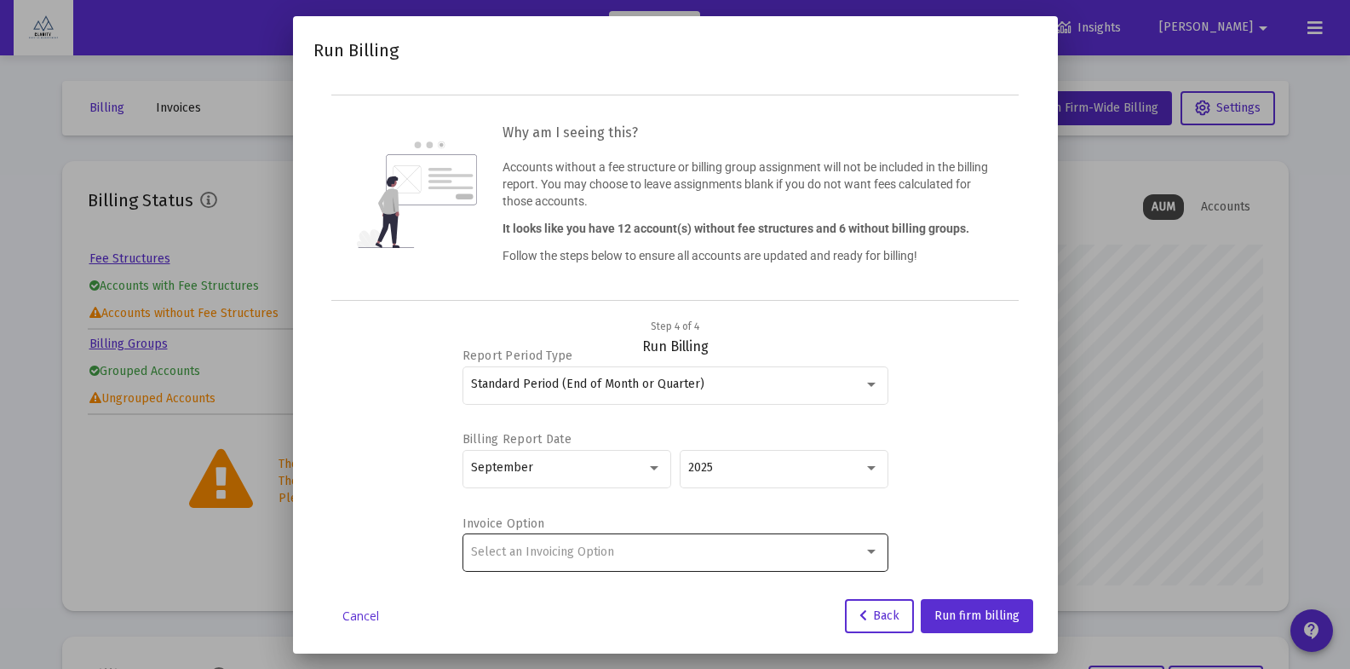
click at [668, 566] on div "Select an Invoicing Option" at bounding box center [675, 552] width 408 height 42
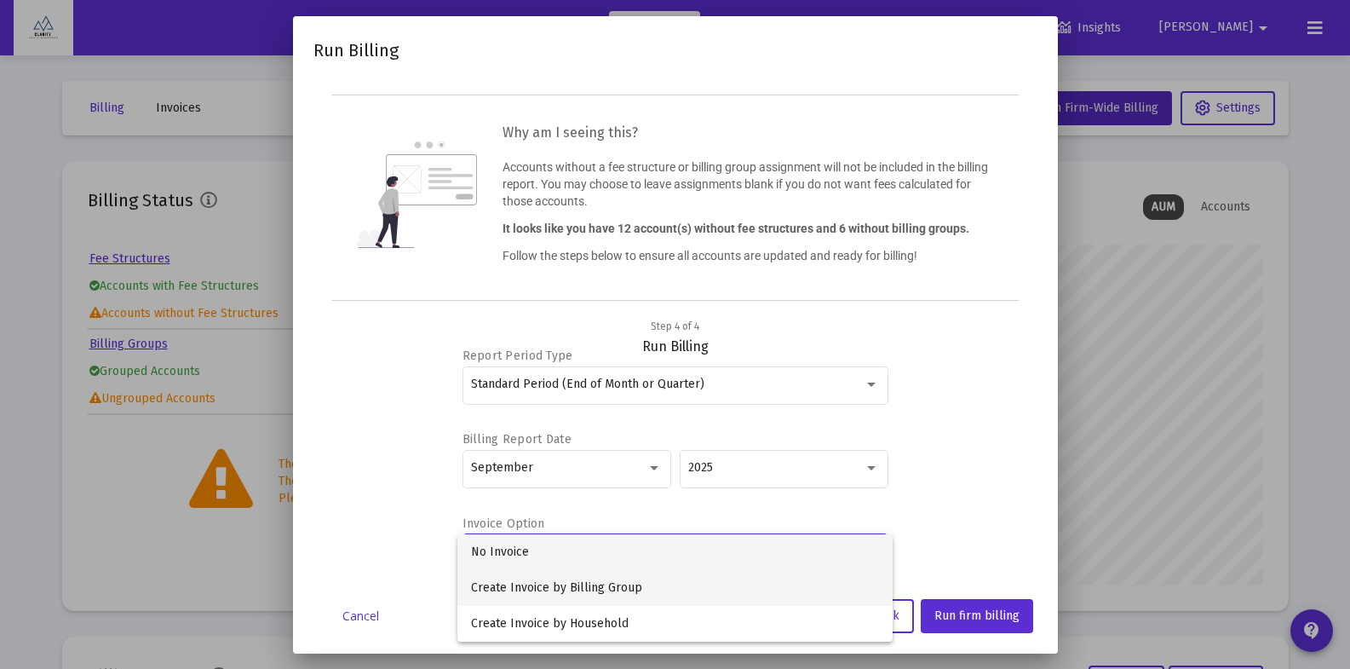
drag, startPoint x: 655, startPoint y: 591, endPoint x: 702, endPoint y: 602, distance: 48.1
click at [656, 591] on span "Create Invoice by Billing Group" at bounding box center [675, 588] width 408 height 36
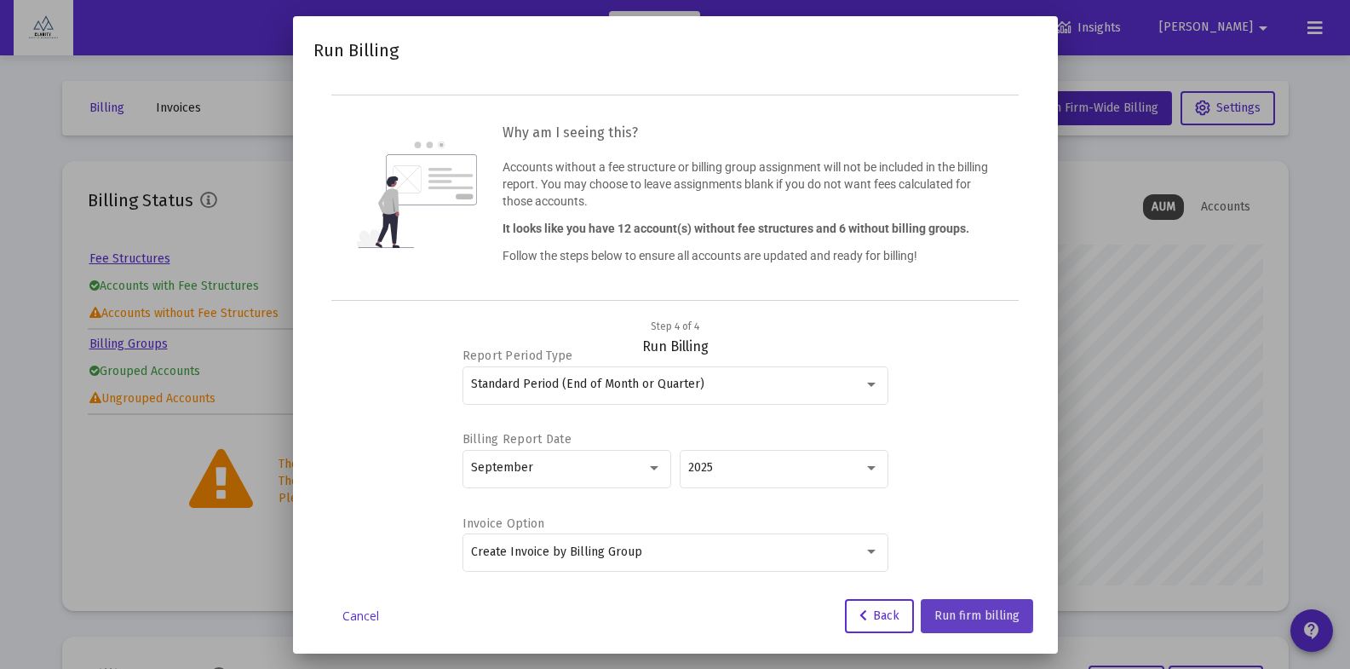
click at [954, 612] on span "Run firm billing" at bounding box center [976, 615] width 85 height 14
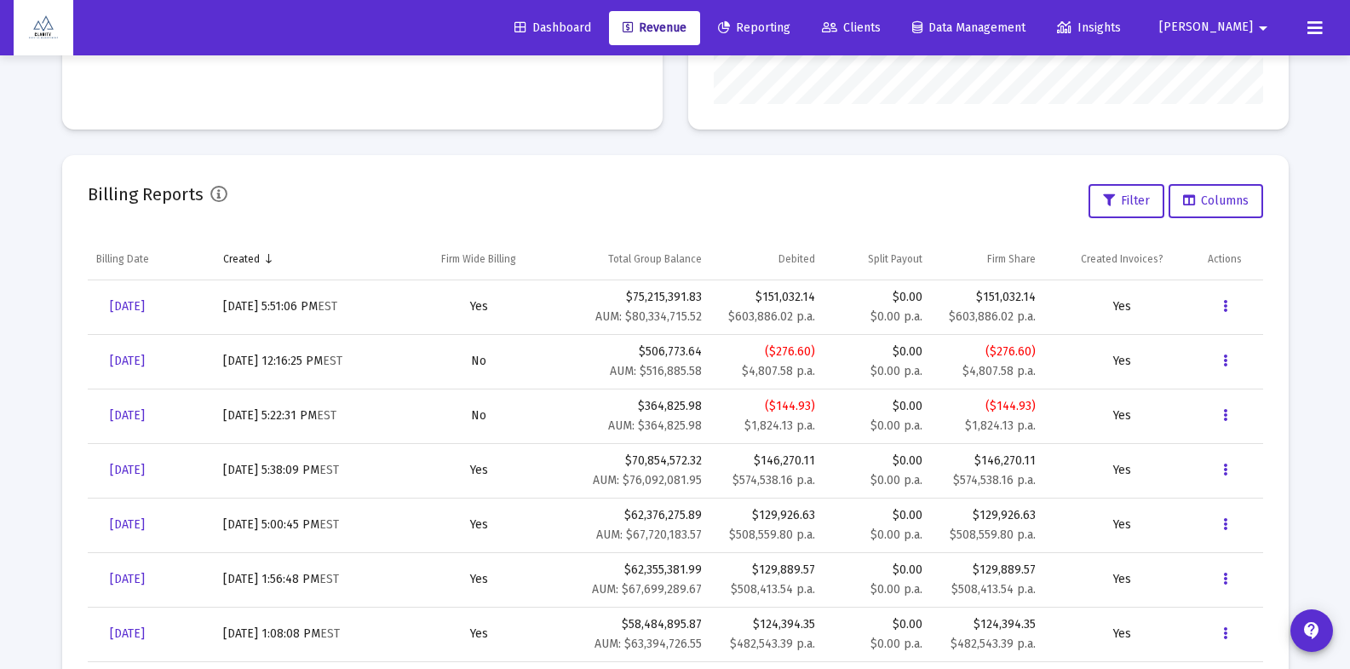
scroll to position [515, 0]
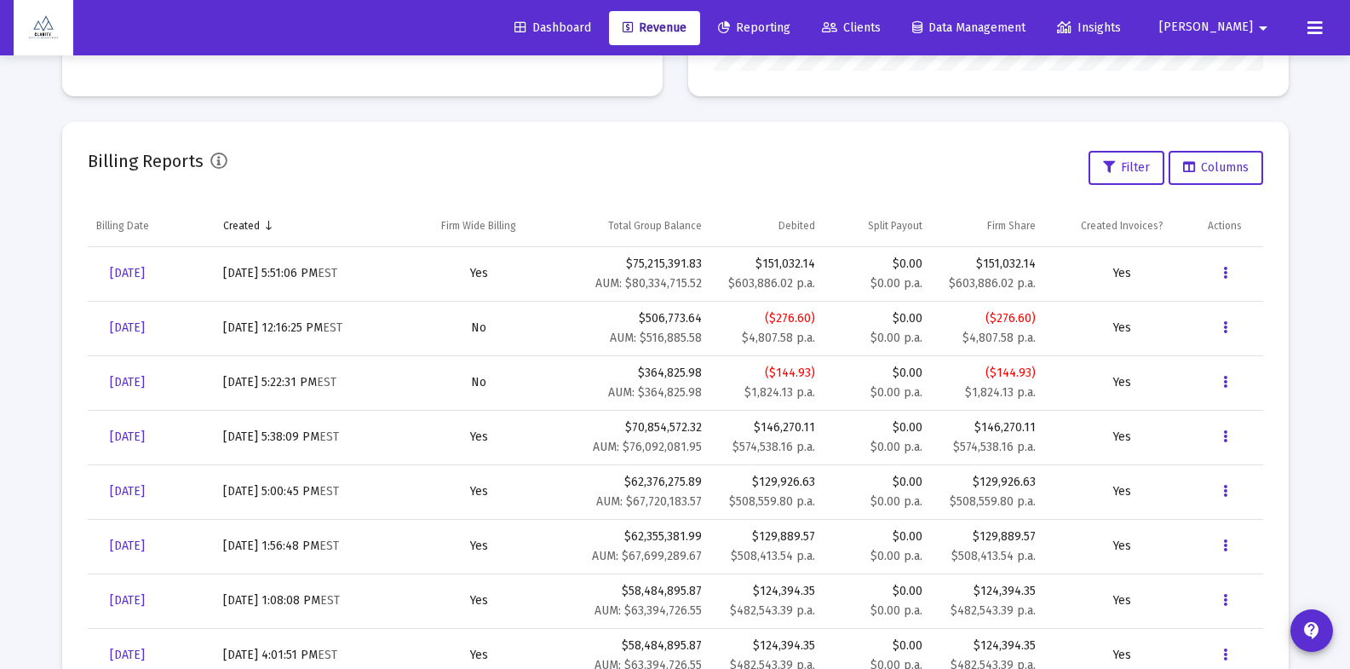
drag, startPoint x: 806, startPoint y: 262, endPoint x: 790, endPoint y: 266, distance: 16.5
click at [800, 263] on div "$151,032.14" at bounding box center [767, 264] width 96 height 17
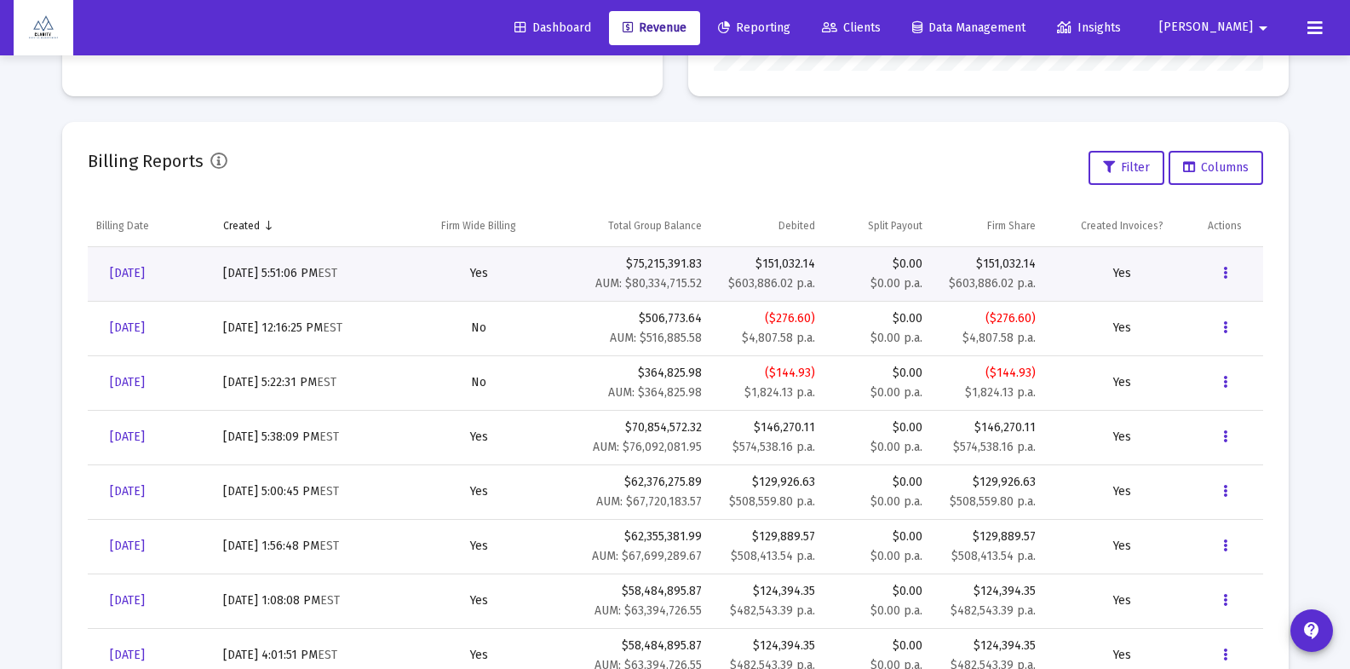
drag, startPoint x: 816, startPoint y: 261, endPoint x: 794, endPoint y: 269, distance: 23.7
click at [755, 262] on td "$151,032.14 $603,886.02 p.a." at bounding box center [766, 274] width 113 height 55
click at [915, 154] on div "Billing Reports Filter Columns" at bounding box center [676, 167] width 1176 height 41
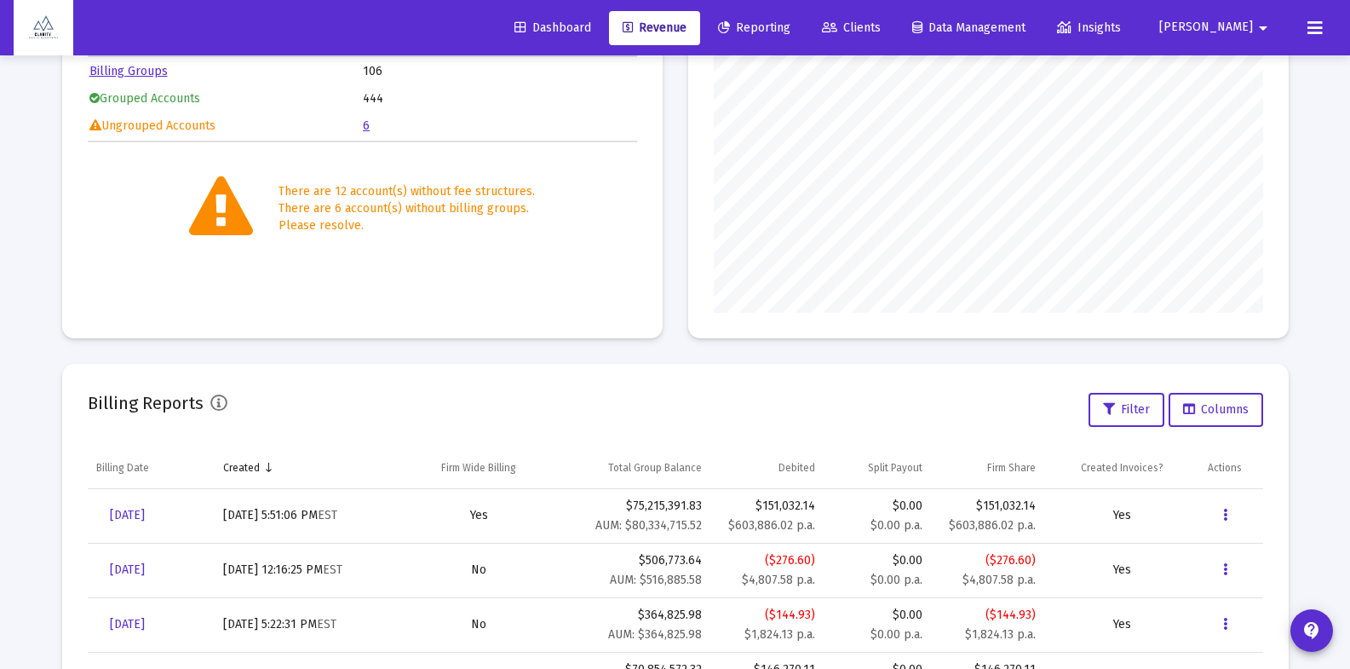
scroll to position [267, 0]
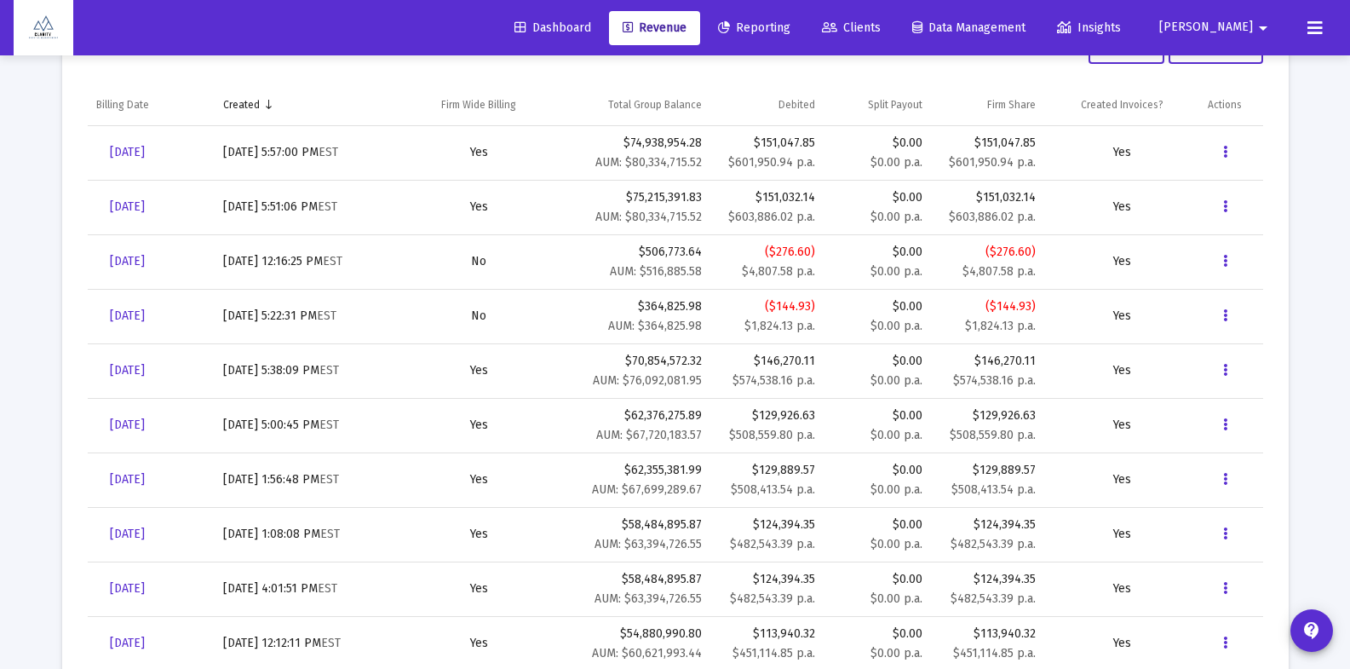
scroll to position [658, 0]
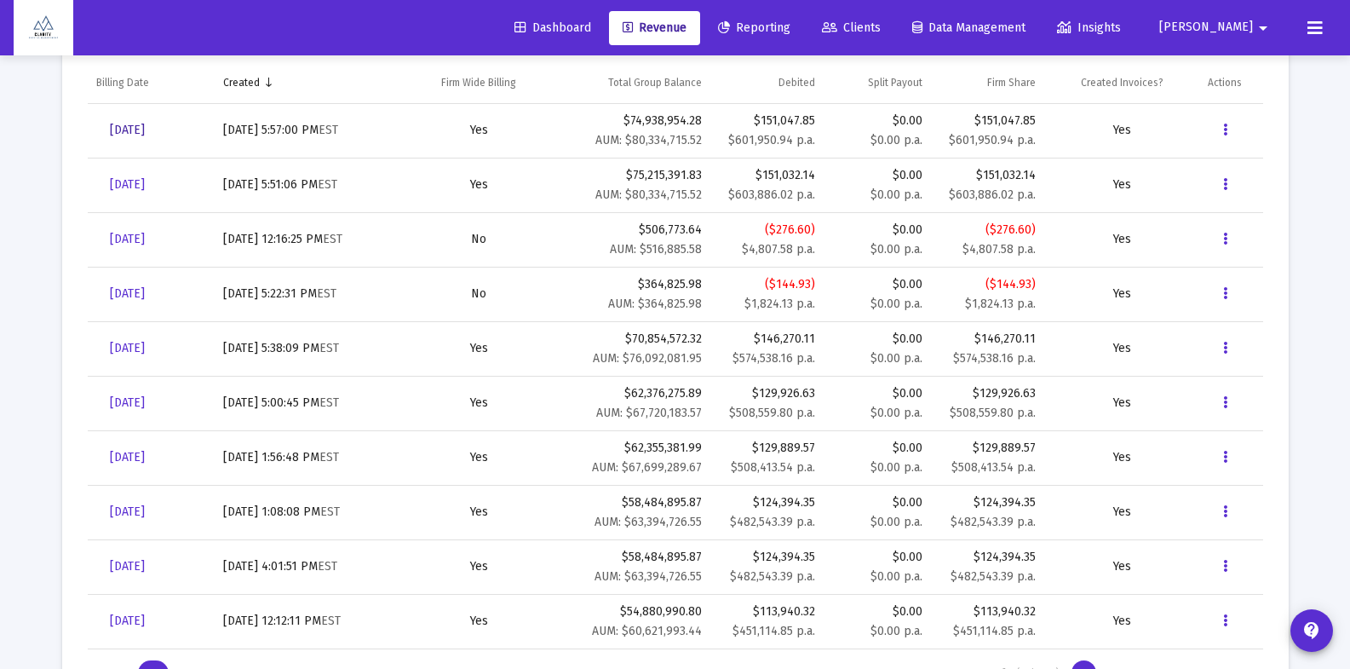
click at [145, 133] on span "[DATE]" at bounding box center [127, 130] width 35 height 14
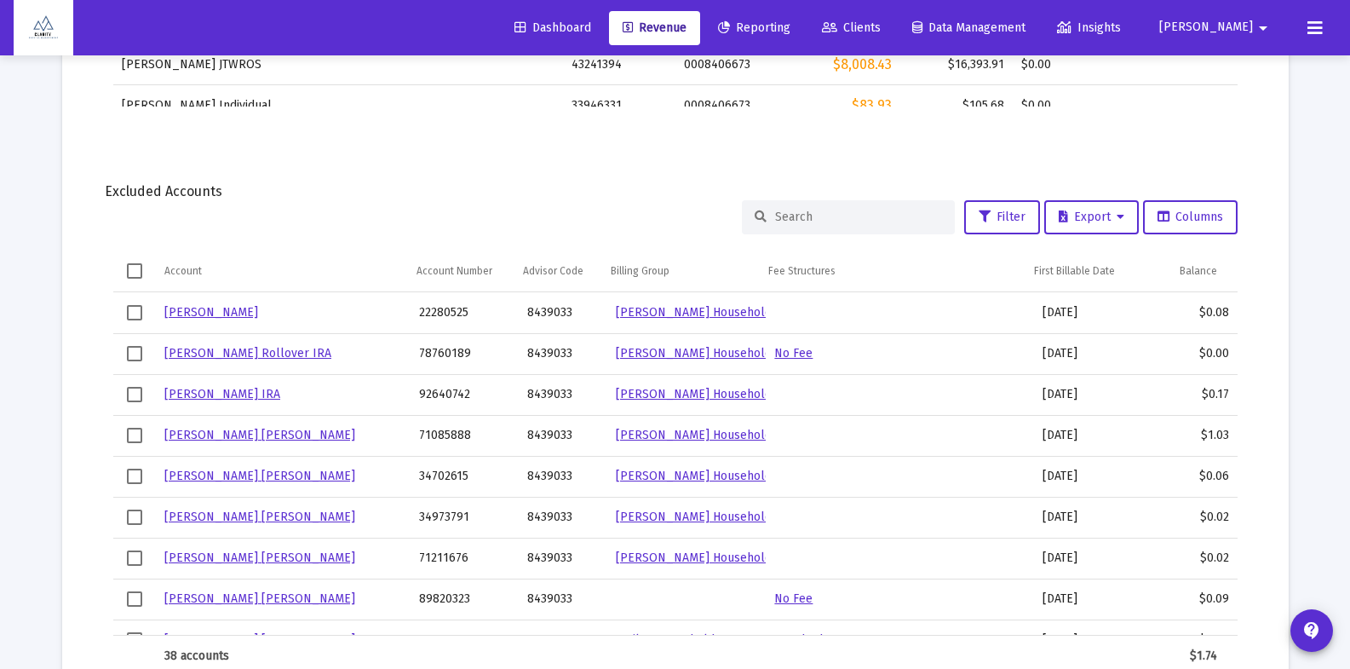
scroll to position [1346, 0]
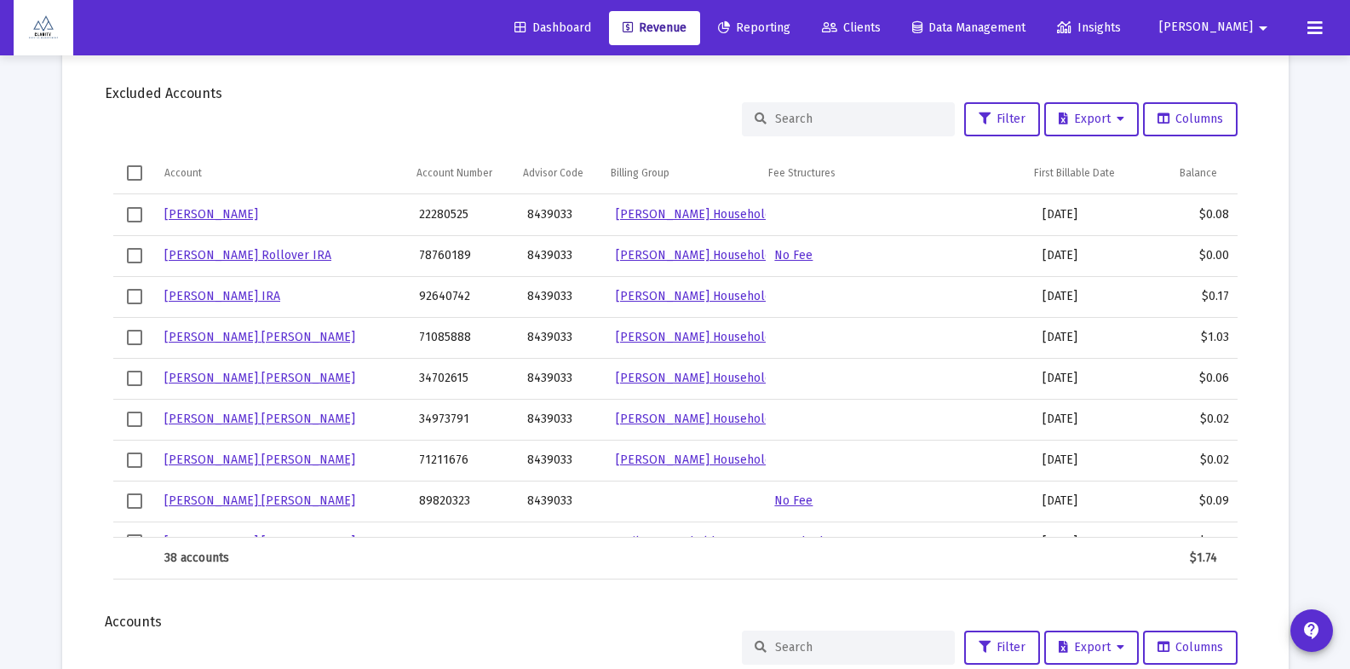
click at [809, 127] on div at bounding box center [848, 119] width 213 height 34
click at [818, 114] on input at bounding box center [858, 119] width 167 height 14
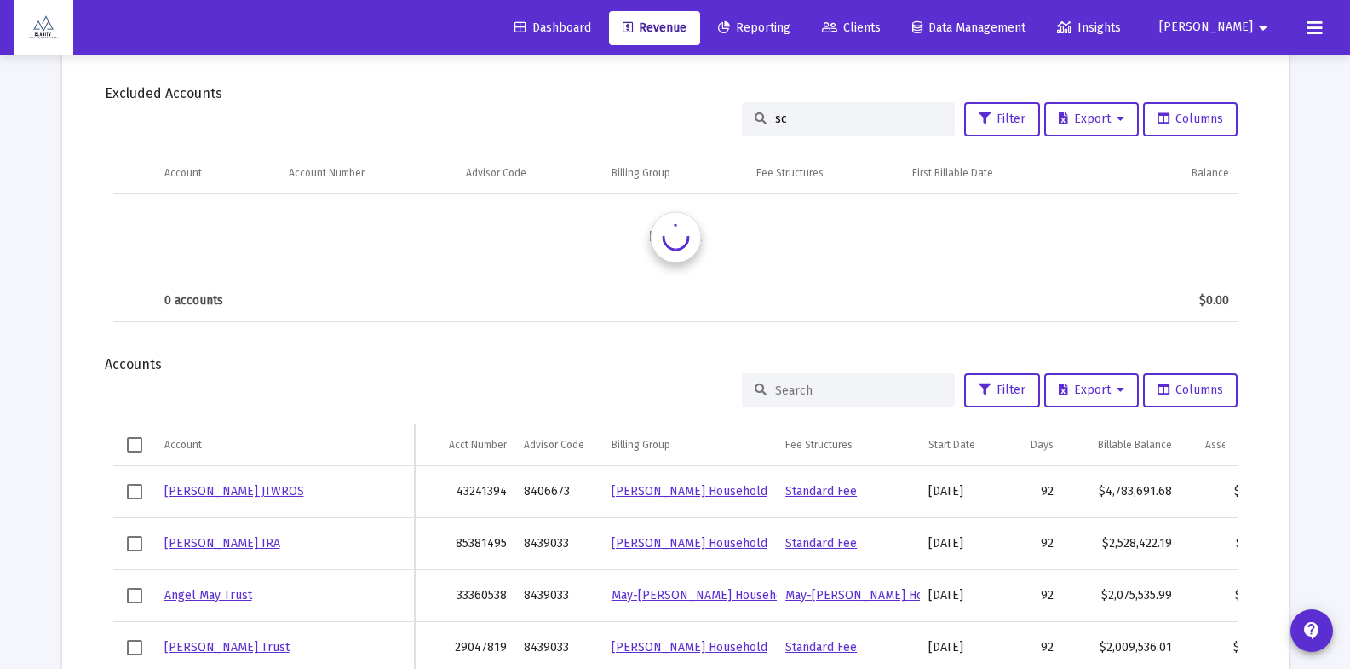
type input "s"
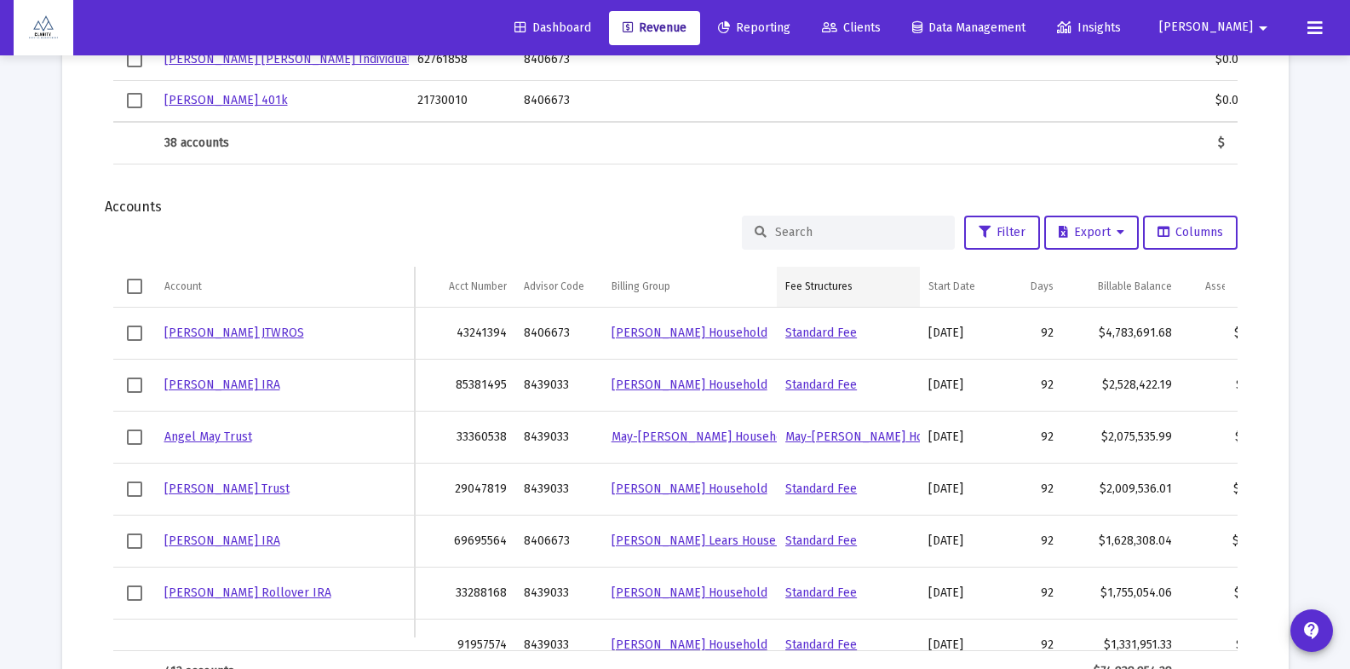
scroll to position [1763, 0]
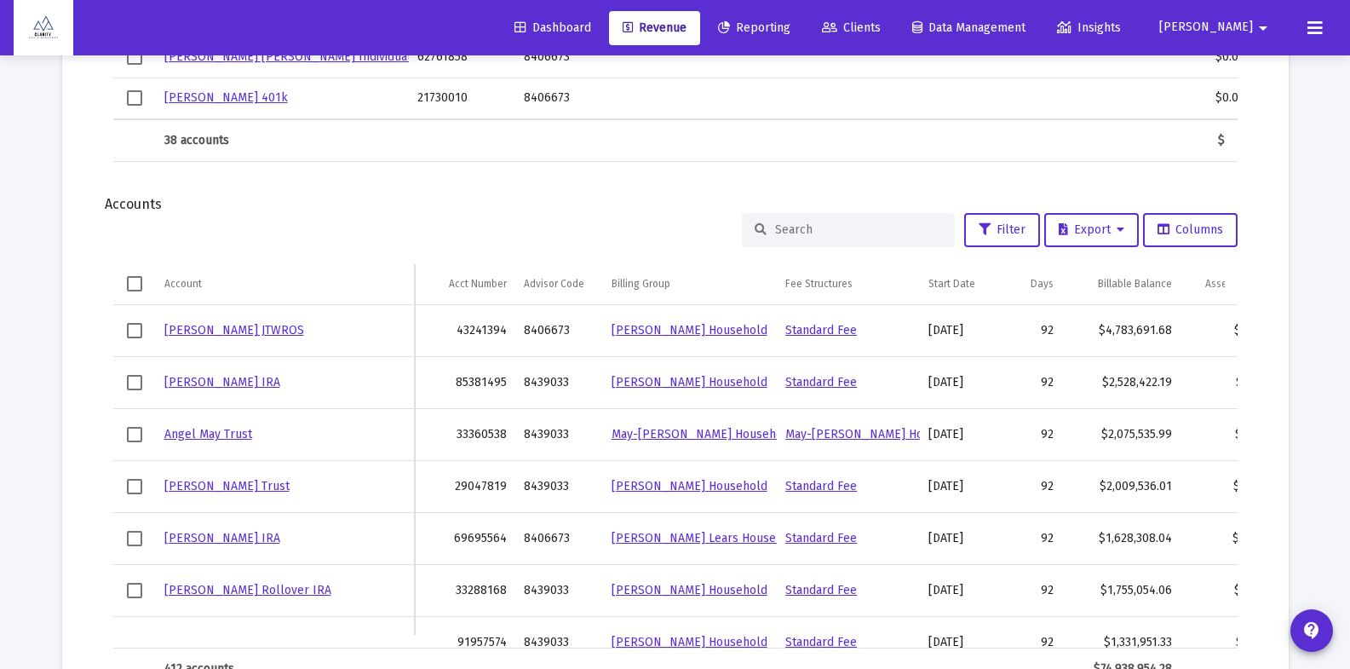
click at [819, 231] on input at bounding box center [858, 229] width 167 height 14
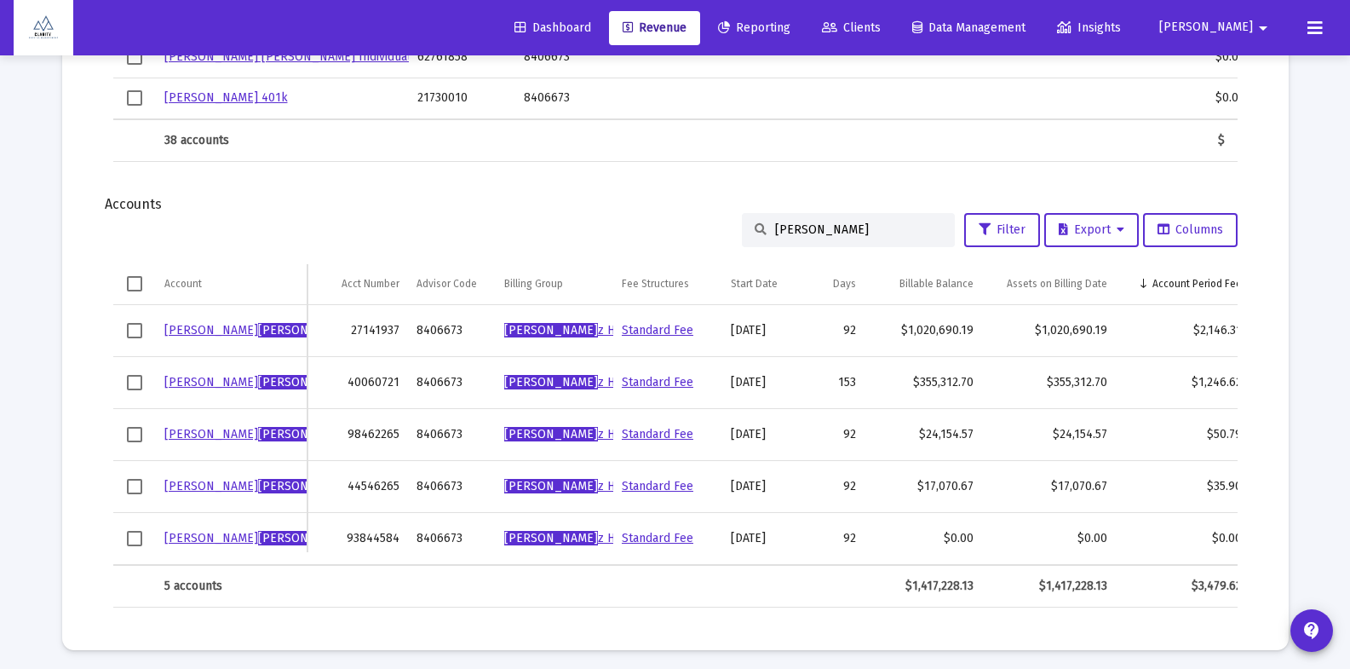
scroll to position [1764, 0]
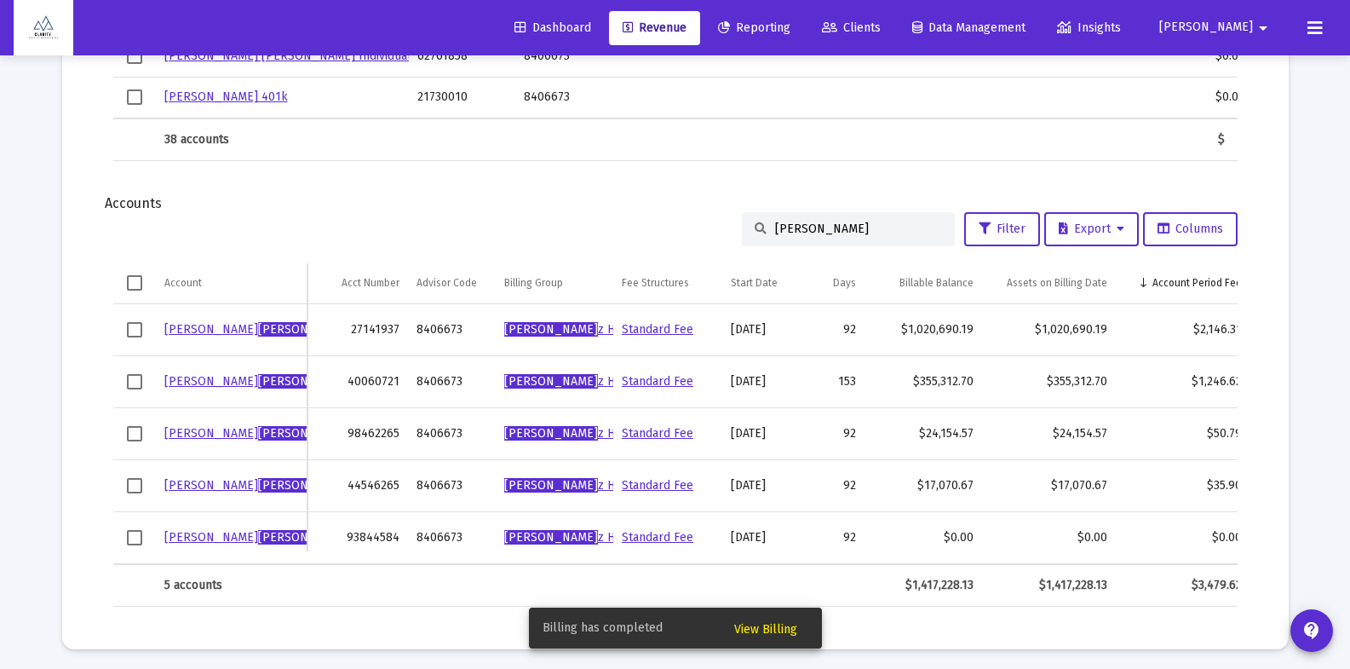
type input "[PERSON_NAME]"
click at [777, 628] on span "View Billing" at bounding box center [765, 629] width 63 height 14
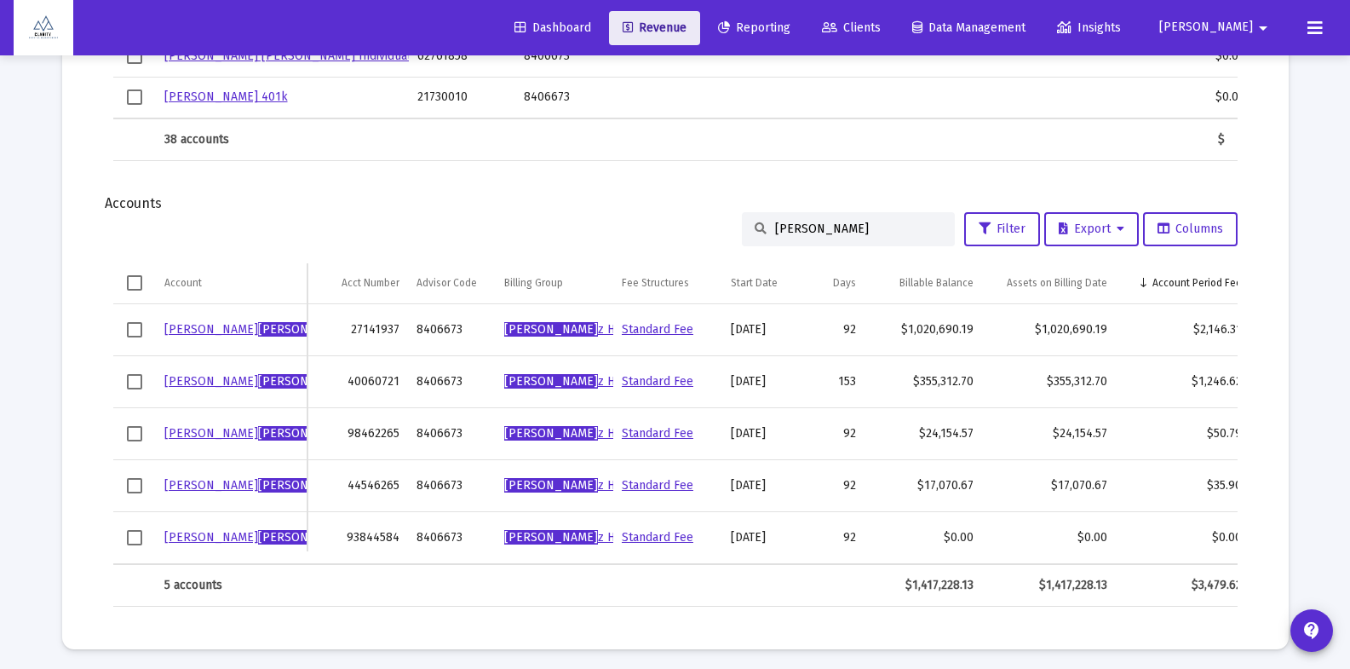
click at [687, 24] on span "Revenue" at bounding box center [655, 27] width 64 height 14
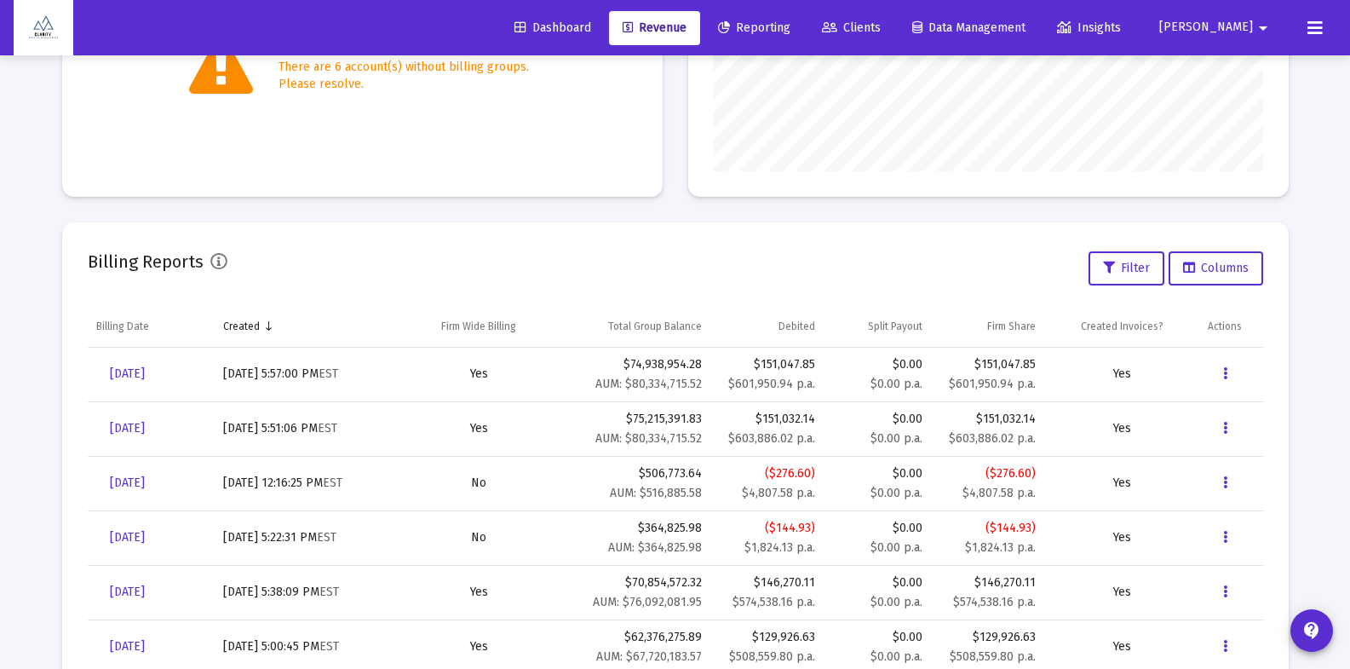
scroll to position [496, 0]
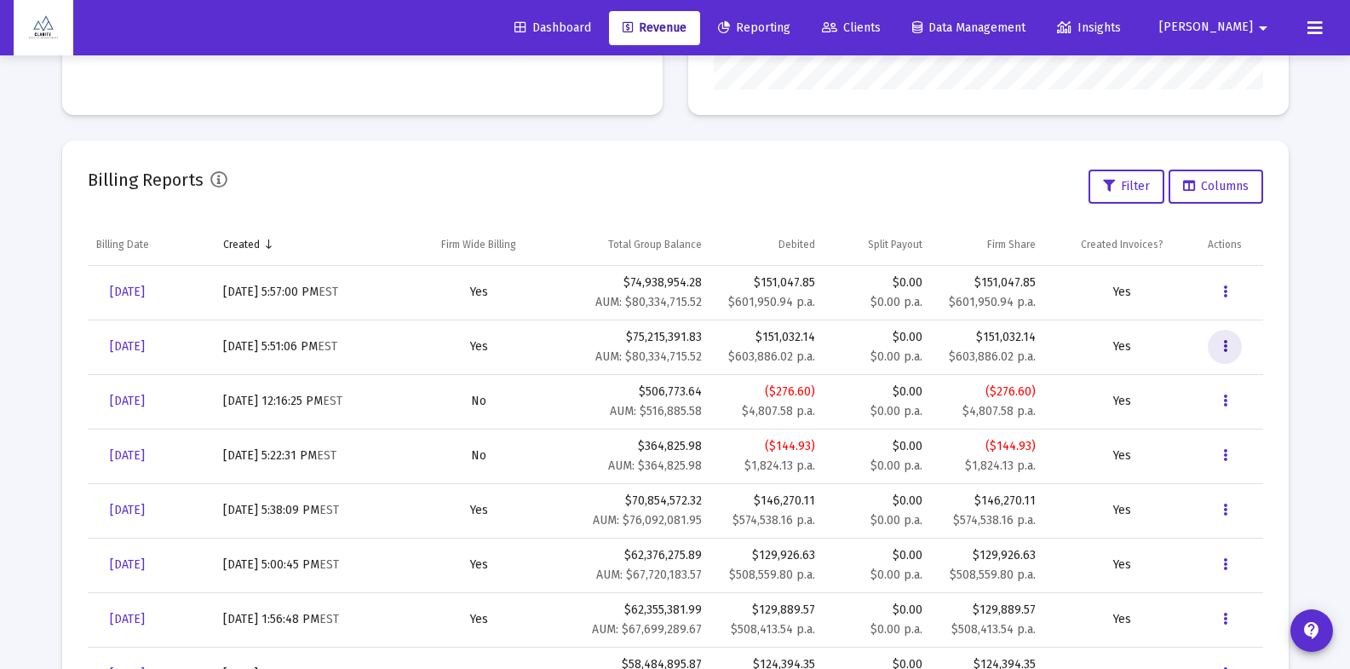
click at [1229, 342] on button "Data grid" at bounding box center [1225, 347] width 34 height 34
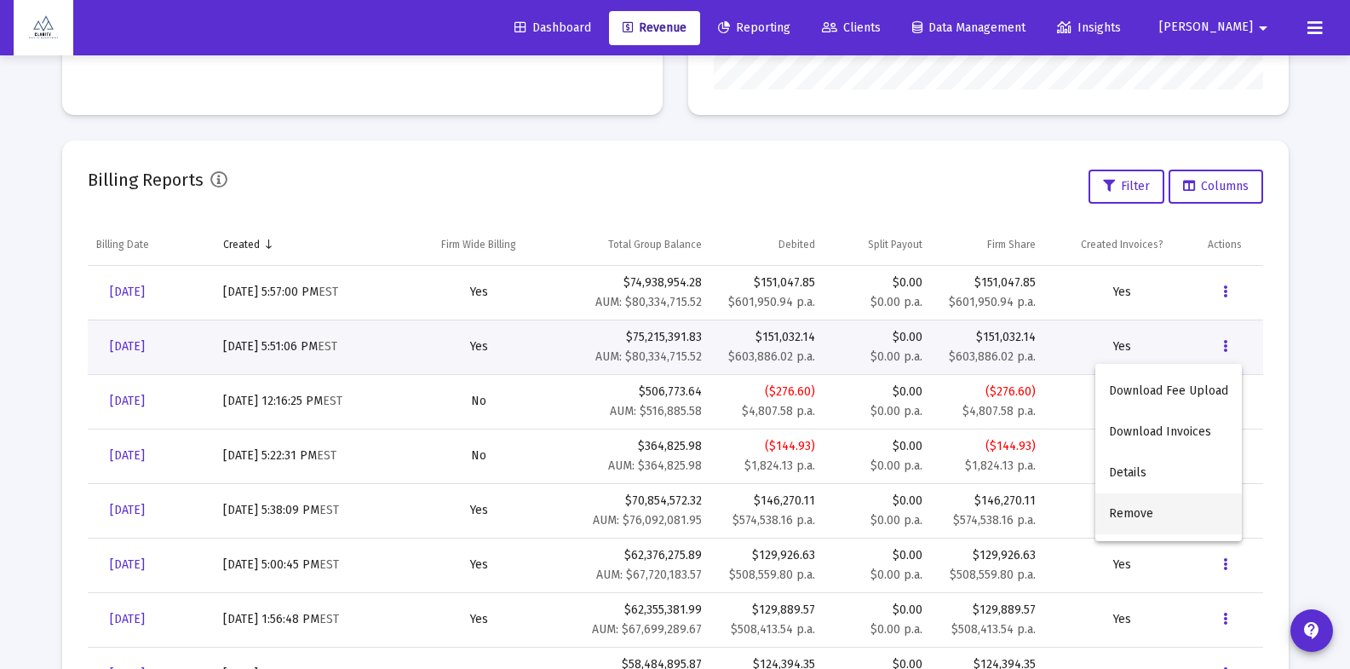
click at [1138, 513] on button "Remove" at bounding box center [1168, 513] width 147 height 41
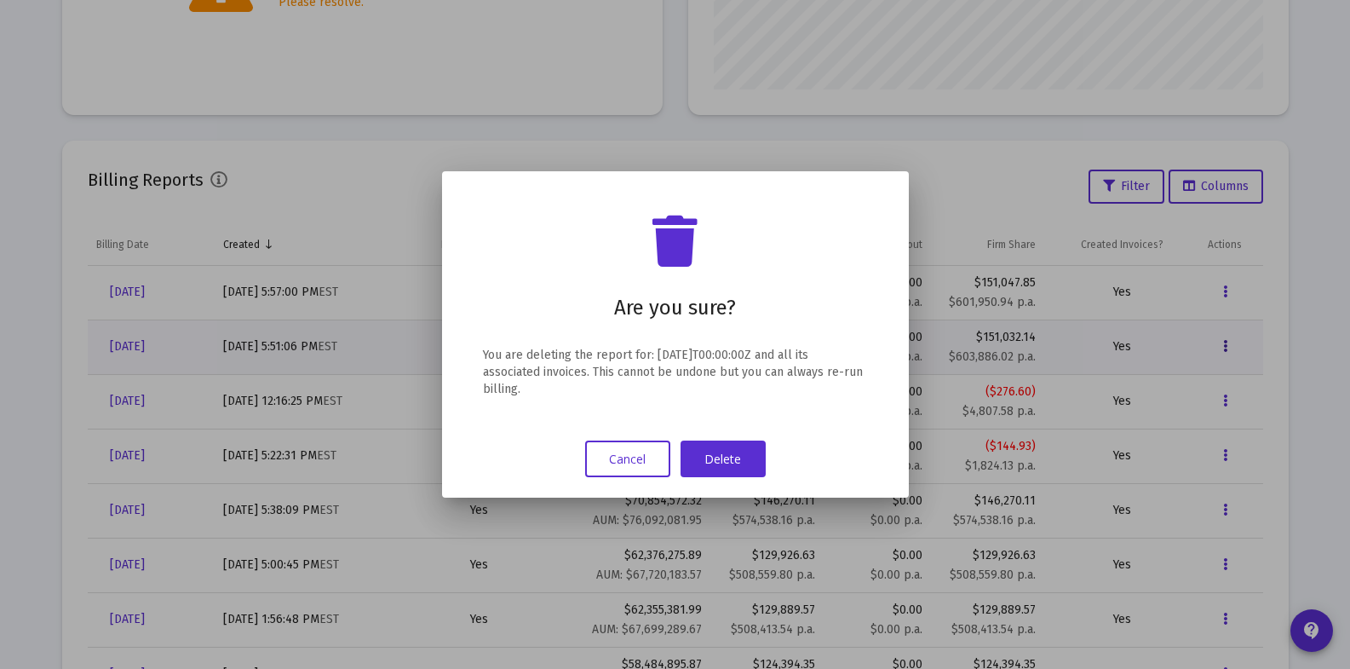
scroll to position [0, 0]
click at [742, 463] on button "Delete" at bounding box center [723, 458] width 85 height 37
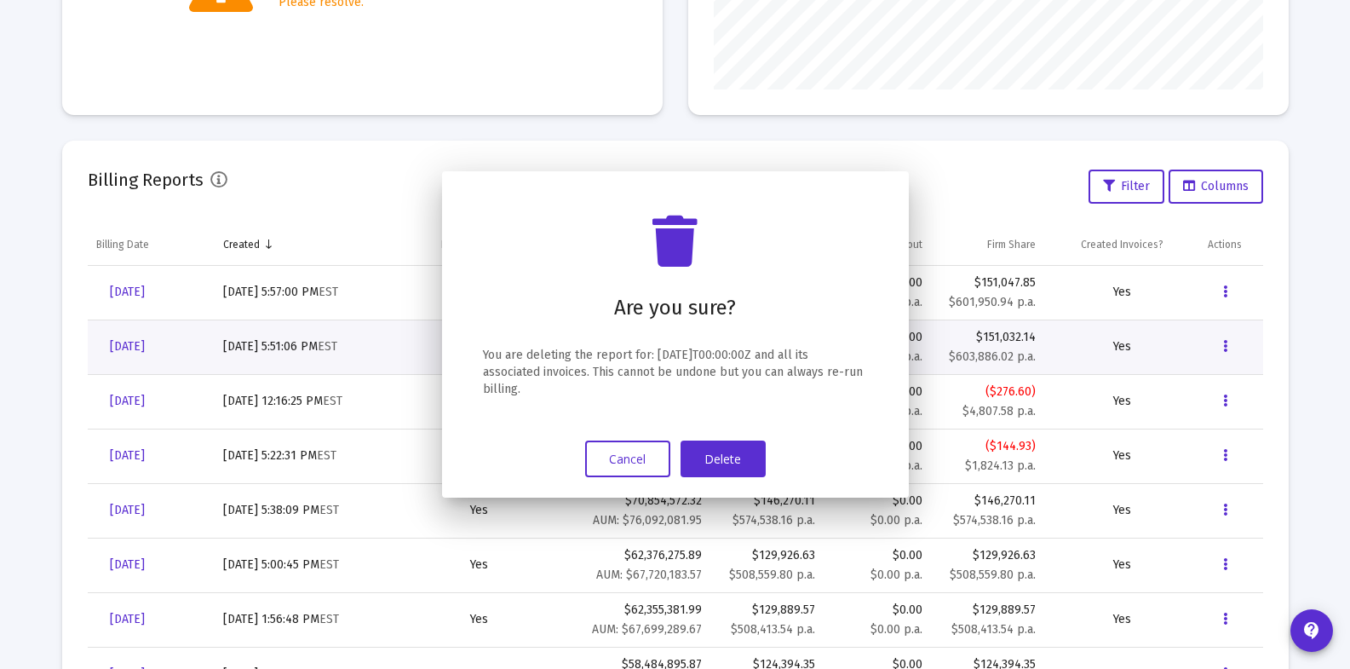
scroll to position [496, 0]
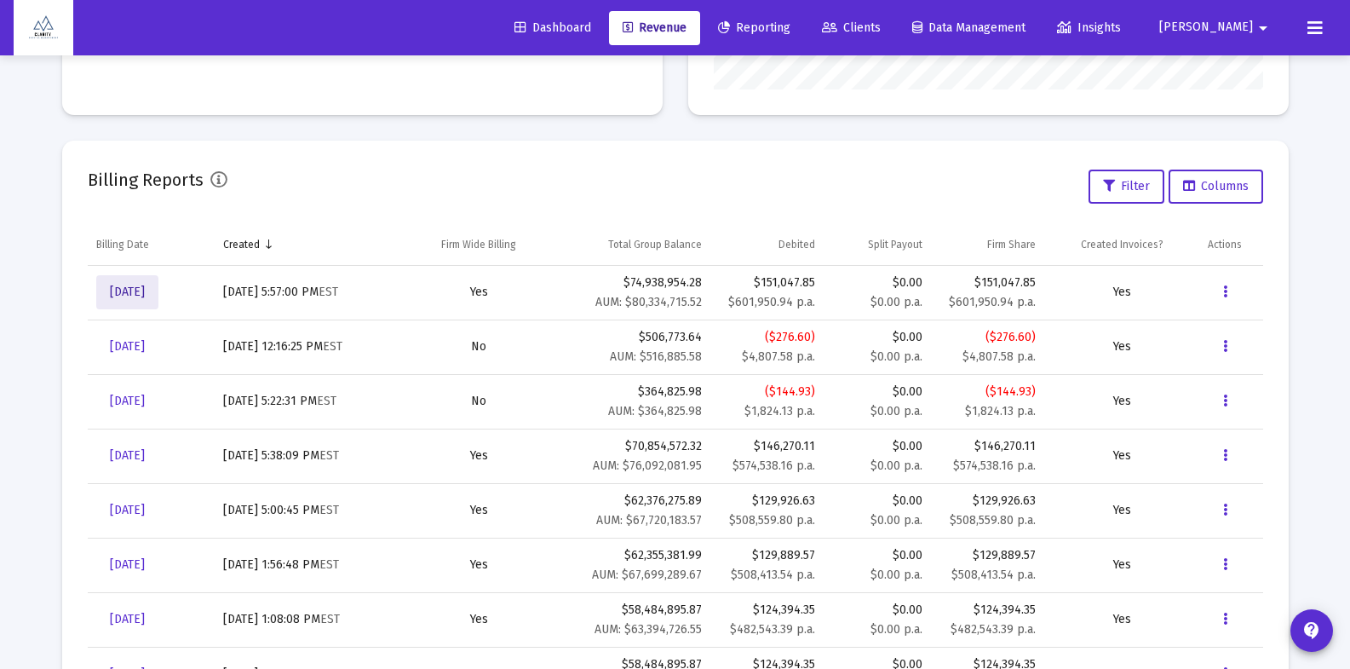
click at [145, 289] on span "[DATE]" at bounding box center [127, 292] width 35 height 14
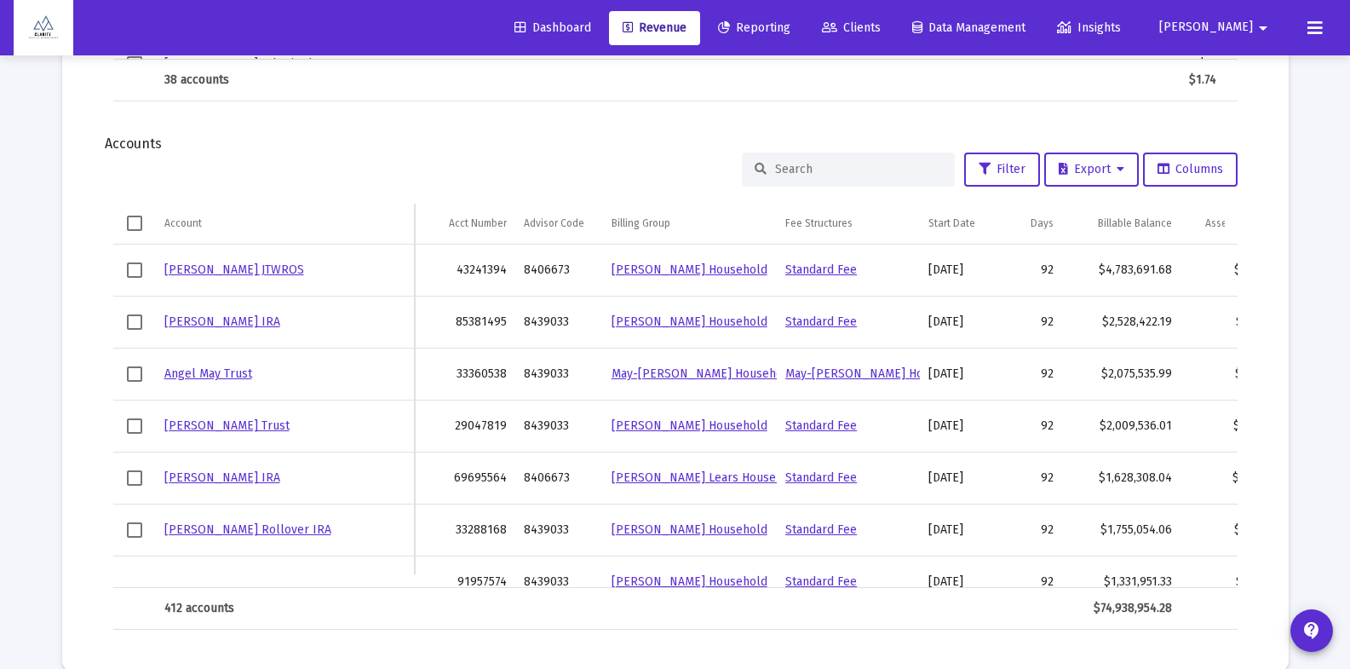
scroll to position [1853, 0]
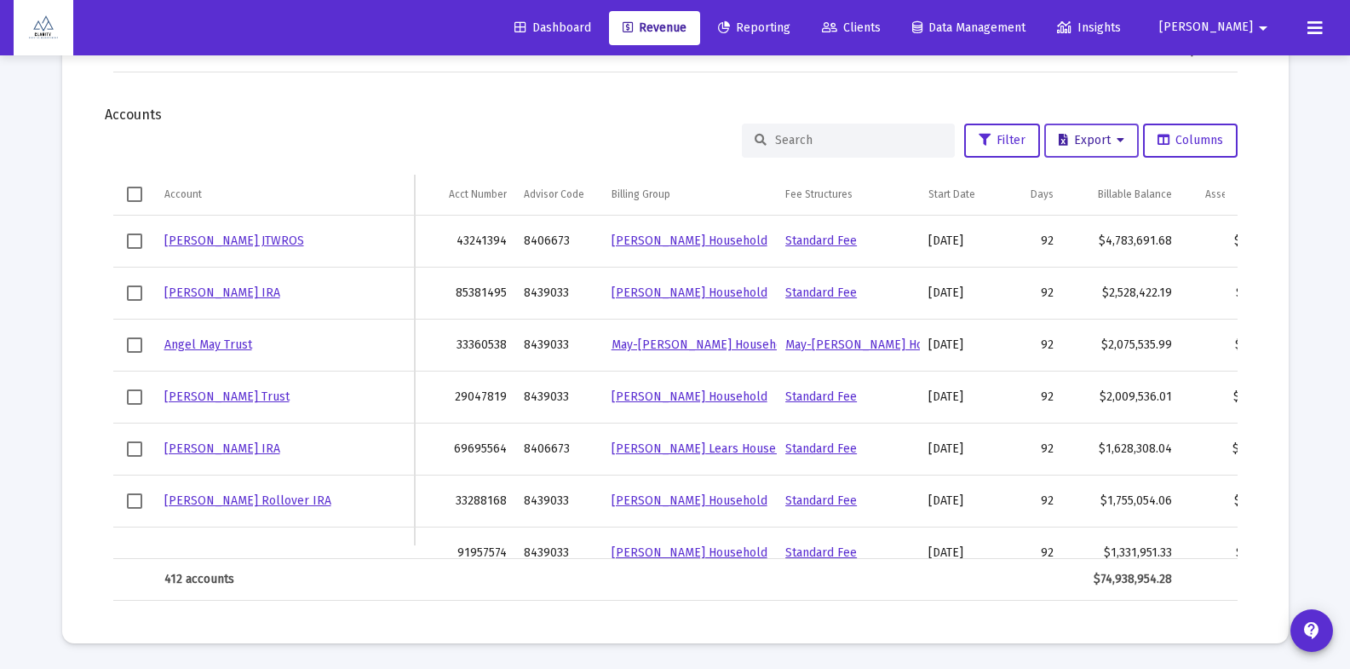
click at [1106, 147] on span "Export" at bounding box center [1092, 140] width 66 height 14
click at [1097, 185] on button "Export All Rows" at bounding box center [1096, 184] width 116 height 41
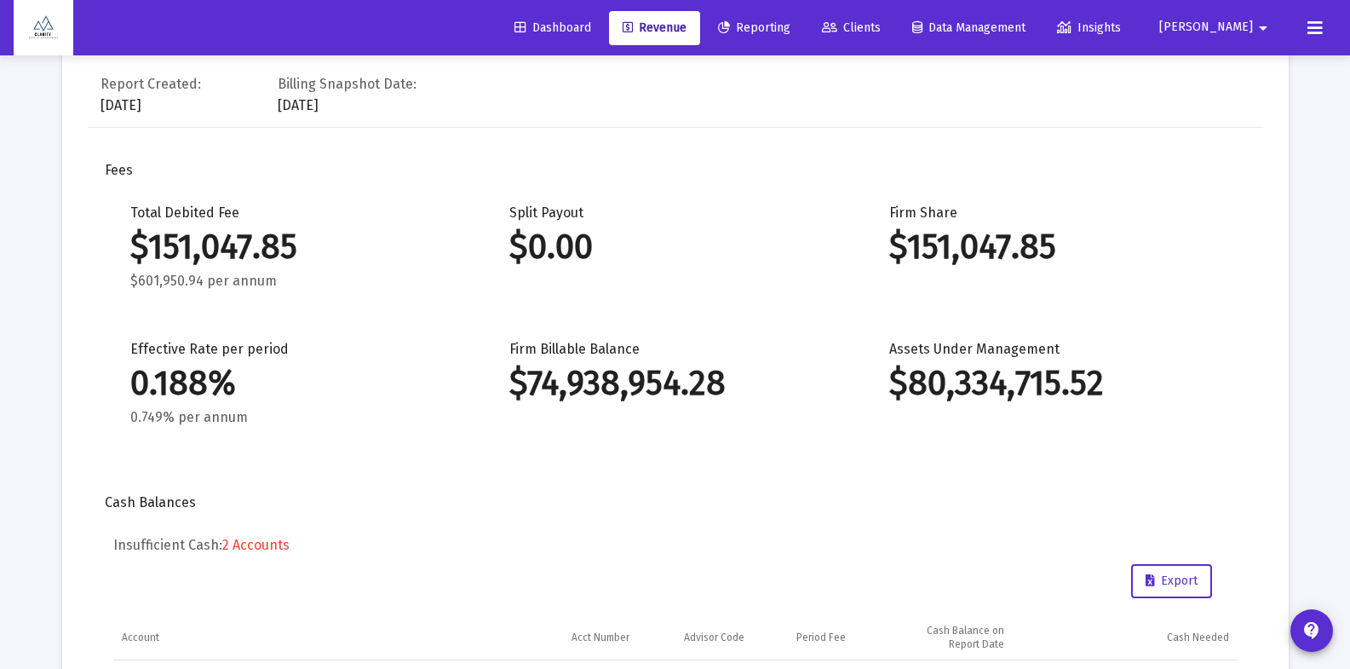
scroll to position [0, 0]
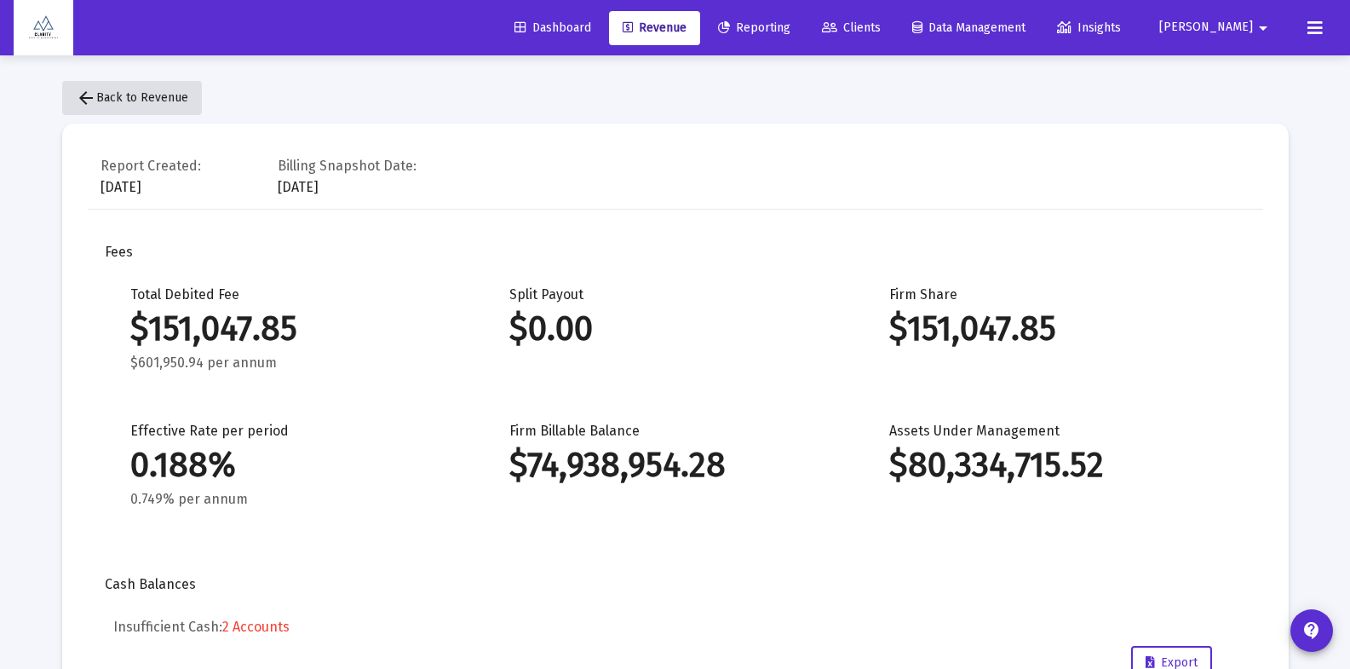
click at [163, 98] on span "arrow_back Back to Revenue" at bounding box center [132, 97] width 112 height 14
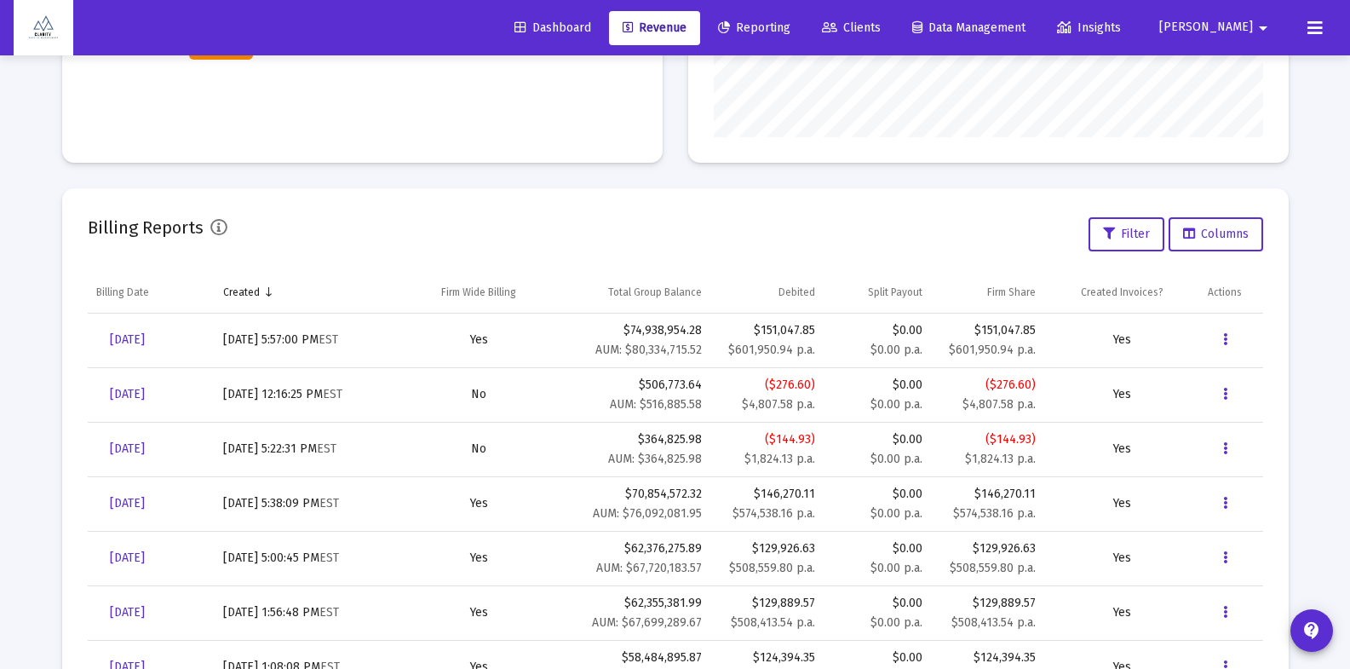
scroll to position [486, 0]
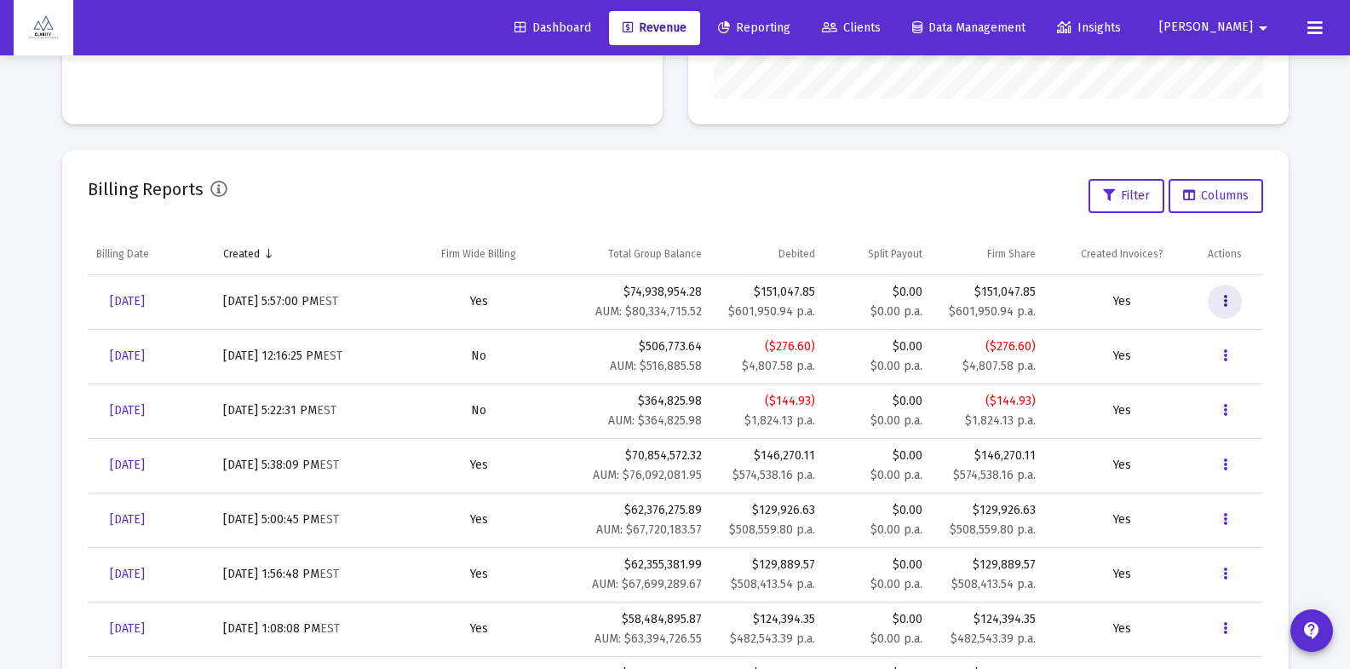
click at [1227, 303] on icon "Data grid" at bounding box center [1225, 301] width 4 height 20
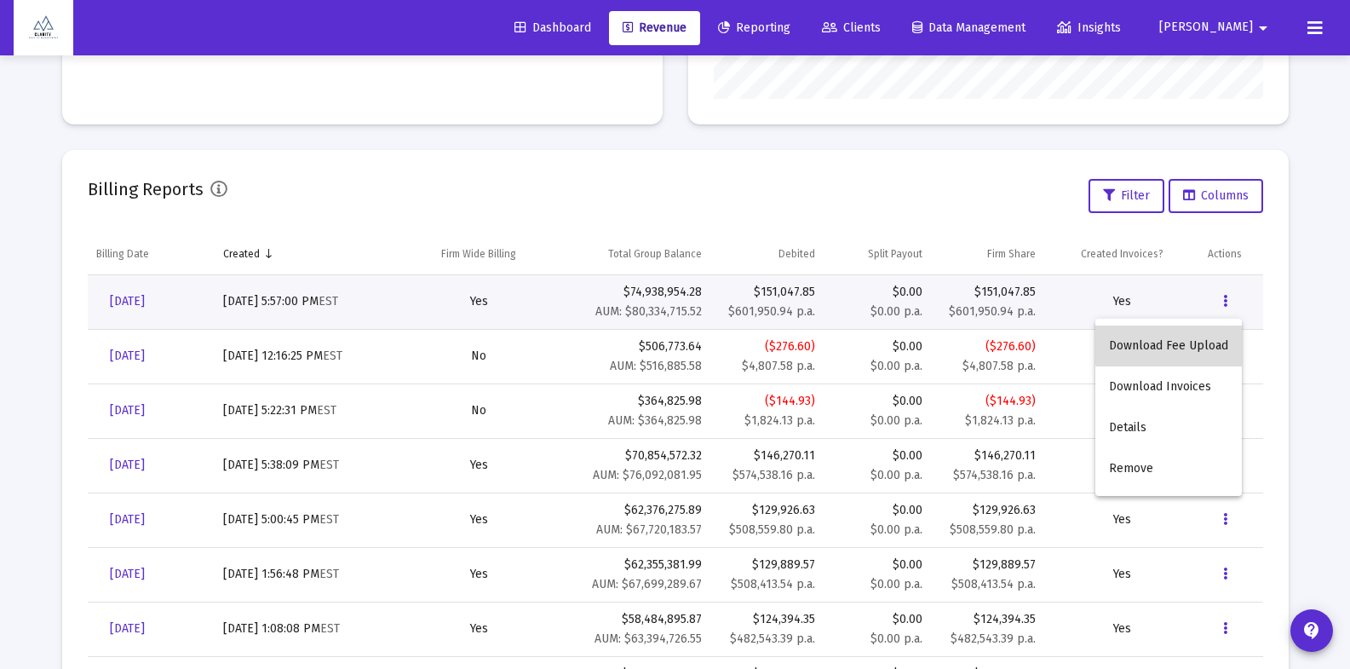
click at [1197, 345] on button "Download Fee Upload" at bounding box center [1168, 345] width 147 height 41
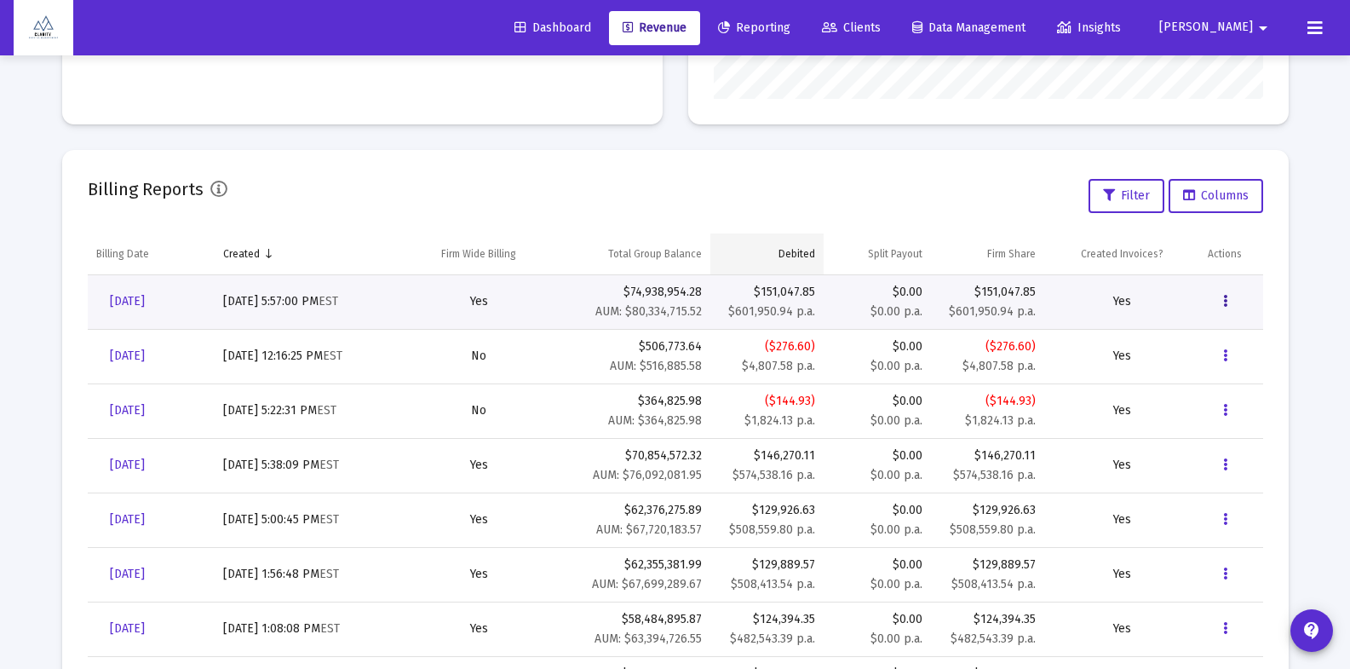
scroll to position [0, 0]
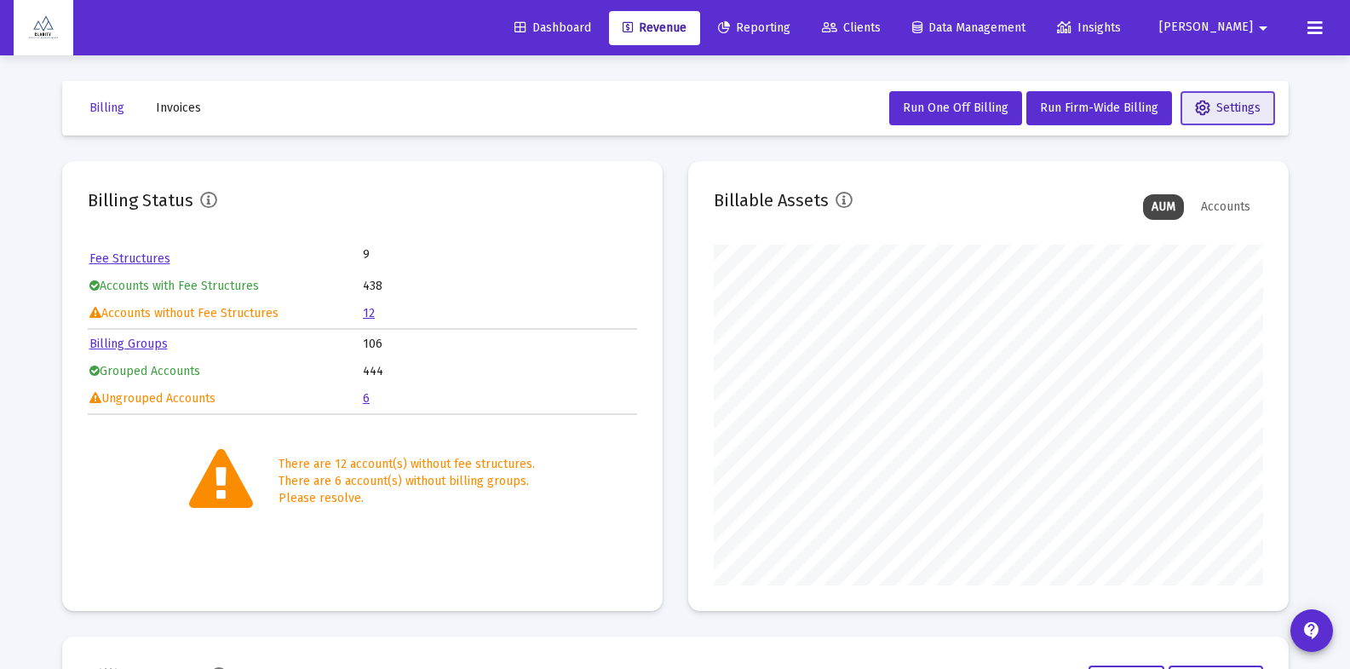
click at [1228, 109] on span "Settings" at bounding box center [1228, 108] width 66 height 14
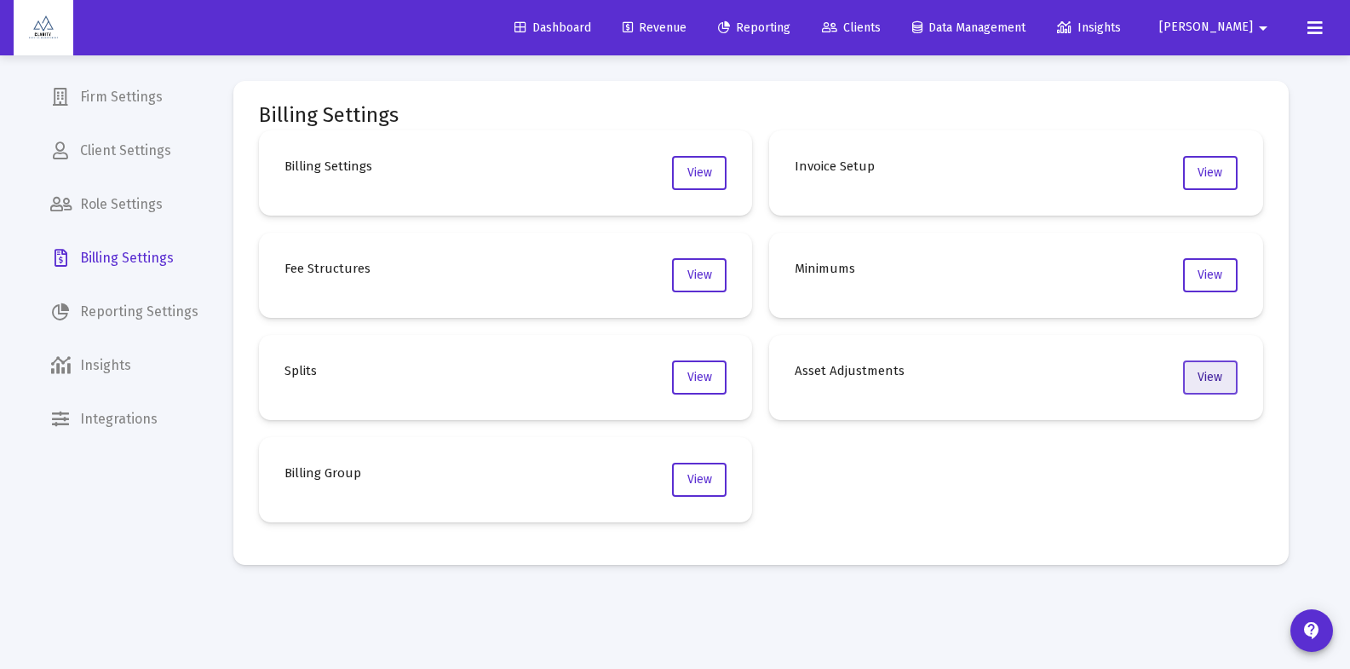
click at [1215, 386] on button "View" at bounding box center [1210, 377] width 55 height 34
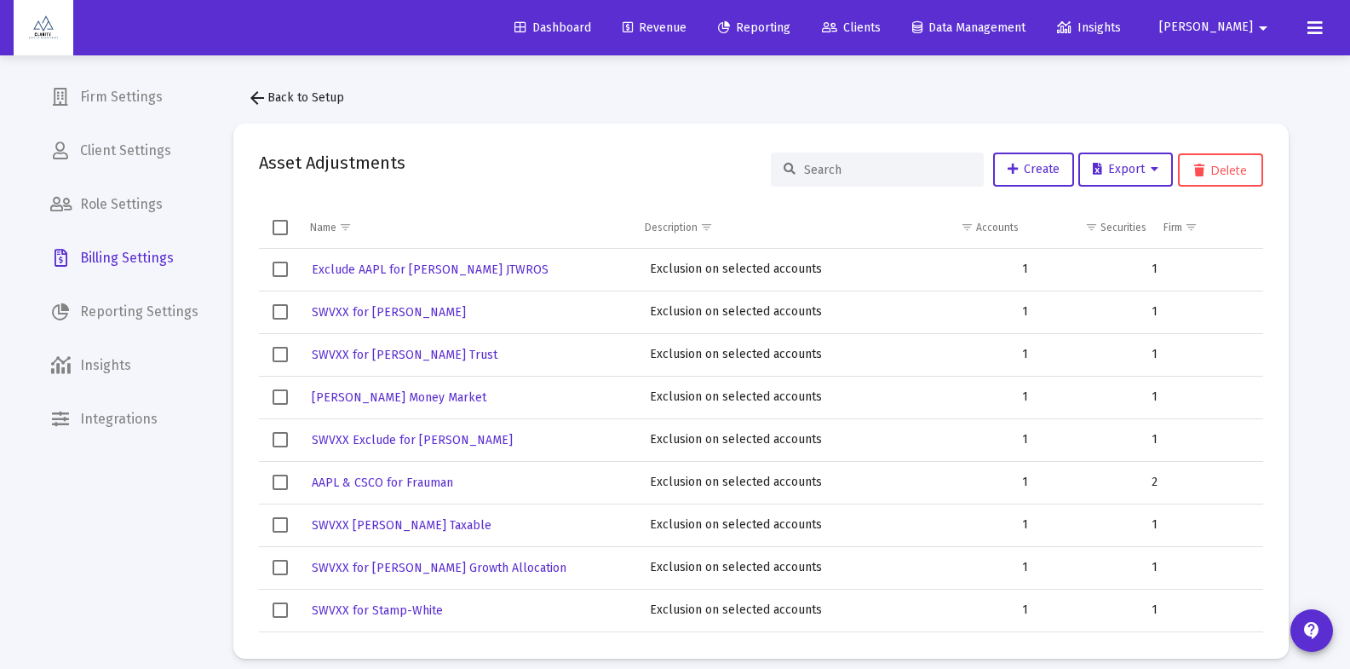
click at [854, 163] on input at bounding box center [887, 170] width 167 height 14
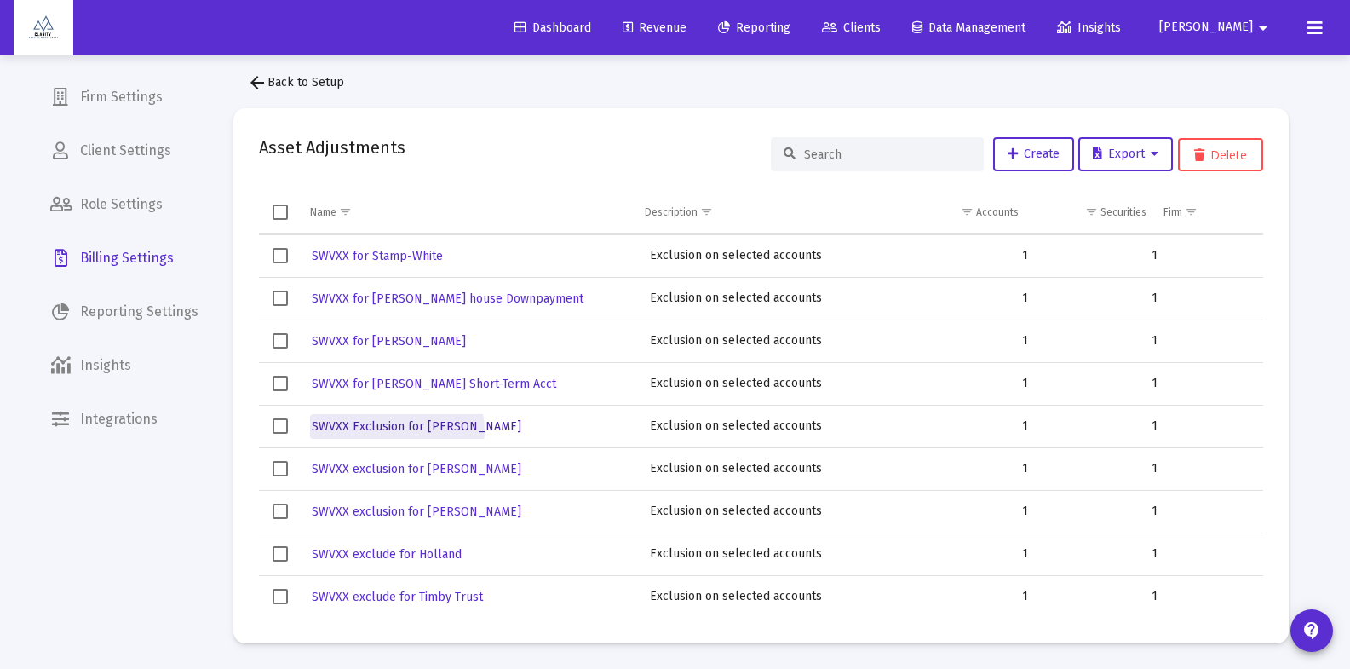
scroll to position [333, 0]
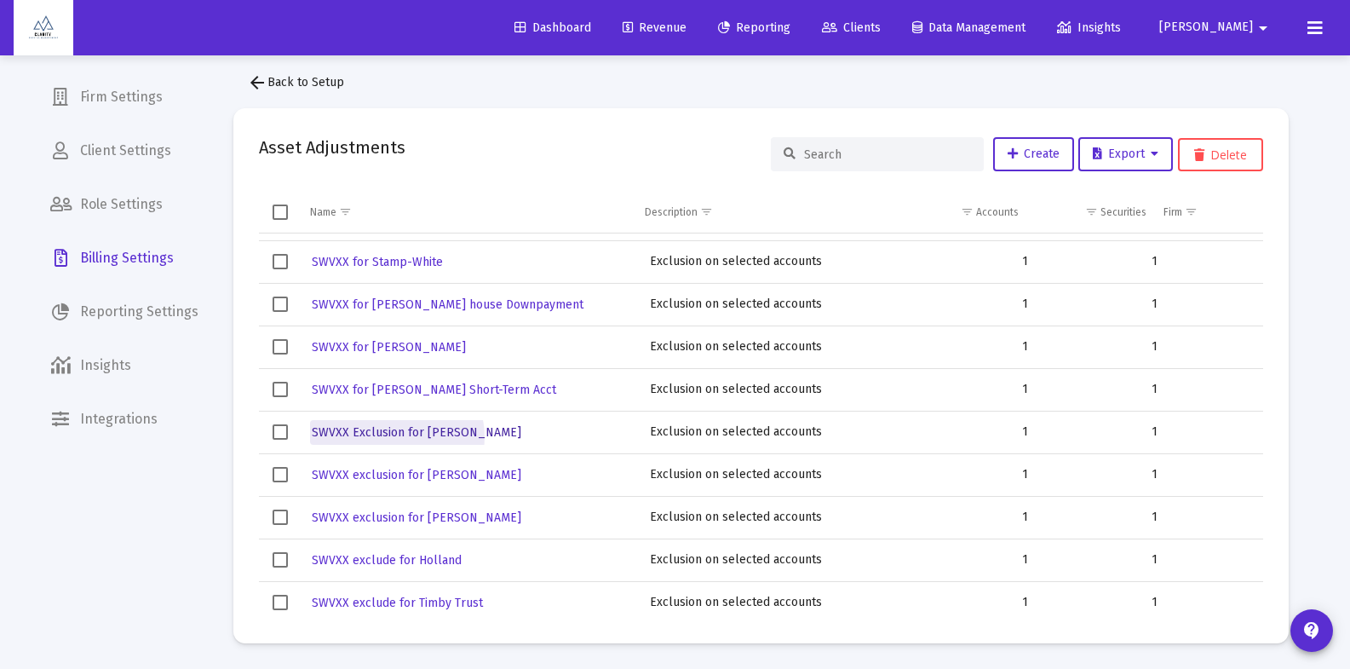
click at [396, 431] on span "SWVXX Exclusion for [PERSON_NAME]" at bounding box center [417, 432] width 210 height 14
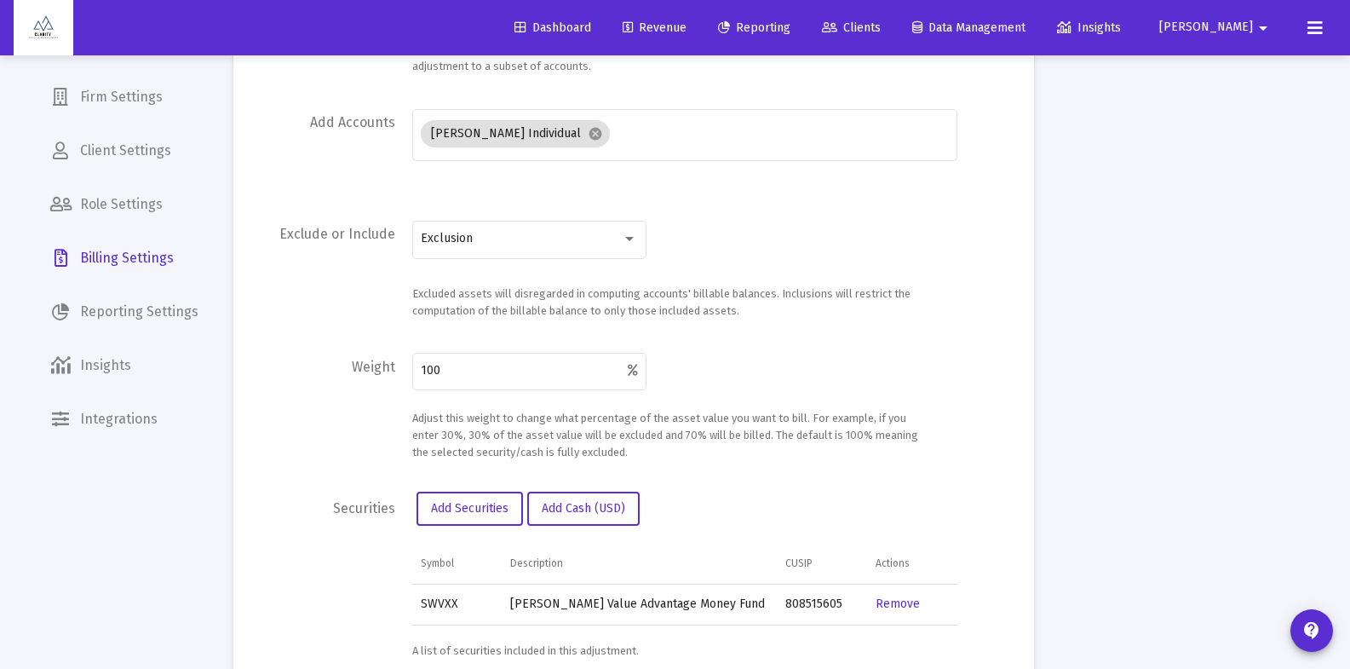
scroll to position [427, 0]
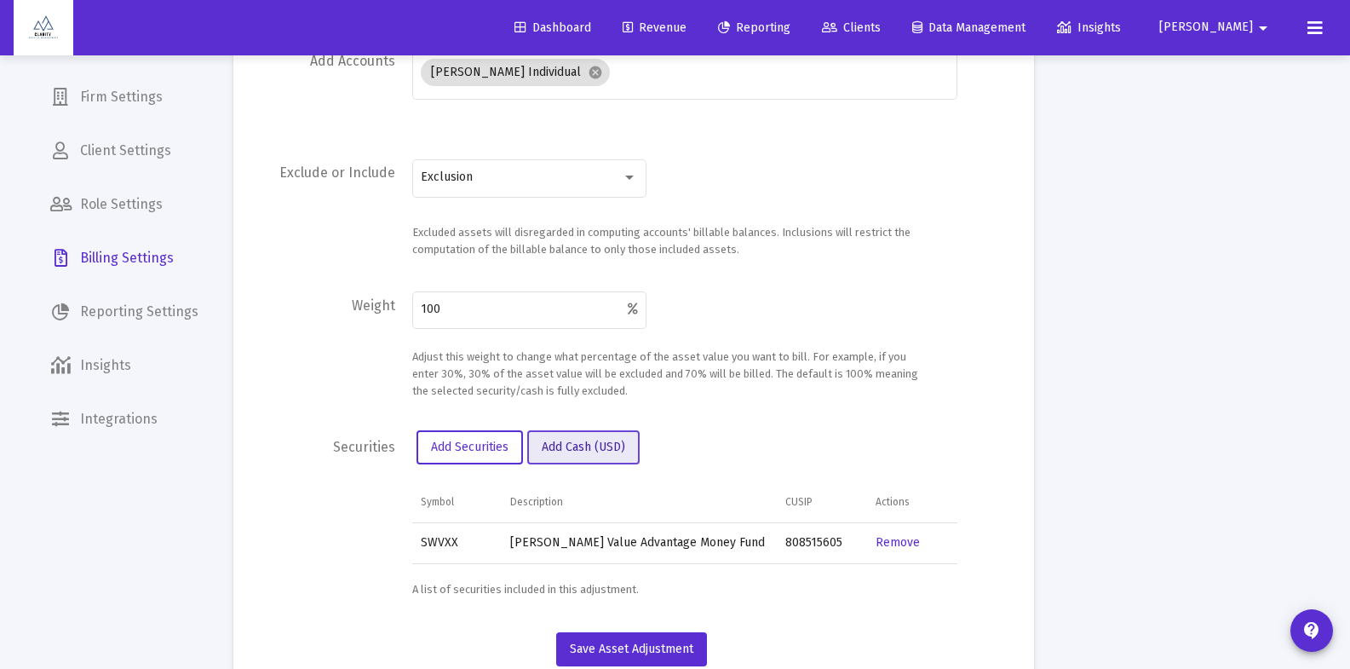
click at [593, 448] on span "Add Cash (USD)" at bounding box center [583, 447] width 83 height 14
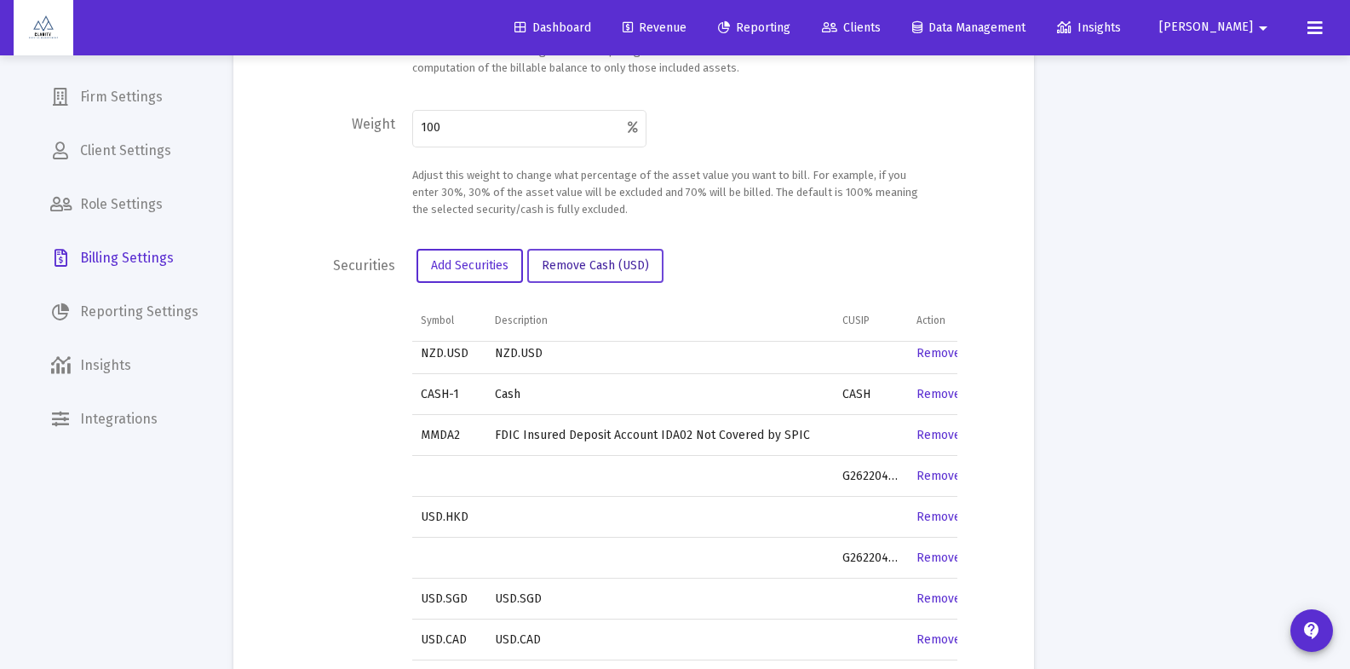
scroll to position [0, 0]
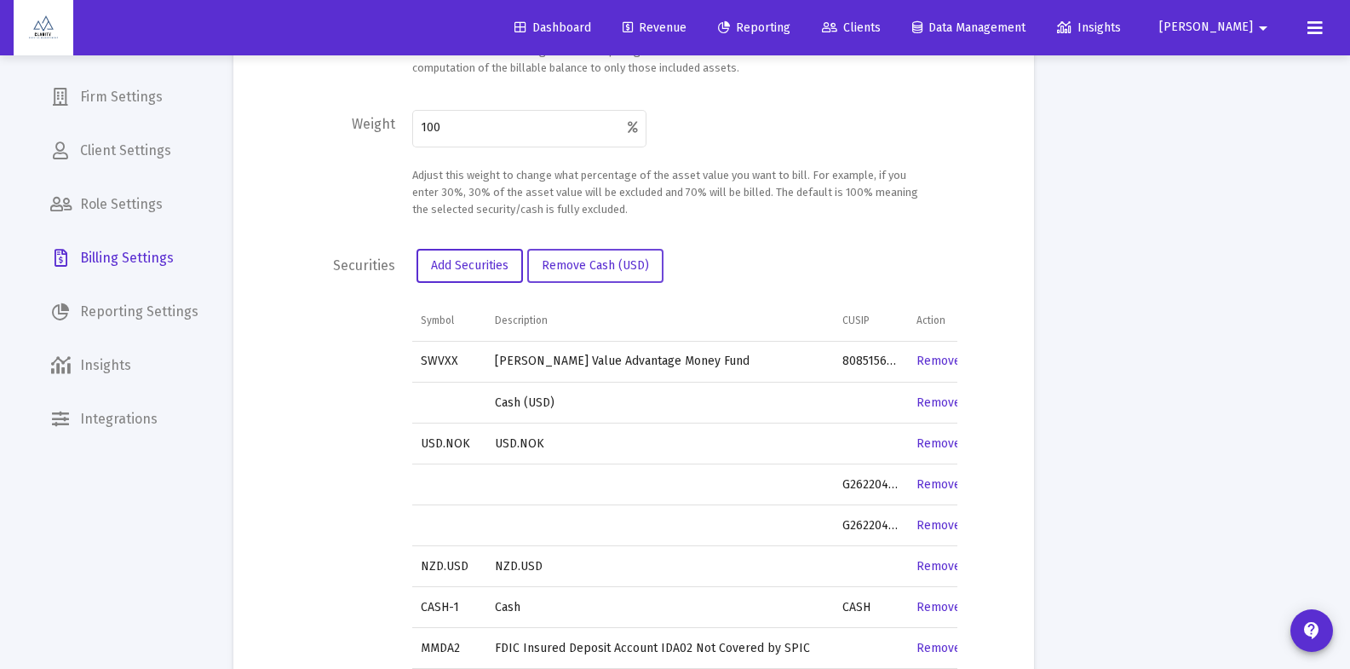
click at [527, 401] on td "Cash (USD)" at bounding box center [660, 402] width 348 height 41
click at [999, 282] on div at bounding box center [982, 504] width 51 height 511
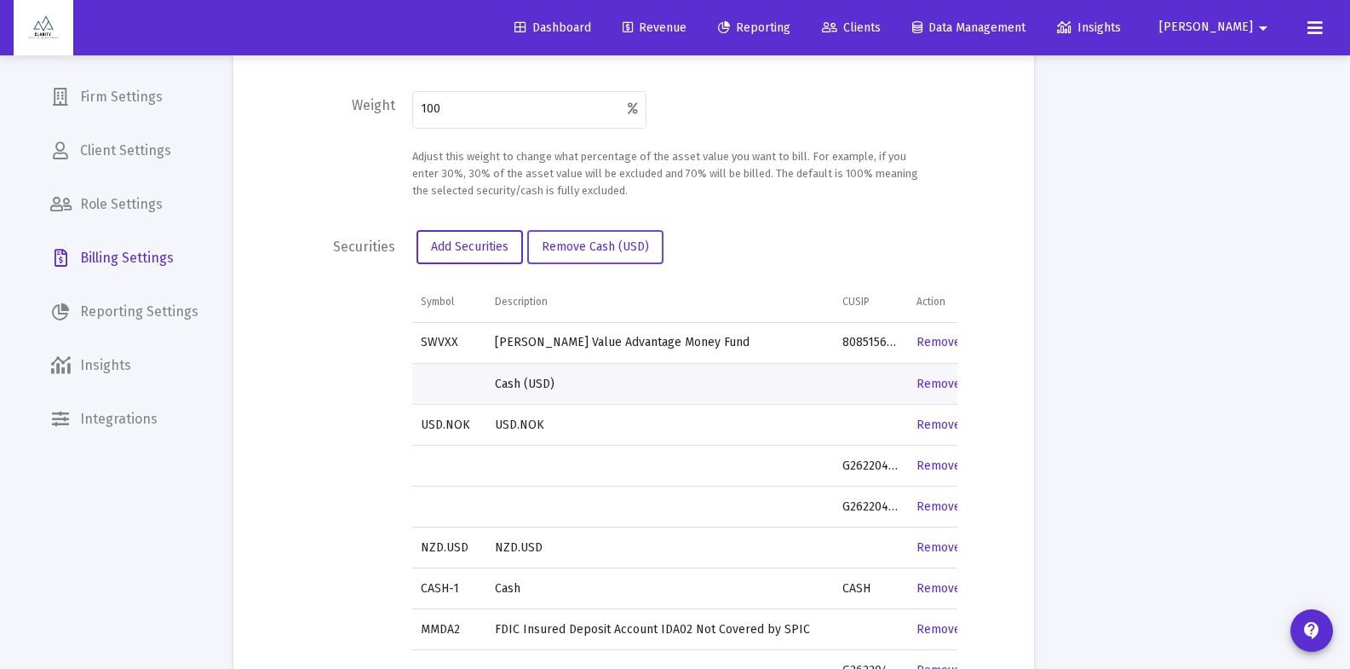
scroll to position [819, 0]
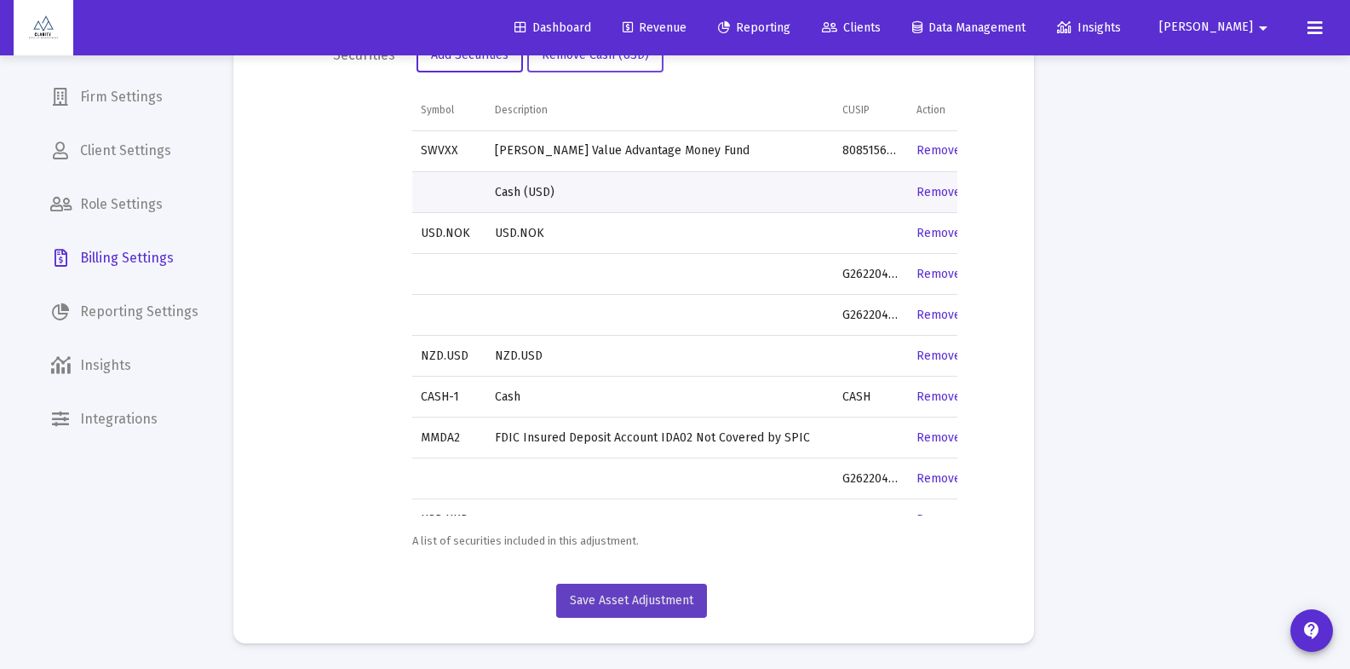
click at [626, 593] on span "Save Asset Adjustment" at bounding box center [632, 600] width 124 height 14
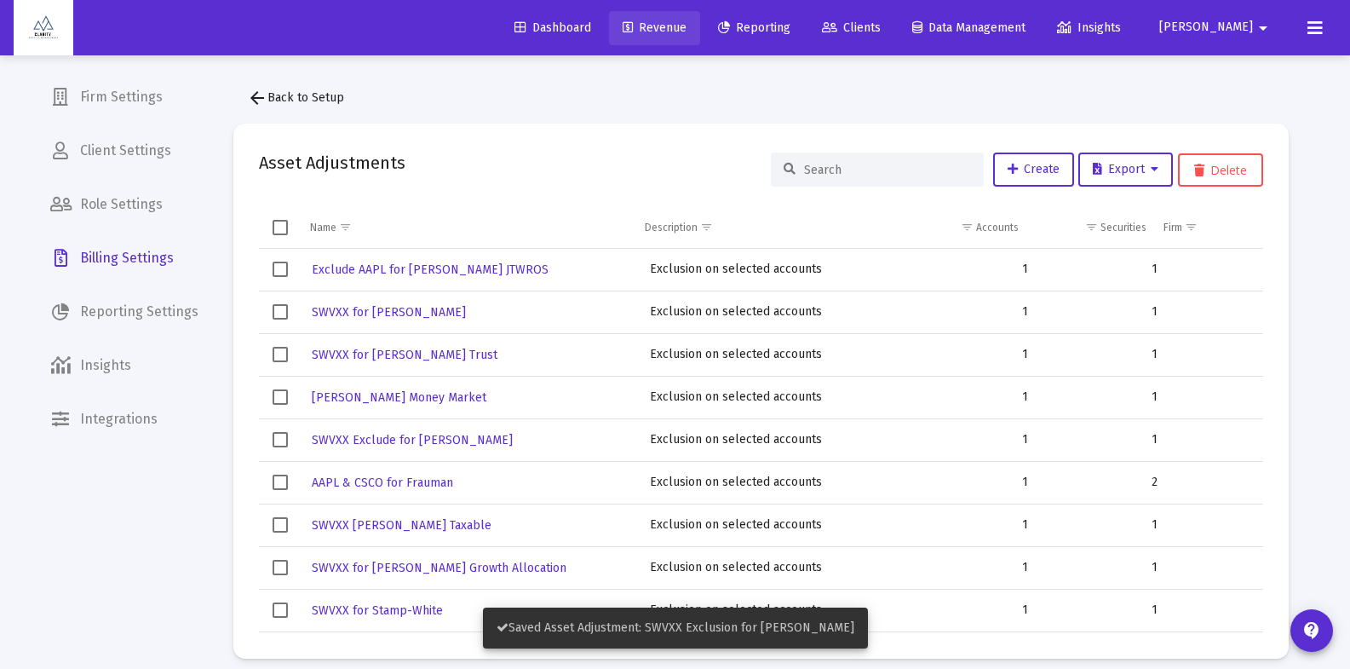
click at [687, 27] on span "Revenue" at bounding box center [655, 27] width 64 height 14
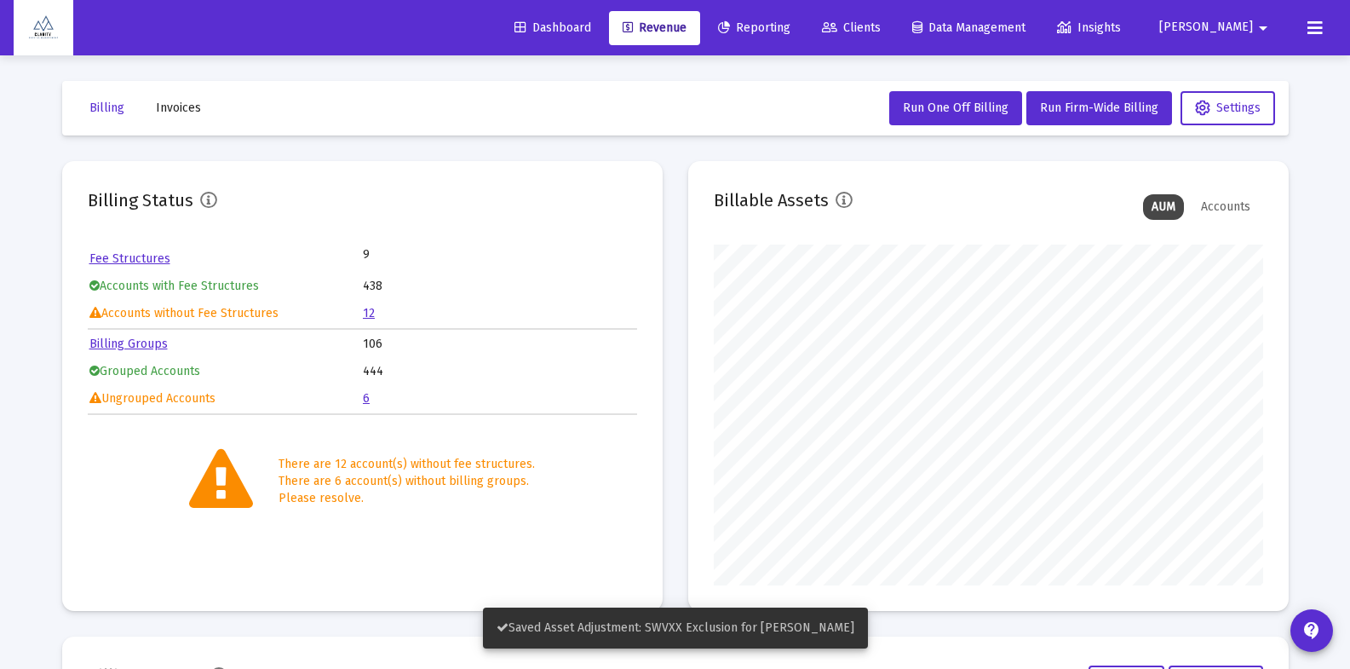
scroll to position [341, 549]
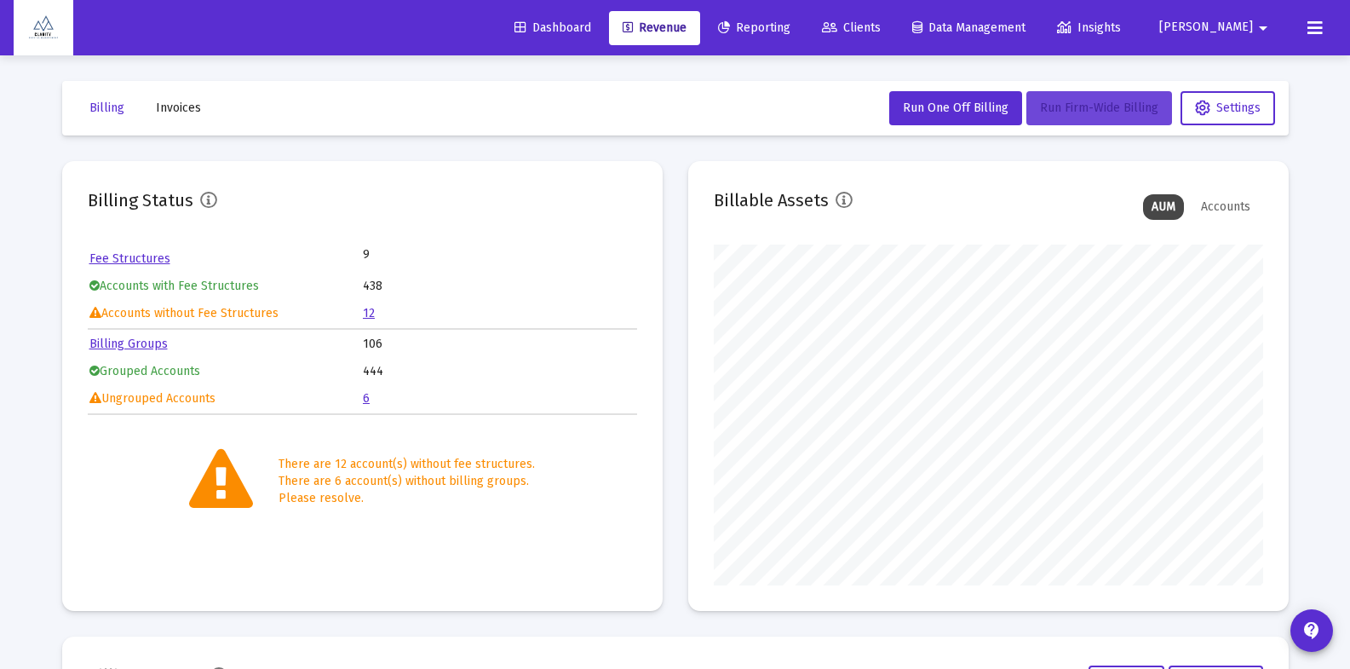
click at [1067, 110] on span "Run Firm-Wide Billing" at bounding box center [1099, 108] width 118 height 14
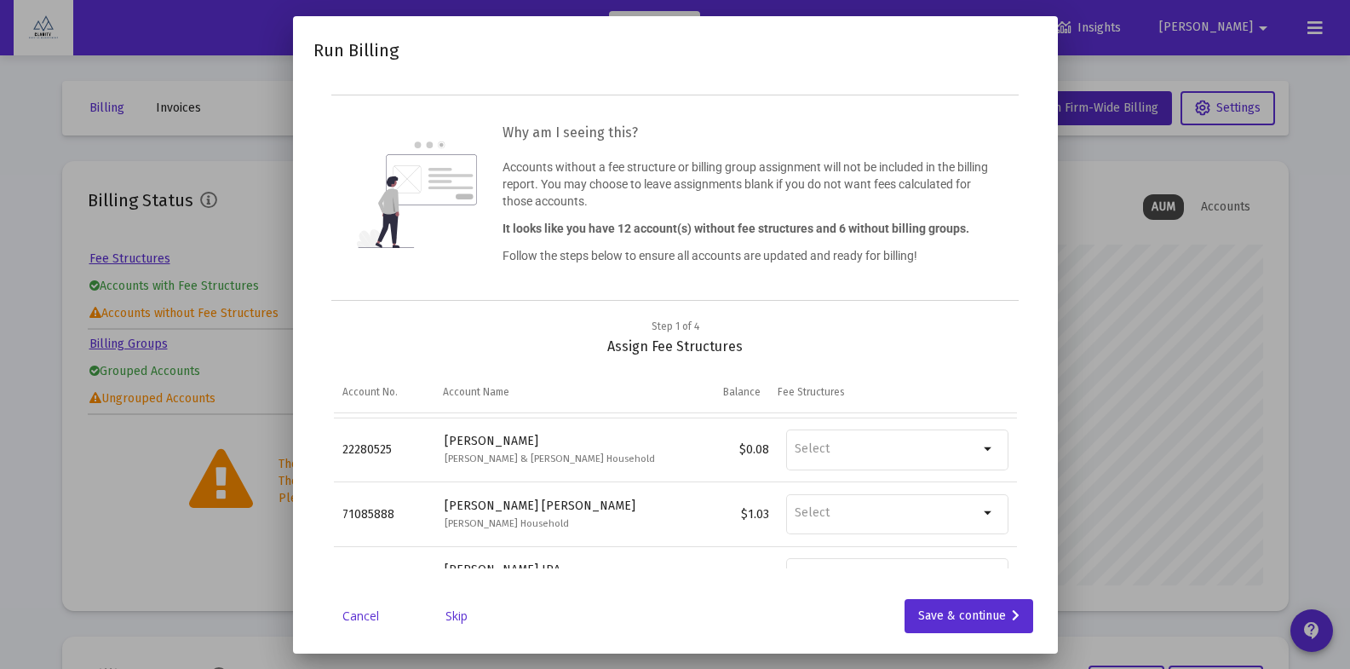
scroll to position [556, 0]
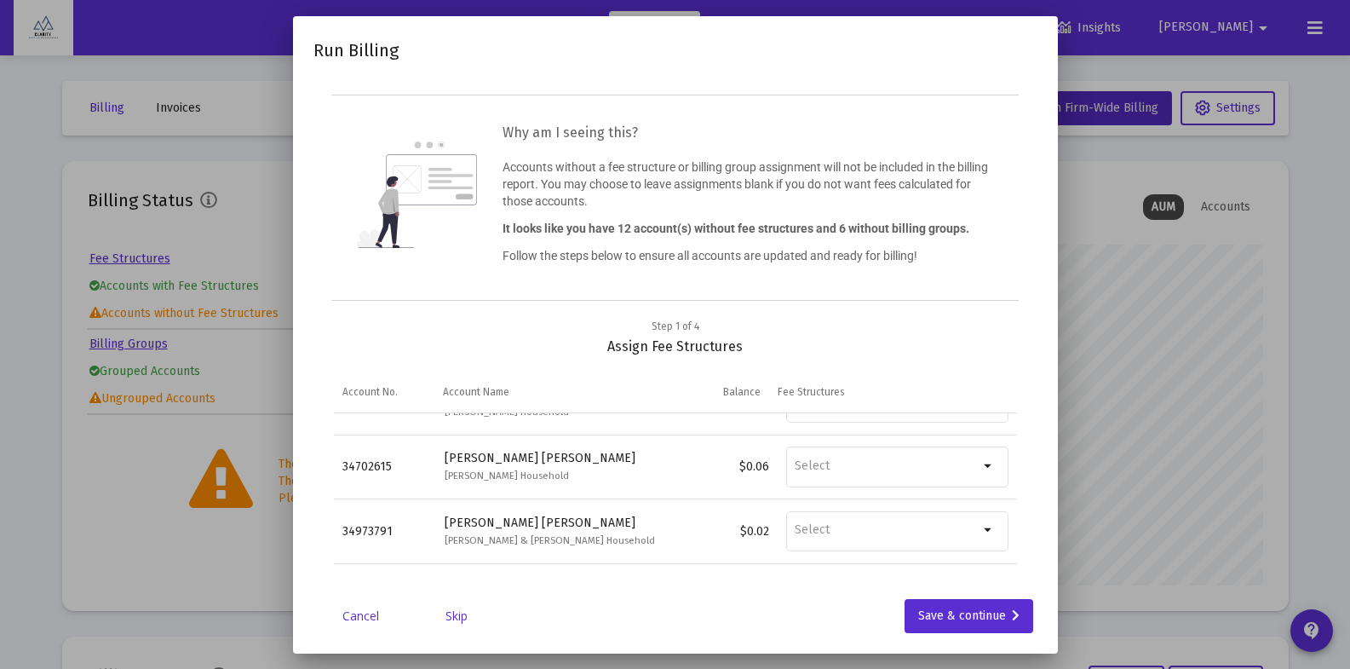
click at [456, 618] on link "Skip" at bounding box center [456, 615] width 85 height 17
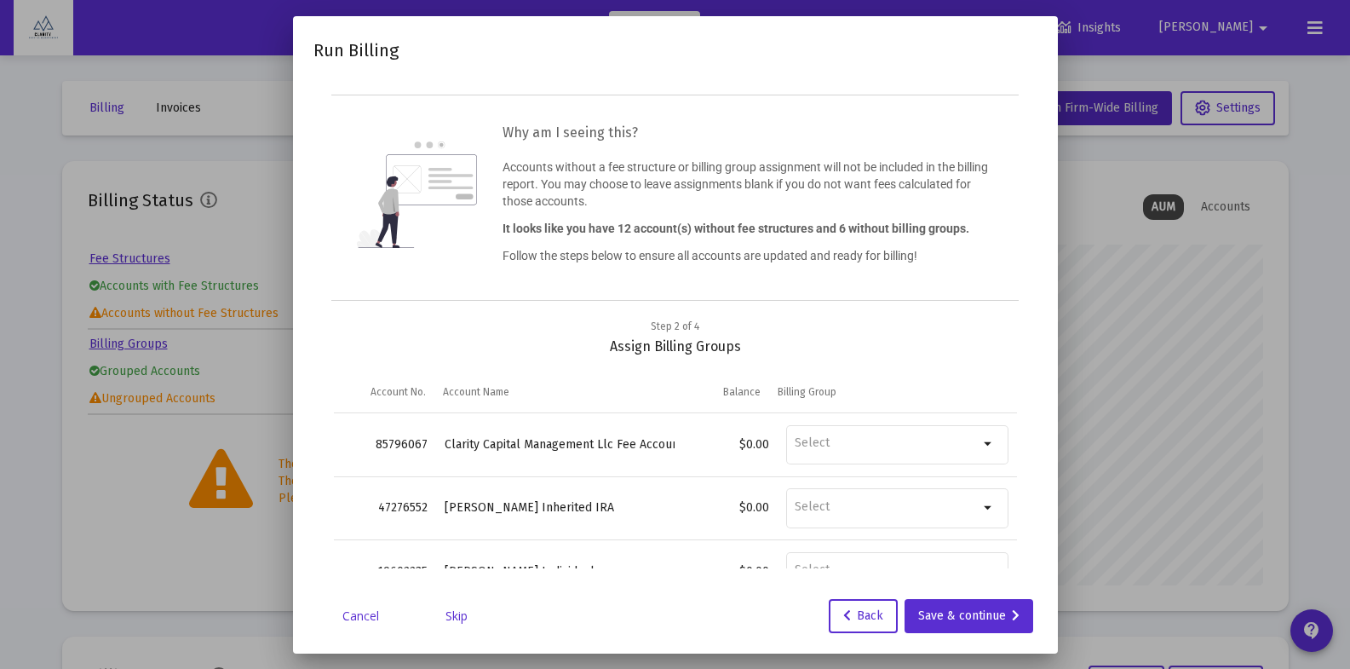
type input "[EMAIL_ADDRESS][DOMAIN_NAME]"
click at [454, 616] on link "Skip" at bounding box center [456, 615] width 85 height 17
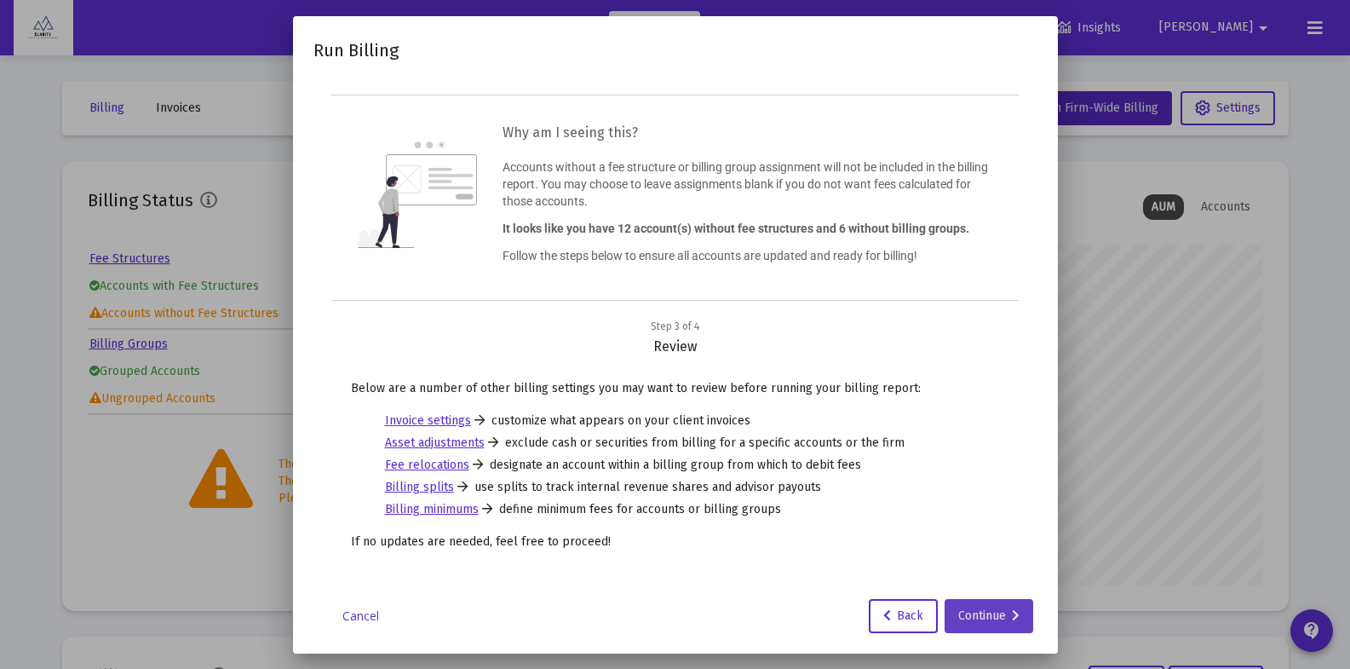
click at [981, 618] on div "Continue" at bounding box center [988, 616] width 61 height 34
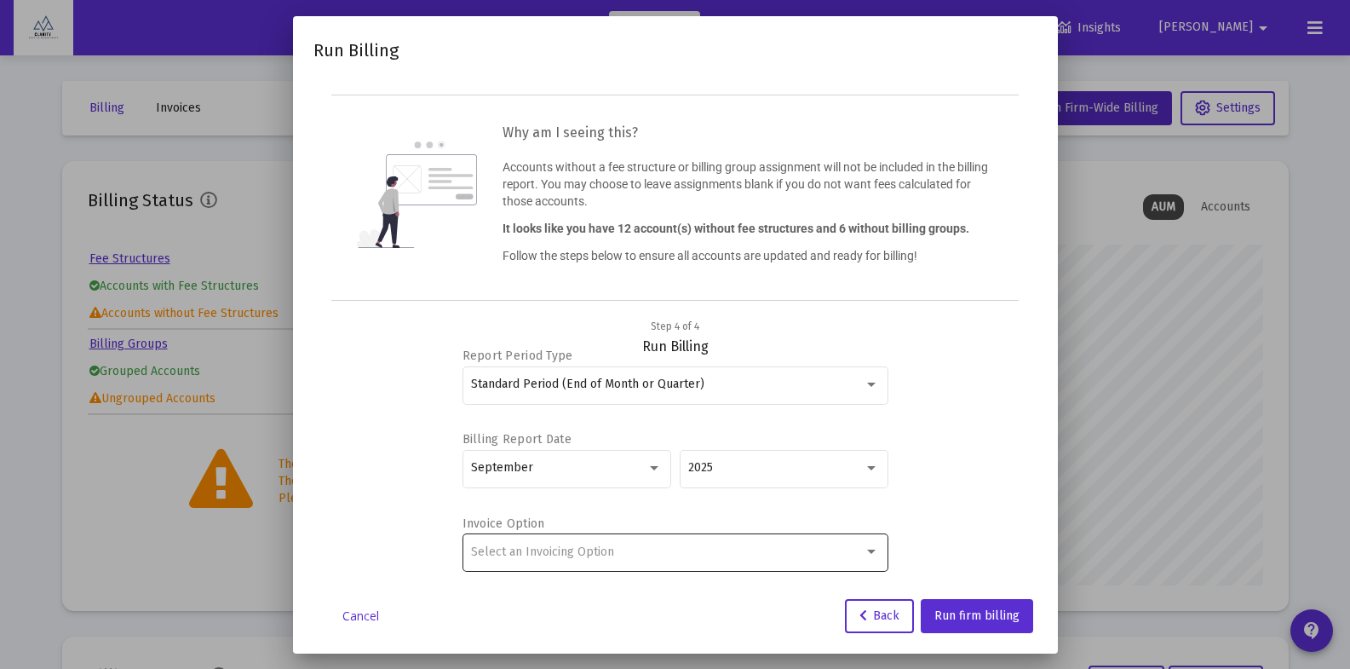
click at [646, 555] on div "Select an Invoicing Option" at bounding box center [667, 552] width 393 height 14
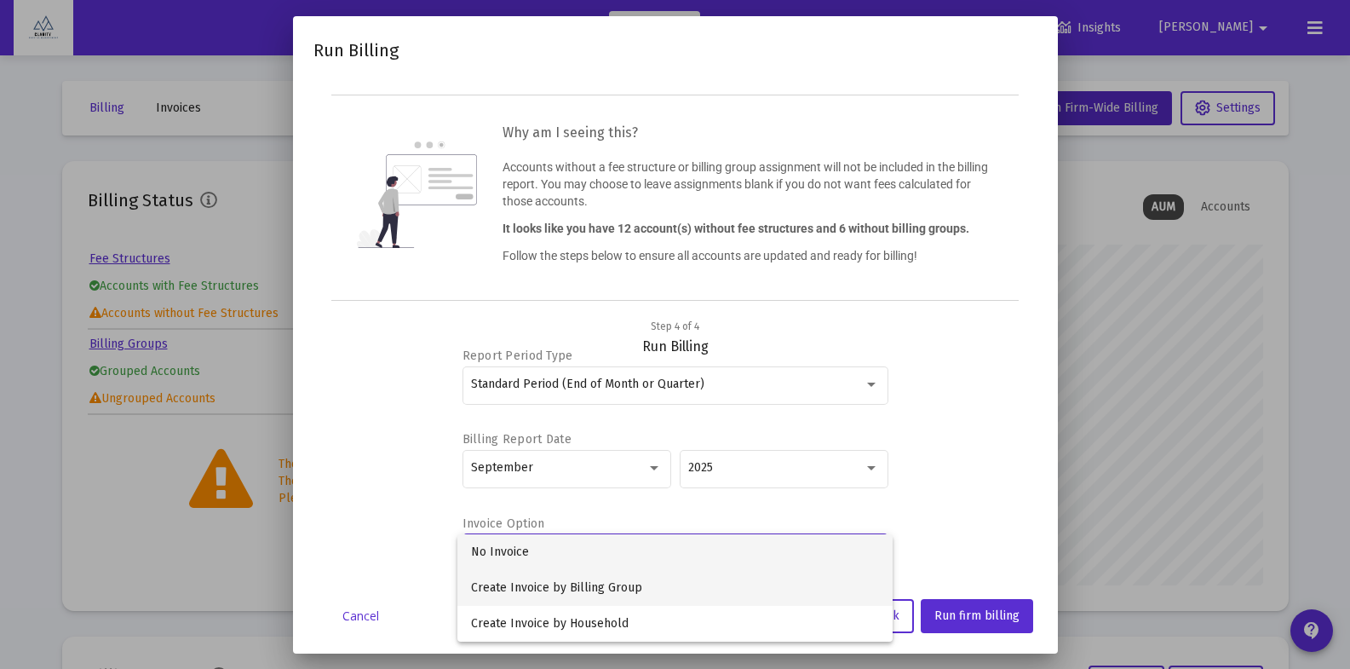
click at [669, 593] on span "Create Invoice by Billing Group" at bounding box center [675, 588] width 408 height 36
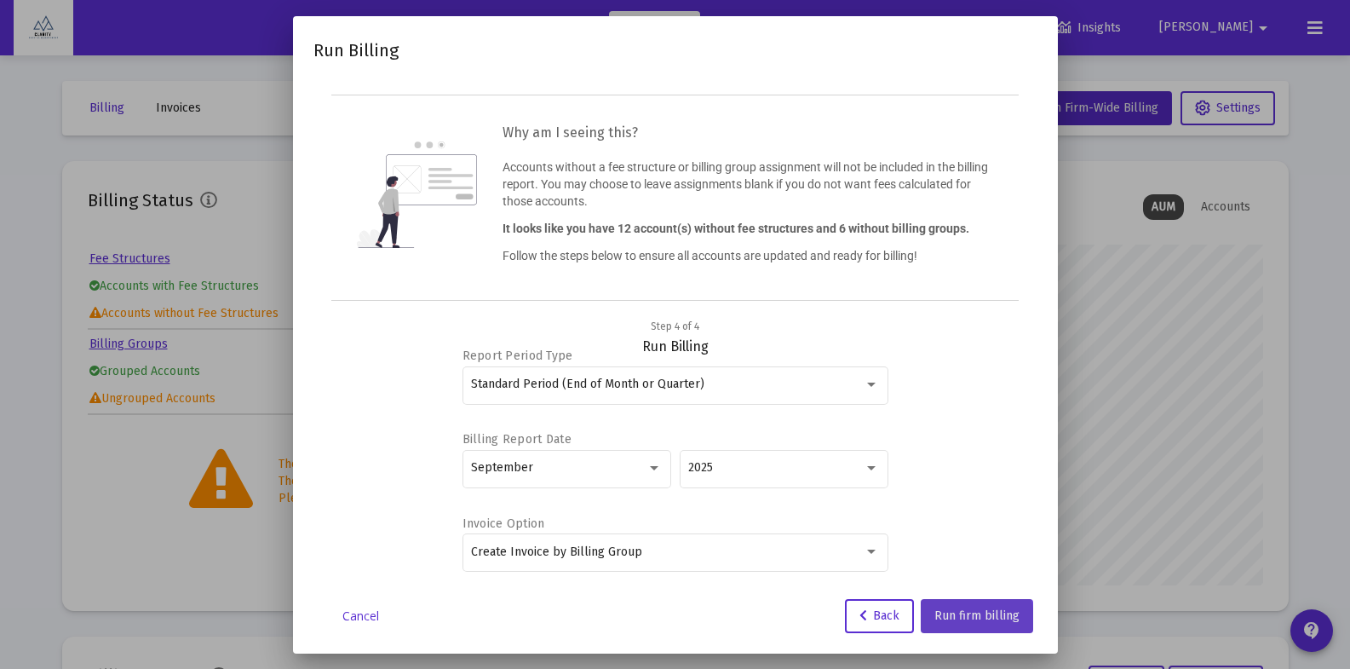
click at [973, 618] on span "Run firm billing" at bounding box center [976, 615] width 85 height 14
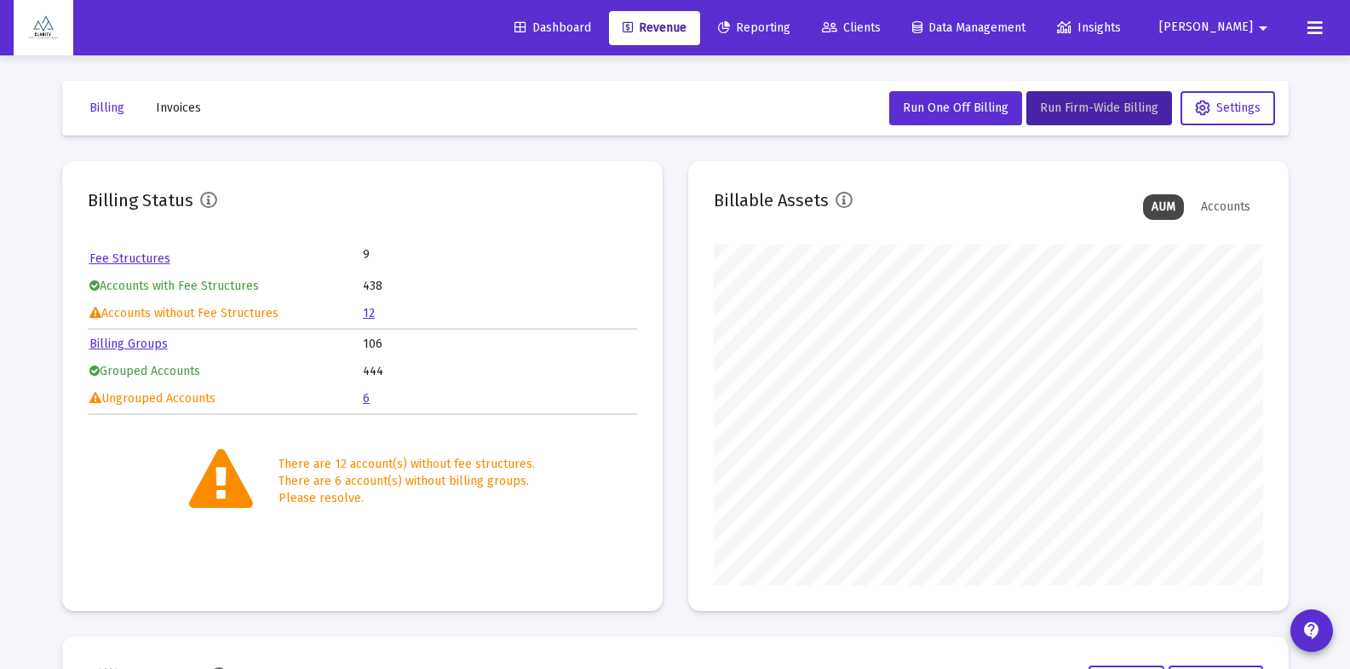
click at [687, 33] on span "Revenue" at bounding box center [655, 27] width 64 height 14
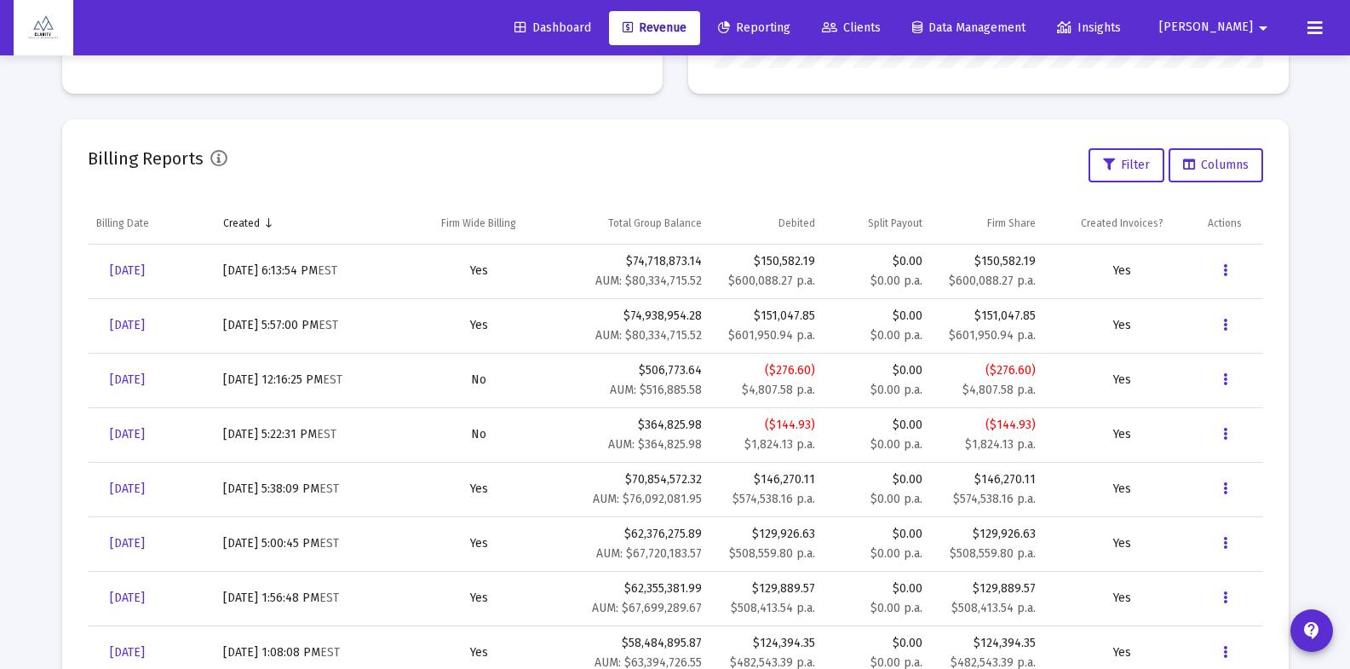
scroll to position [341, 549]
click at [1226, 322] on icon "Data grid" at bounding box center [1225, 324] width 4 height 20
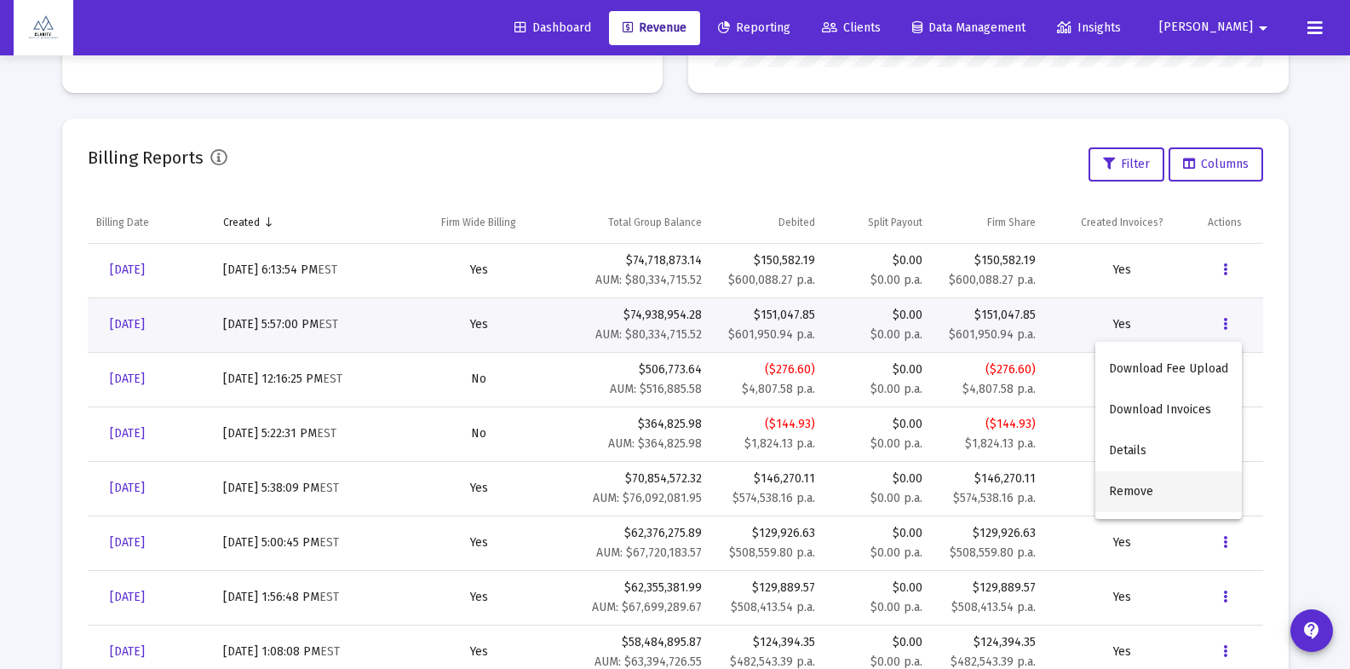
click at [1131, 496] on button "Remove" at bounding box center [1168, 491] width 147 height 41
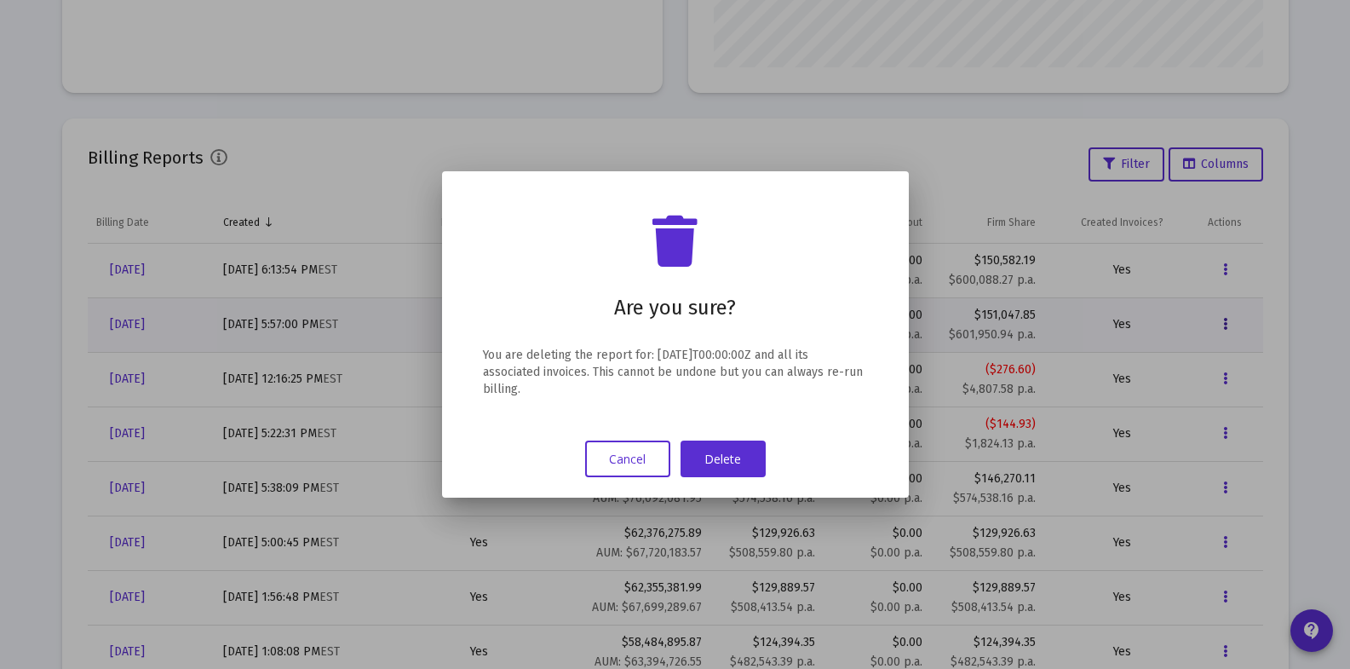
scroll to position [0, 0]
click at [737, 472] on button "Delete" at bounding box center [723, 458] width 85 height 37
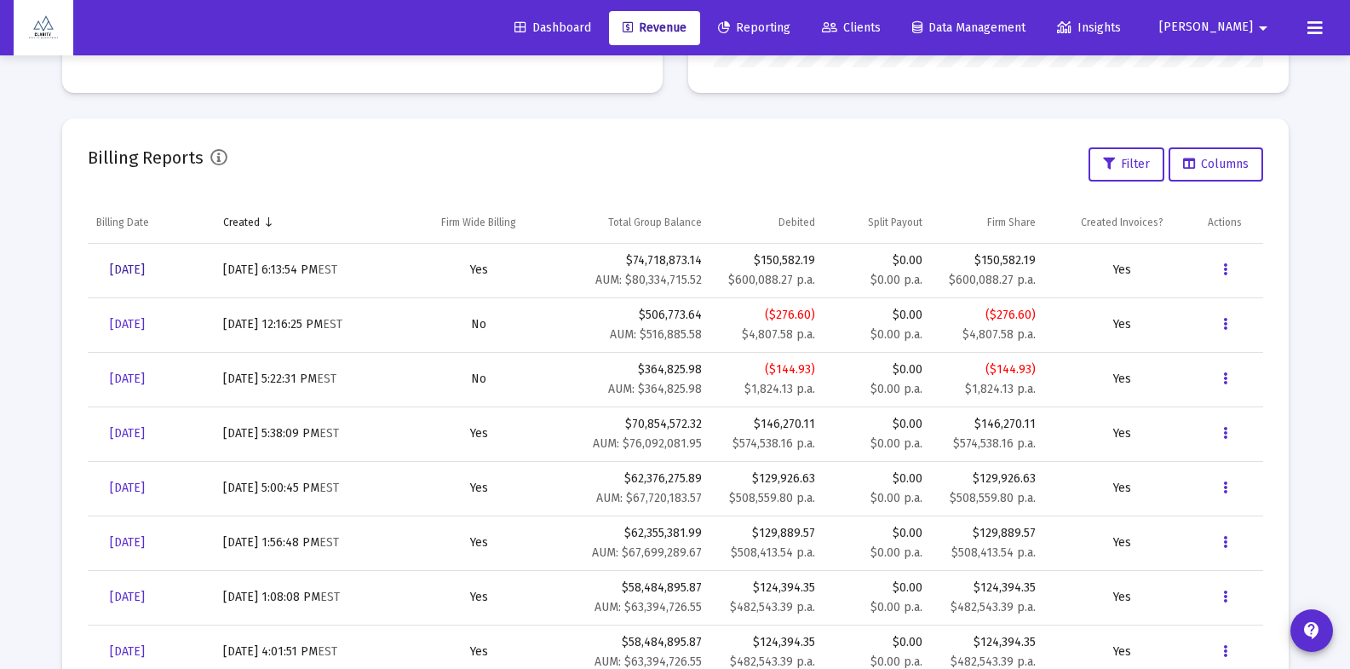
click at [141, 268] on span "[DATE]" at bounding box center [127, 269] width 35 height 14
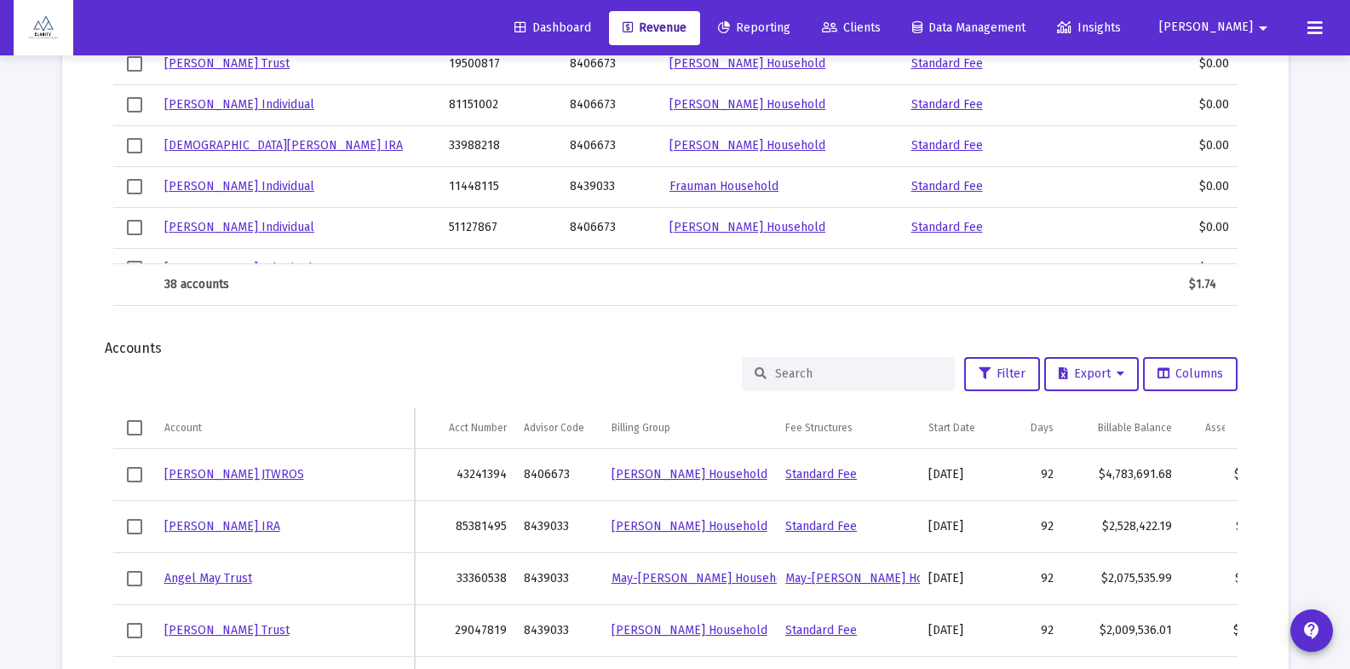
scroll to position [1853, 0]
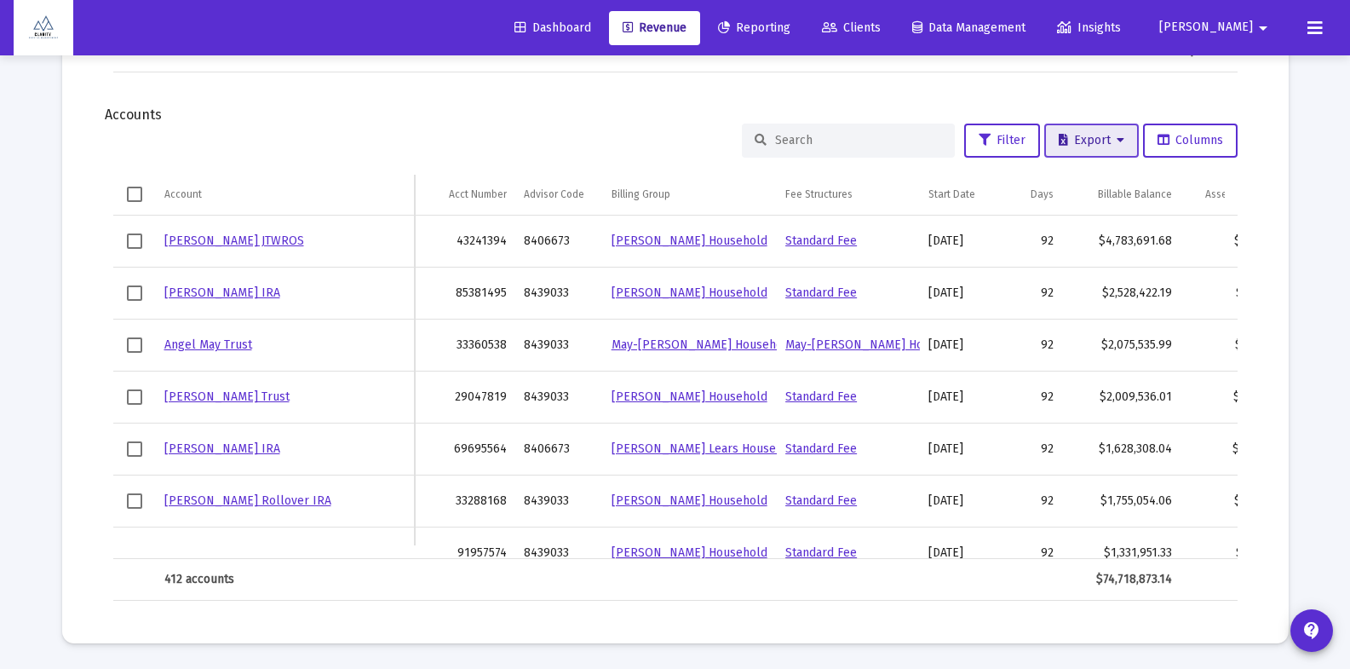
click at [1123, 147] on button "Export" at bounding box center [1091, 141] width 95 height 34
click at [1101, 185] on button "Export All Rows" at bounding box center [1096, 184] width 116 height 41
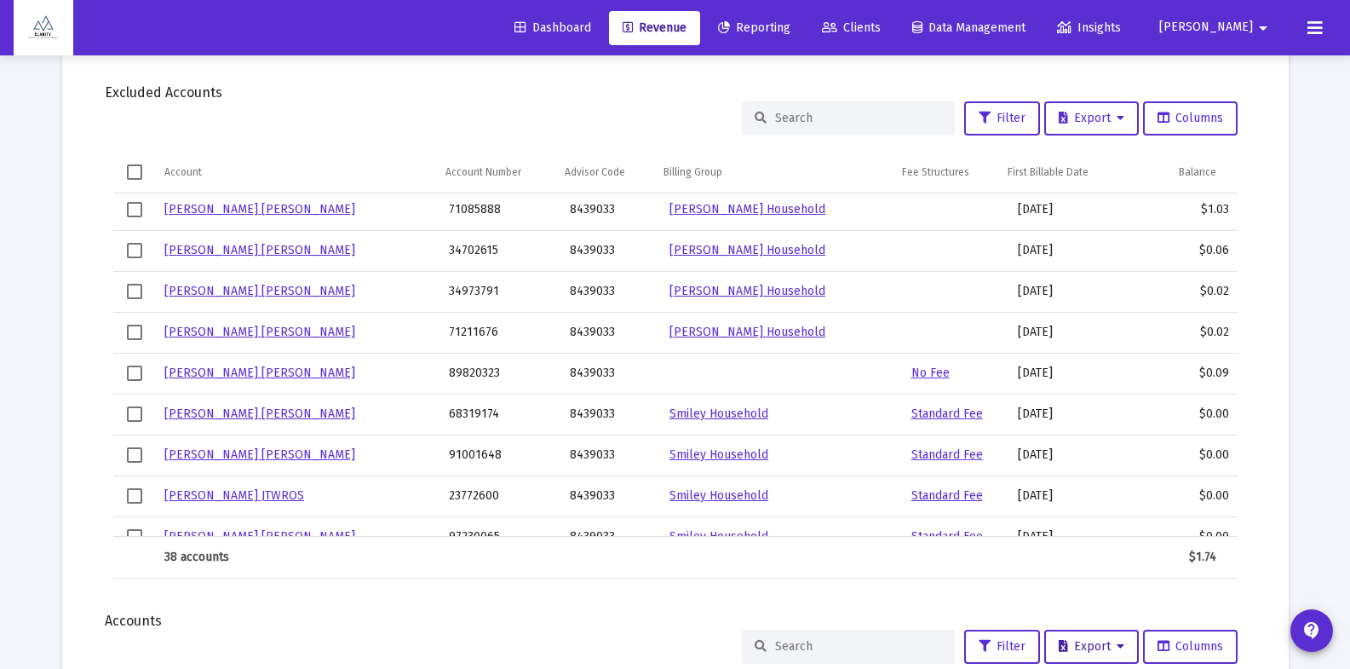
scroll to position [27, 0]
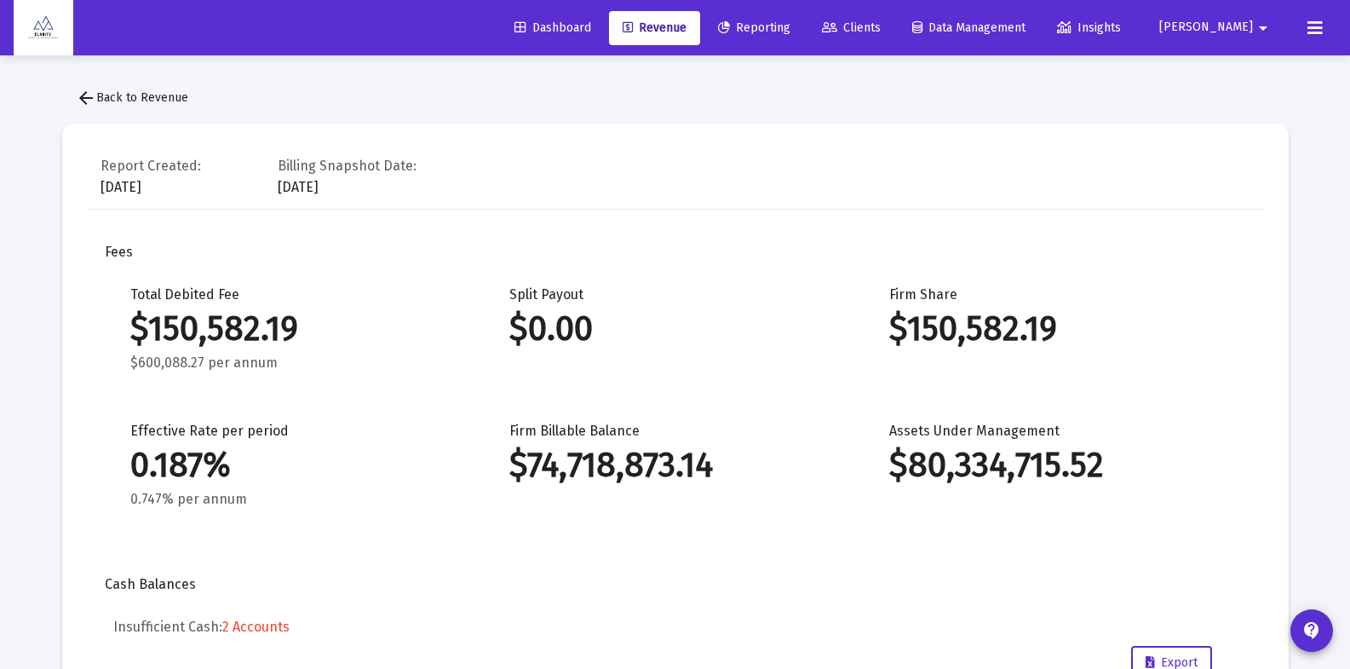
click at [591, 22] on span "Dashboard" at bounding box center [553, 27] width 77 height 14
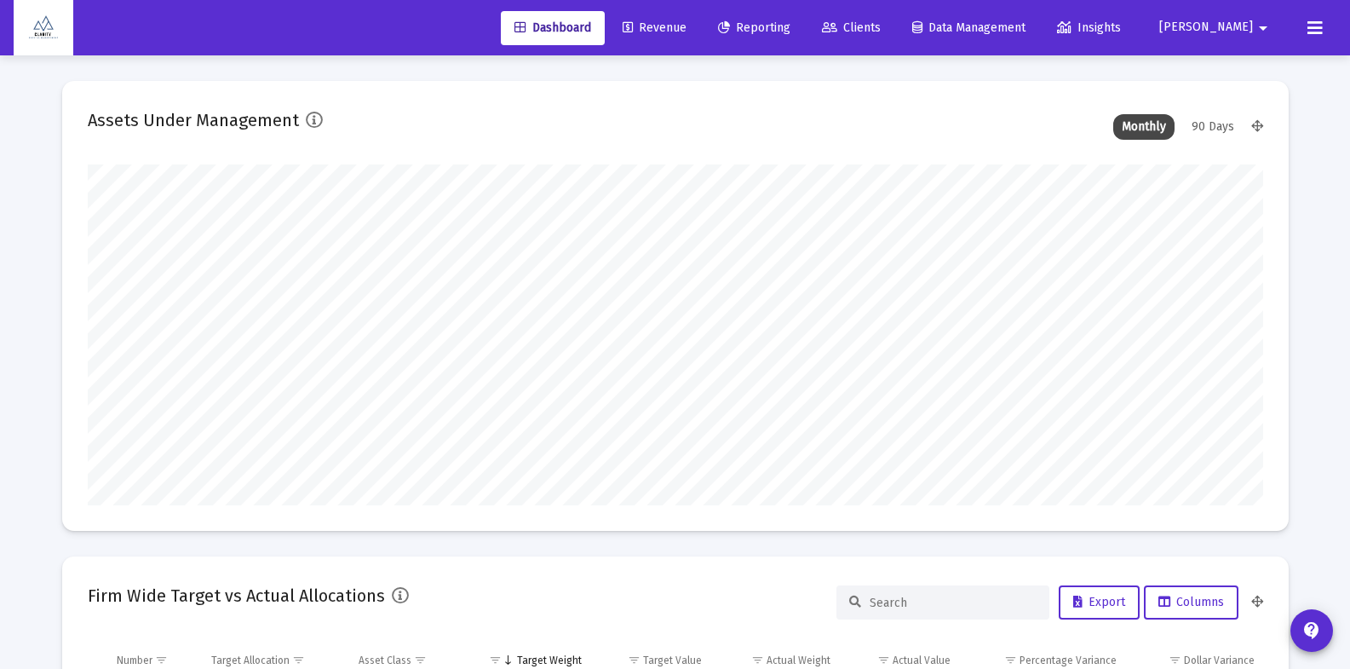
type input "[EMAIL_ADDRESS][DOMAIN_NAME]"
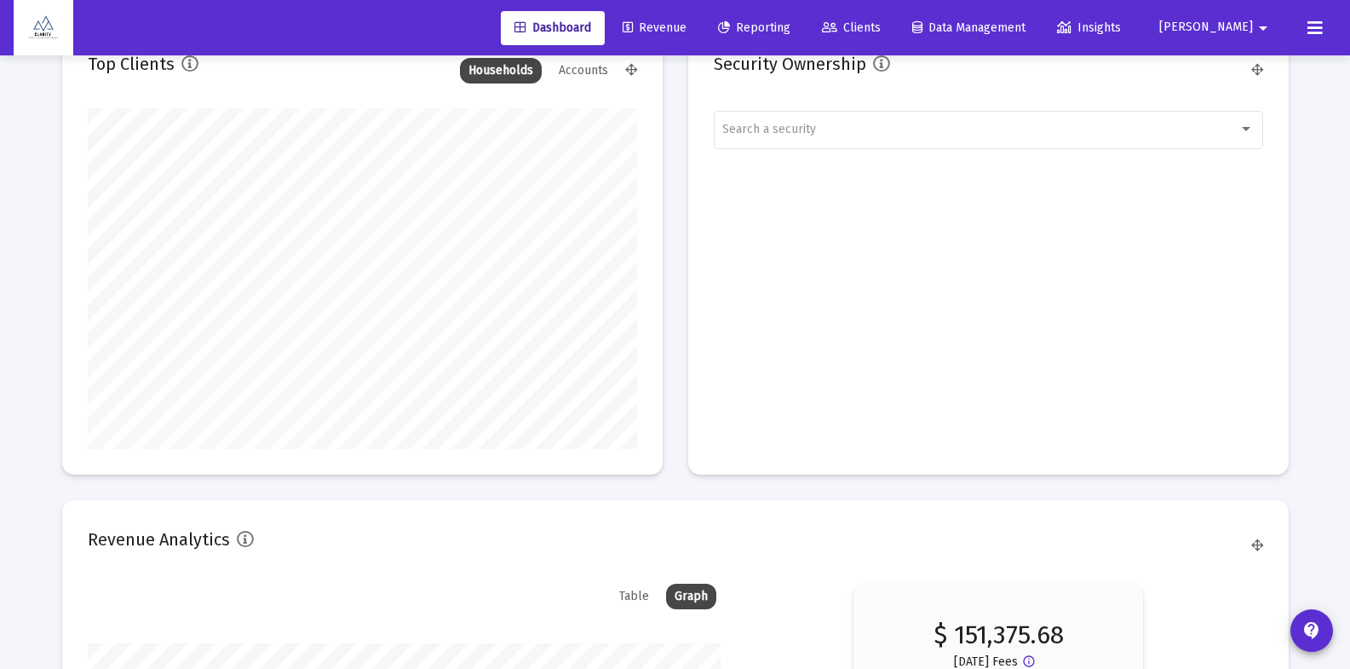
click at [687, 25] on span "Revenue" at bounding box center [655, 27] width 64 height 14
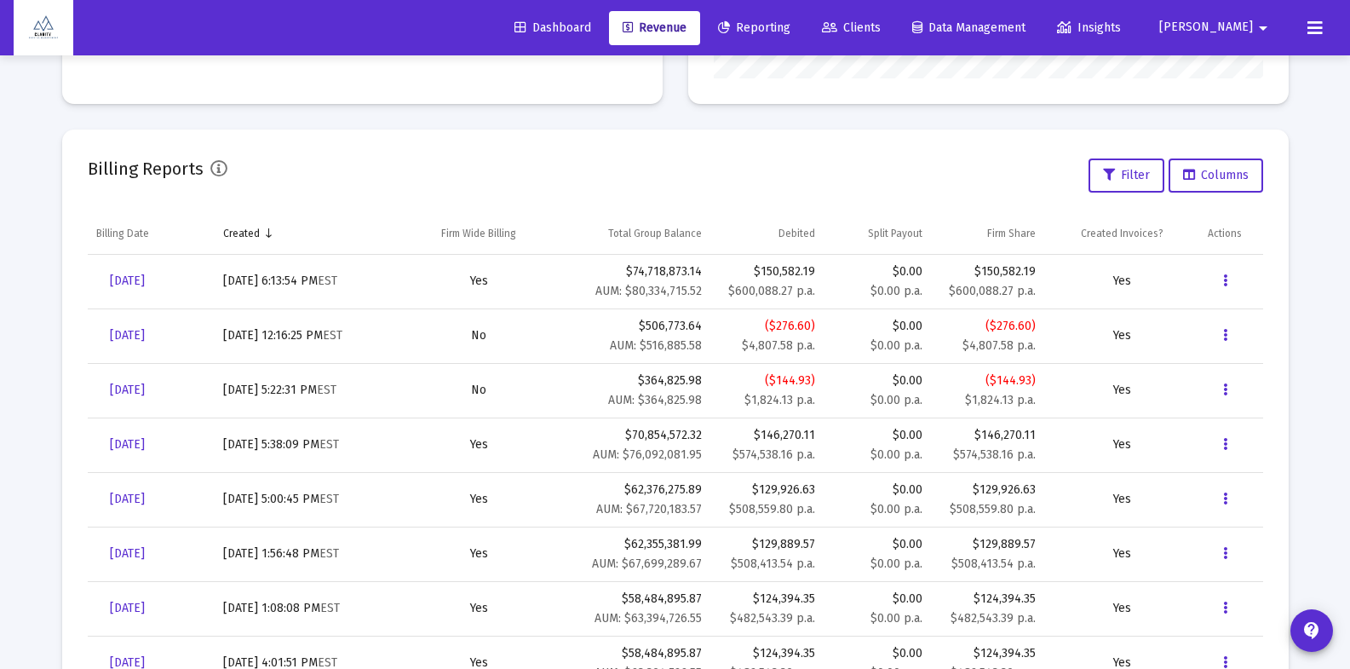
scroll to position [523, 0]
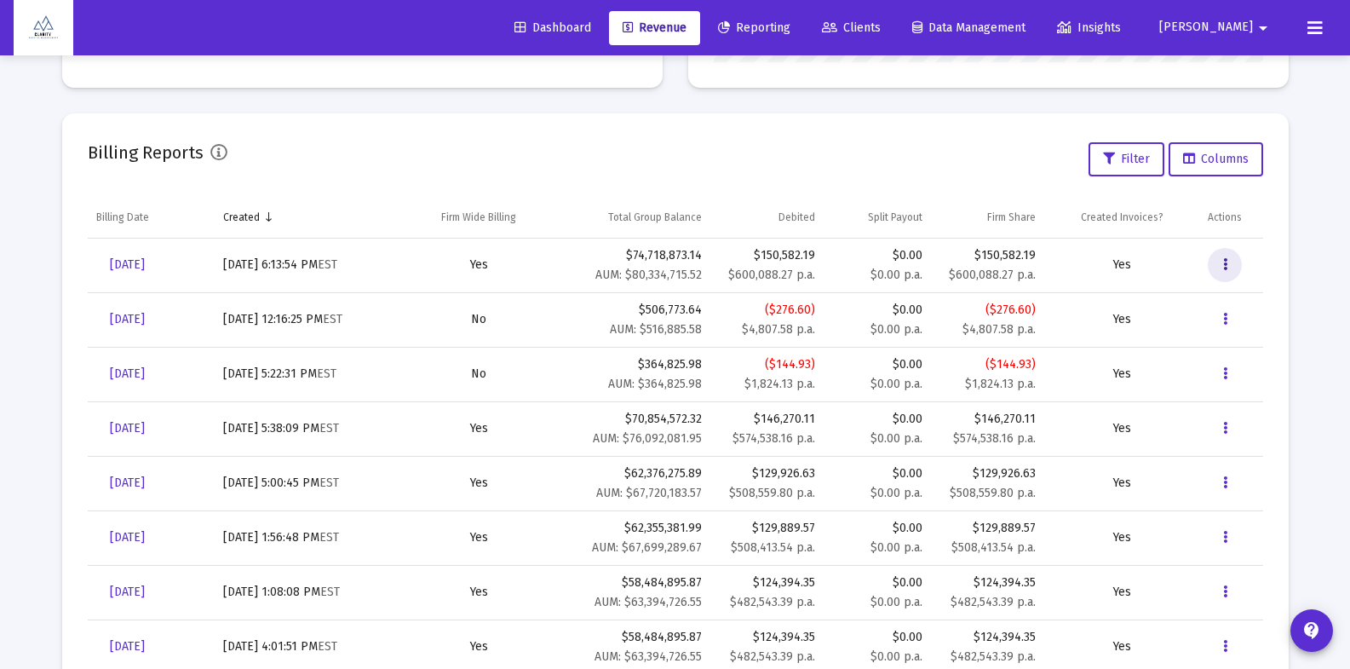
click at [1223, 259] on icon "Data grid" at bounding box center [1225, 265] width 4 height 20
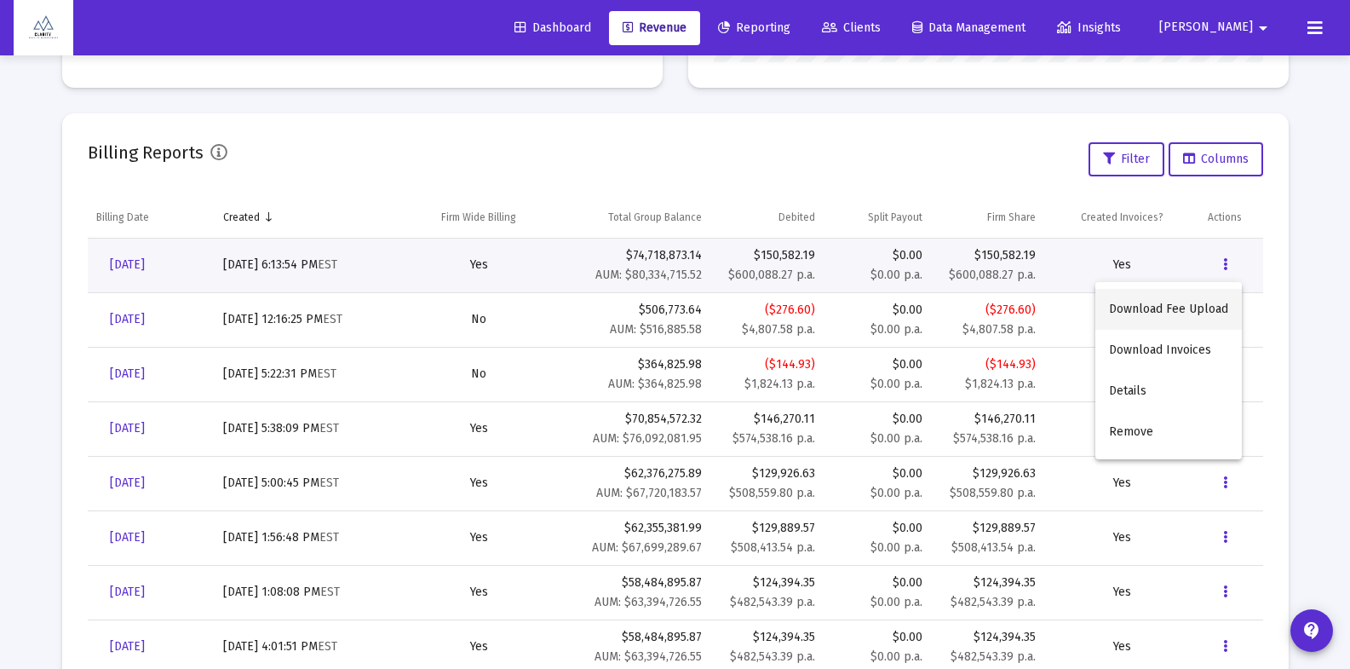
click at [1171, 310] on button "Download Fee Upload" at bounding box center [1168, 309] width 147 height 41
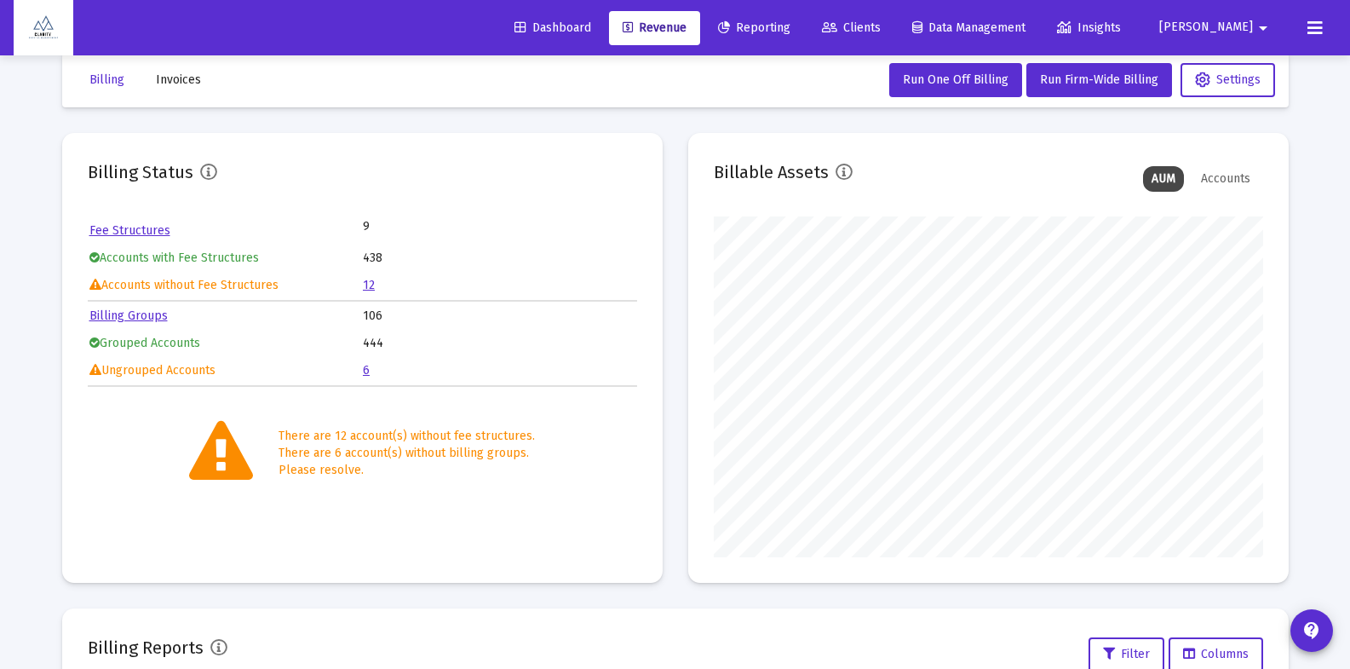
scroll to position [0, 0]
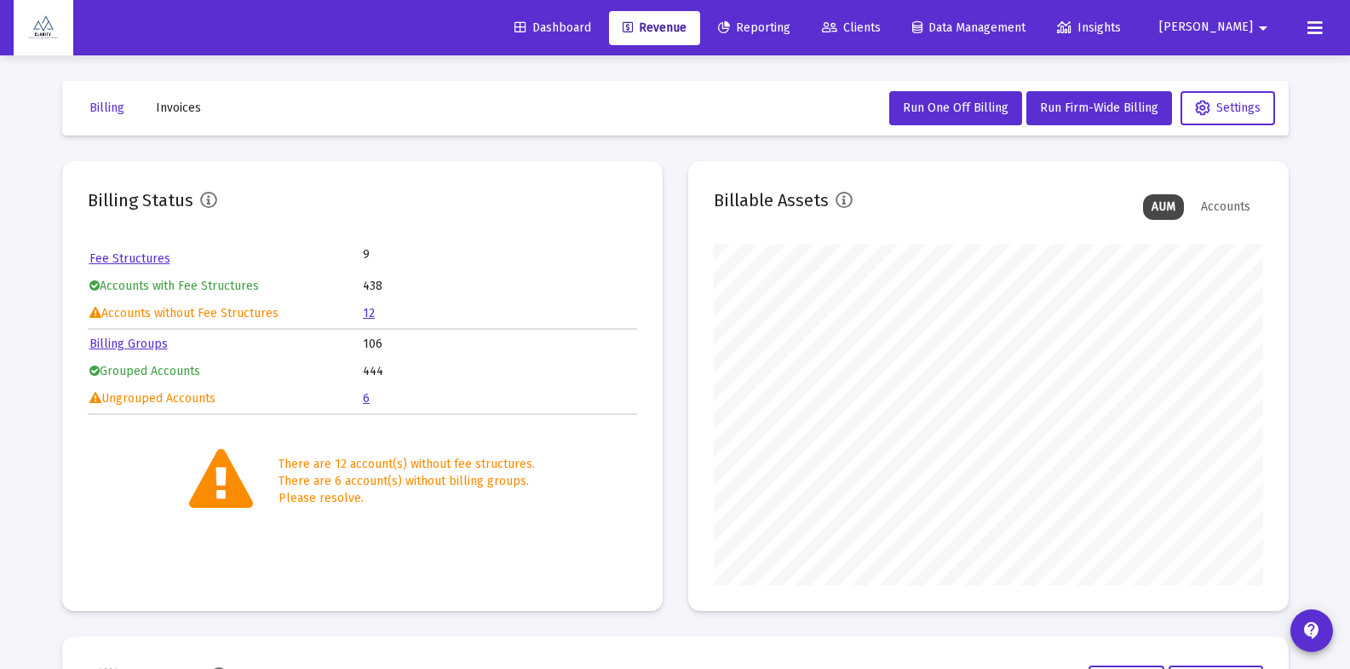
click at [1266, 27] on mat-icon "arrow_drop_down" at bounding box center [1263, 28] width 20 height 34
click at [1263, 112] on button "Logout" at bounding box center [1256, 113] width 101 height 41
